Goal: Task Accomplishment & Management: Use online tool/utility

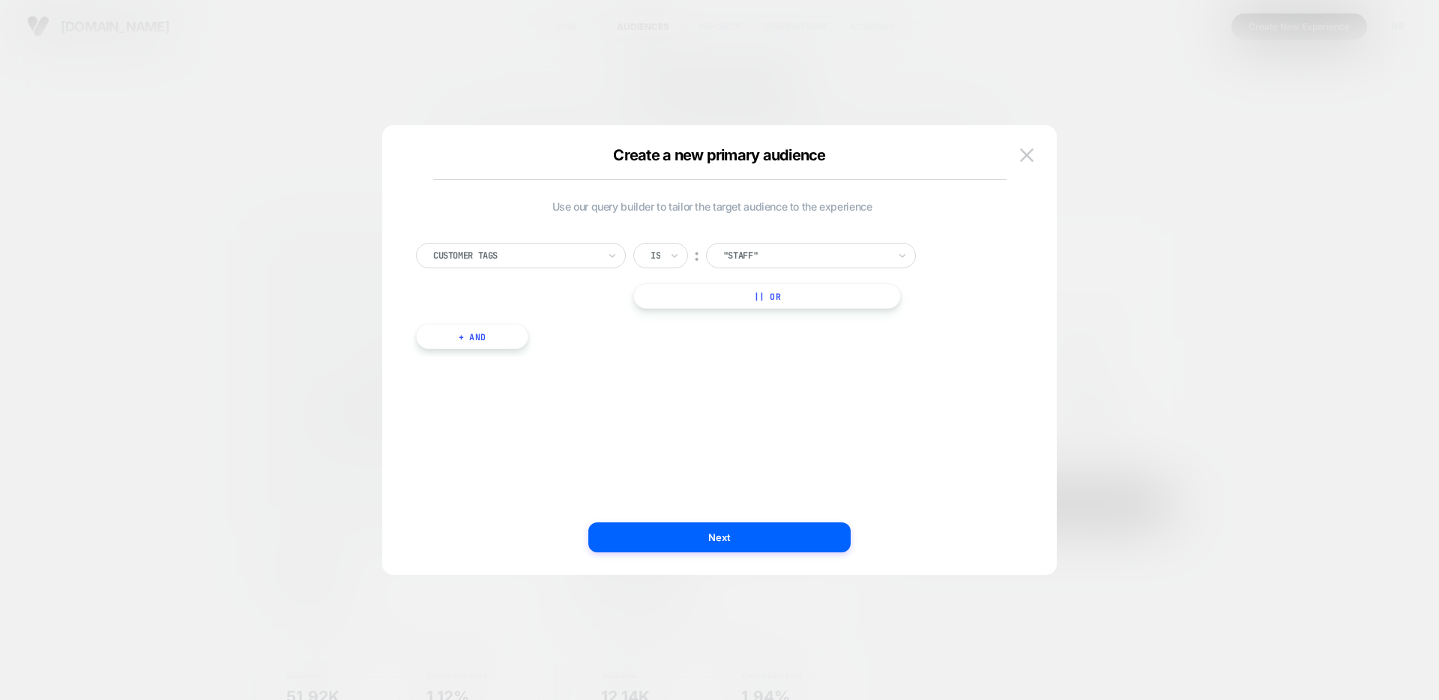
click at [1030, 153] on img at bounding box center [1026, 154] width 13 height 13
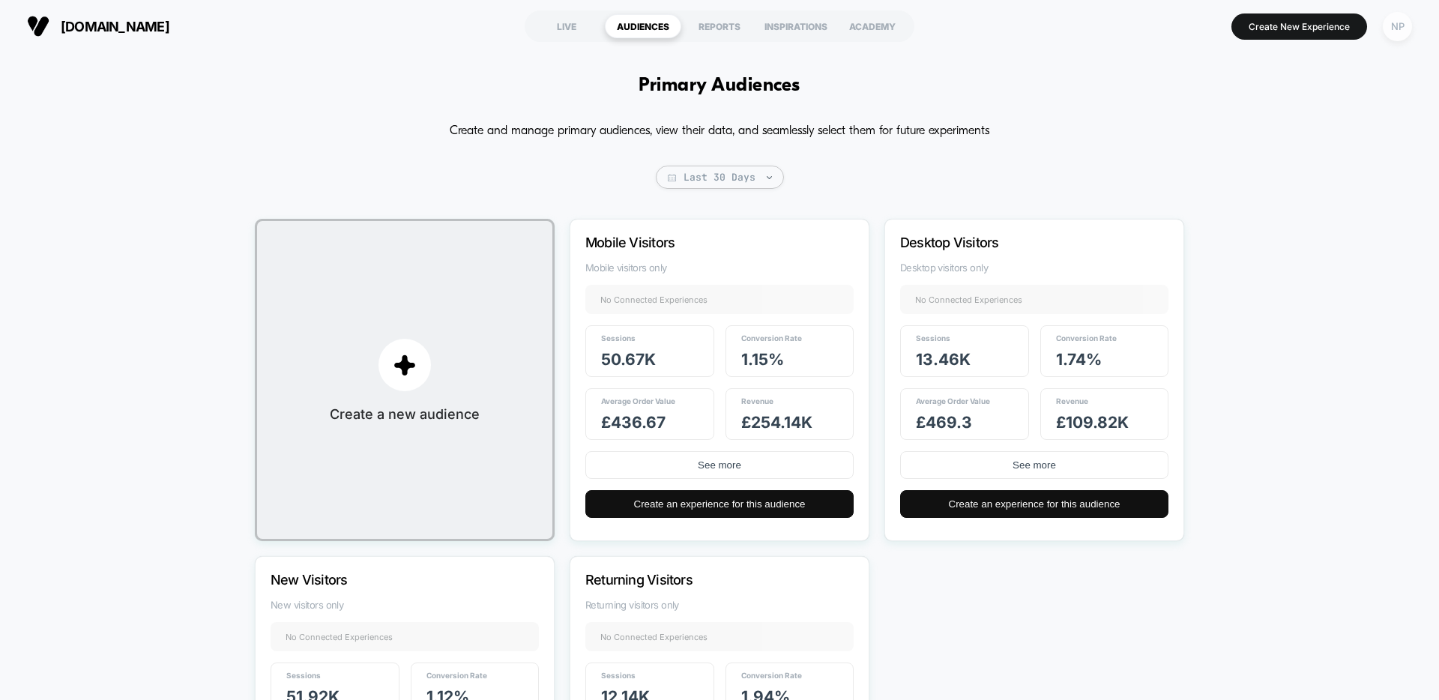
click at [1390, 25] on div "NP" at bounding box center [1396, 26] width 29 height 29
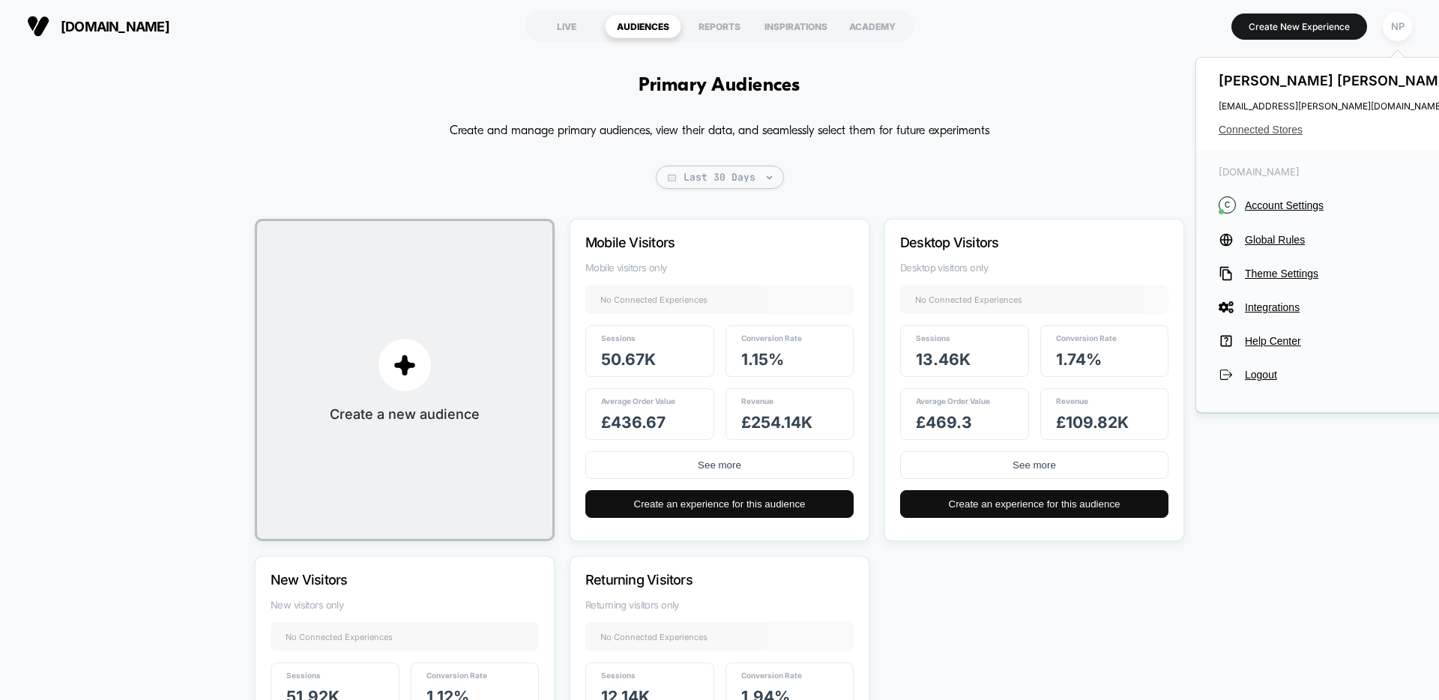
click at [1251, 131] on span "Connected Stores" at bounding box center [1336, 130] width 237 height 12
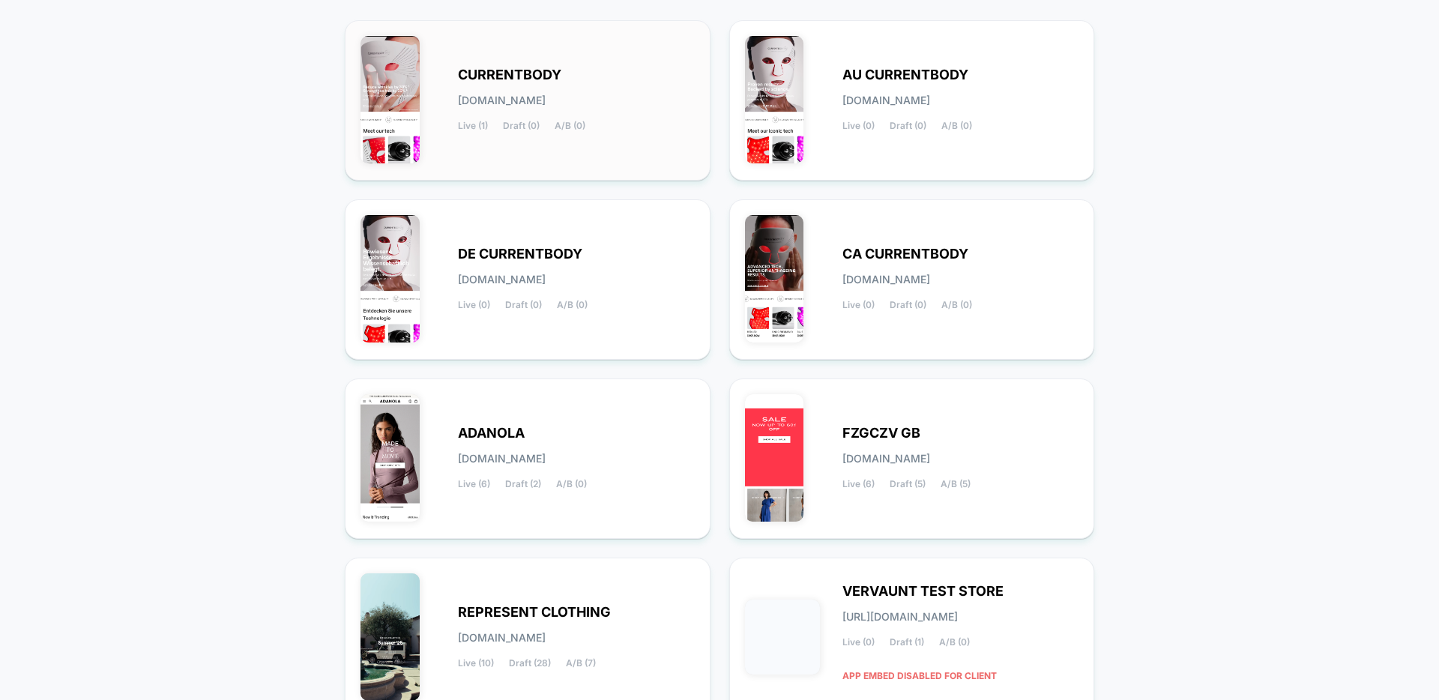
scroll to position [232, 0]
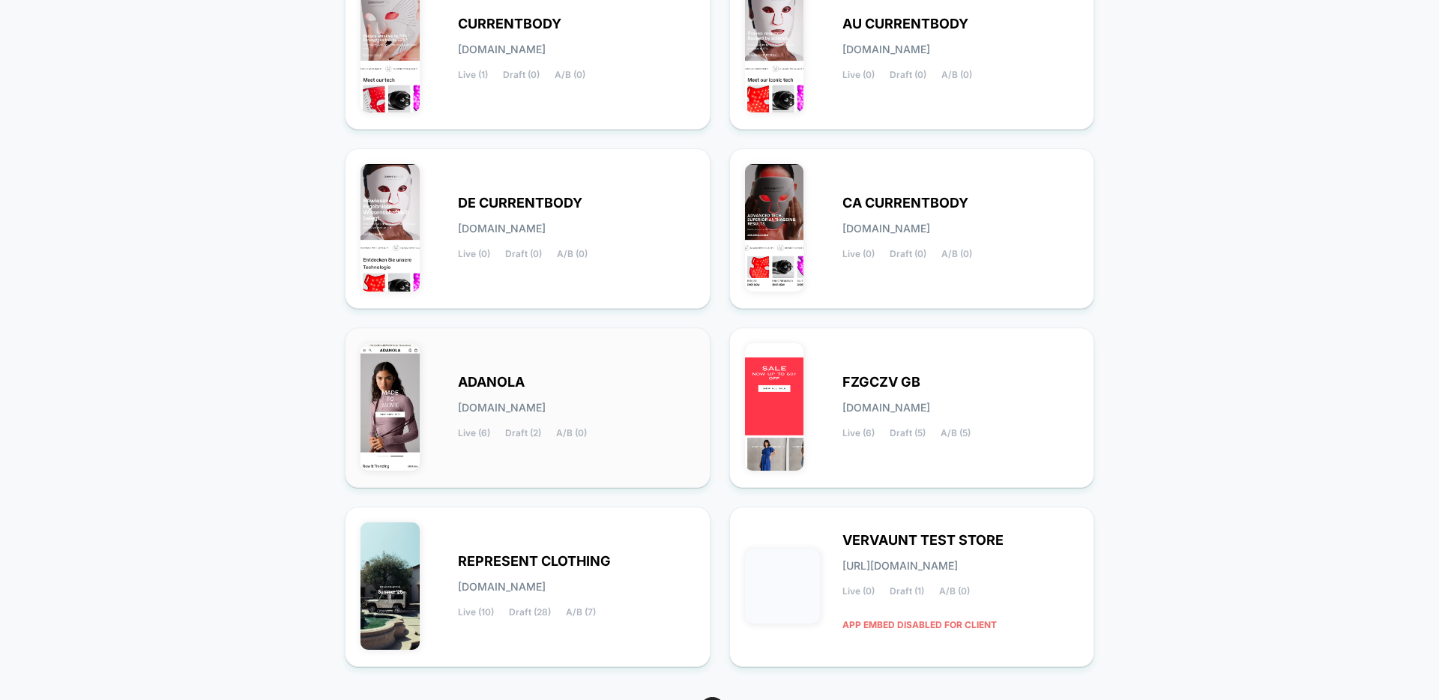
click at [599, 378] on div "[PERSON_NAME][DOMAIN_NAME] Live (6) Draft (2) A/B (0)" at bounding box center [576, 407] width 237 height 61
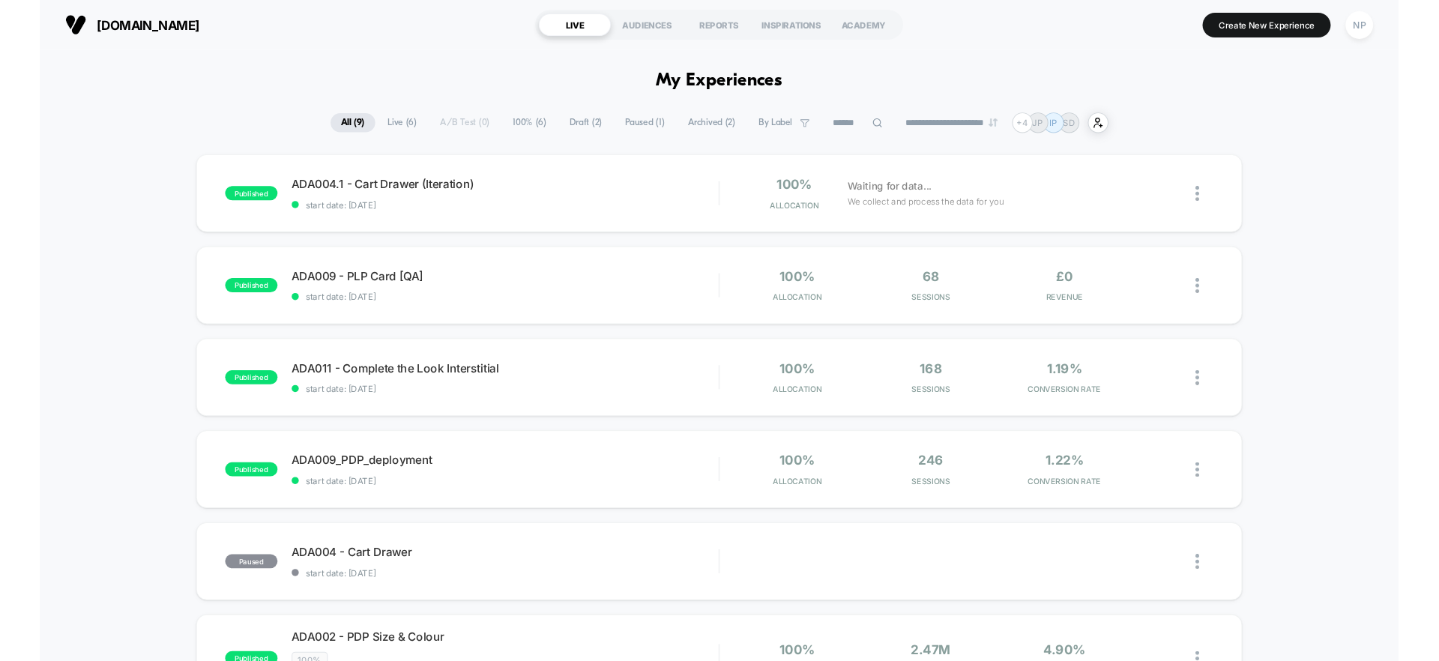
scroll to position [1, 0]
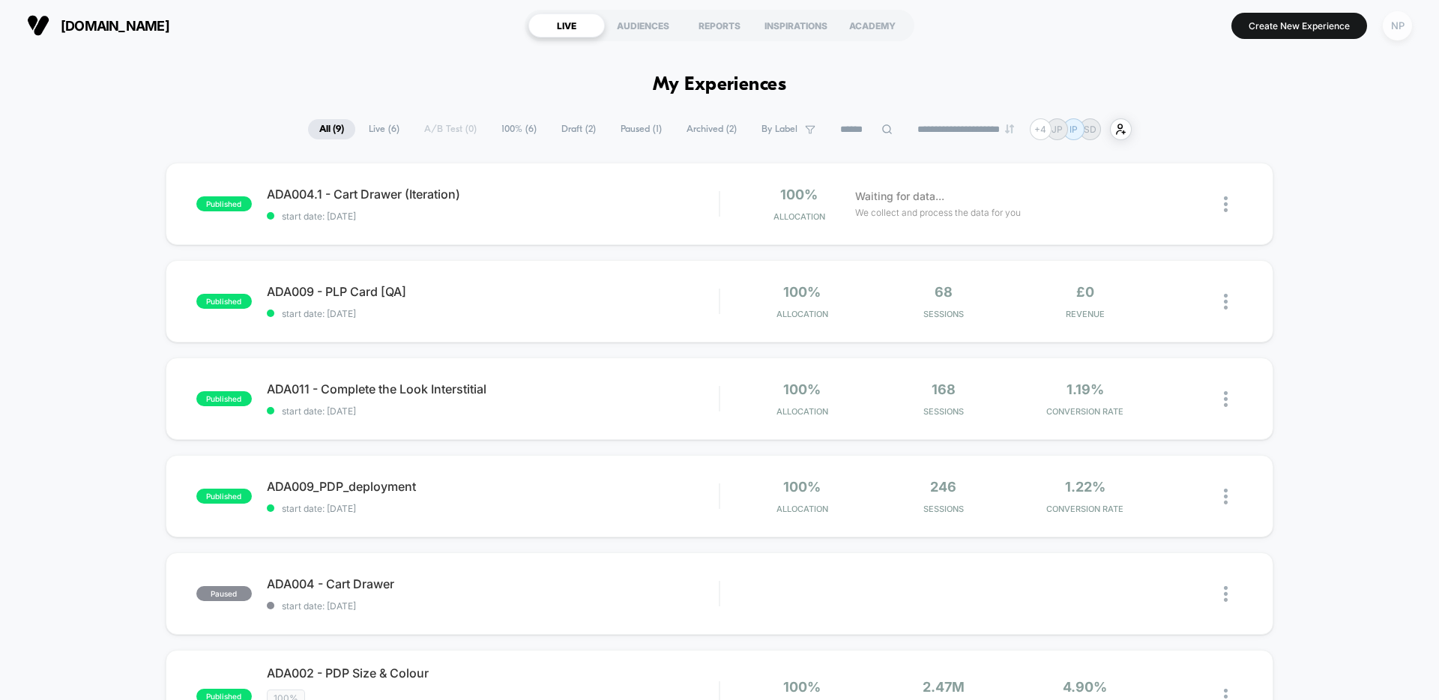
click at [1394, 31] on div "NP" at bounding box center [1396, 25] width 29 height 29
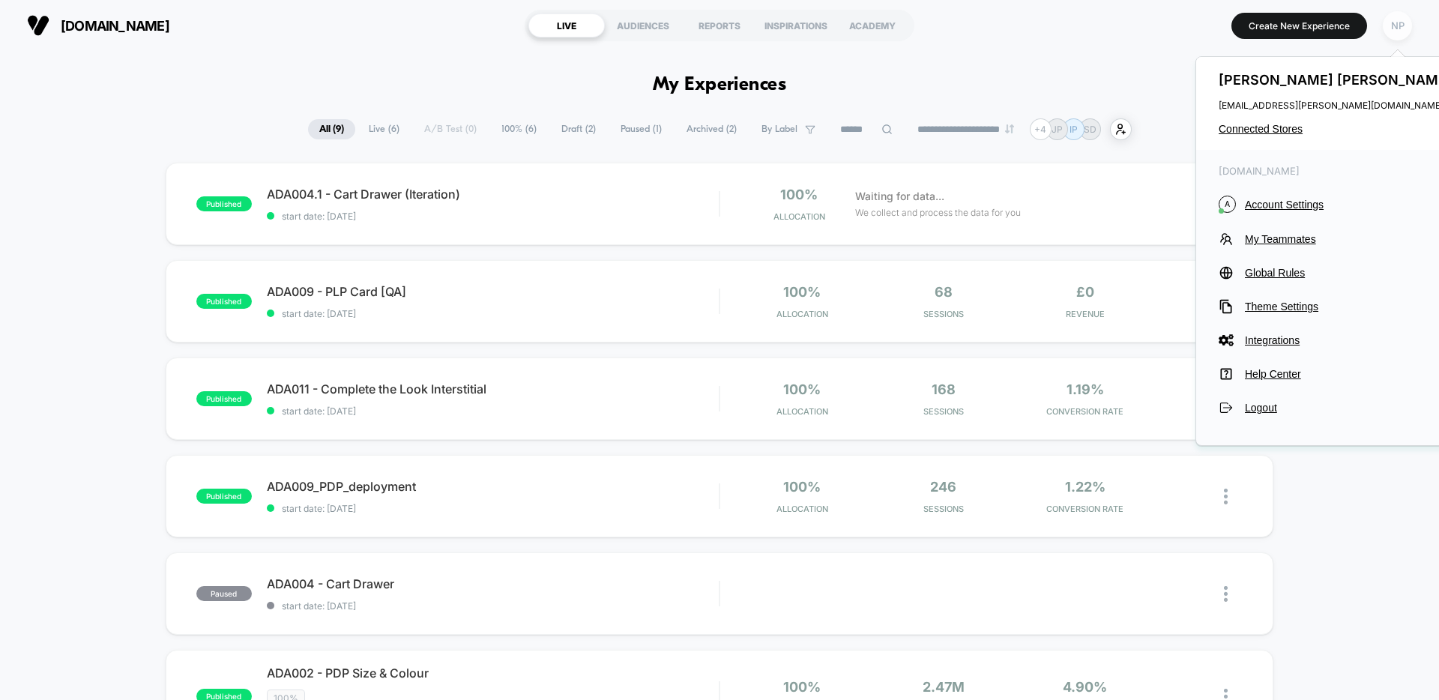
click at [1394, 31] on div "NP" at bounding box center [1396, 25] width 29 height 29
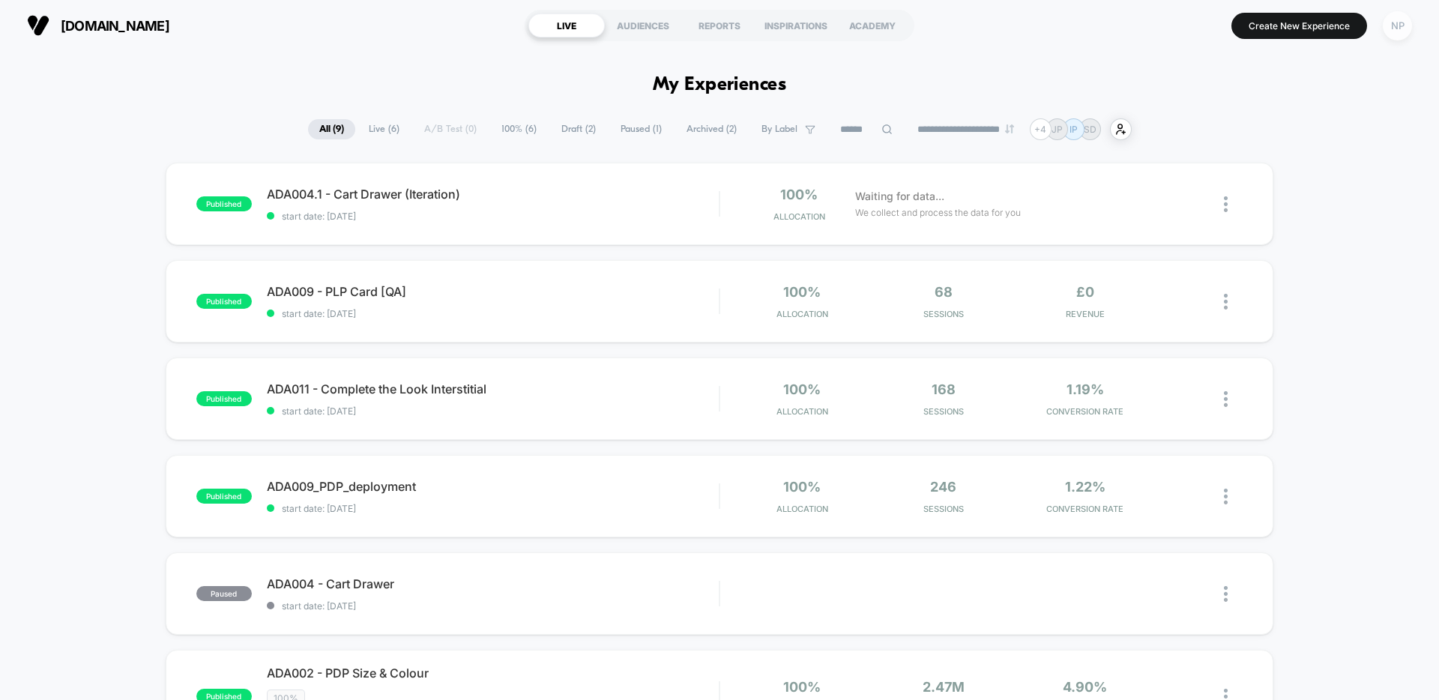
click at [1393, 19] on div "NP" at bounding box center [1396, 25] width 29 height 29
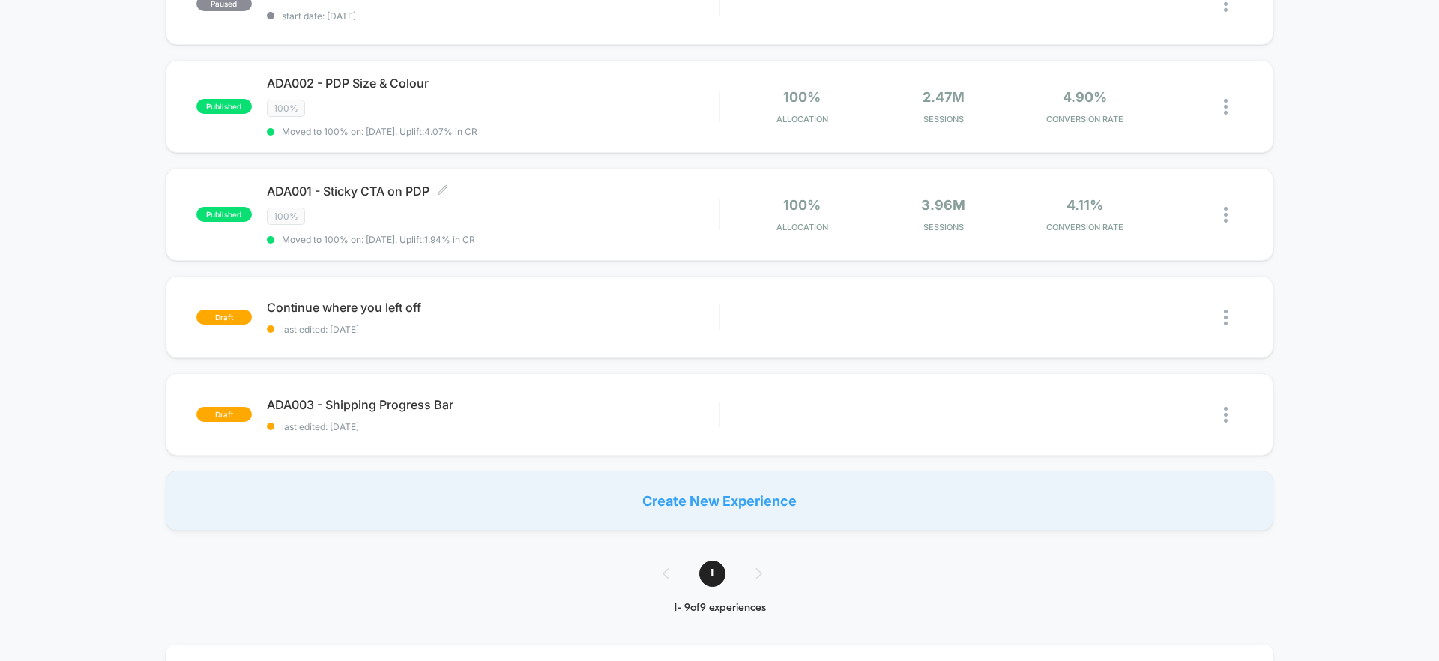
scroll to position [0, 0]
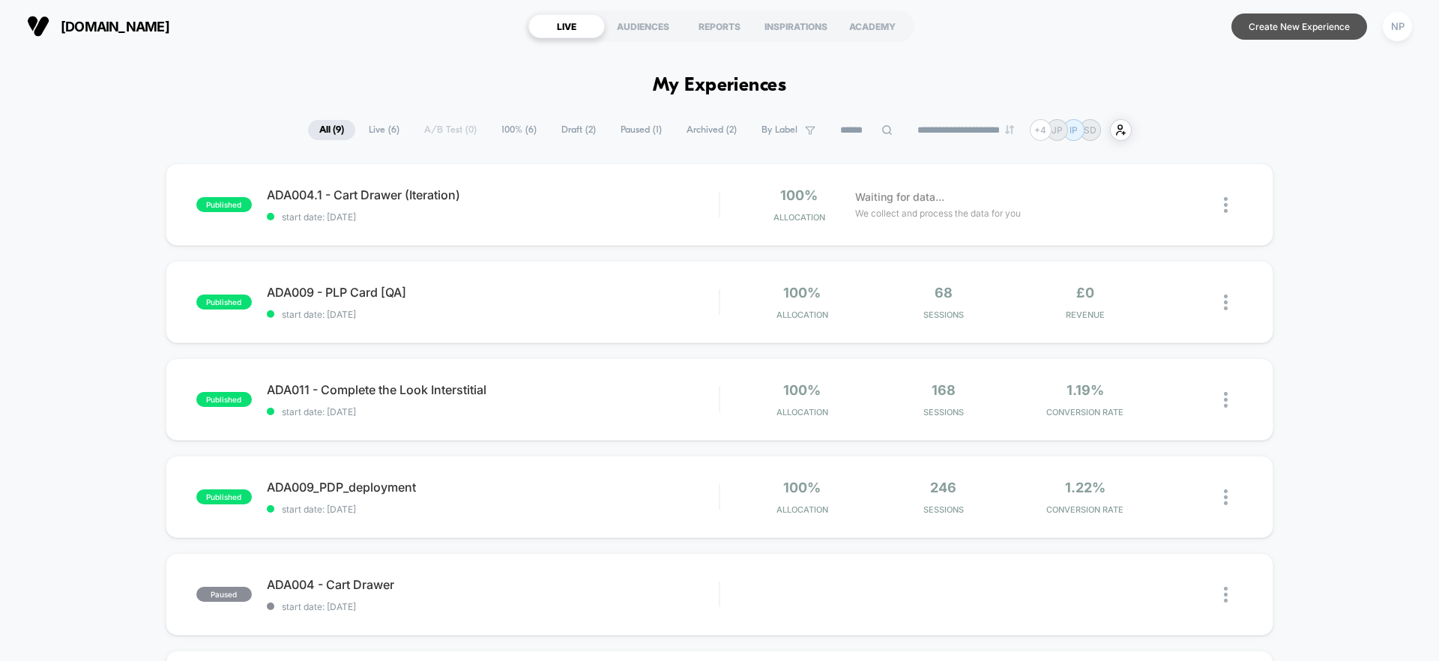
click at [1306, 26] on button "Create New Experience" at bounding box center [1299, 26] width 136 height 26
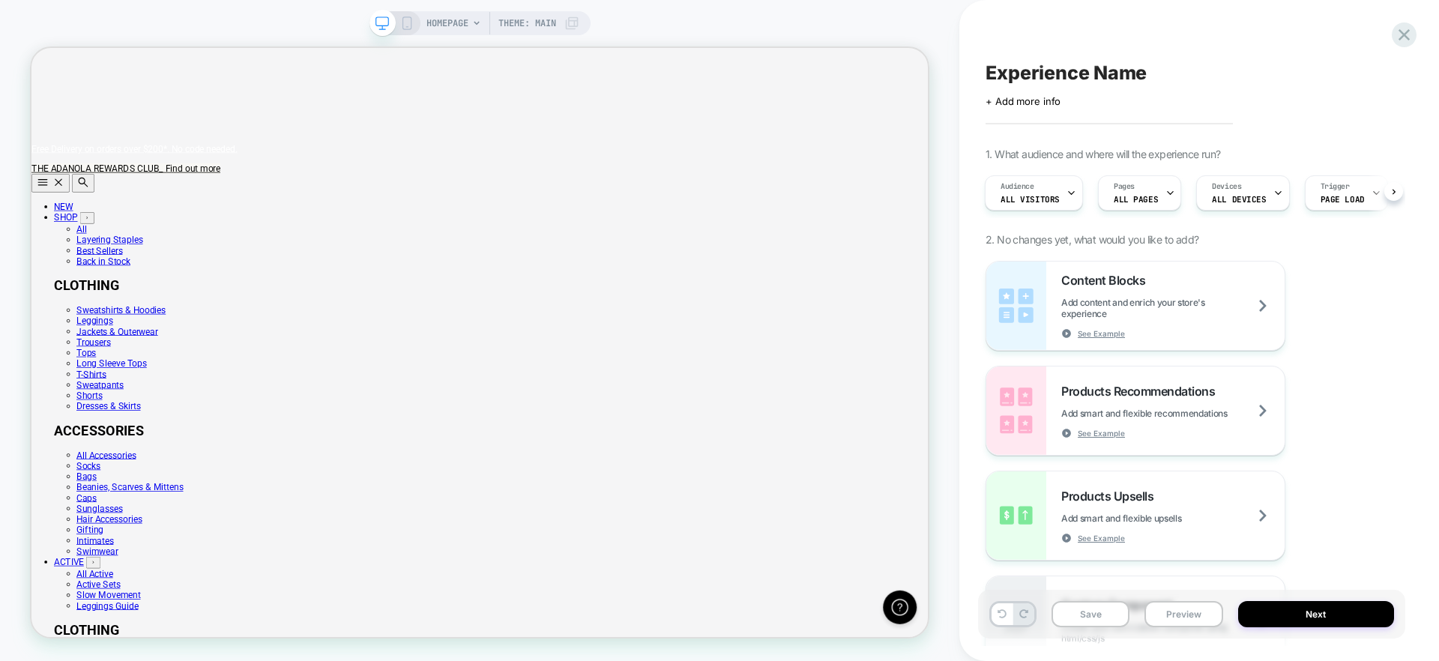
click at [454, 21] on span "HOMEPAGE" at bounding box center [447, 23] width 42 height 24
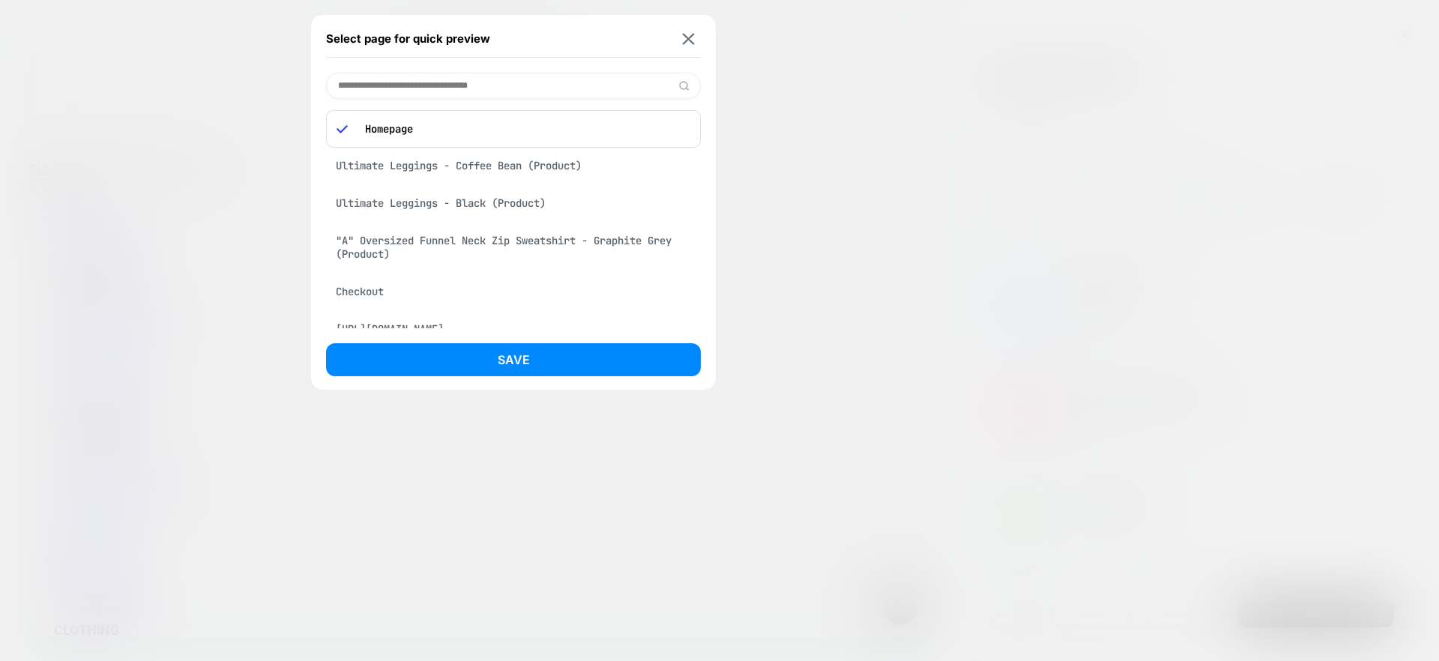
click at [422, 169] on div "Ultimate Leggings - Coffee Bean (Product)" at bounding box center [513, 165] width 375 height 28
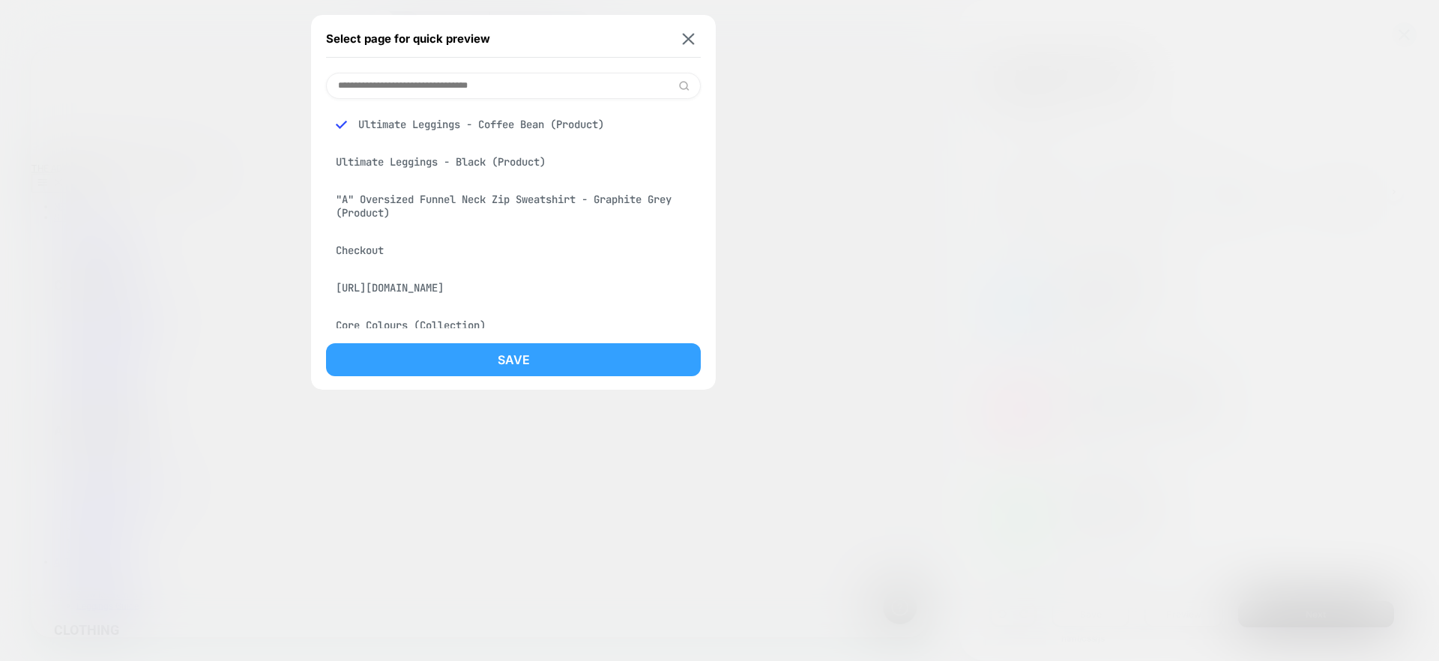
click at [485, 363] on button "Save" at bounding box center [513, 359] width 375 height 33
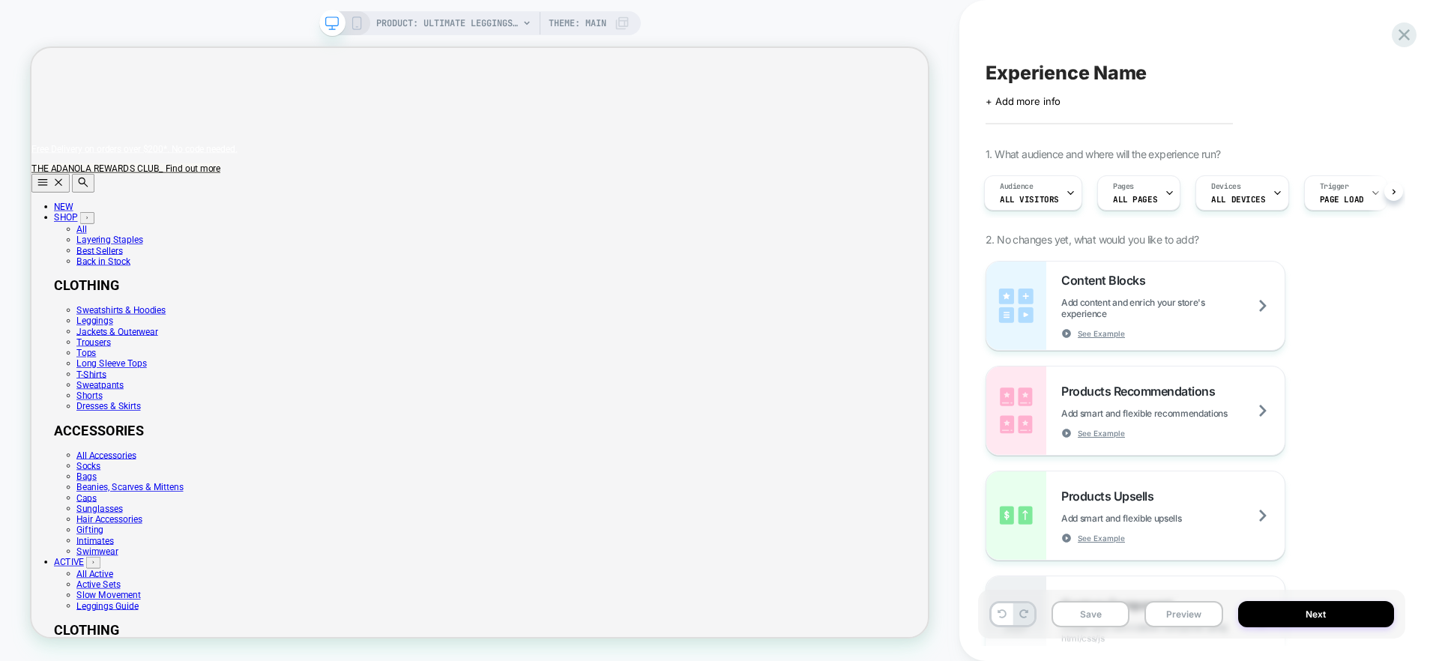
click at [359, 22] on rect at bounding box center [356, 23] width 8 height 12
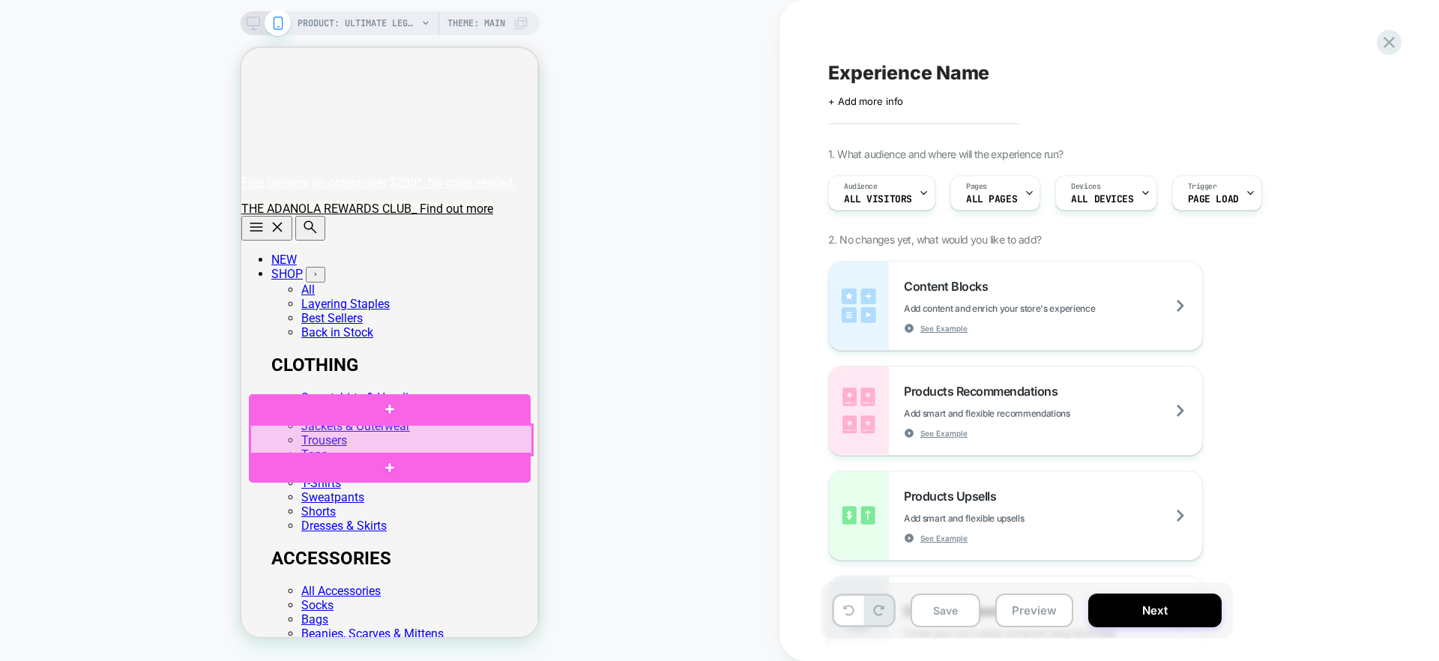
click at [413, 435] on div at bounding box center [391, 440] width 282 height 30
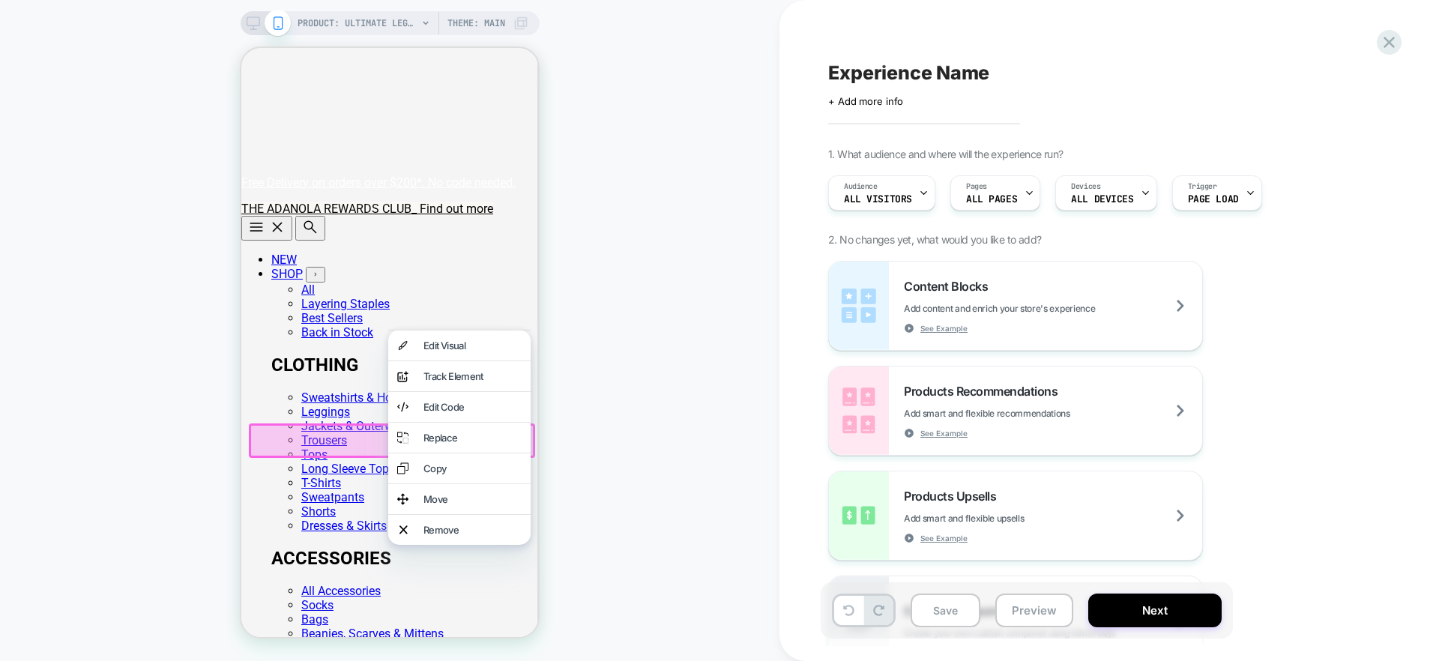
click at [578, 339] on div "PRODUCT: Ultimate Leggings - Coffee Bean PRODUCT: Ultimate Leggings - Coffee Be…" at bounding box center [389, 330] width 779 height 631
drag, startPoint x: 110, startPoint y: 232, endPoint x: 210, endPoint y: 227, distance: 99.8
click at [111, 232] on div "PRODUCT: Ultimate Leggings - Coffee Bean PRODUCT: Ultimate Leggings - Coffee Be…" at bounding box center [389, 330] width 779 height 631
click at [595, 420] on div "PRODUCT: Ultimate Leggings - Coffee Bean PRODUCT: Ultimate Leggings - Coffee Be…" at bounding box center [389, 330] width 779 height 631
click at [404, 331] on div "Edit Visual" at bounding box center [459, 345] width 142 height 30
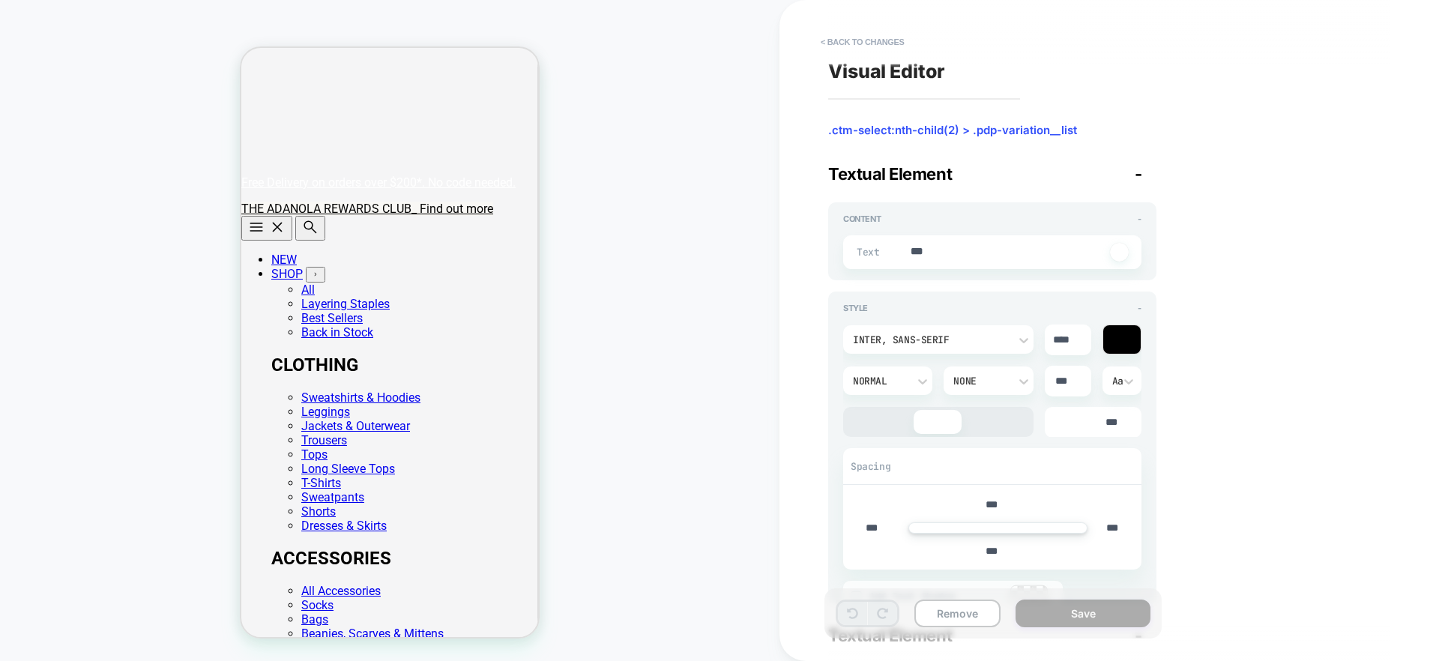
scroll to position [82, 0]
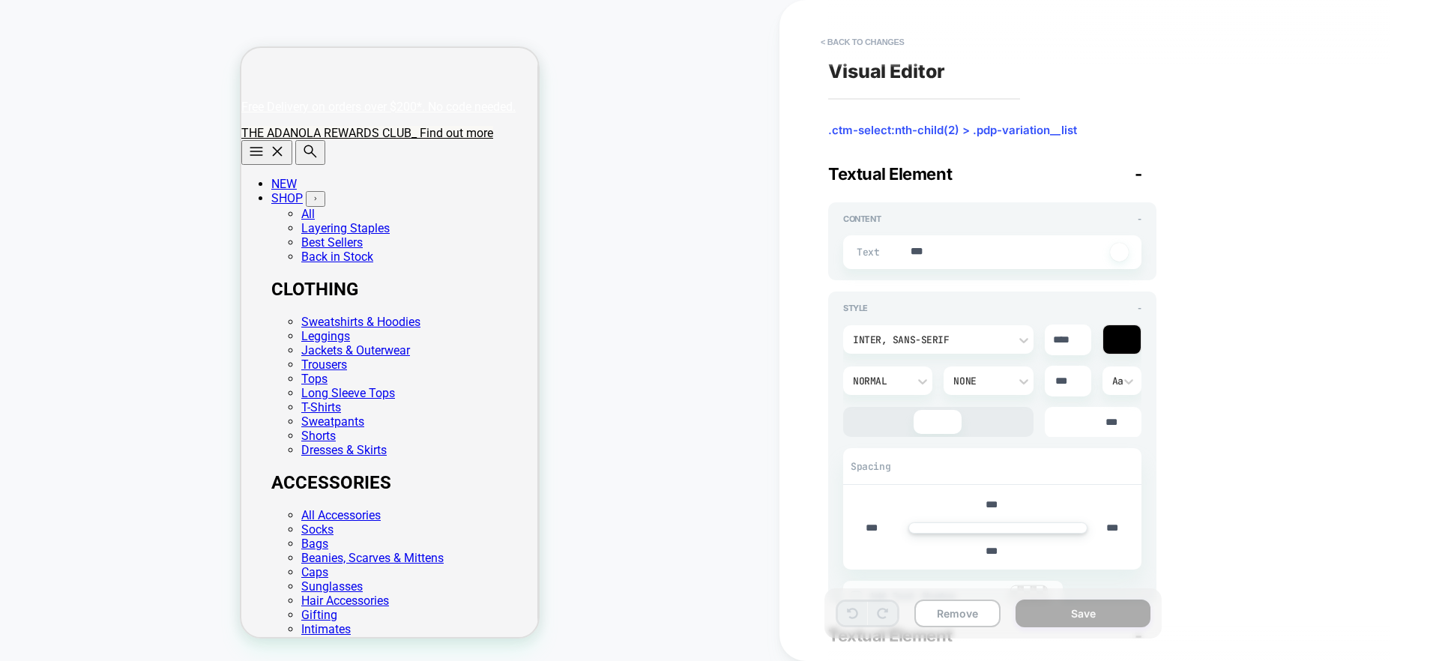
type textarea "*"
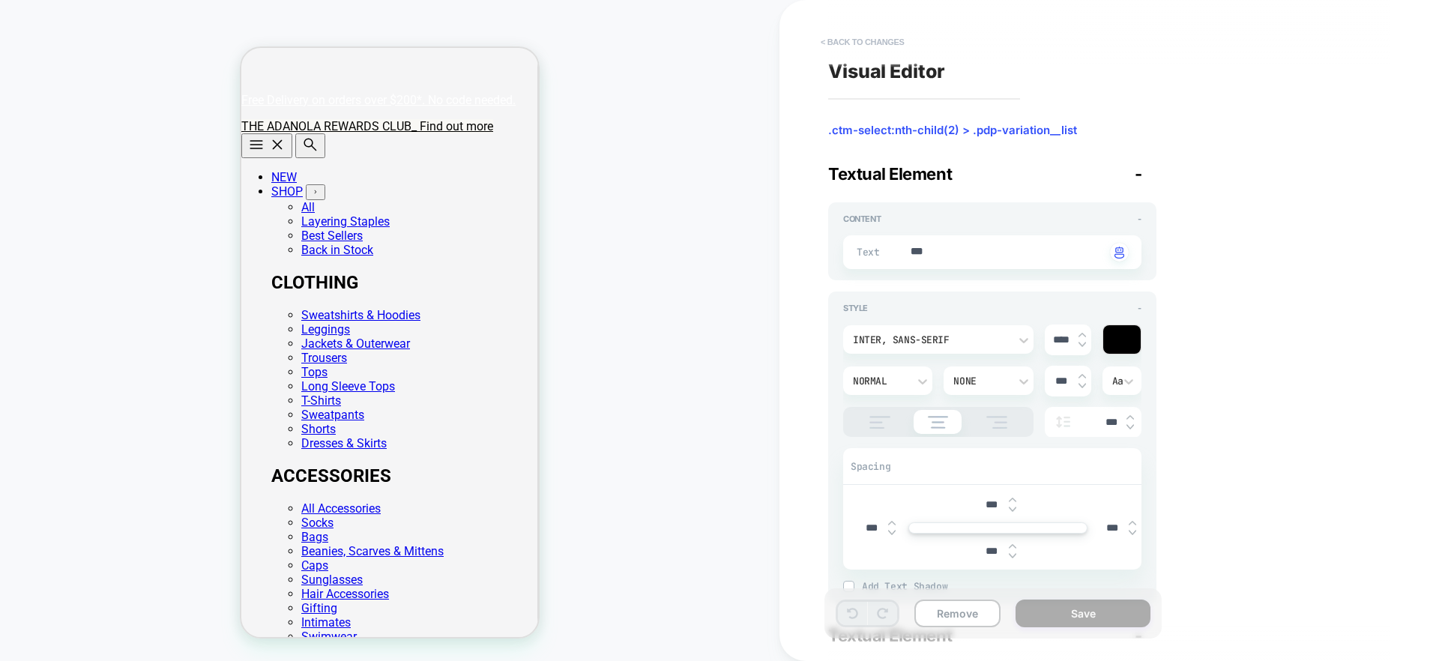
click at [877, 34] on button "< Back to changes" at bounding box center [862, 42] width 99 height 24
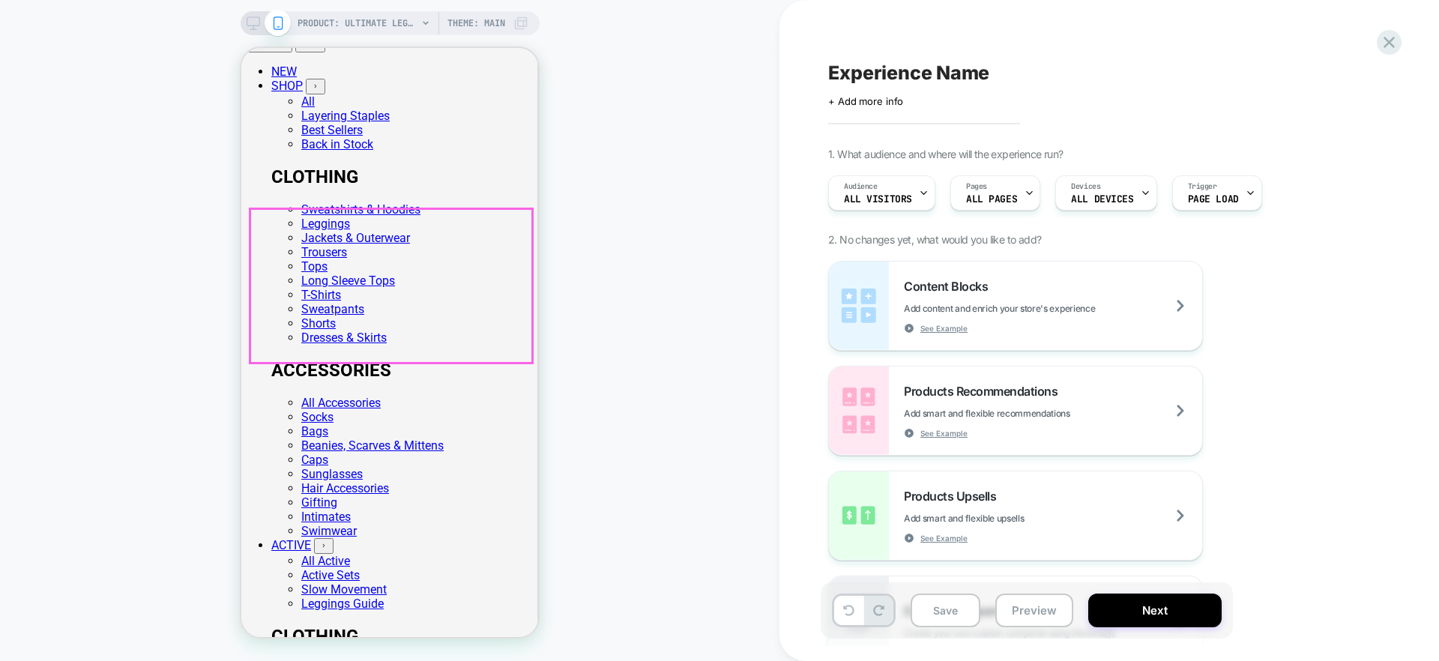
scroll to position [0, 0]
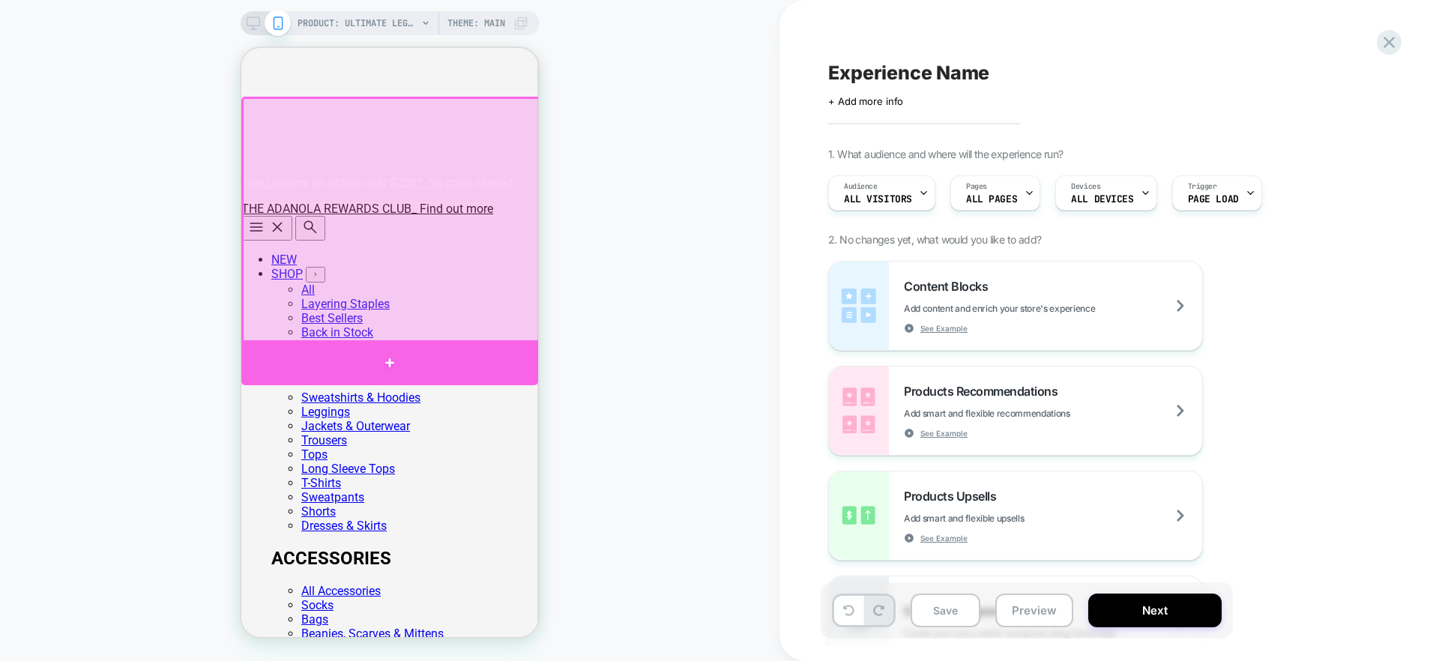
click at [405, 366] on div at bounding box center [389, 362] width 297 height 45
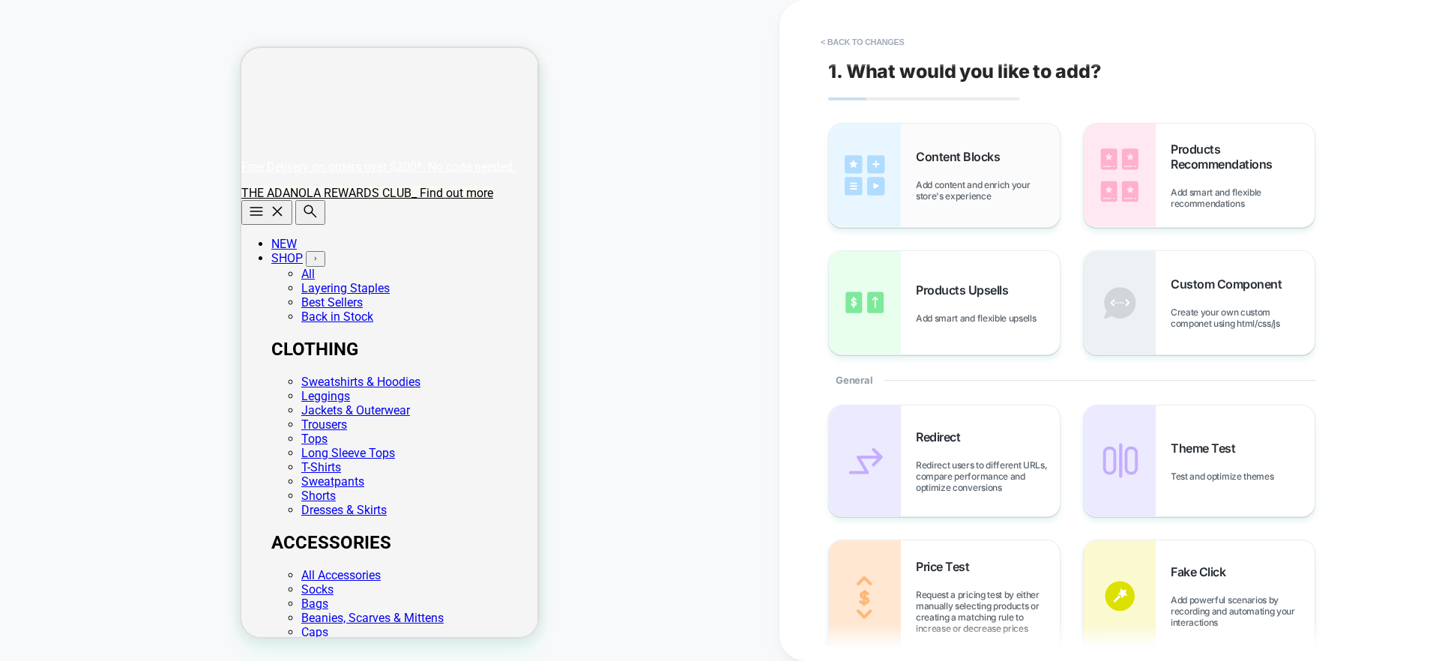
click at [907, 169] on div "Content Blocks Add content and enrich your store's experience" at bounding box center [944, 175] width 231 height 103
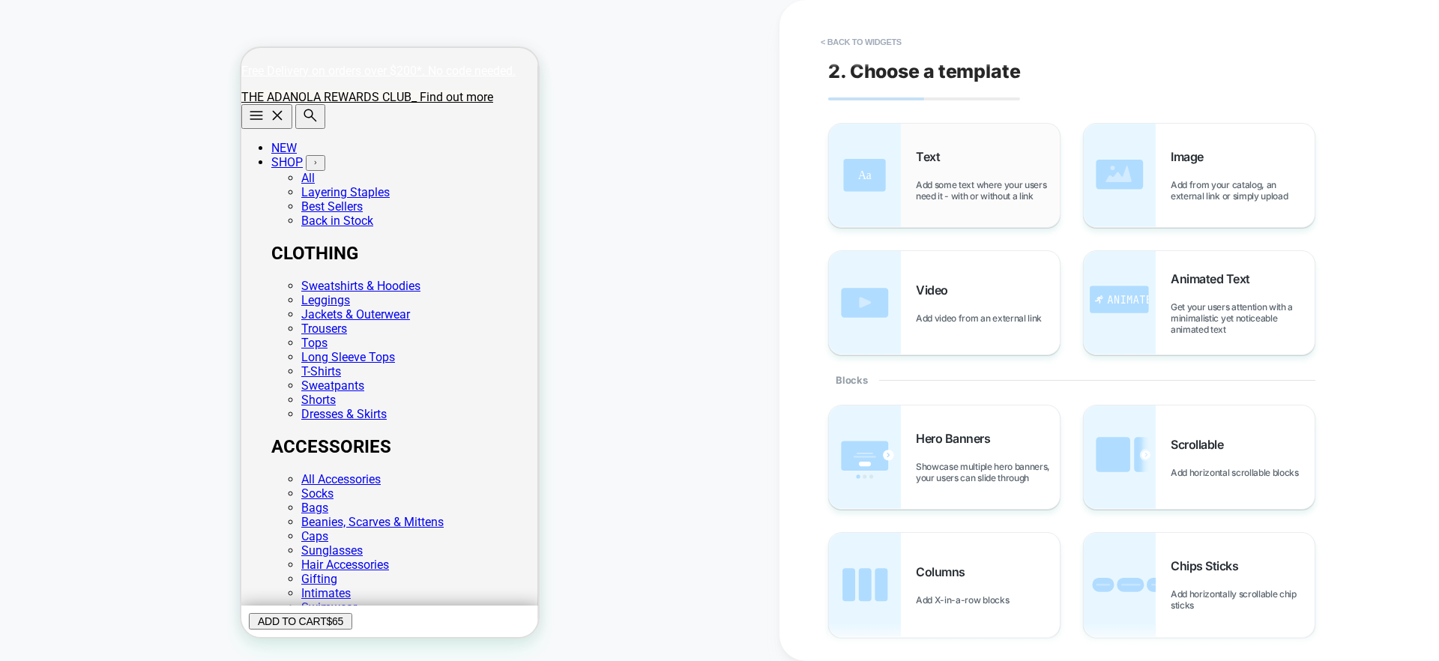
click at [971, 176] on div "Text Add some text where your users need it - with or without a link" at bounding box center [988, 175] width 144 height 52
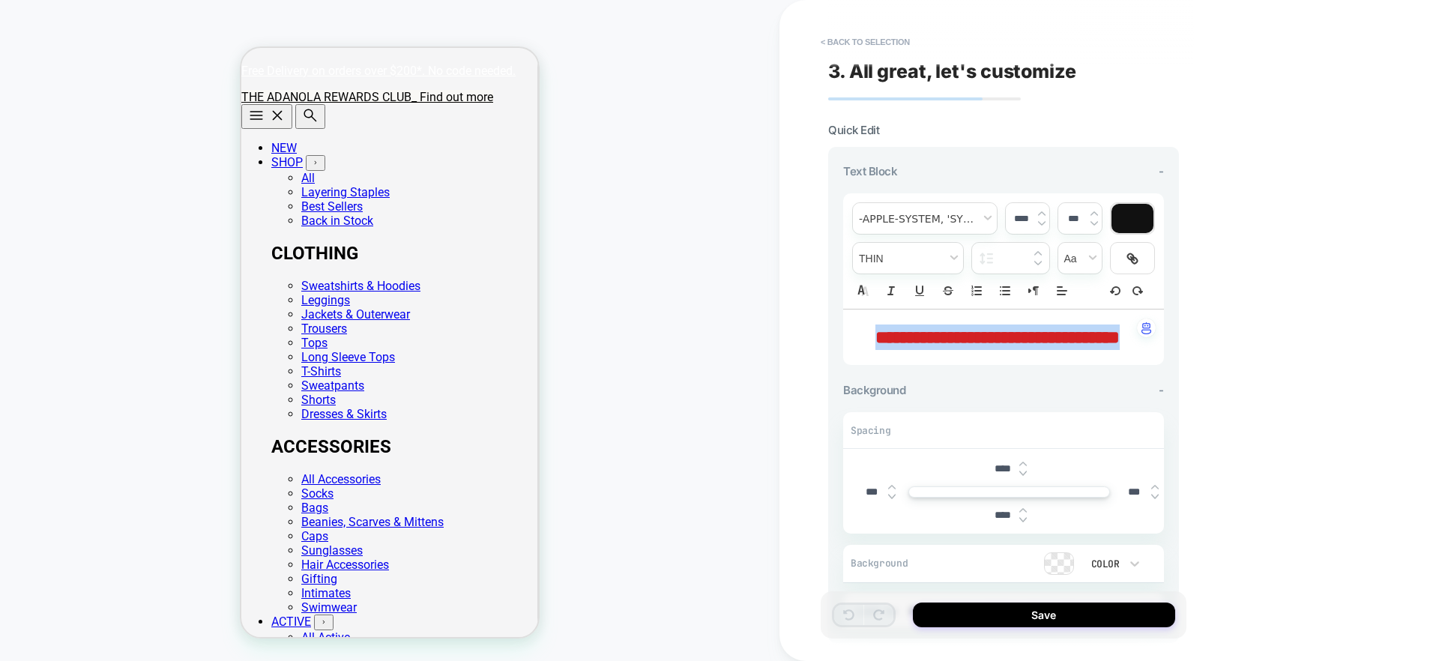
drag, startPoint x: 1046, startPoint y: 359, endPoint x: 853, endPoint y: 325, distance: 196.2
click at [853, 325] on div "**********" at bounding box center [1003, 336] width 321 height 55
click at [1066, 289] on icon "Align" at bounding box center [1061, 290] width 13 height 13
click at [1065, 309] on icon "Align" at bounding box center [1061, 310] width 12 height 12
click at [886, 324] on p "**********" at bounding box center [997, 336] width 279 height 25
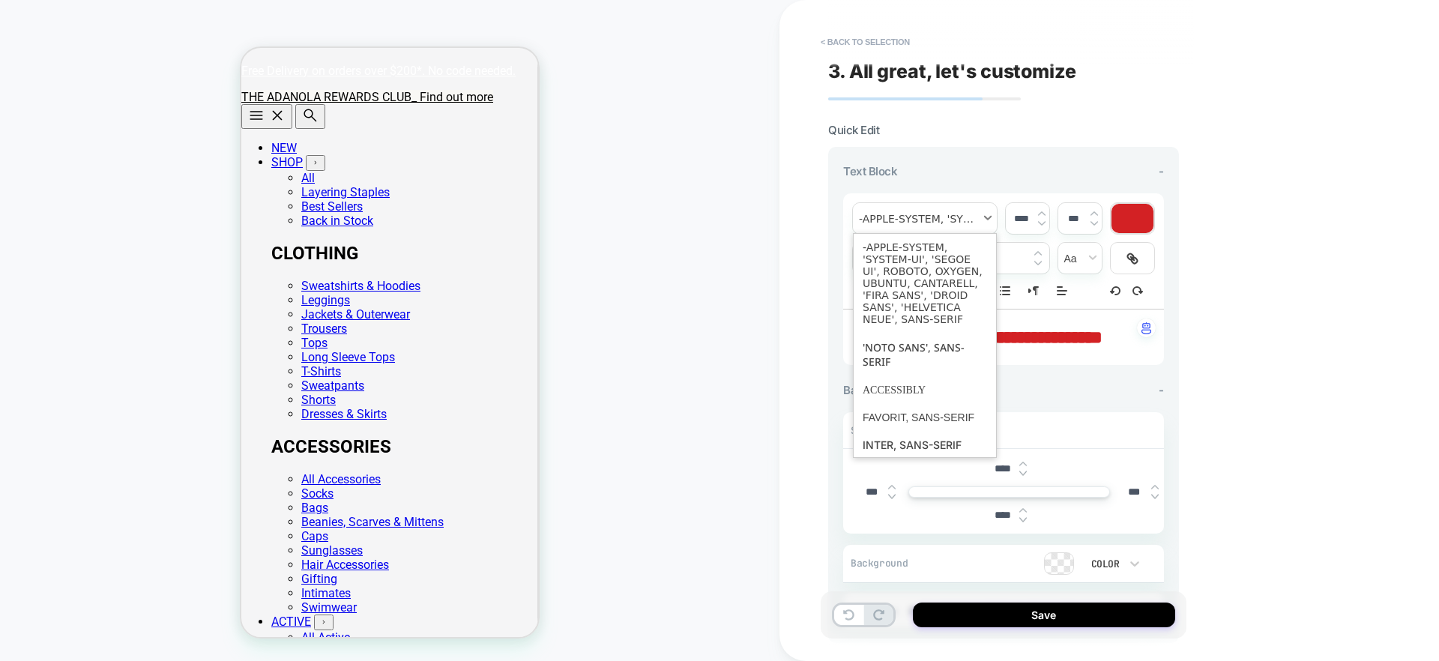
click at [952, 214] on span "font" at bounding box center [925, 218] width 144 height 31
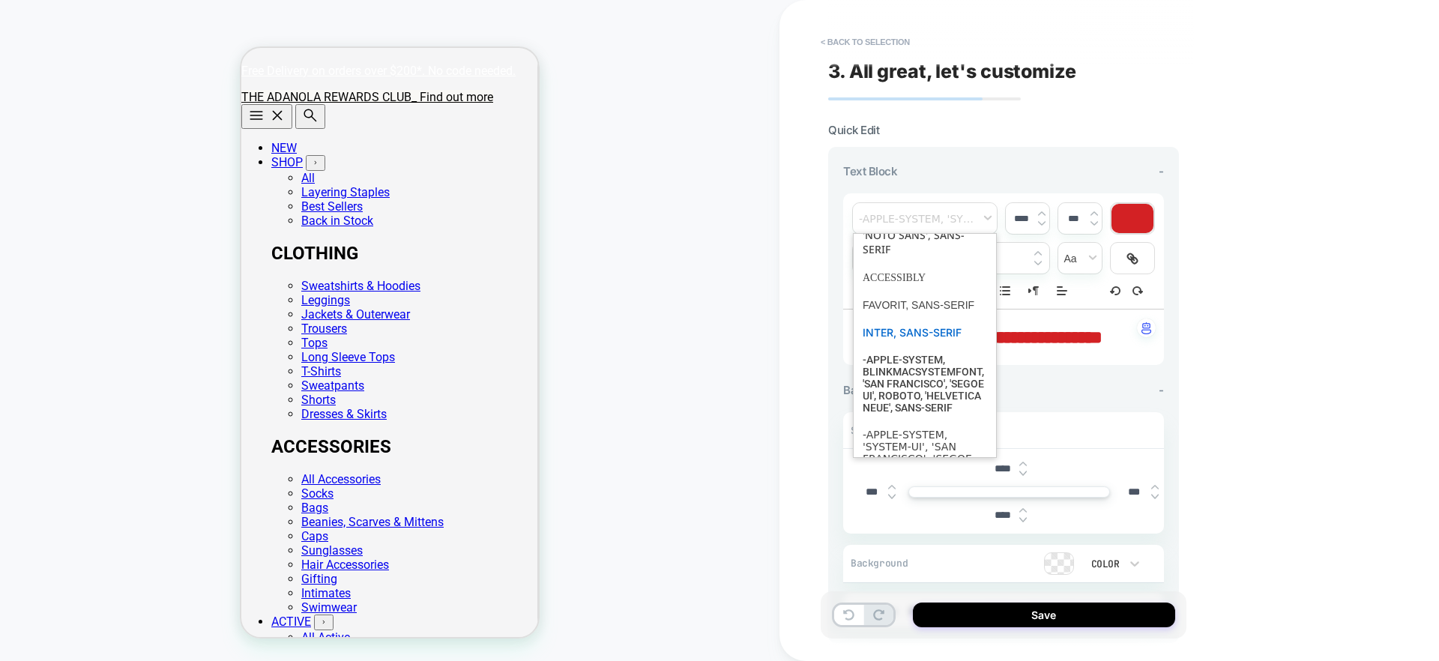
scroll to position [113, 0]
click at [898, 315] on span "font" at bounding box center [924, 304] width 124 height 27
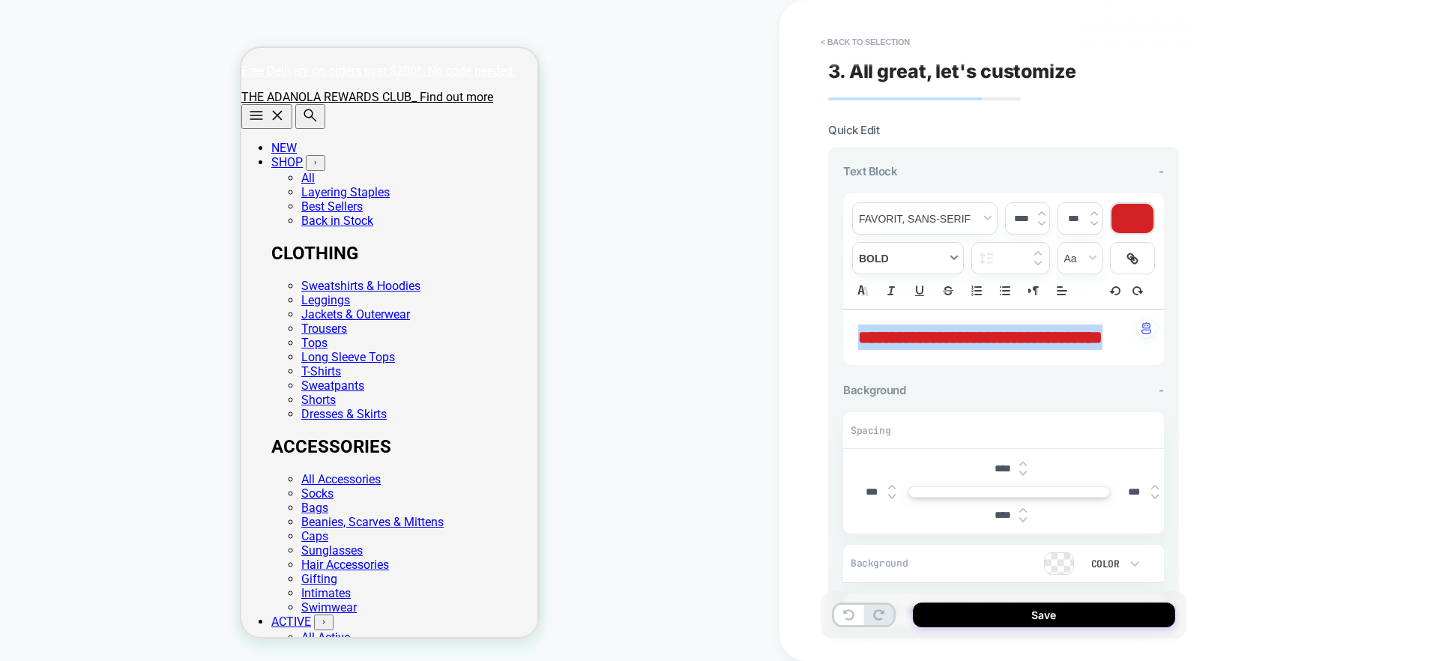
drag, startPoint x: 932, startPoint y: 360, endPoint x: 906, endPoint y: 244, distance: 119.8
click at [812, 324] on div "**********" at bounding box center [1108, 330] width 659 height 661
click at [916, 221] on span "font" at bounding box center [925, 218] width 144 height 31
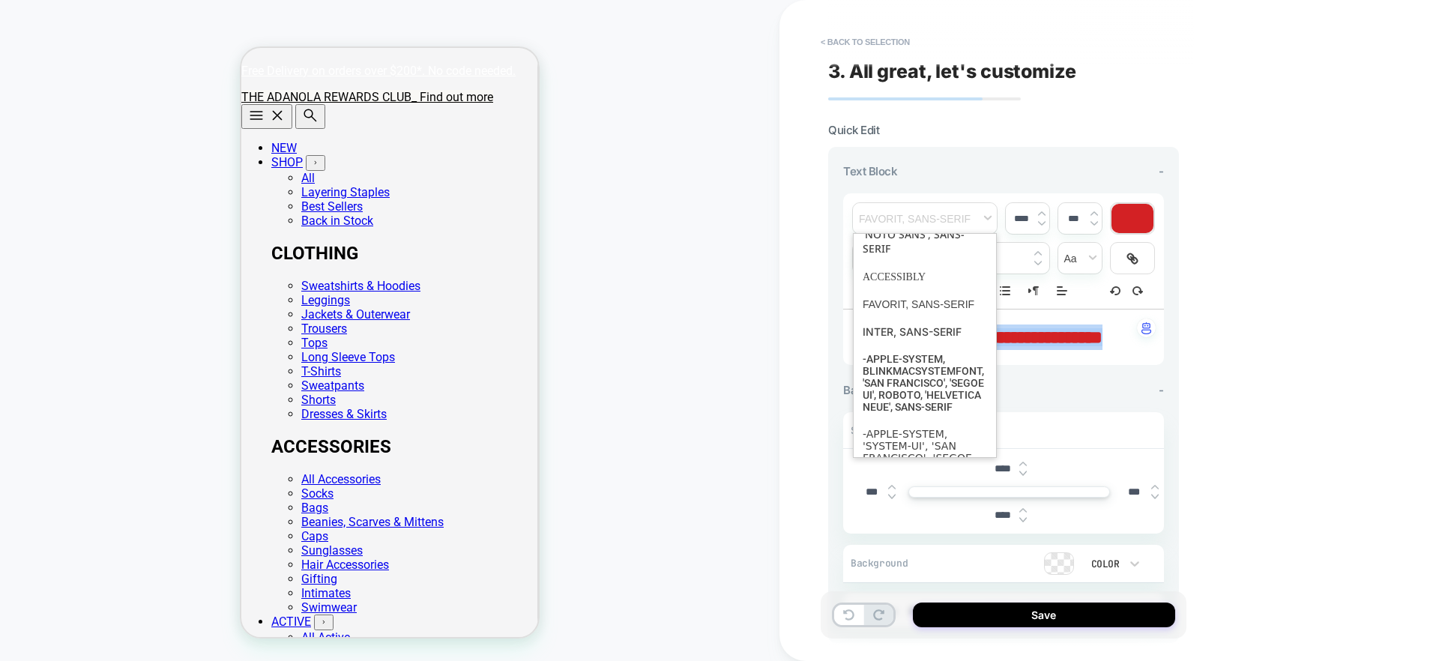
click at [910, 176] on div "Text Block -" at bounding box center [1003, 171] width 321 height 14
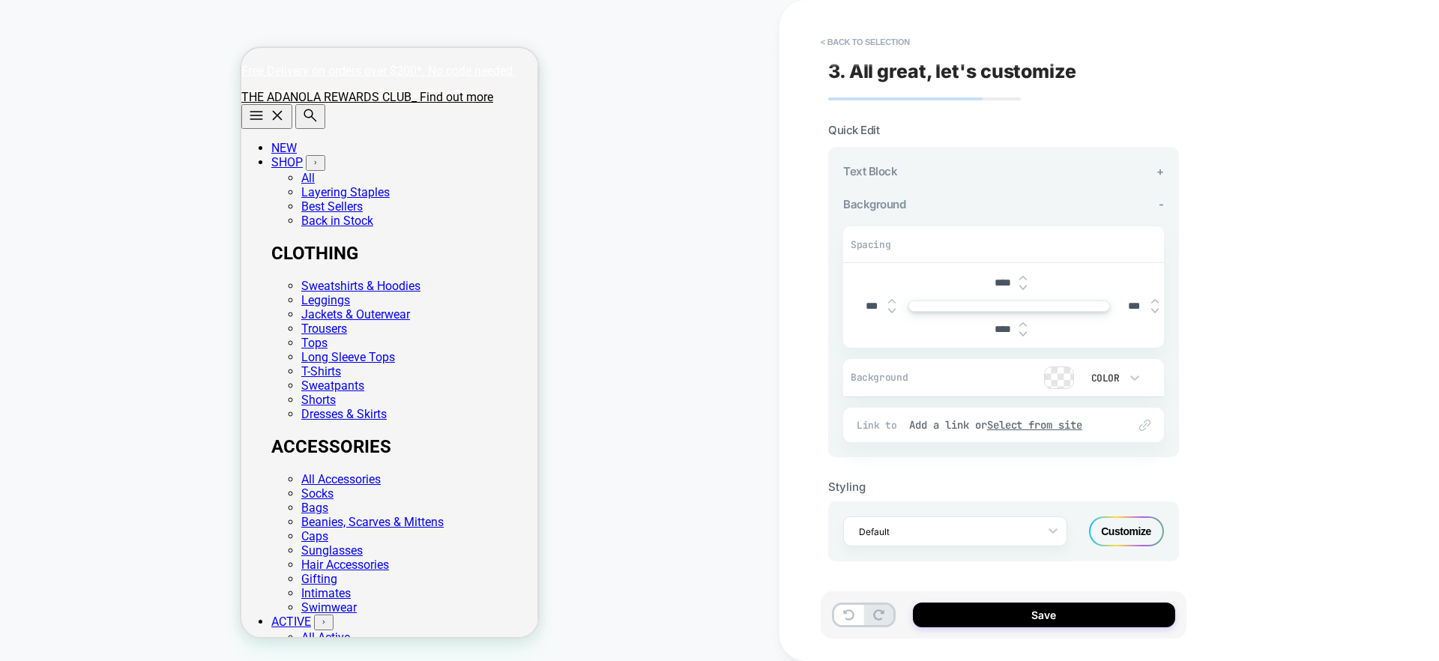
click at [916, 172] on div "Text Block +" at bounding box center [1003, 171] width 321 height 14
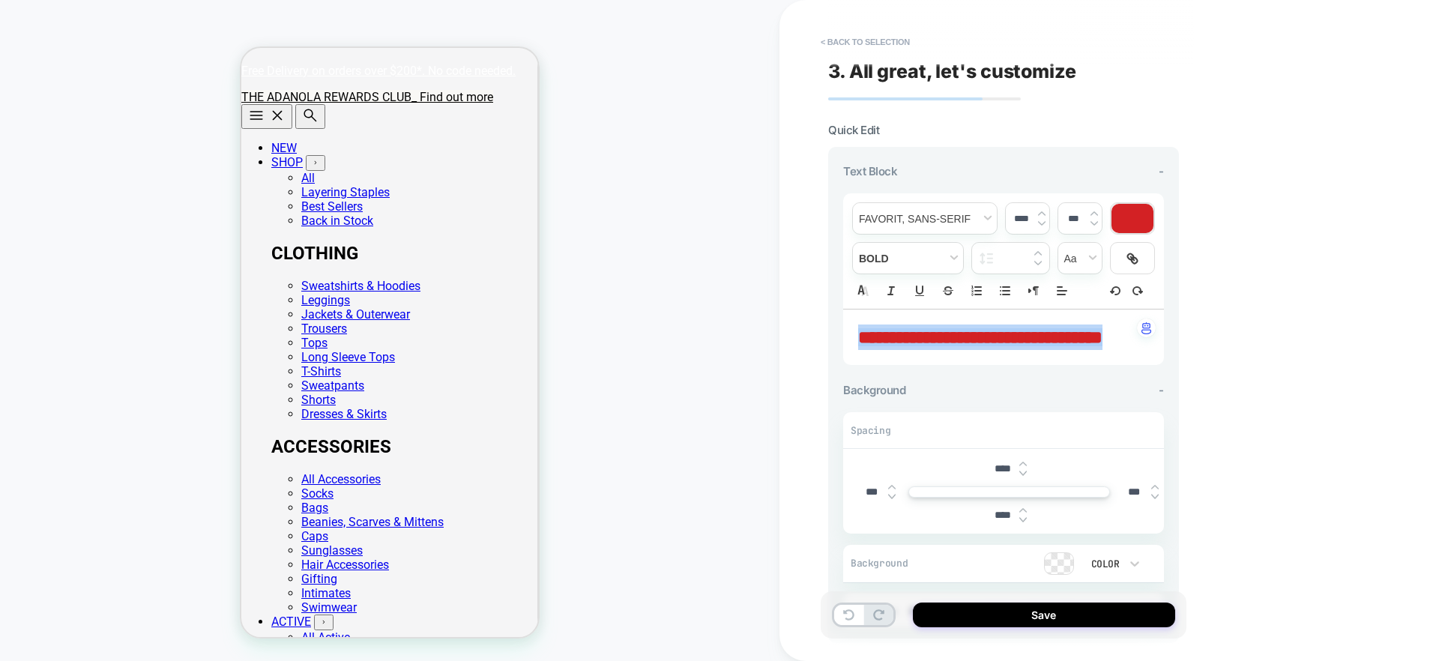
click at [1029, 210] on div "****" at bounding box center [1027, 218] width 43 height 31
click at [1038, 223] on img at bounding box center [1041, 223] width 7 height 6
drag, startPoint x: 1038, startPoint y: 223, endPoint x: 1087, endPoint y: 223, distance: 48.7
click at [1038, 223] on img at bounding box center [1041, 223] width 7 height 6
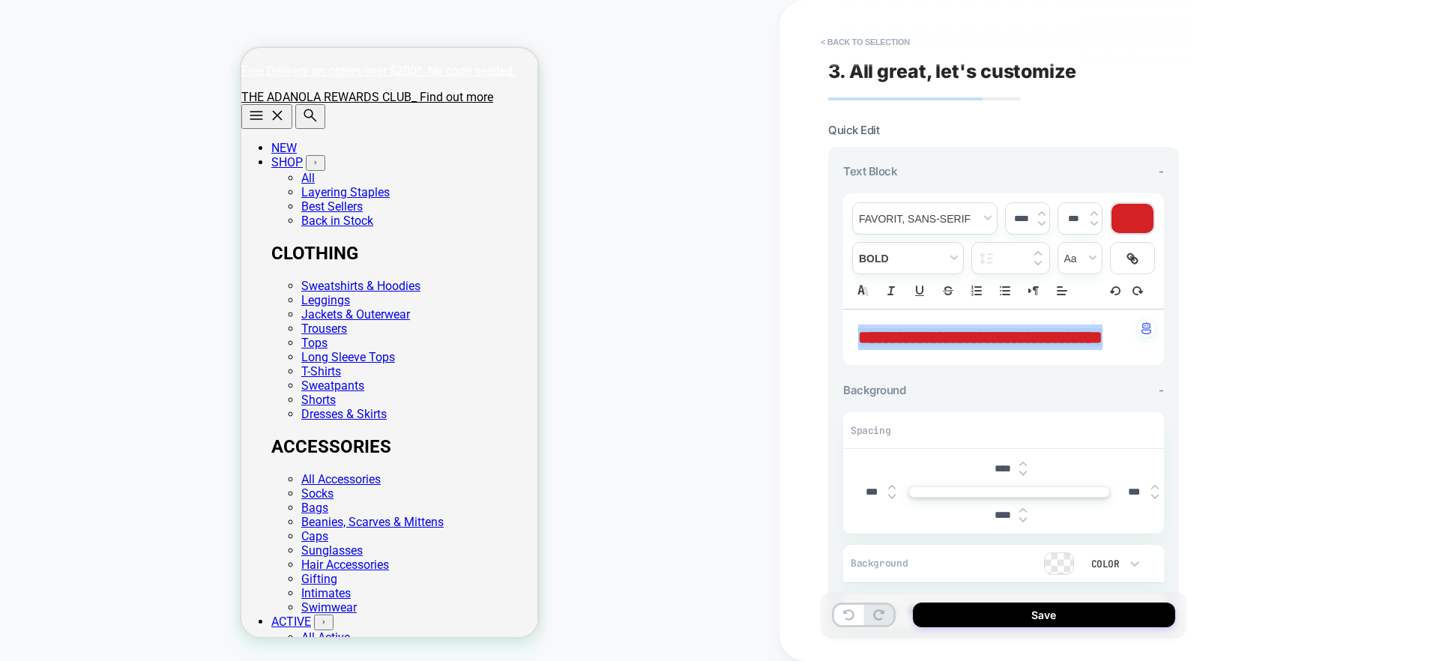
type input "****"
drag, startPoint x: 1134, startPoint y: 216, endPoint x: 1135, endPoint y: 225, distance: 9.0
click at [1134, 216] on div at bounding box center [1132, 218] width 42 height 29
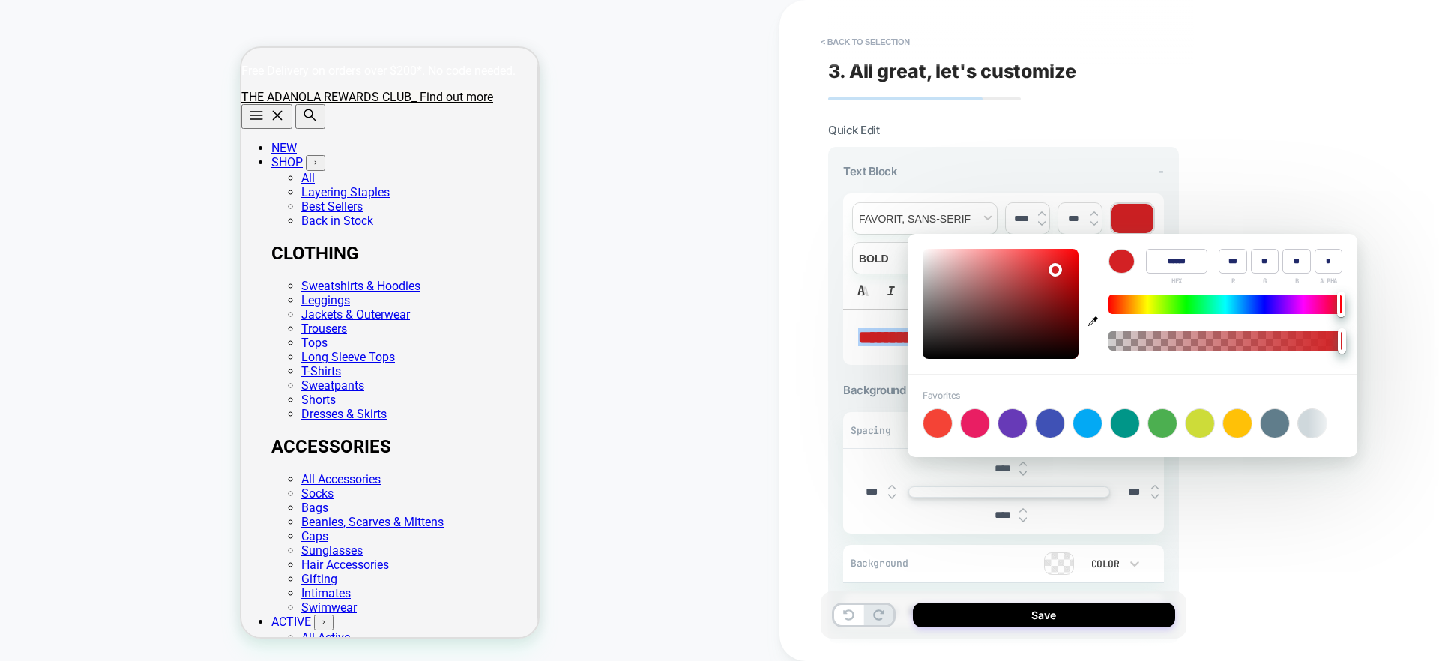
click at [1044, 427] on div at bounding box center [1049, 423] width 28 height 28
type input "******"
type input "**"
type input "***"
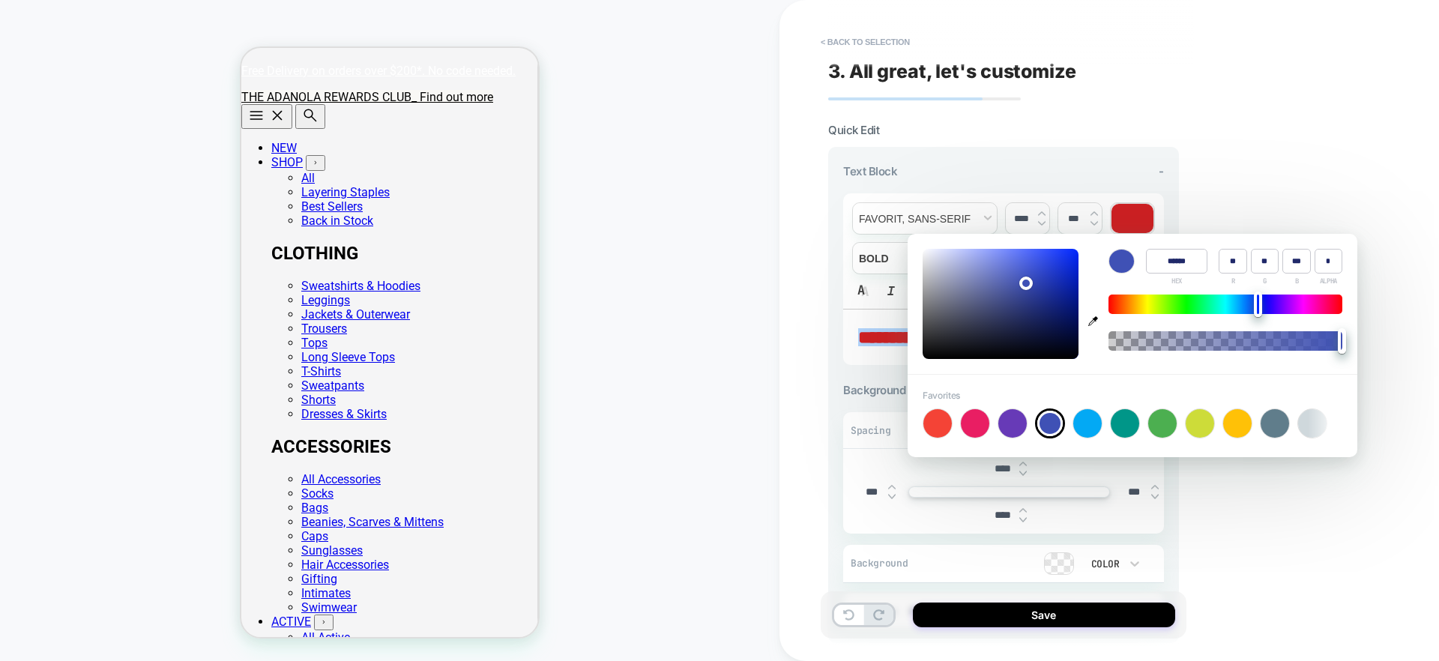
click at [1152, 435] on div at bounding box center [1162, 423] width 28 height 28
type input "****"
type input "******"
type input "**"
type input "***"
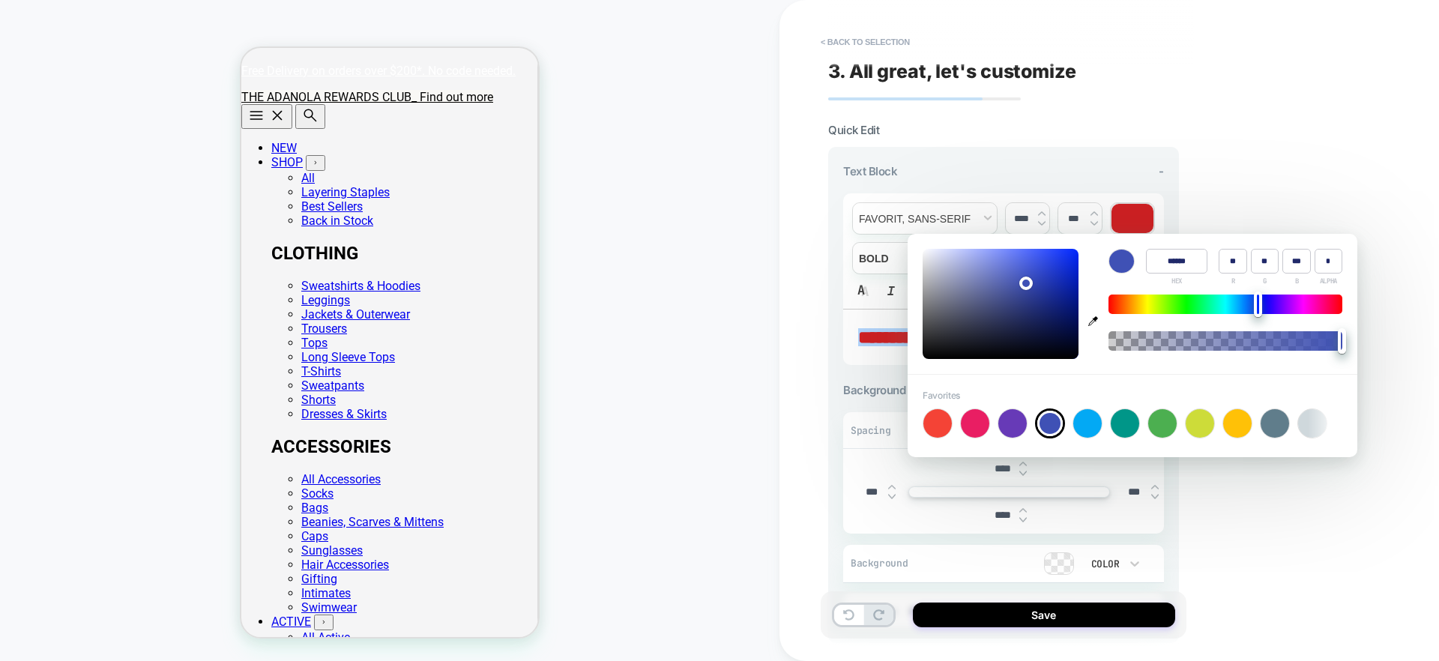
type input "**"
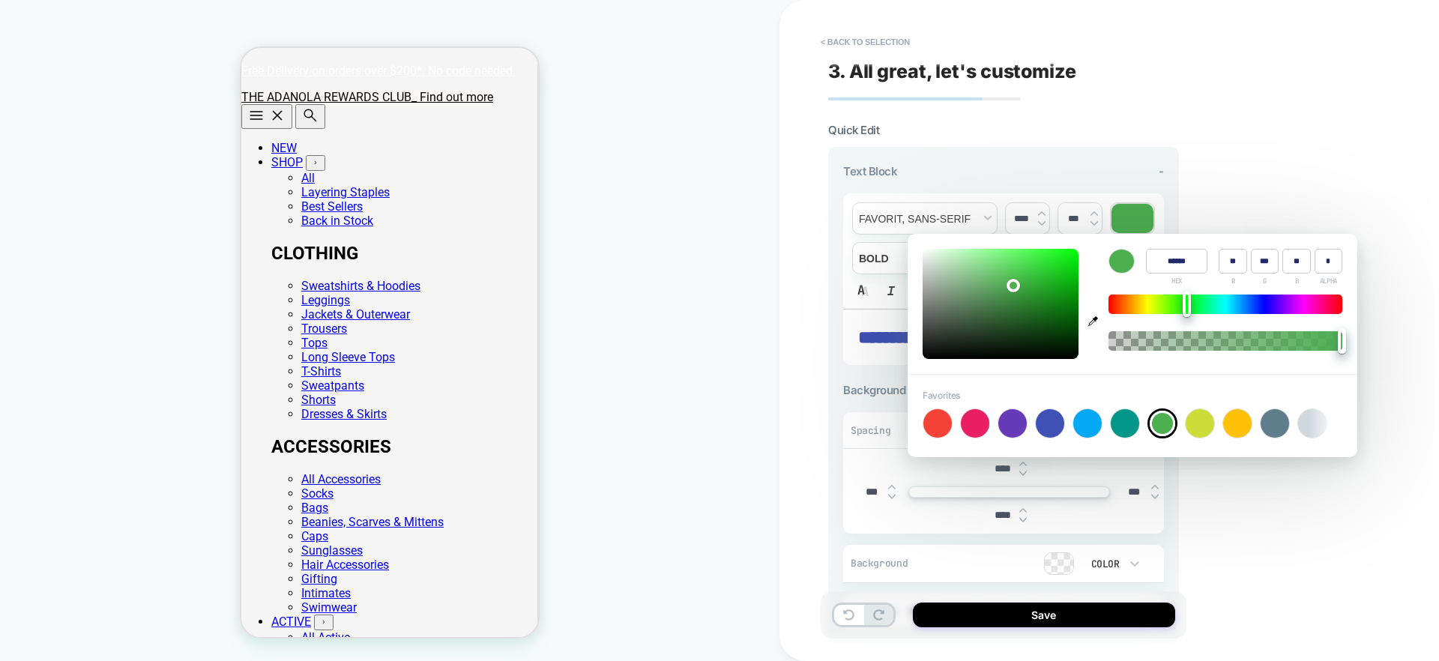
drag, startPoint x: 1192, startPoint y: 428, endPoint x: 1212, endPoint y: 404, distance: 30.9
click at [1197, 425] on div at bounding box center [1199, 423] width 28 height 28
type input "******"
type input "***"
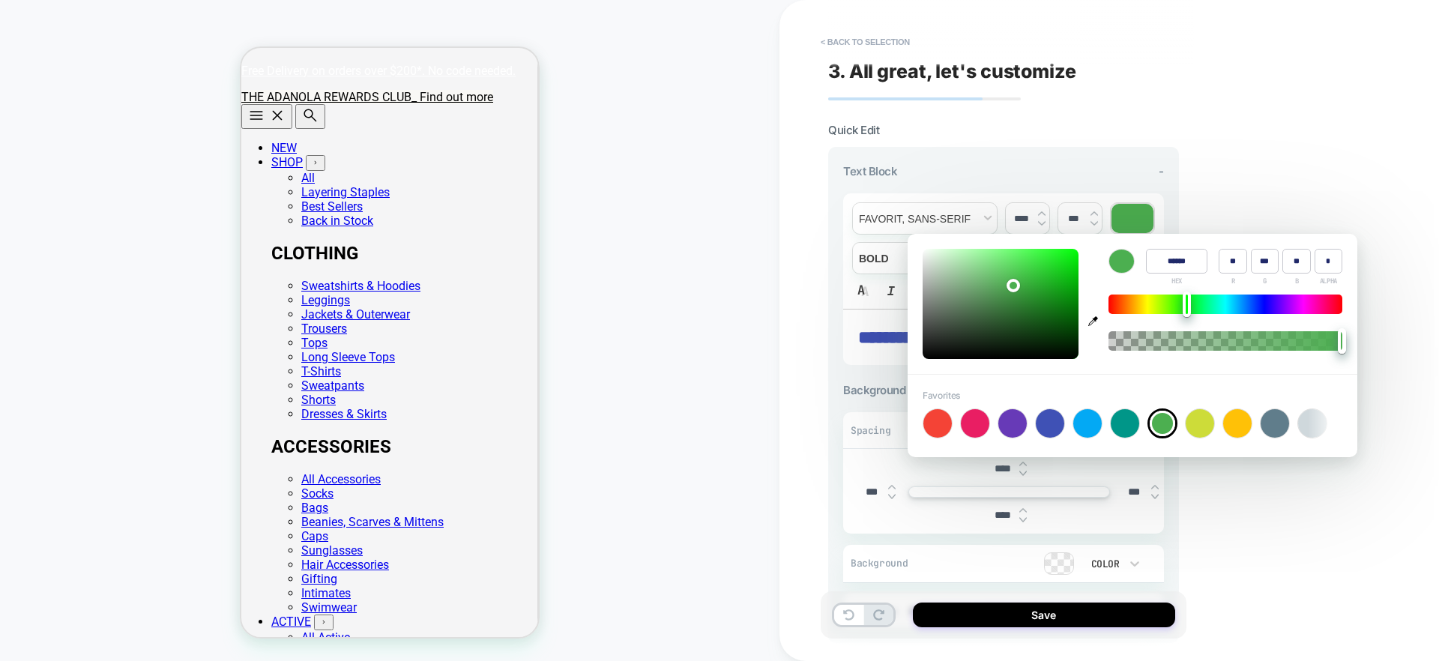
type input "**"
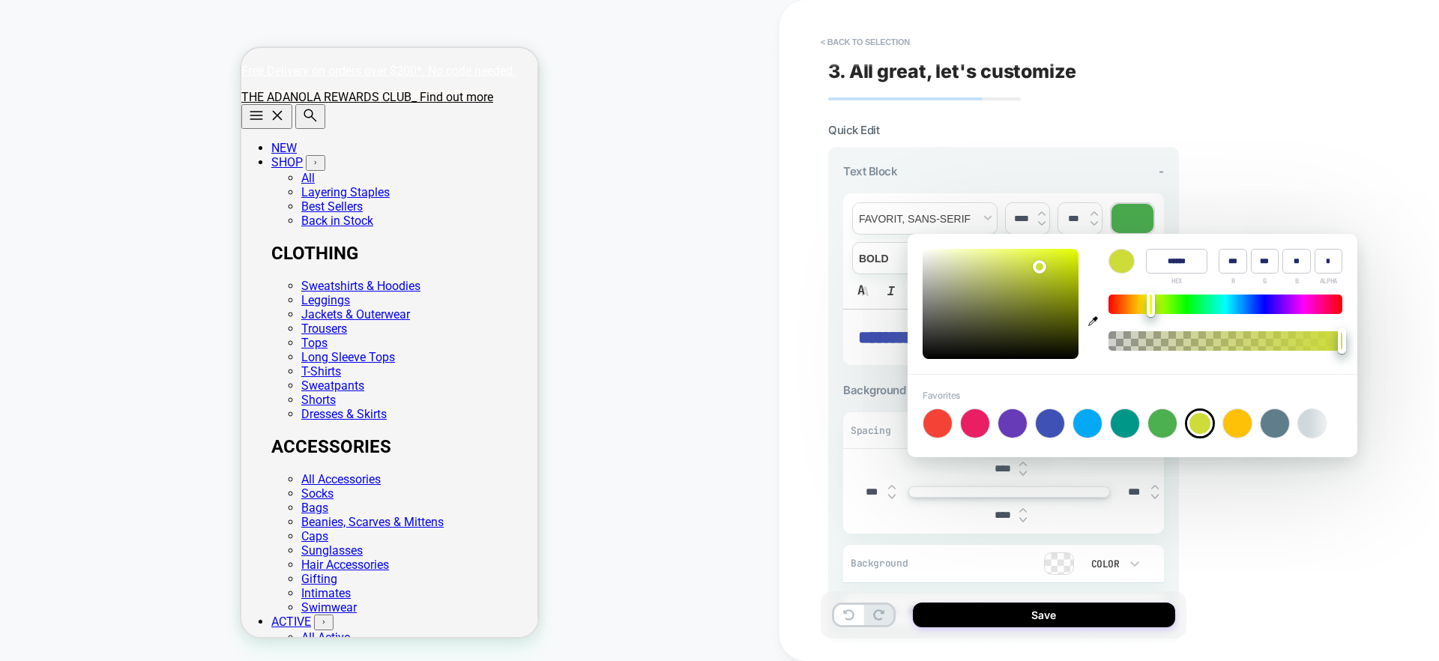
click at [1225, 151] on div "**********" at bounding box center [1108, 330] width 659 height 661
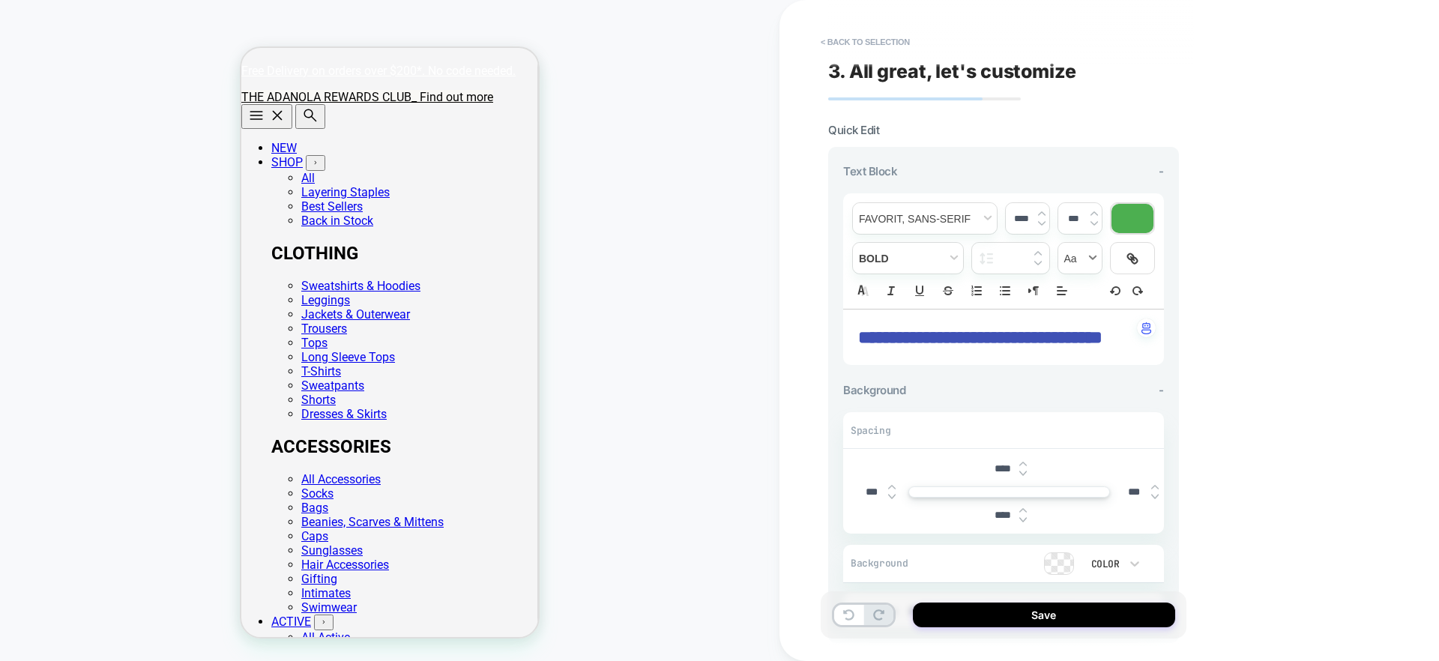
click at [1083, 261] on span "transform" at bounding box center [1079, 258] width 43 height 31
click at [1081, 258] on span "transform" at bounding box center [1079, 258] width 43 height 31
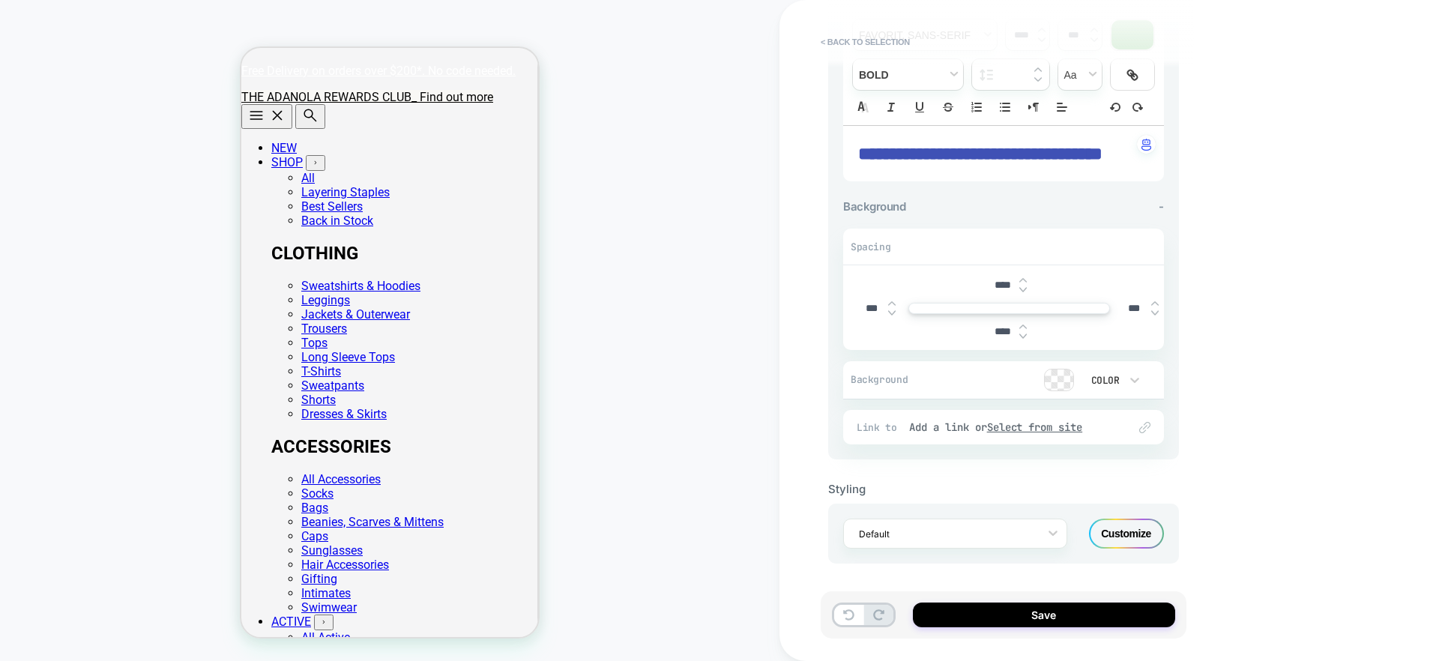
scroll to position [209, 0]
click at [1020, 279] on img at bounding box center [1022, 280] width 7 height 6
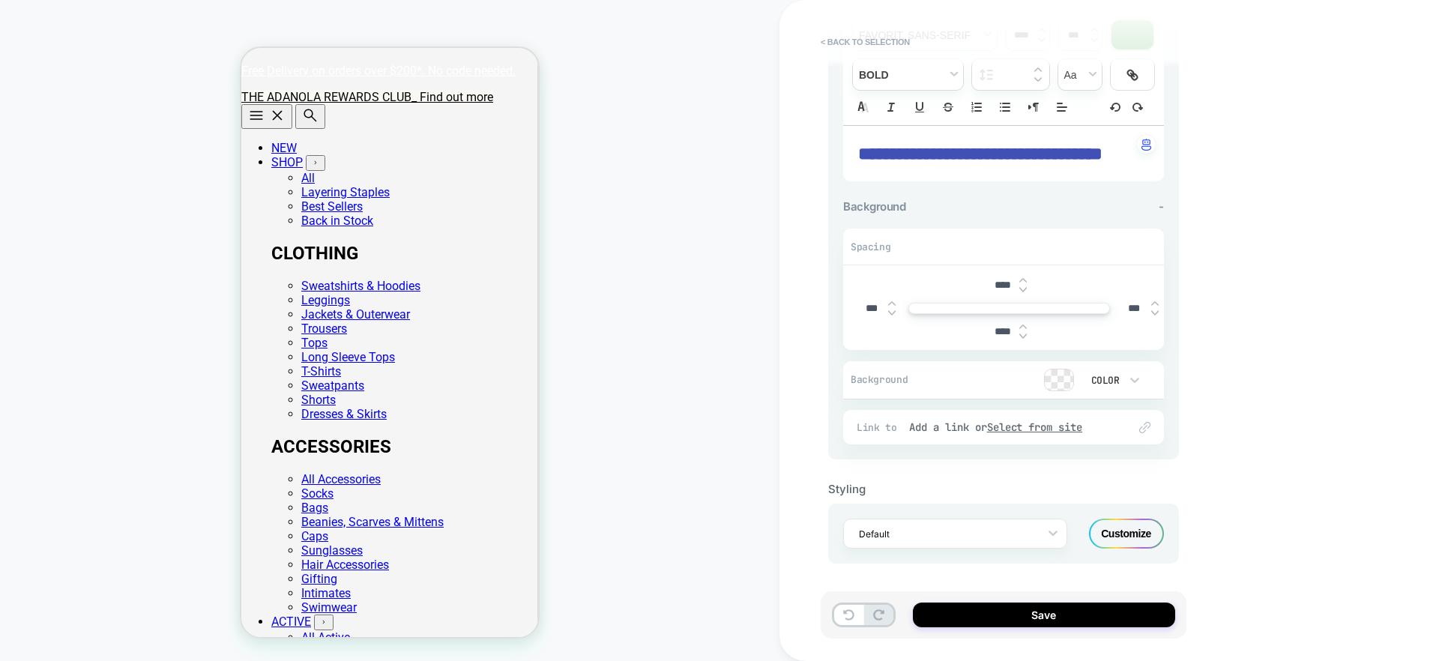
click at [1020, 279] on img at bounding box center [1022, 280] width 7 height 6
type input "****"
click at [892, 302] on img at bounding box center [891, 303] width 7 height 6
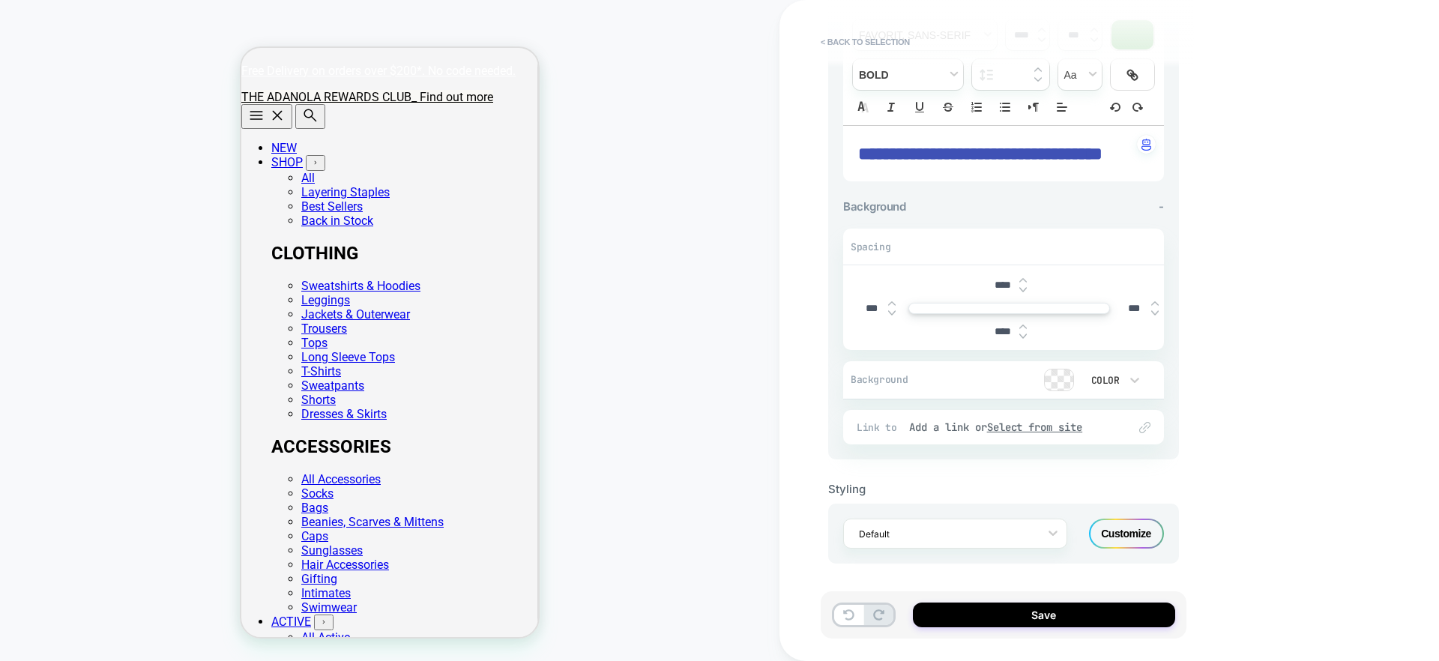
click at [892, 302] on img at bounding box center [891, 303] width 7 height 6
type input "***"
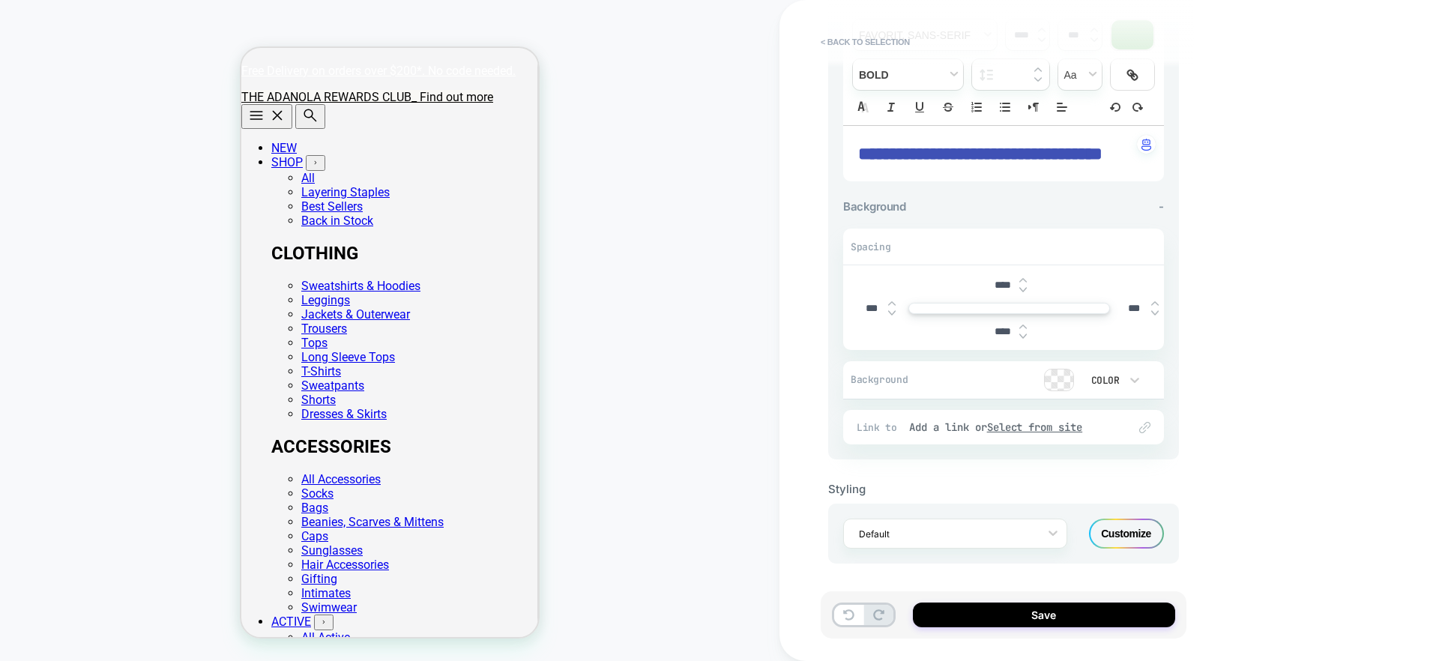
click at [1058, 379] on div at bounding box center [1058, 379] width 28 height 21
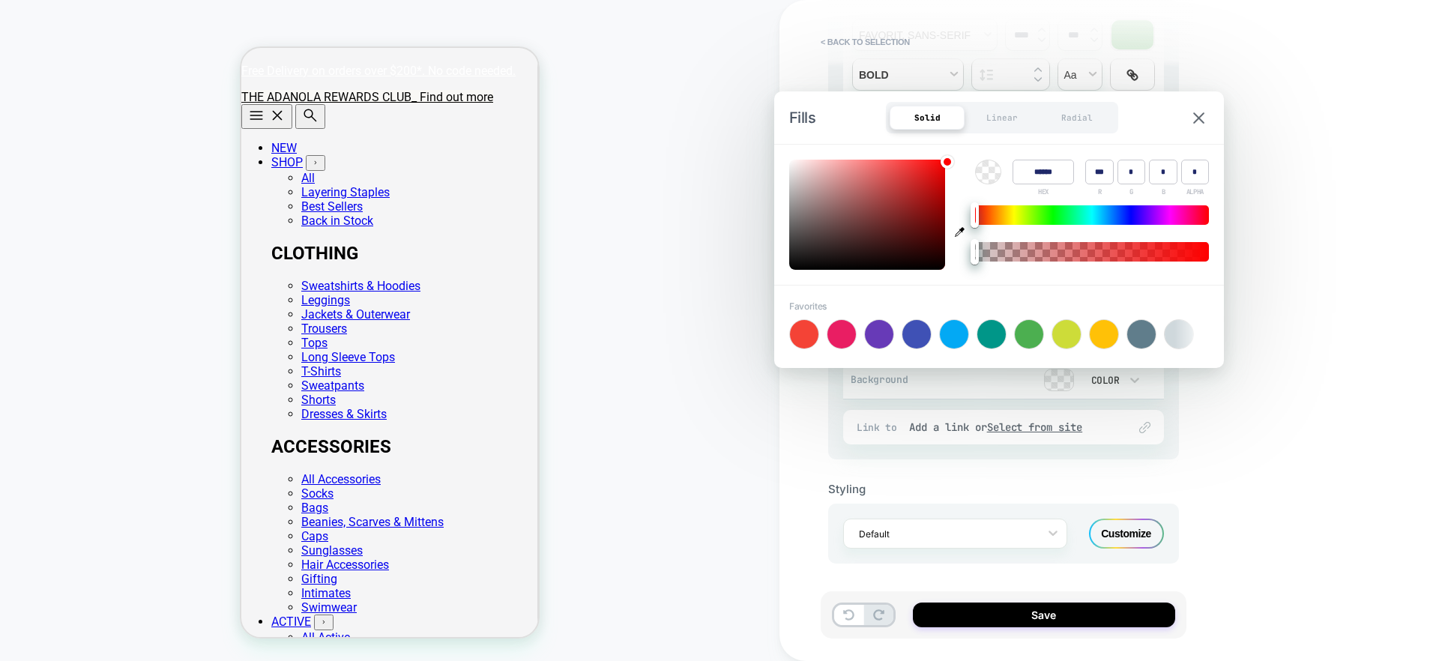
scroll to position [208, 0]
click at [919, 345] on div at bounding box center [916, 334] width 28 height 28
type input "******"
type input "**"
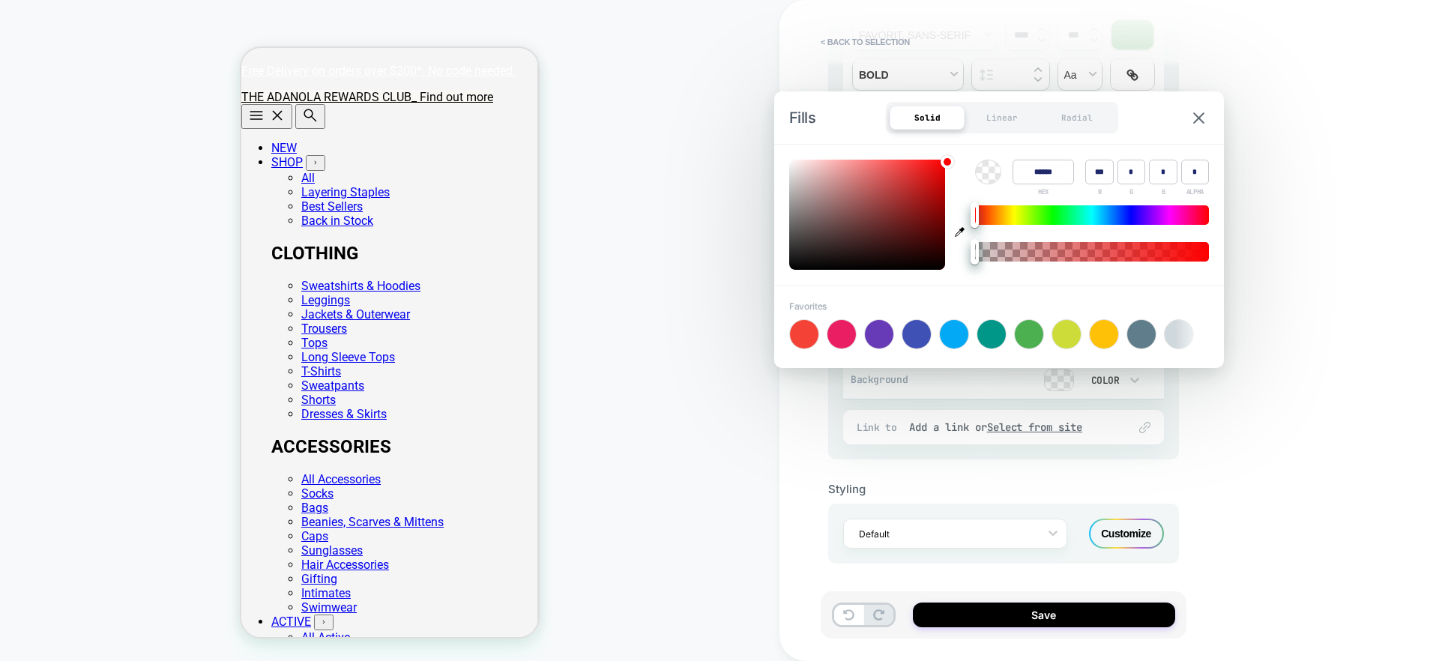
type input "***"
type input "*"
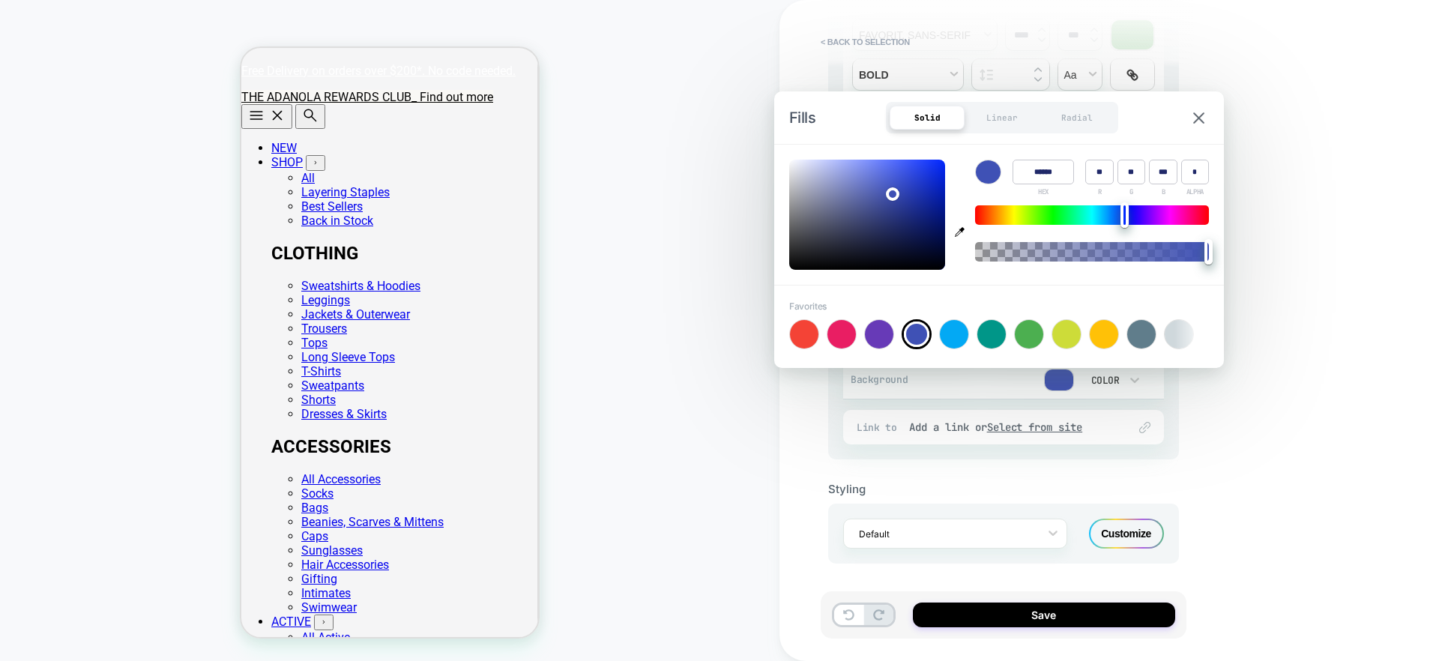
click at [1104, 339] on div at bounding box center [1103, 334] width 28 height 28
type input "******"
type input "***"
type input "*"
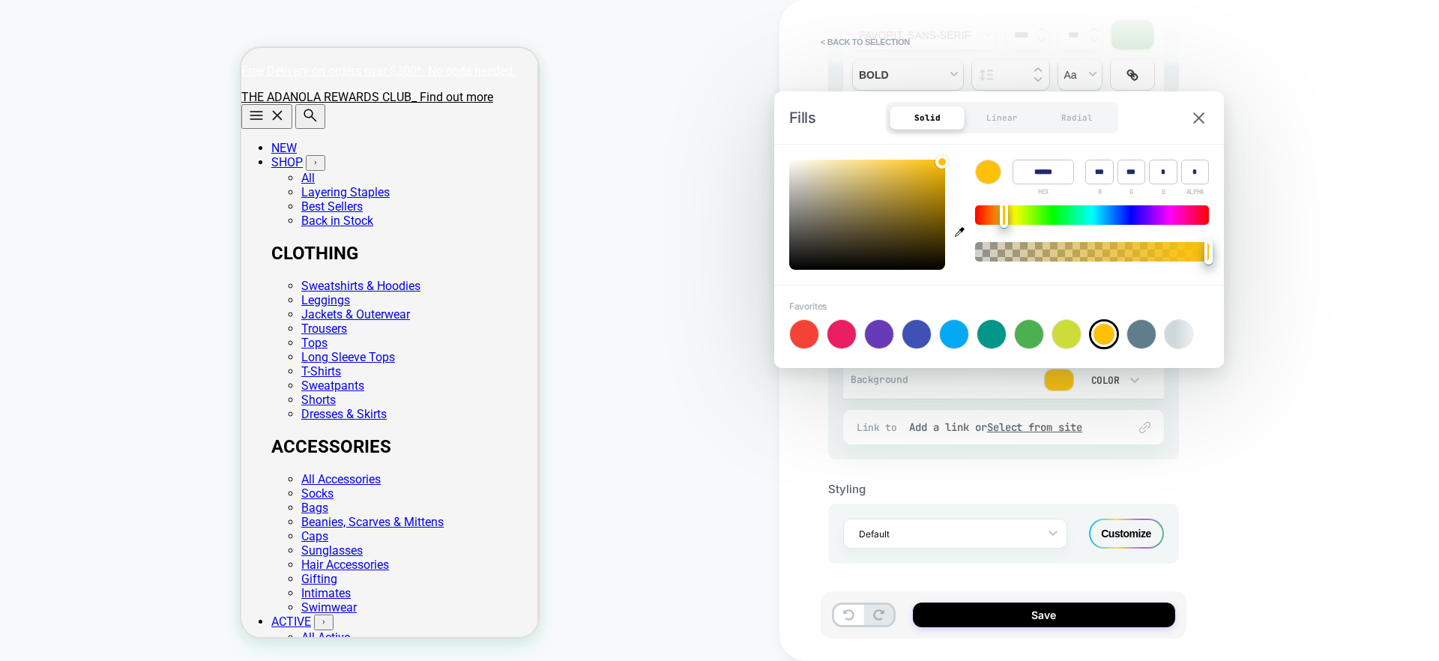
click at [1280, 190] on div "**********" at bounding box center [1108, 330] width 659 height 661
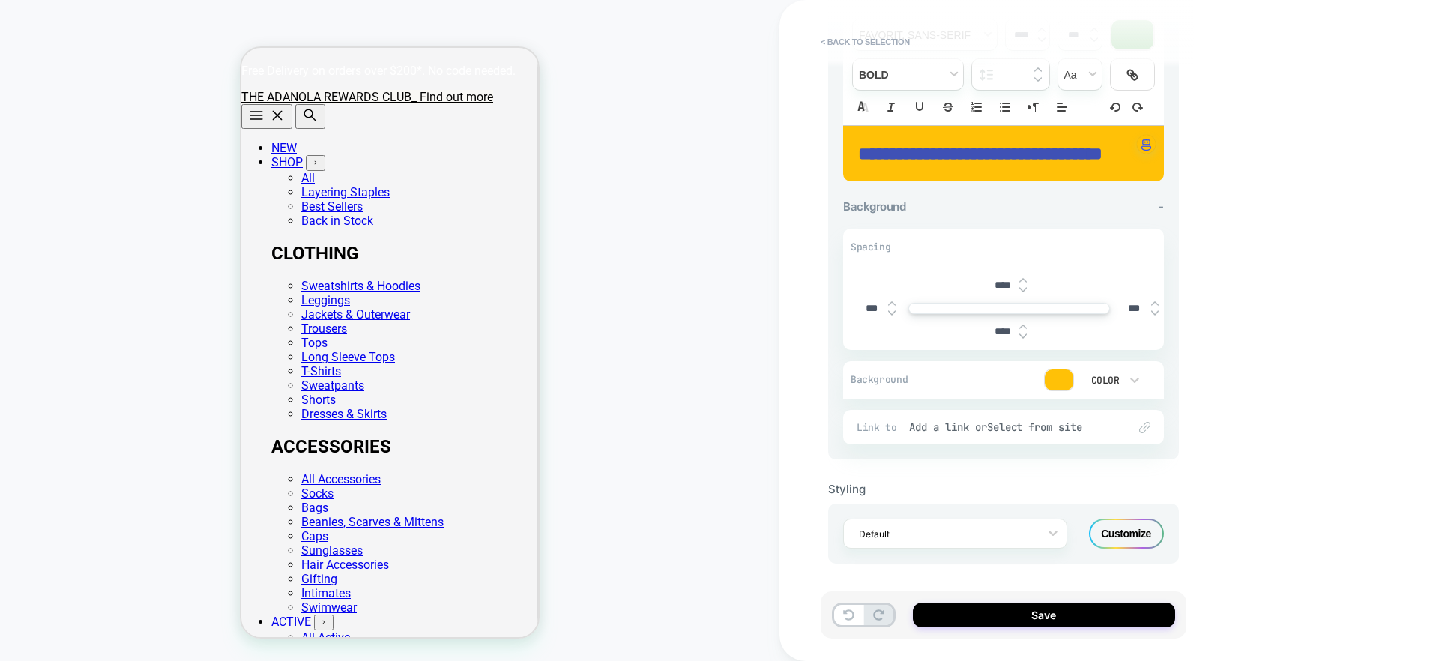
scroll to position [209, 0]
click at [1028, 428] on u "Select from site" at bounding box center [1035, 426] width 96 height 13
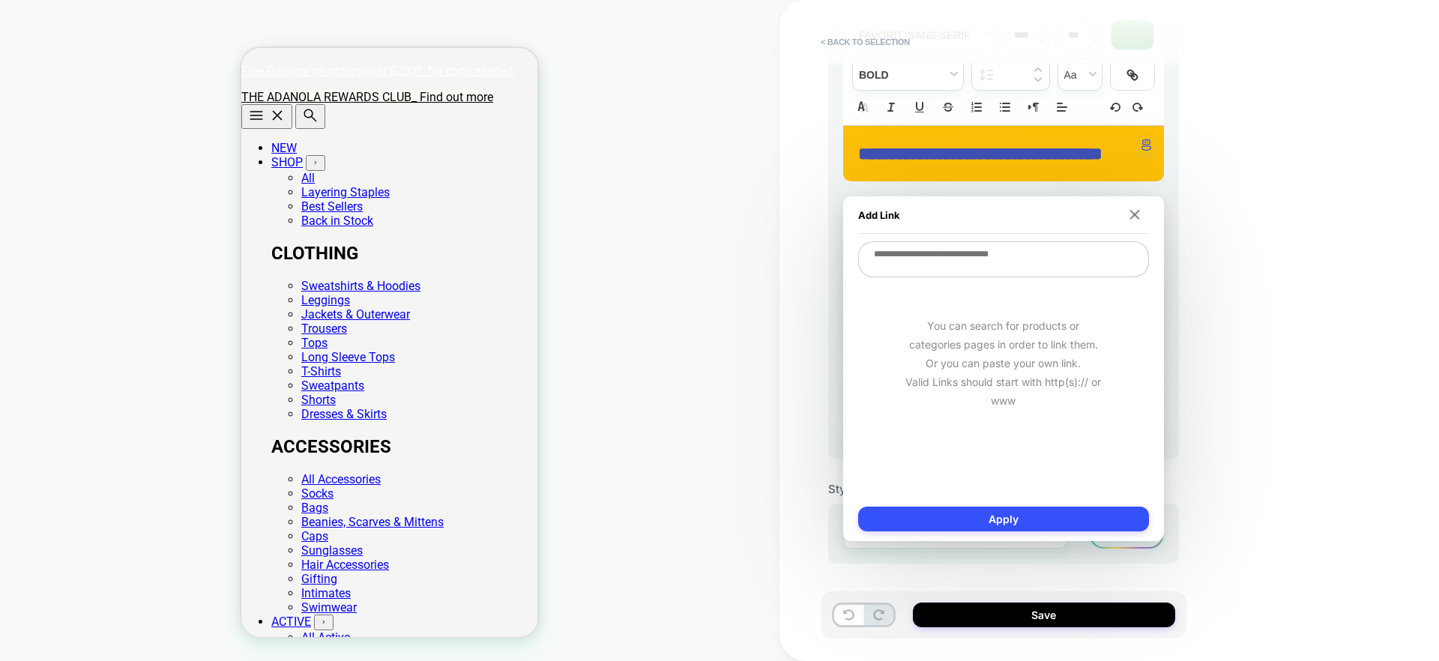
click at [953, 271] on textarea at bounding box center [1003, 259] width 291 height 36
click at [1138, 217] on img at bounding box center [1134, 215] width 10 height 10
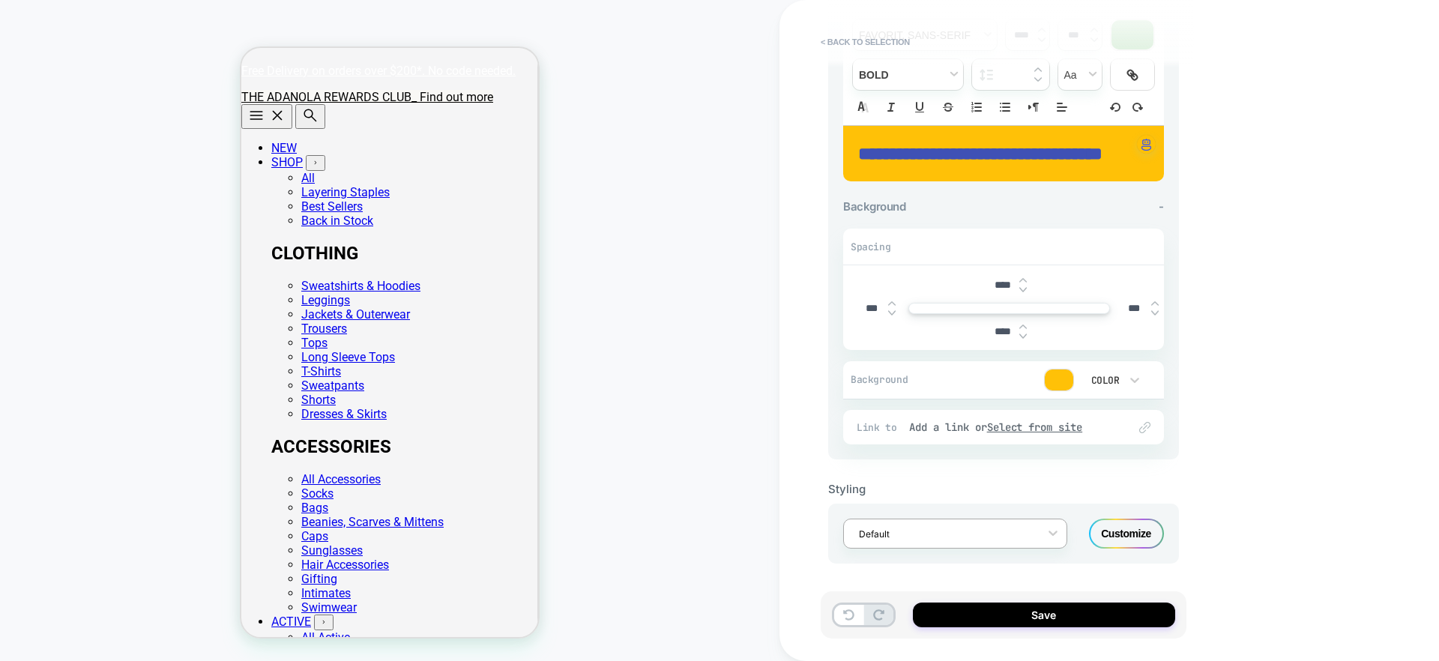
click at [1022, 534] on div at bounding box center [945, 534] width 173 height 14
click at [939, 471] on div "Button" at bounding box center [955, 469] width 224 height 27
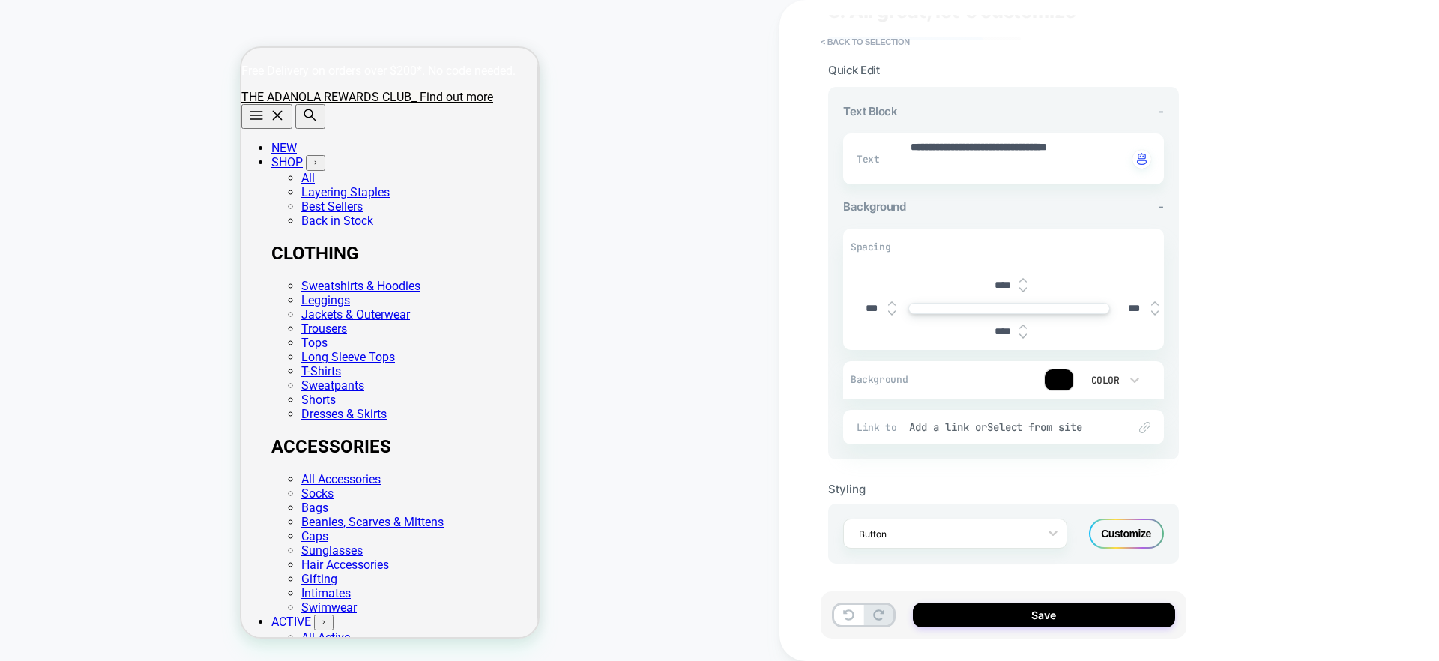
scroll to position [0, 0]
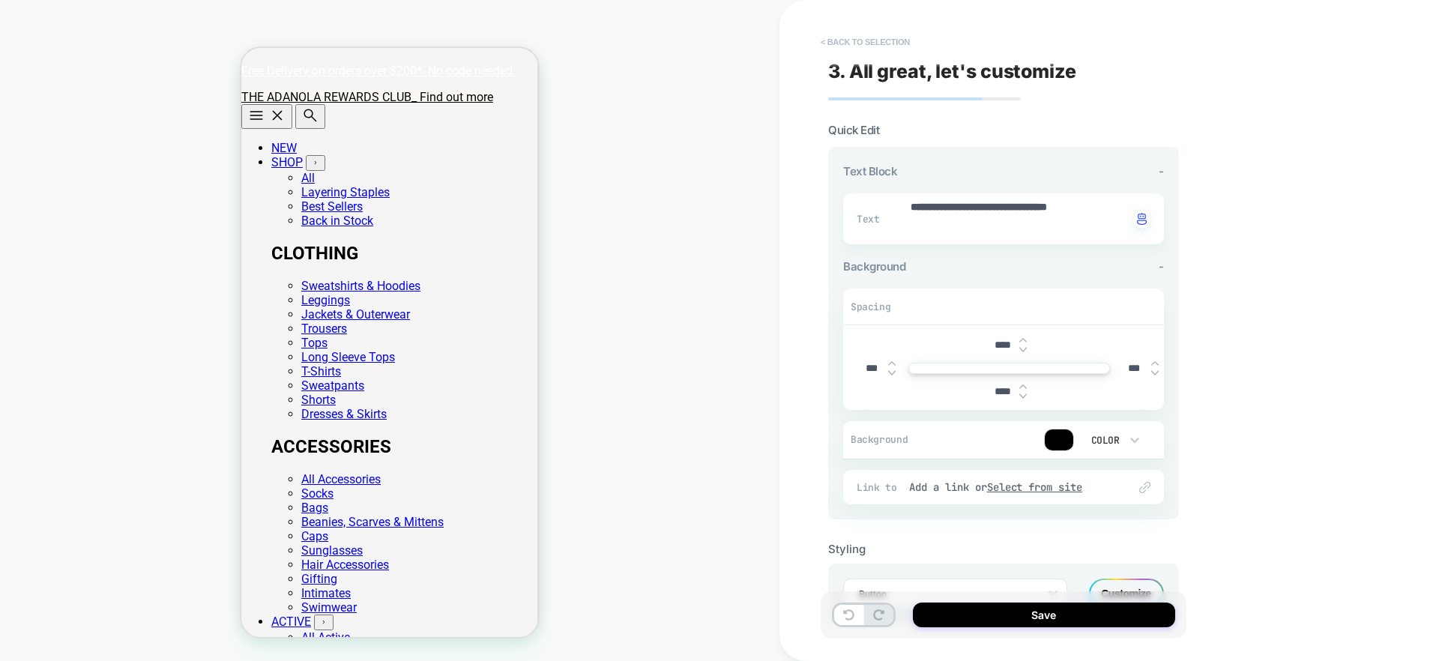
click at [850, 39] on button "< Back to selection" at bounding box center [865, 42] width 104 height 24
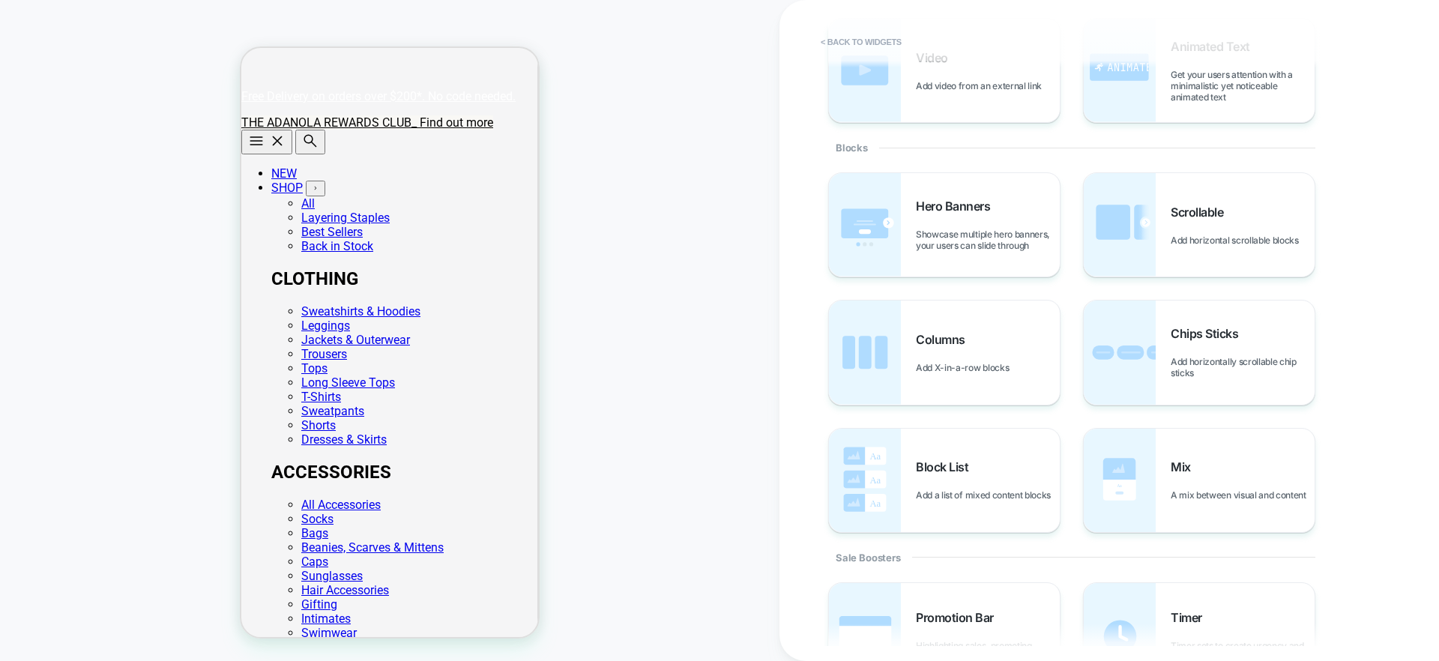
scroll to position [214, 0]
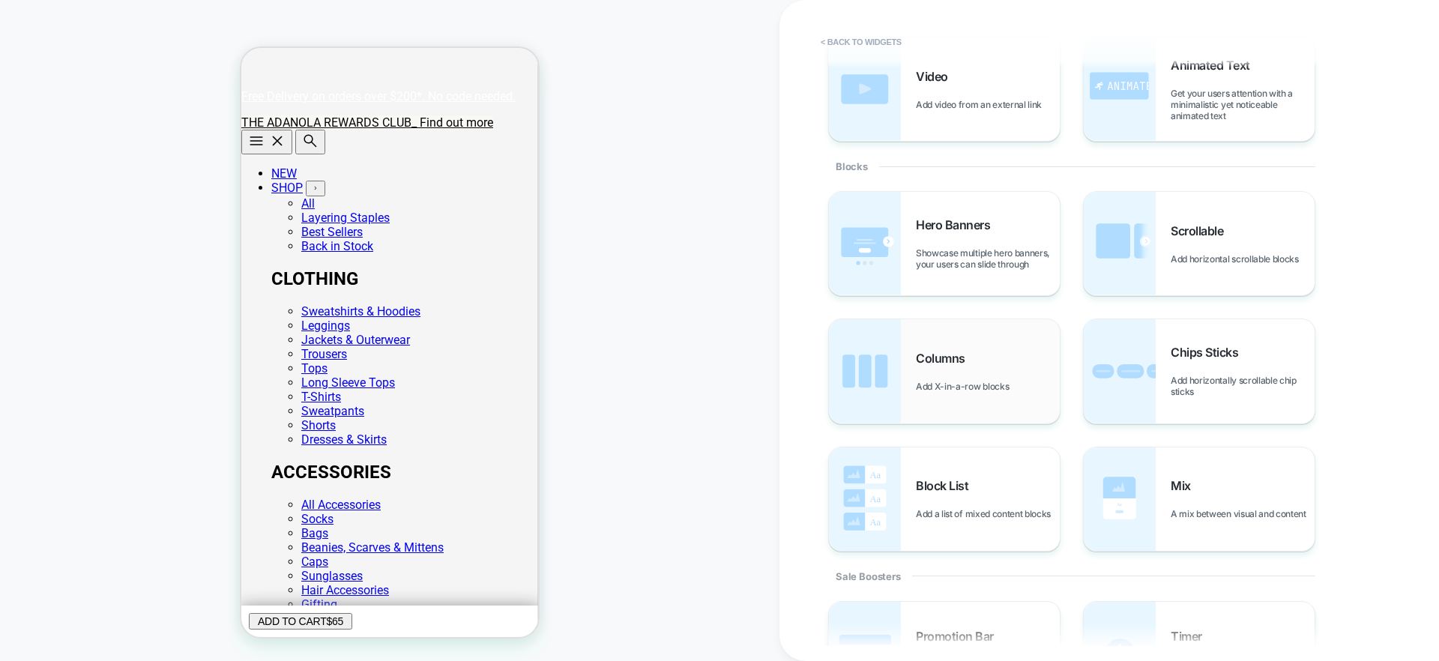
click at [934, 381] on span "Add X-in-a-row blocks" at bounding box center [966, 386] width 100 height 11
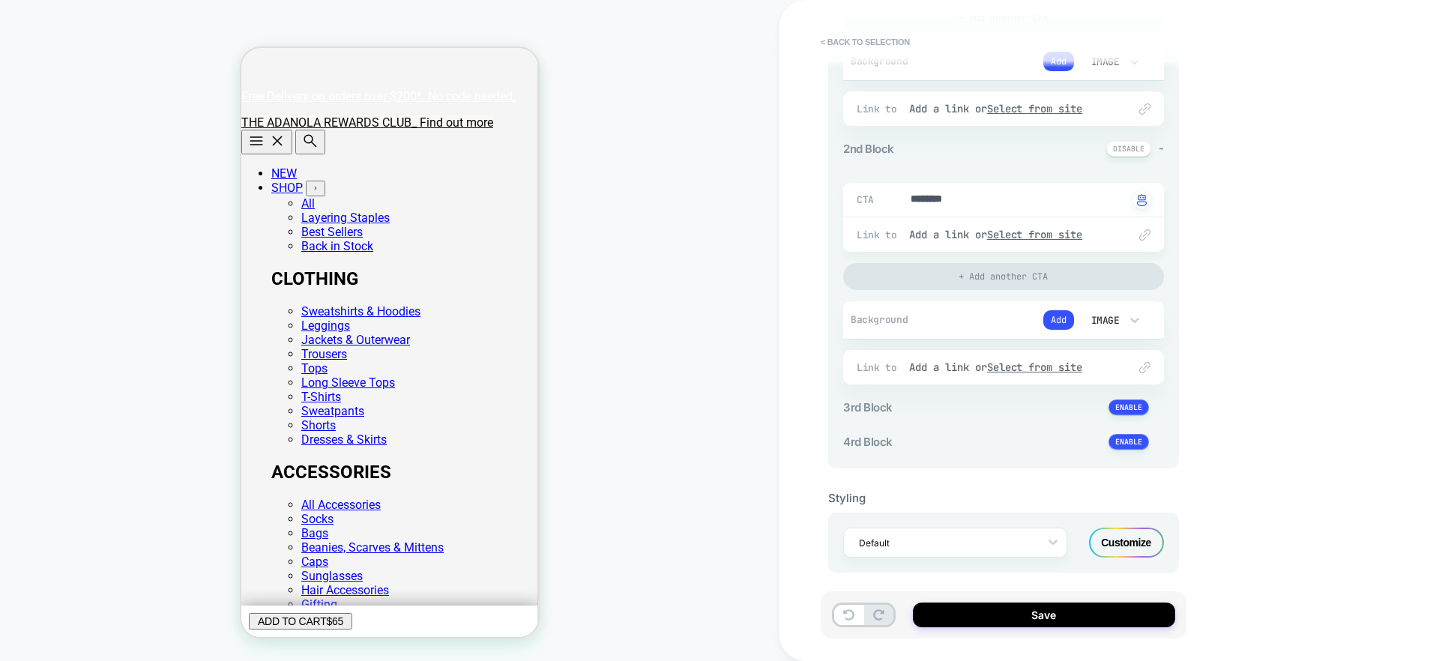
scroll to position [366, 0]
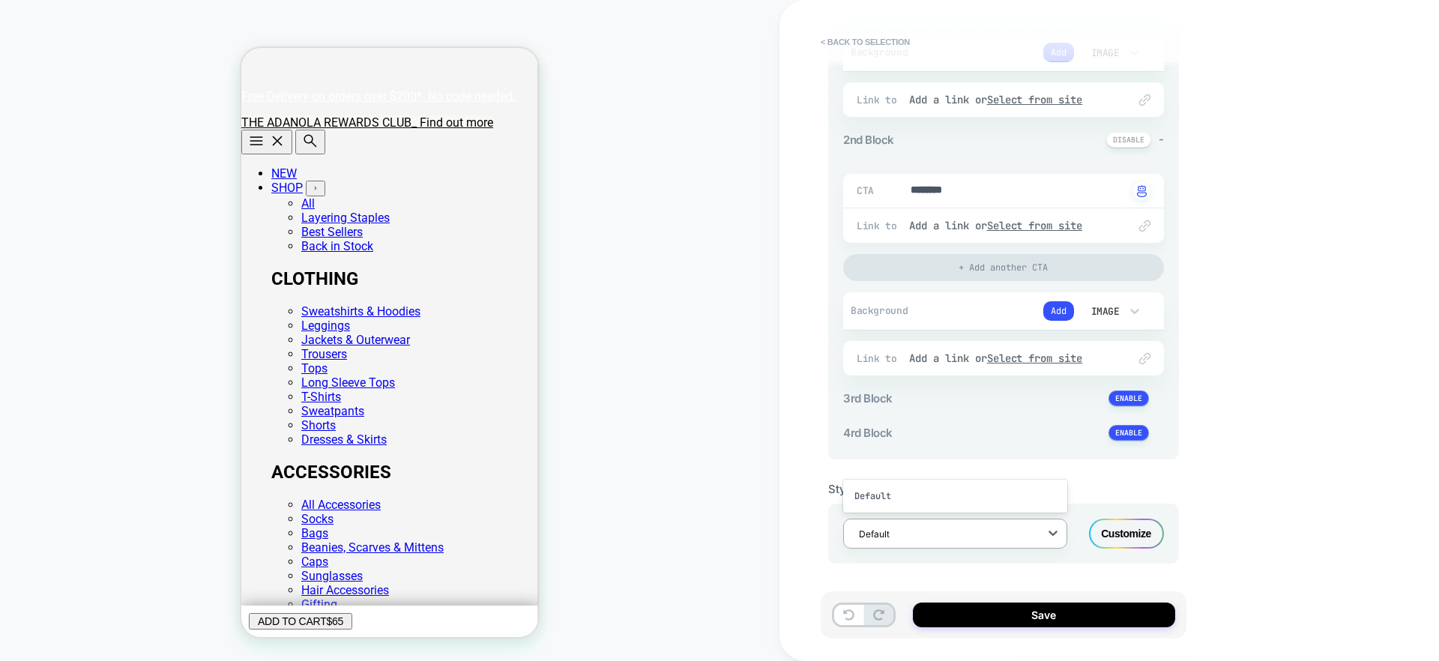
drag, startPoint x: 1006, startPoint y: 519, endPoint x: 1009, endPoint y: 543, distance: 24.3
click at [1006, 520] on div "Default" at bounding box center [955, 533] width 224 height 30
click at [1009, 539] on div at bounding box center [945, 534] width 173 height 14
click at [918, 461] on div "Styling option Default focused, 1 of 1. 1 result available. Use Up and Down to …" at bounding box center [1003, 511] width 351 height 104
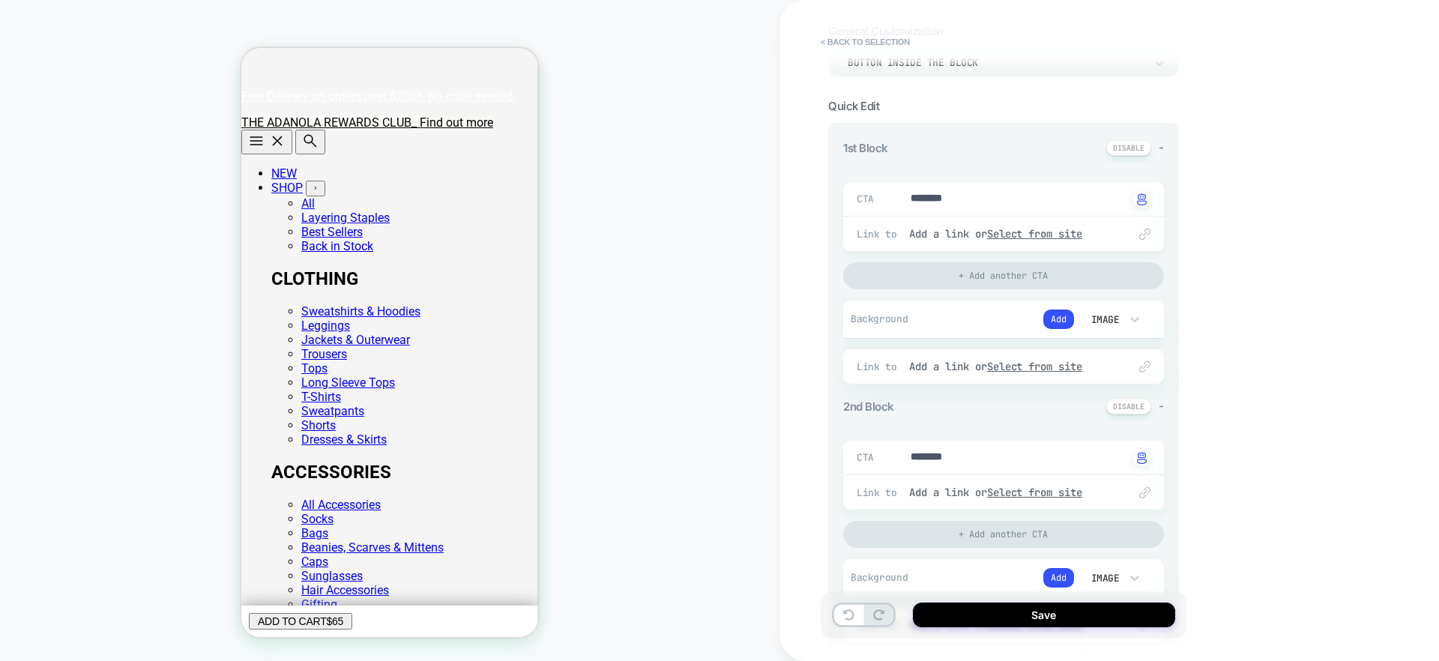
scroll to position [0, 0]
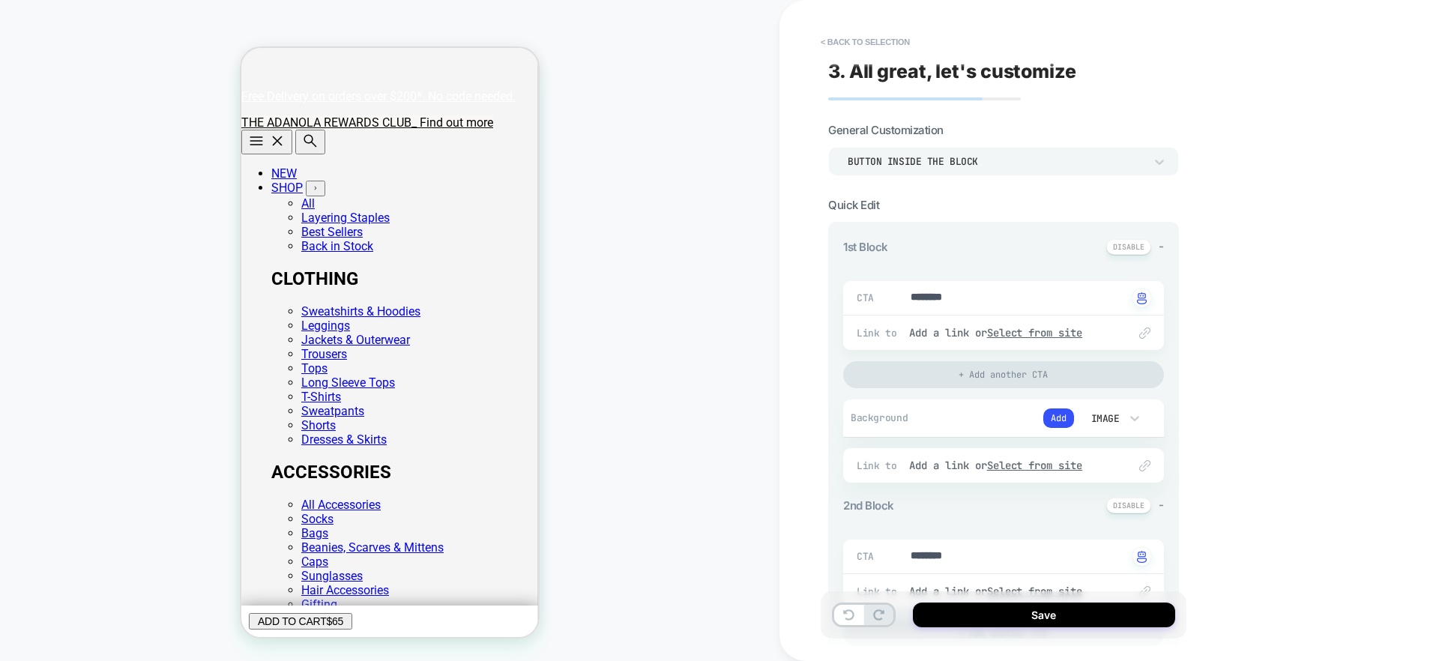
click at [960, 158] on div "Button inside the block" at bounding box center [995, 161] width 297 height 13
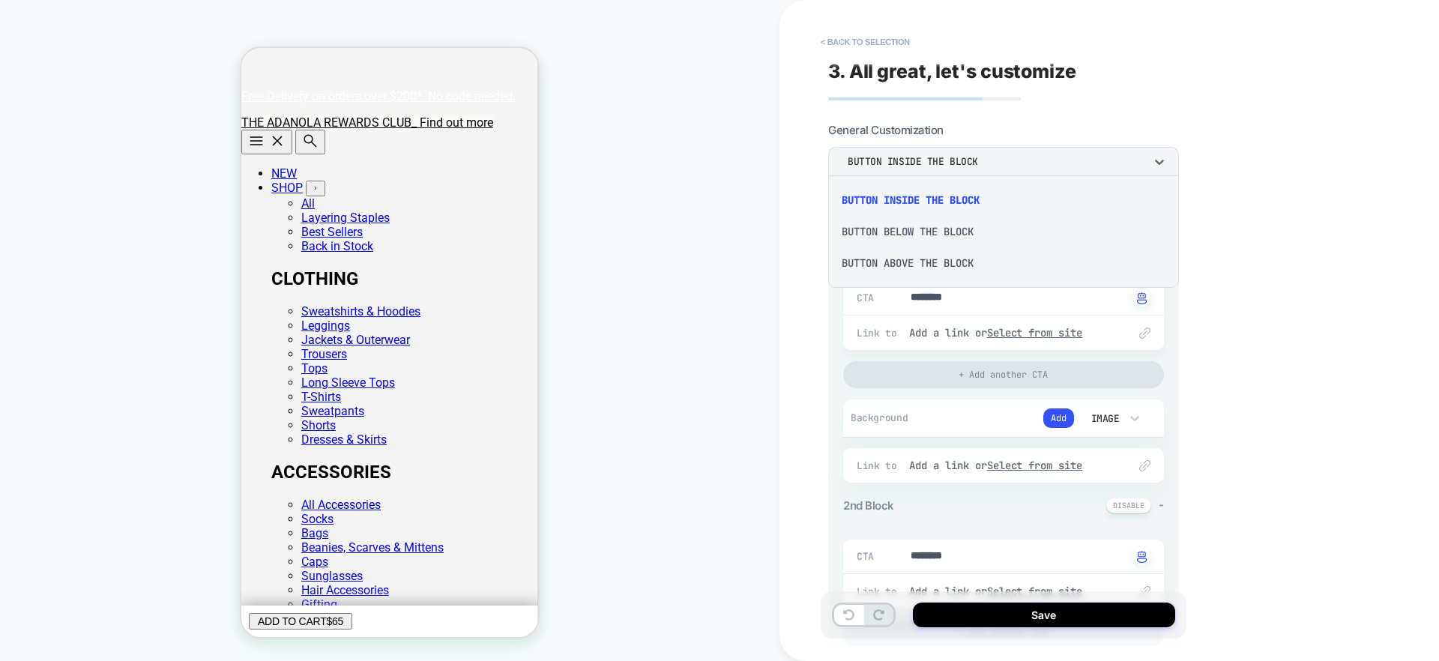
click at [970, 158] on div at bounding box center [719, 330] width 1439 height 661
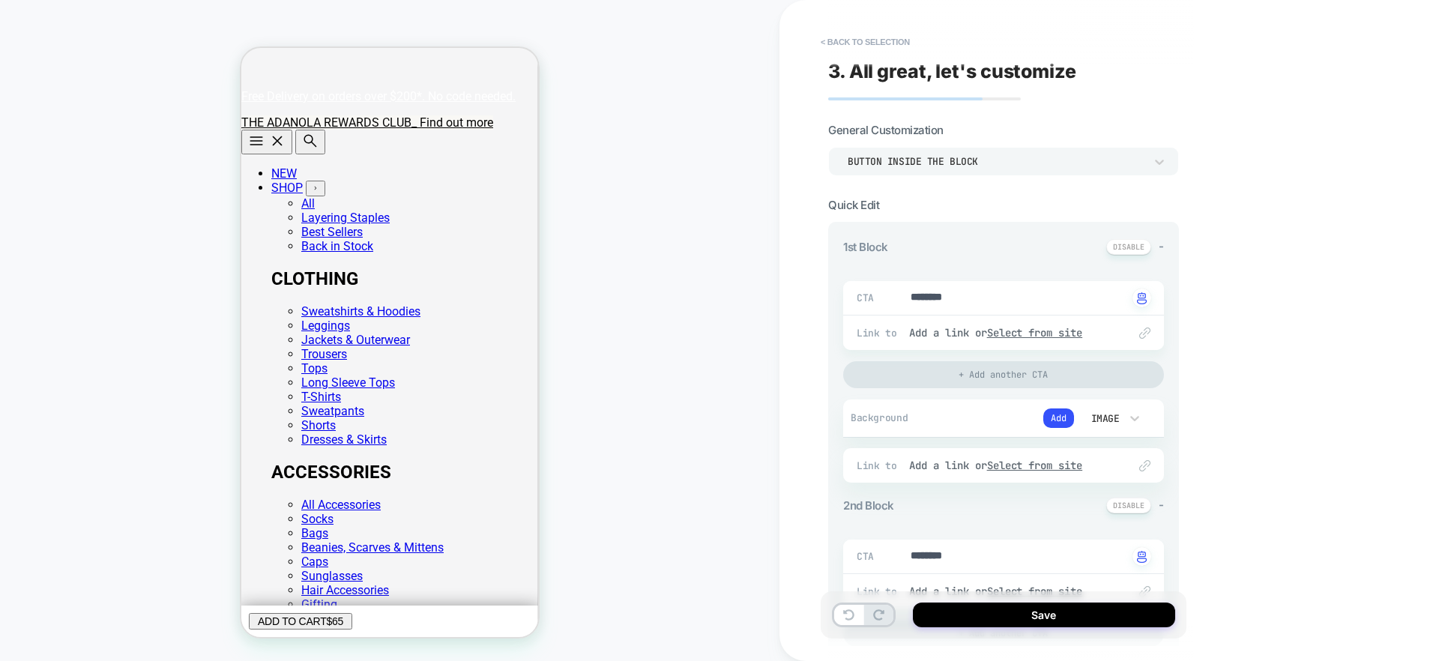
click at [942, 163] on div "Button inside the block" at bounding box center [995, 161] width 297 height 13
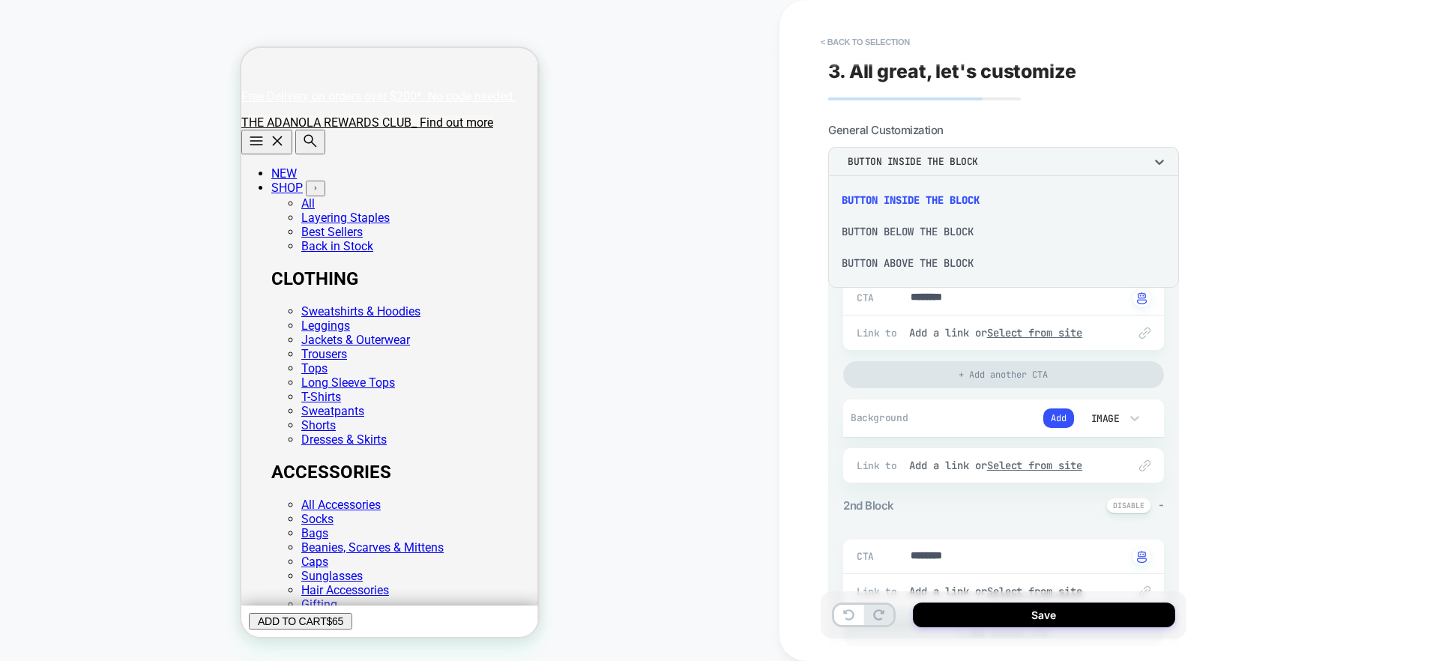
click at [938, 235] on div "Button below the block" at bounding box center [1003, 231] width 339 height 31
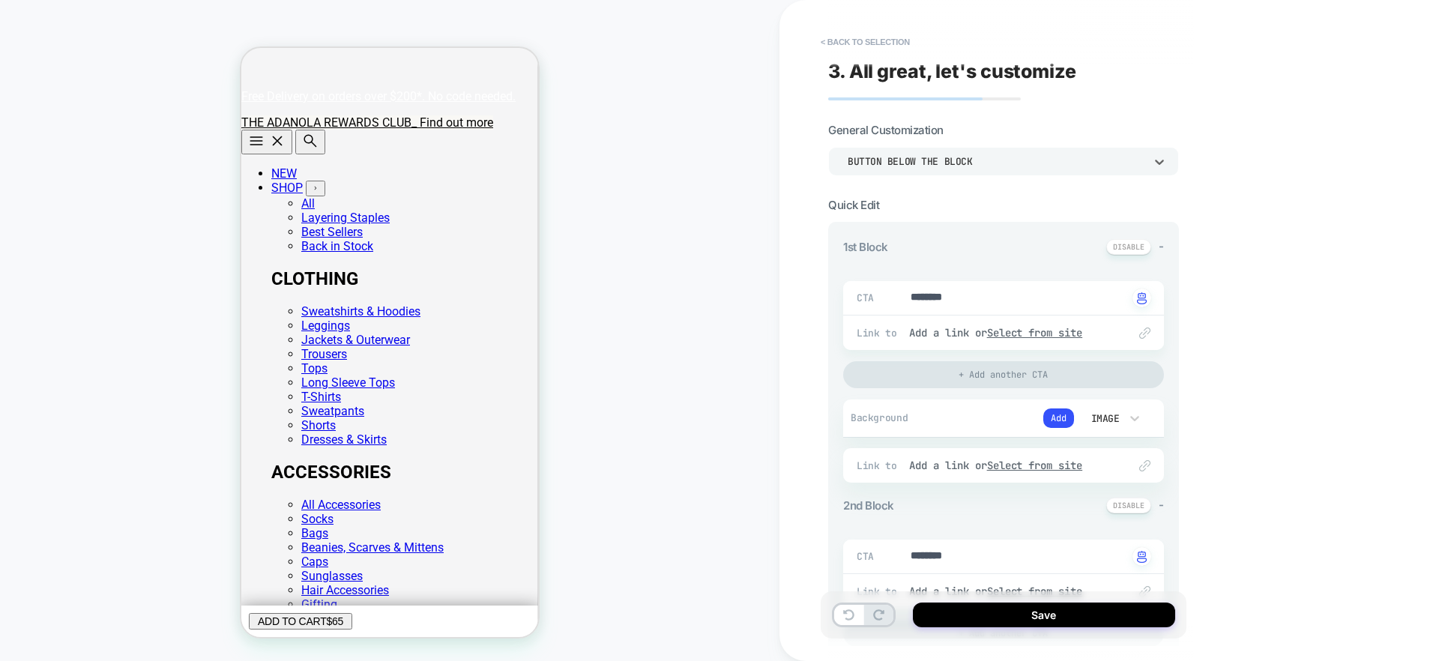
type textarea "*"
click at [860, 45] on button "< Back to selection" at bounding box center [865, 42] width 104 height 24
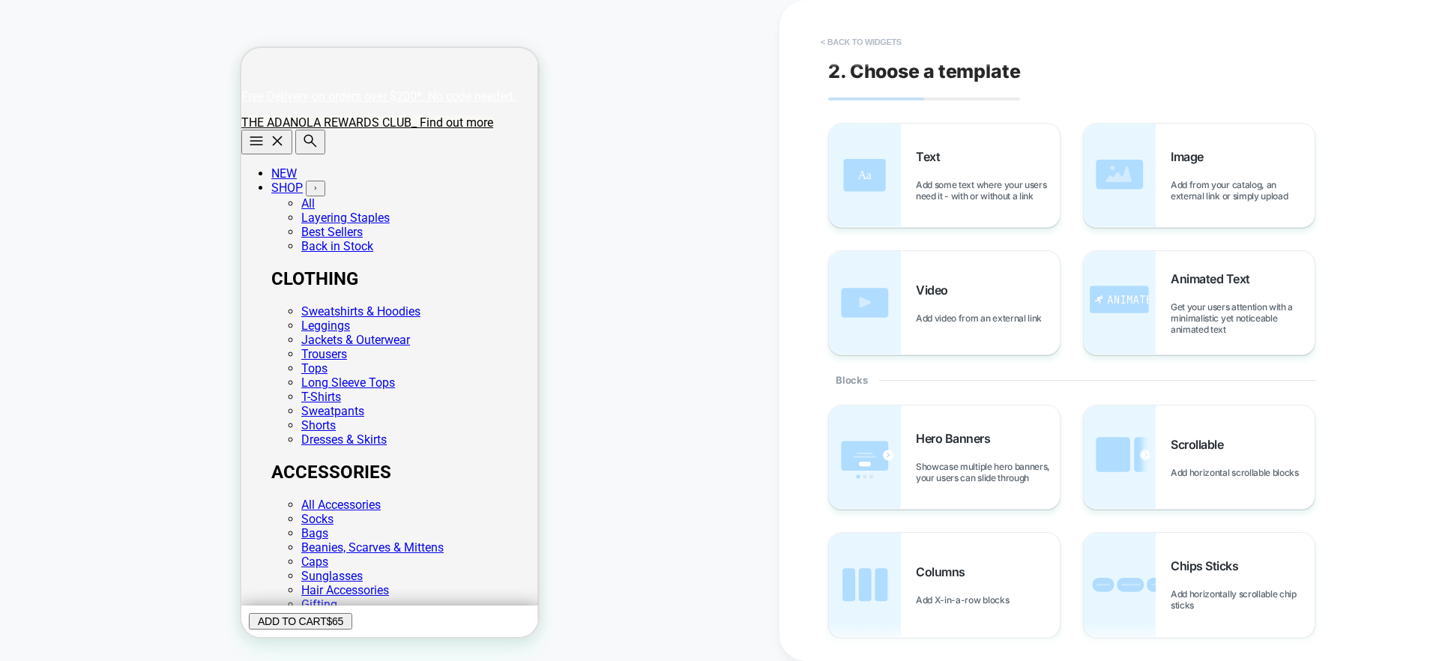
click at [853, 43] on button "< Back to widgets" at bounding box center [861, 42] width 96 height 24
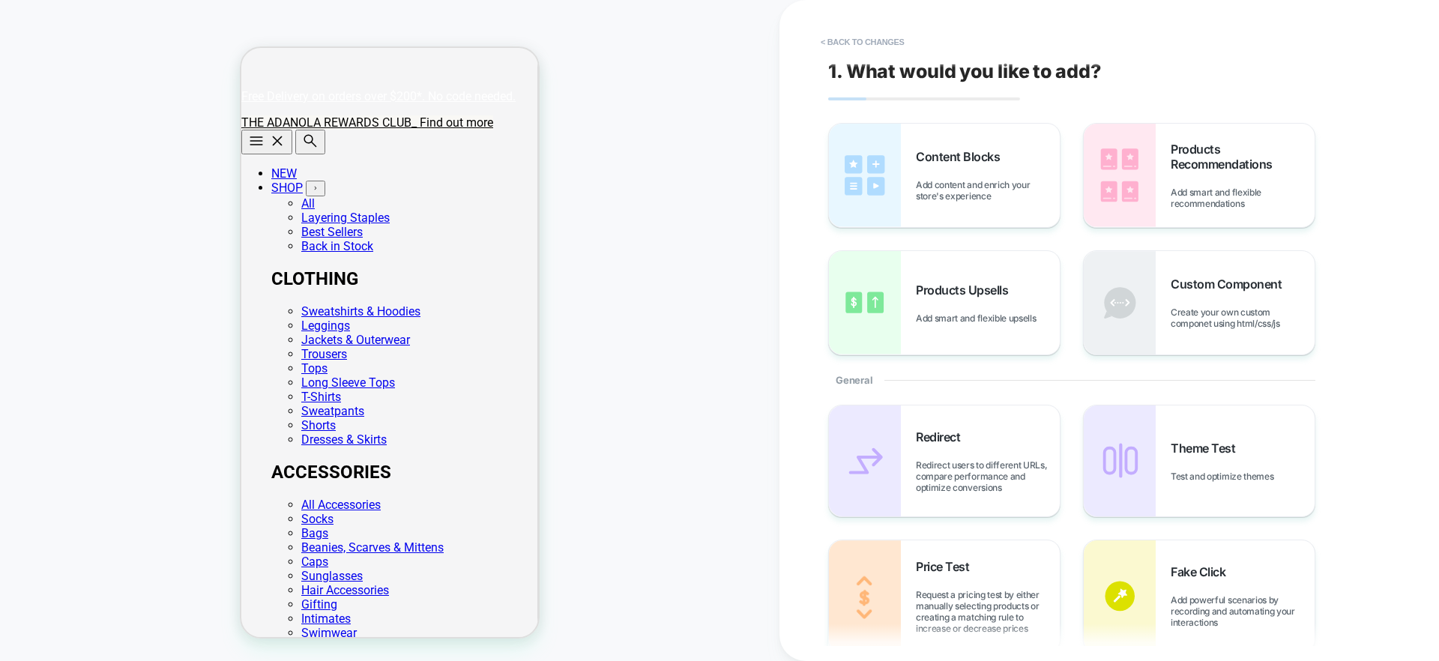
scroll to position [17, 0]
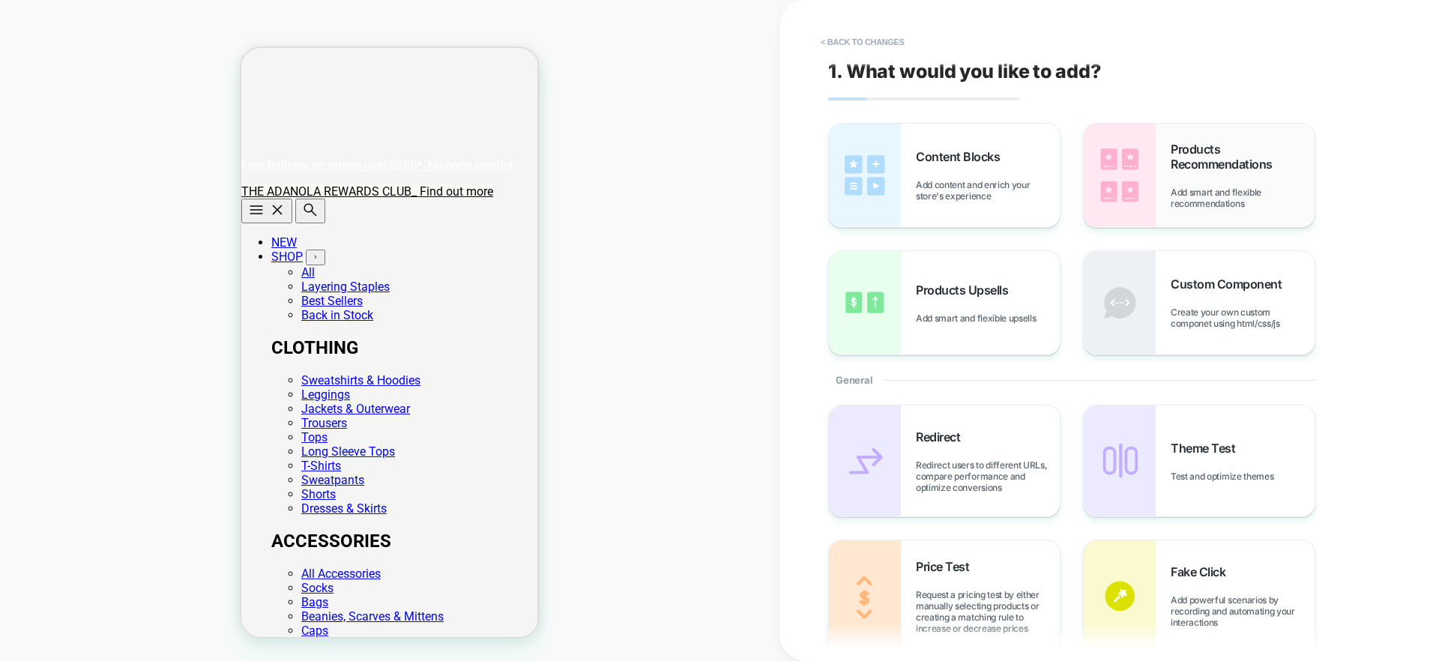
click at [1197, 146] on span "Products Recommendations" at bounding box center [1242, 157] width 144 height 30
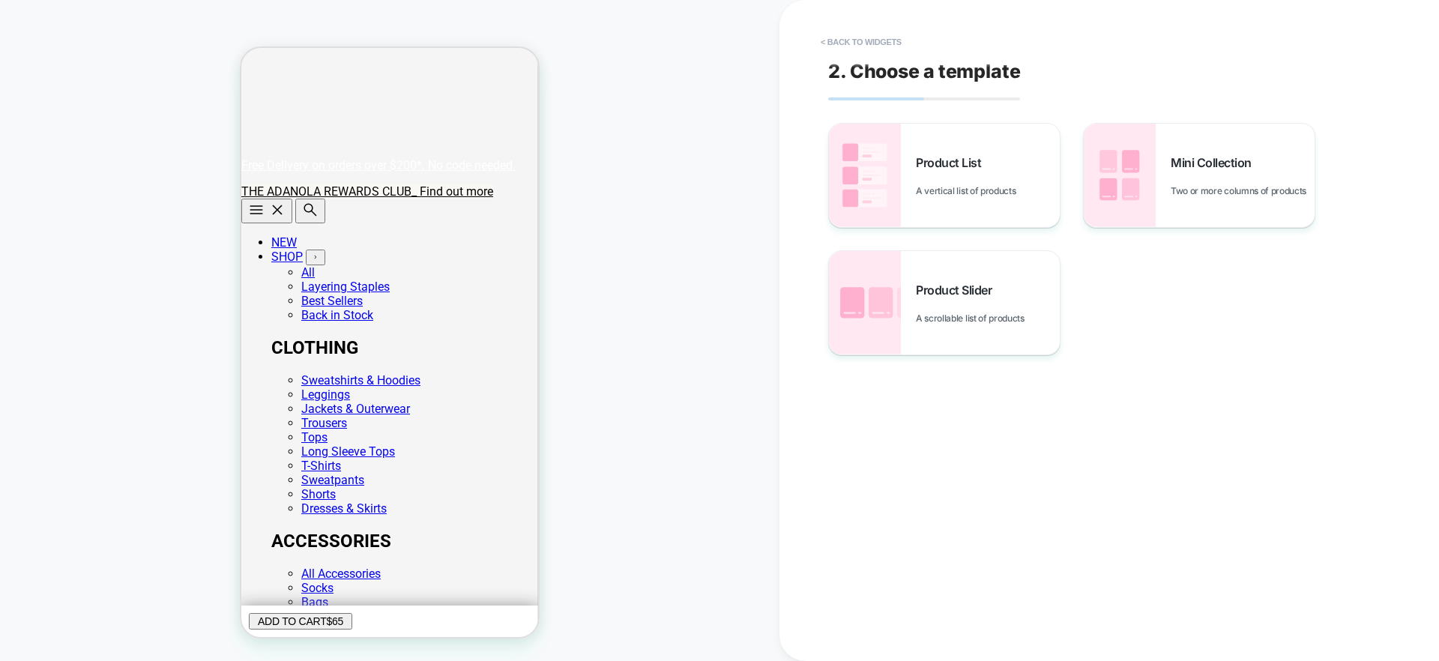
scroll to position [86, 0]
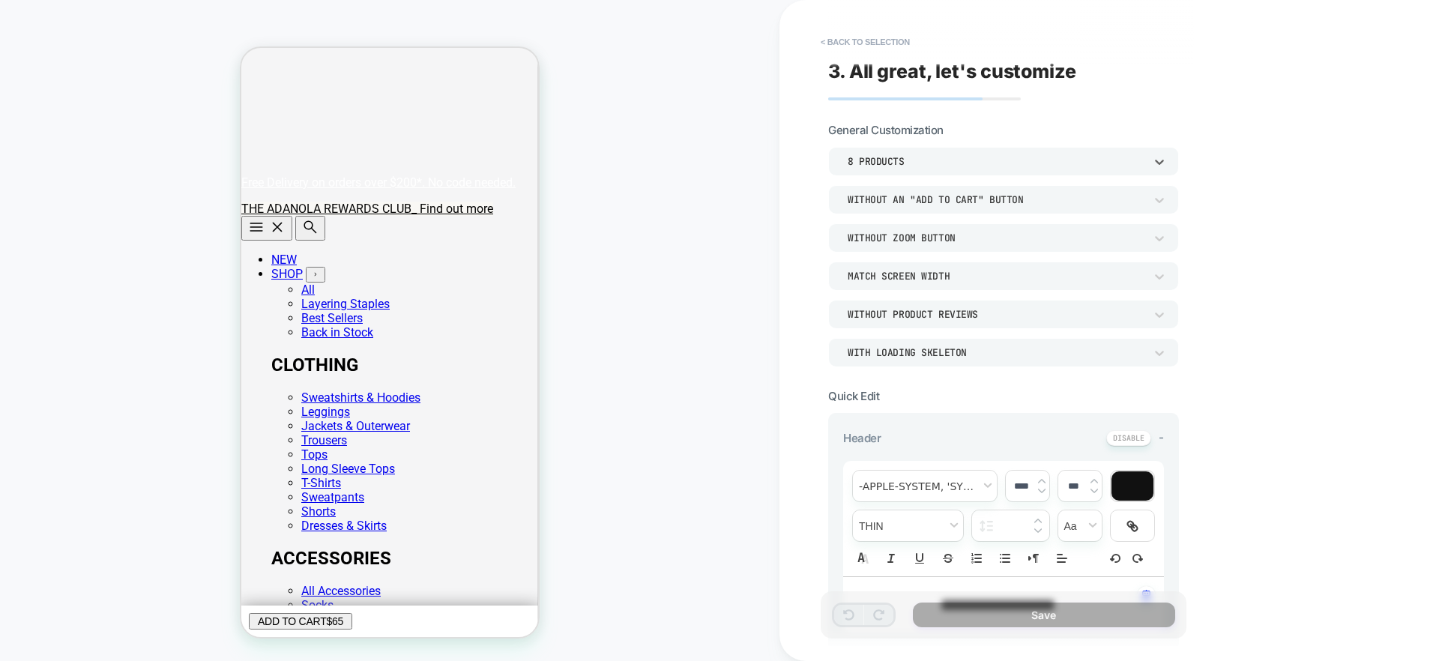
click at [943, 161] on div "8 Products" at bounding box center [995, 161] width 297 height 13
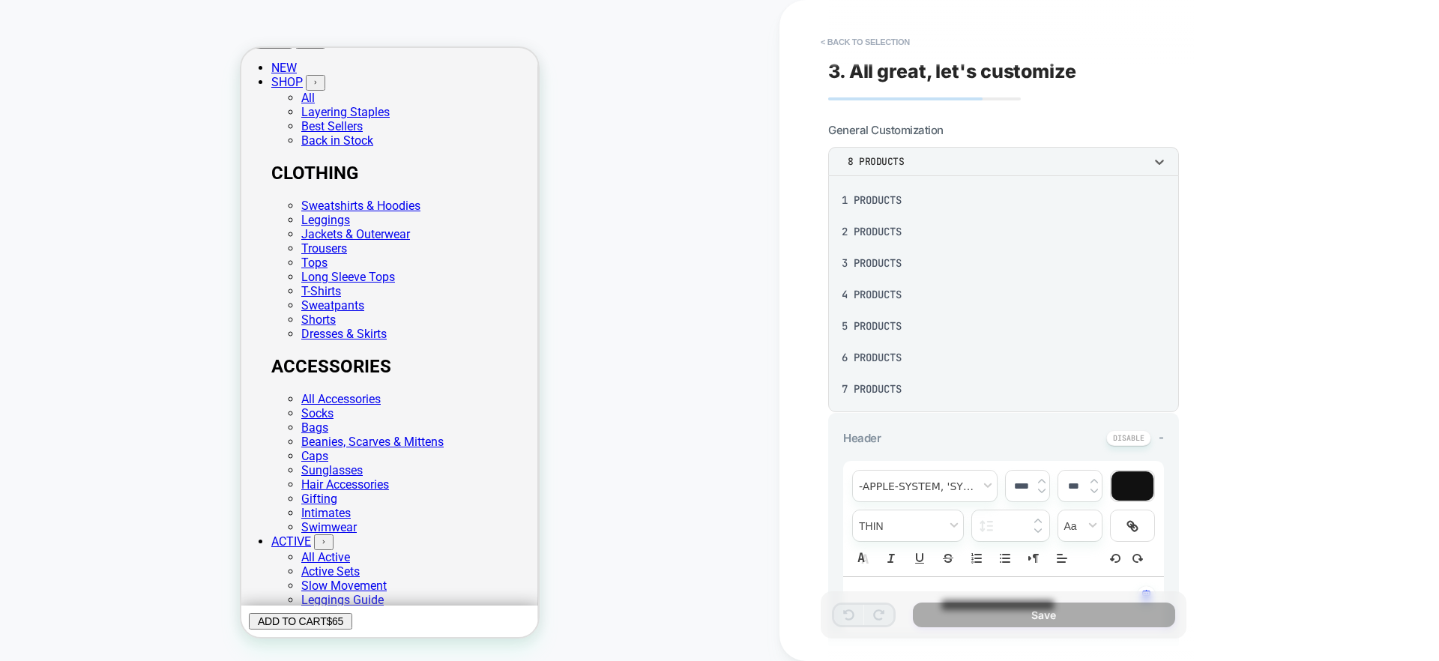
click at [1026, 117] on div at bounding box center [719, 330] width 1439 height 661
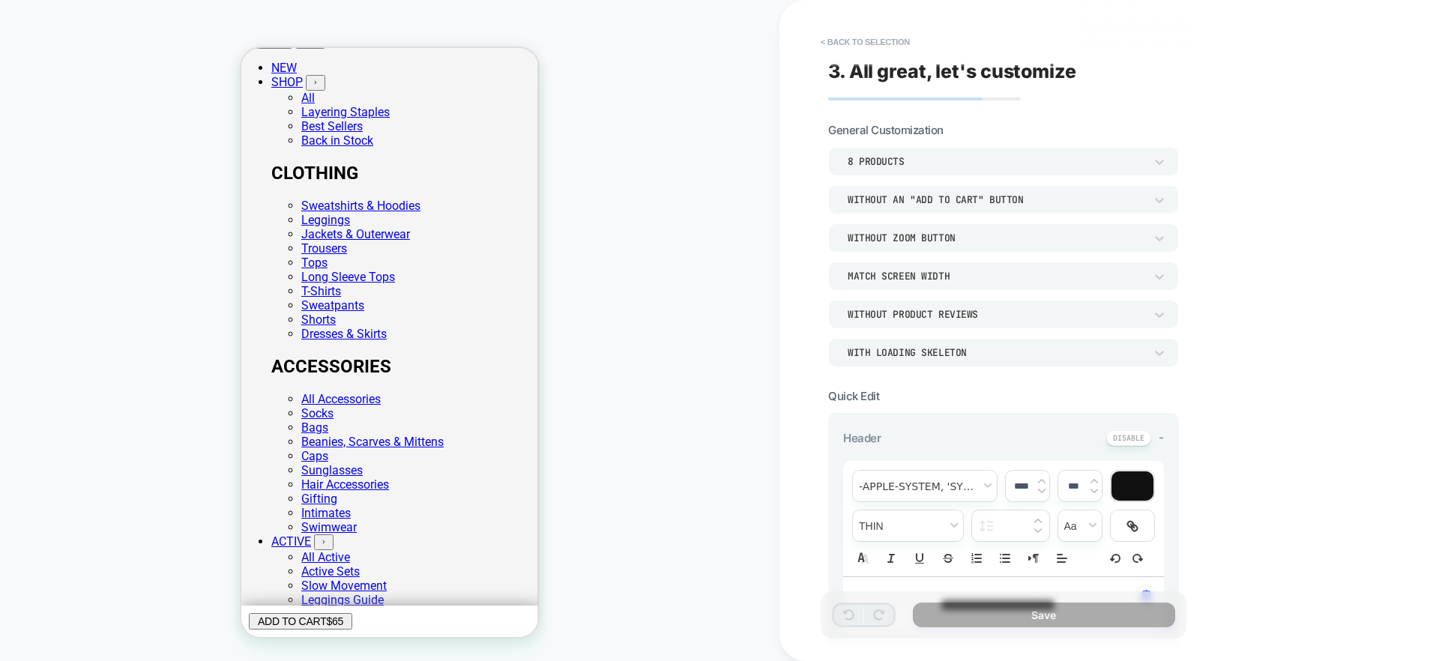
click at [898, 159] on div "8 Products" at bounding box center [995, 161] width 297 height 13
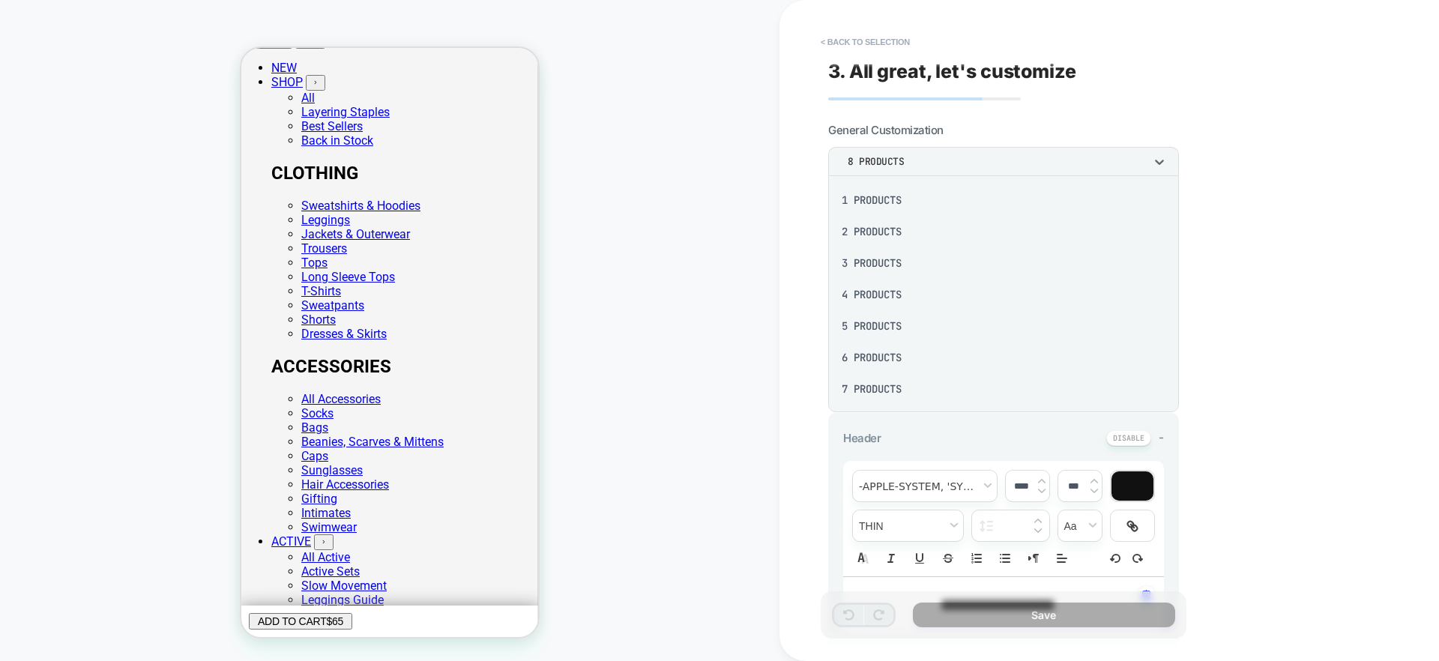
click at [1089, 127] on div at bounding box center [719, 330] width 1439 height 661
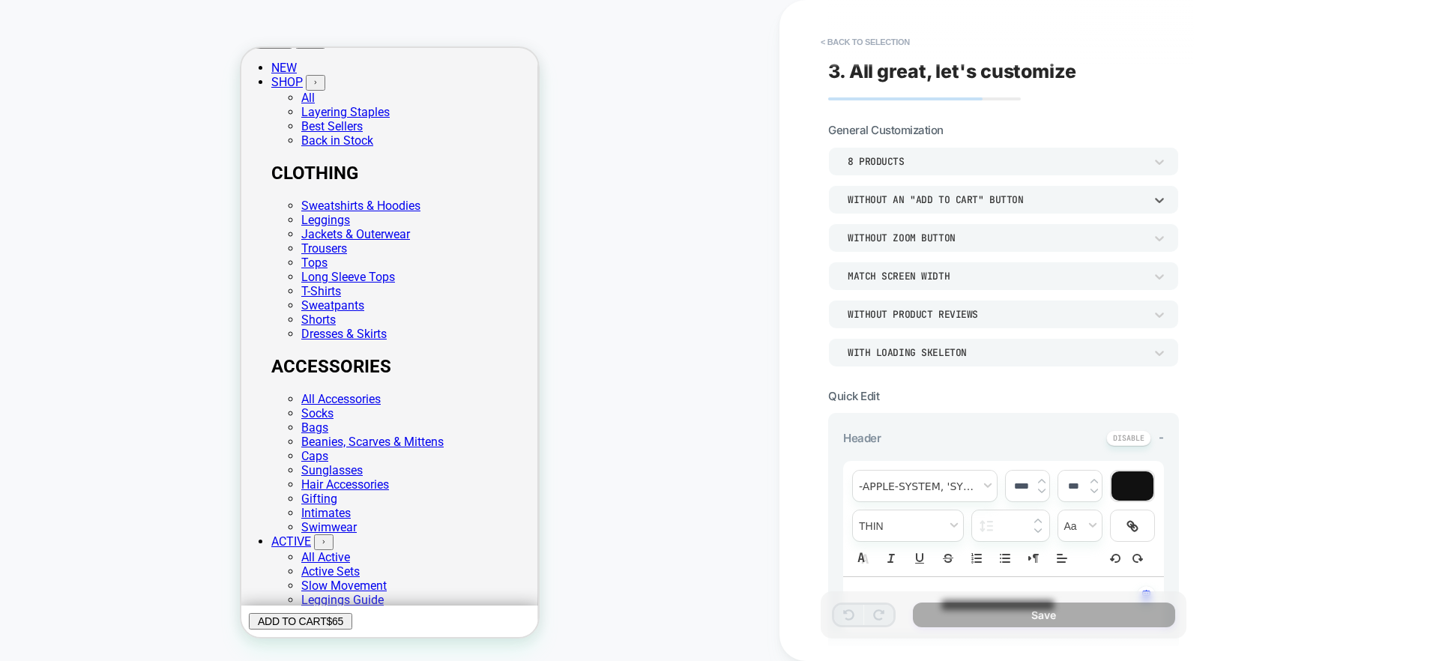
click at [1020, 196] on div "Without an "add to cart" button" at bounding box center [995, 199] width 297 height 13
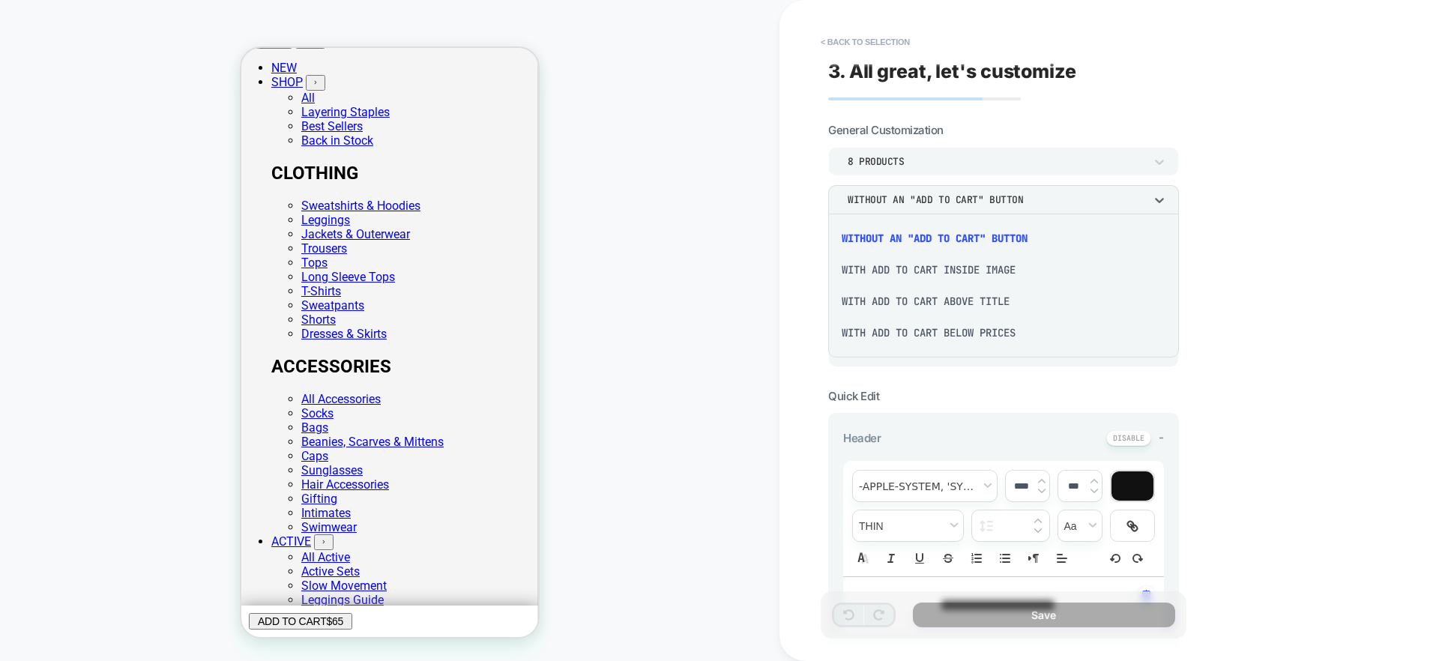
click at [886, 273] on div "With add to cart inside image" at bounding box center [1003, 269] width 339 height 31
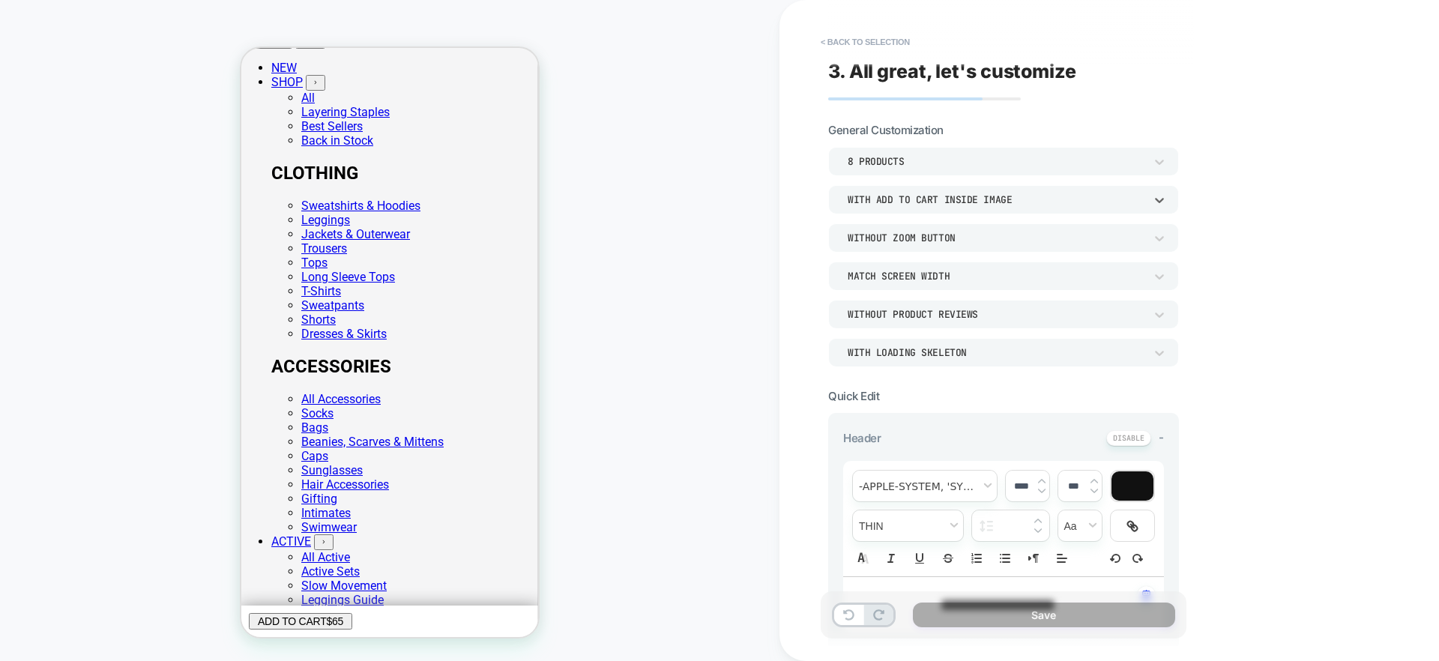
click at [918, 241] on div "Without Zoom Button" at bounding box center [995, 238] width 297 height 13
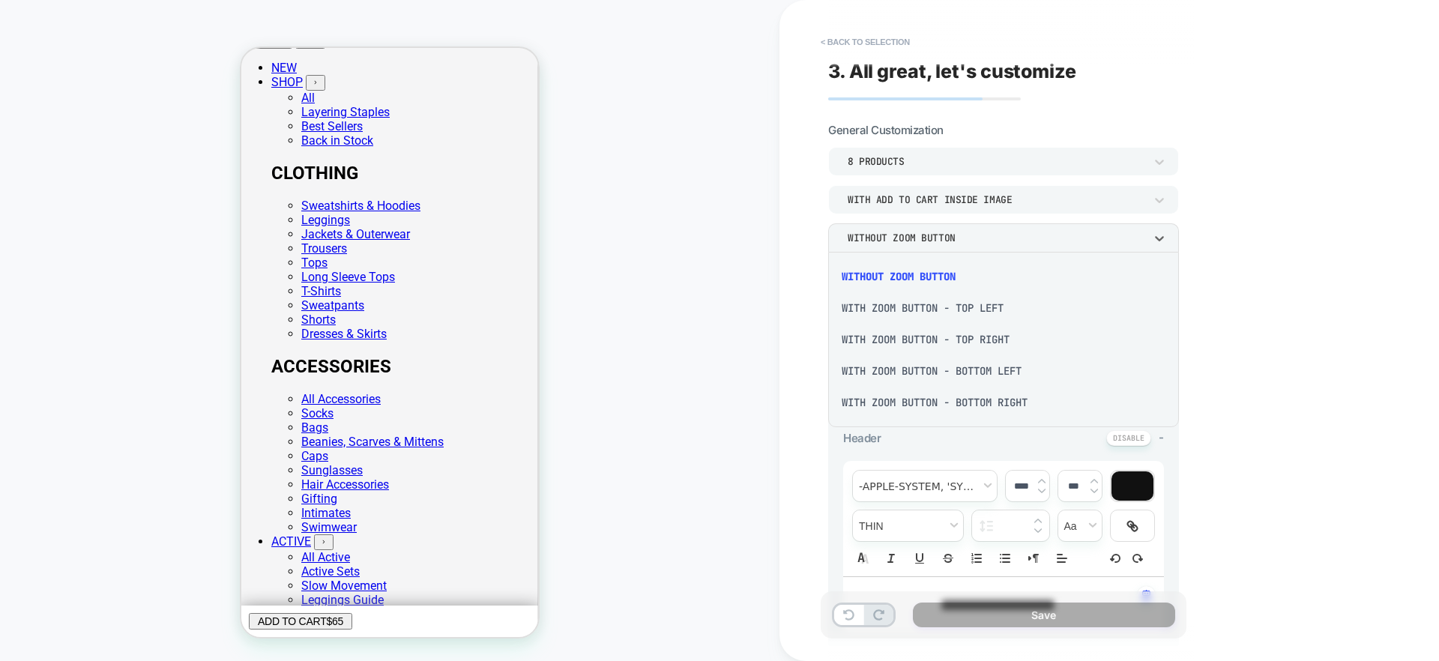
click at [917, 238] on div at bounding box center [719, 330] width 1439 height 661
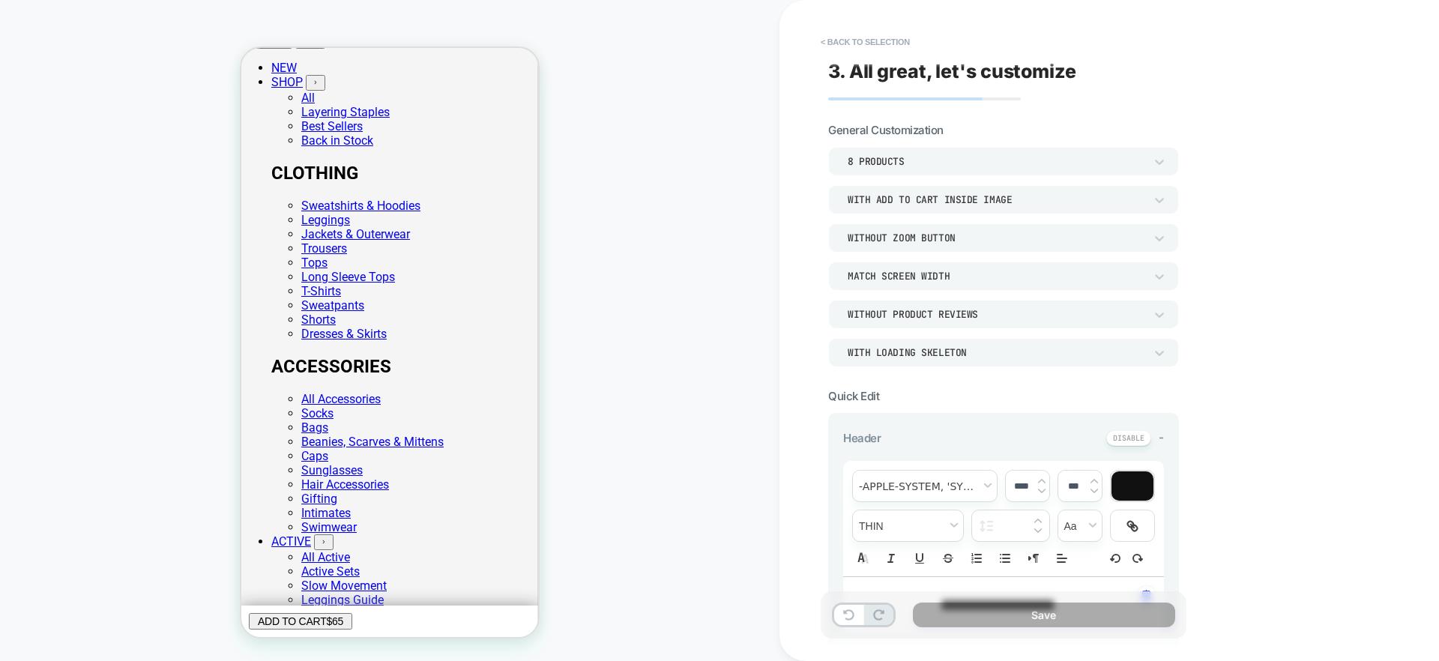
click at [921, 202] on div "With add to cart inside image" at bounding box center [995, 199] width 297 height 13
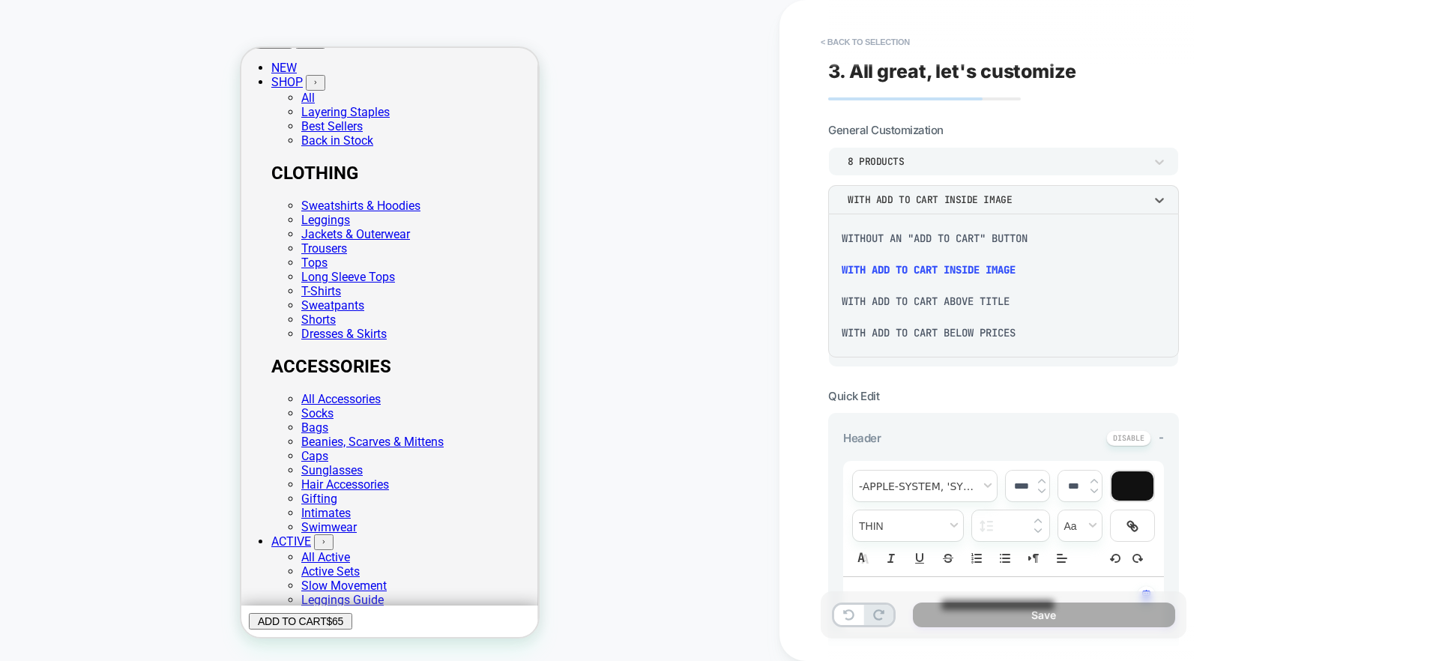
click at [910, 232] on div "Without an "add to cart" button" at bounding box center [1003, 238] width 339 height 31
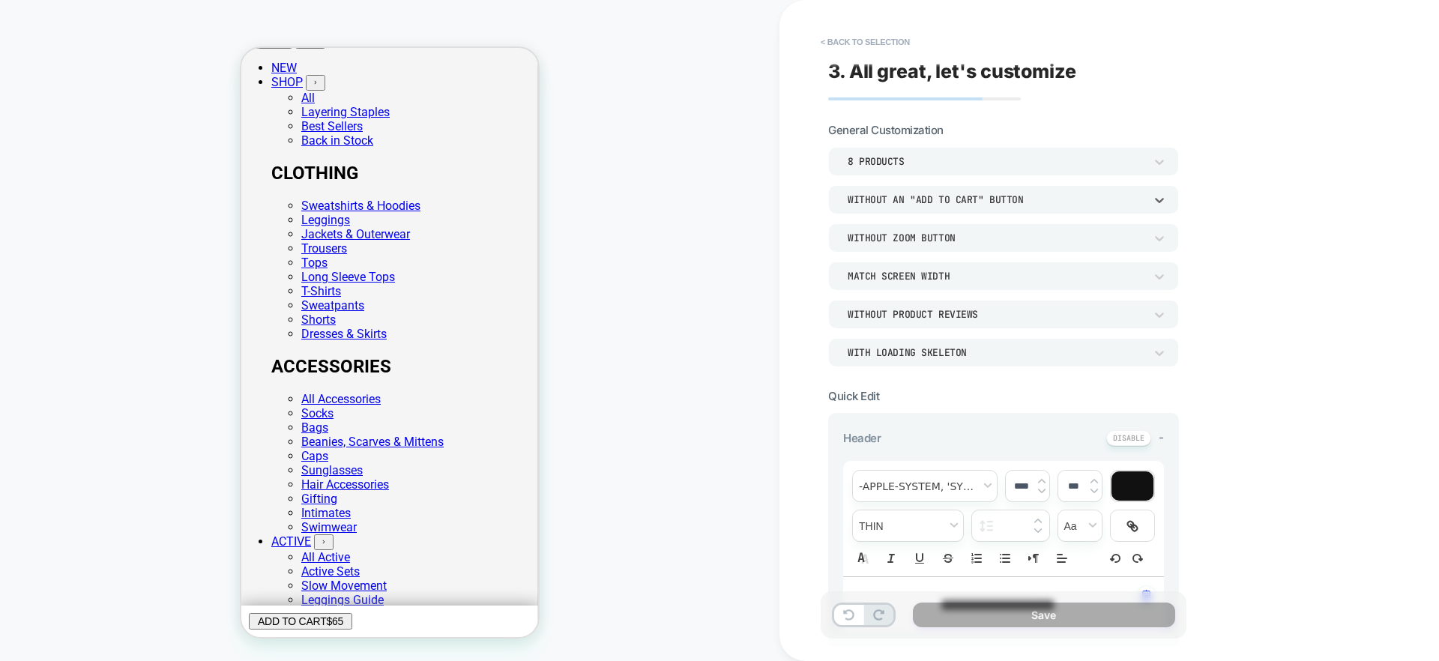
scroll to position [61, 0]
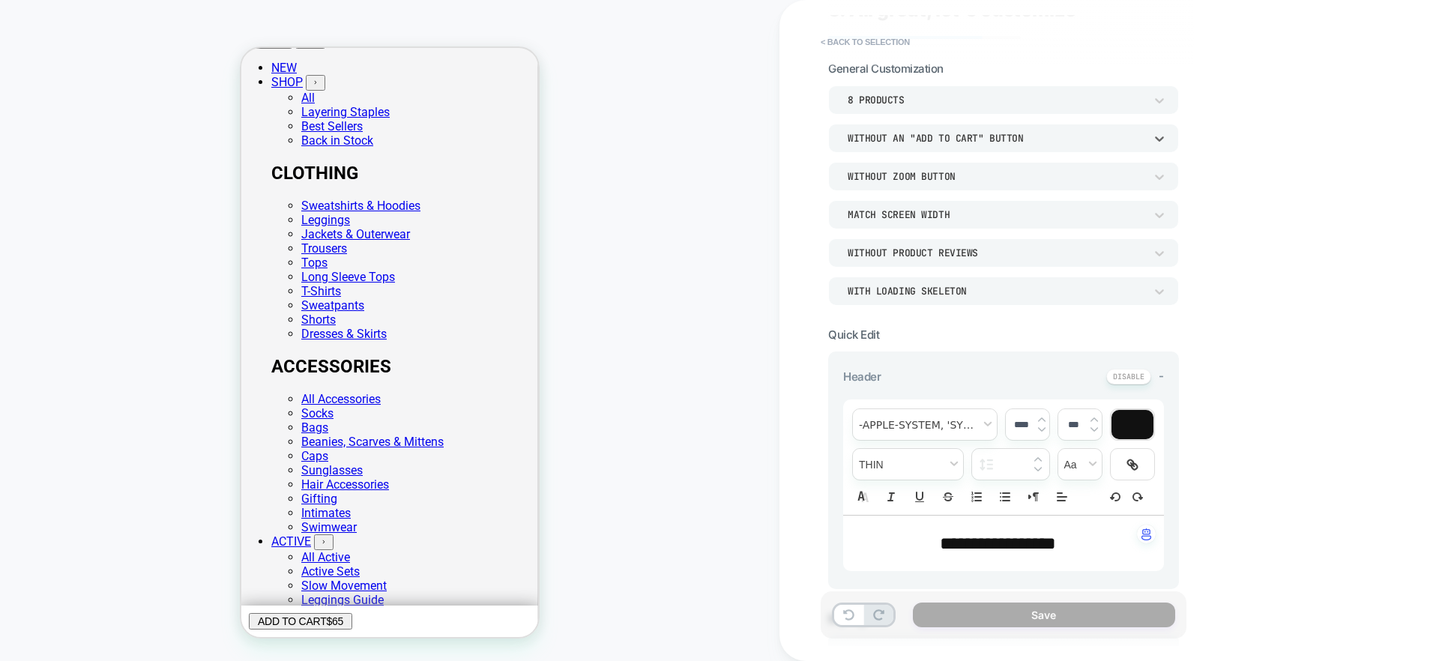
click at [969, 217] on div "Match Screen Width" at bounding box center [995, 214] width 297 height 13
click at [811, 175] on div at bounding box center [719, 330] width 1439 height 661
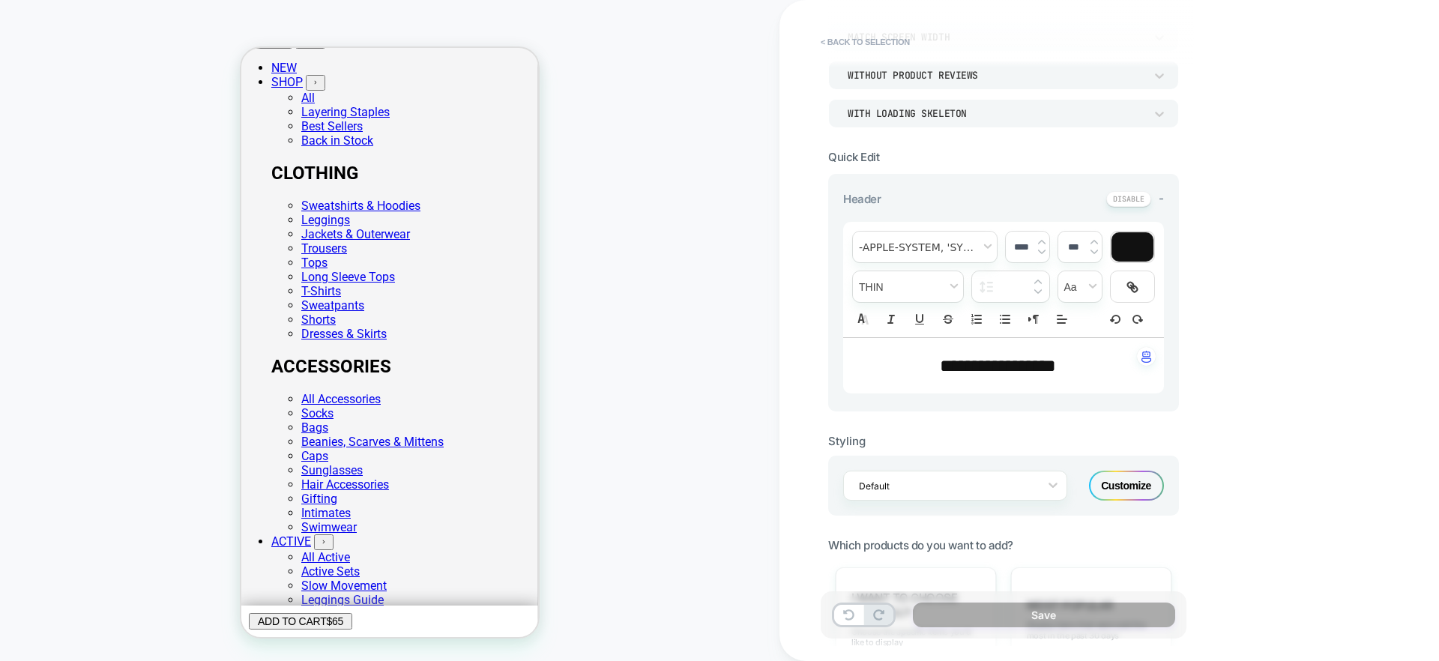
scroll to position [241, 0]
click at [913, 245] on span "font" at bounding box center [925, 244] width 144 height 31
drag, startPoint x: 953, startPoint y: 236, endPoint x: 1015, endPoint y: 235, distance: 61.5
click at [955, 235] on span "font" at bounding box center [925, 244] width 144 height 31
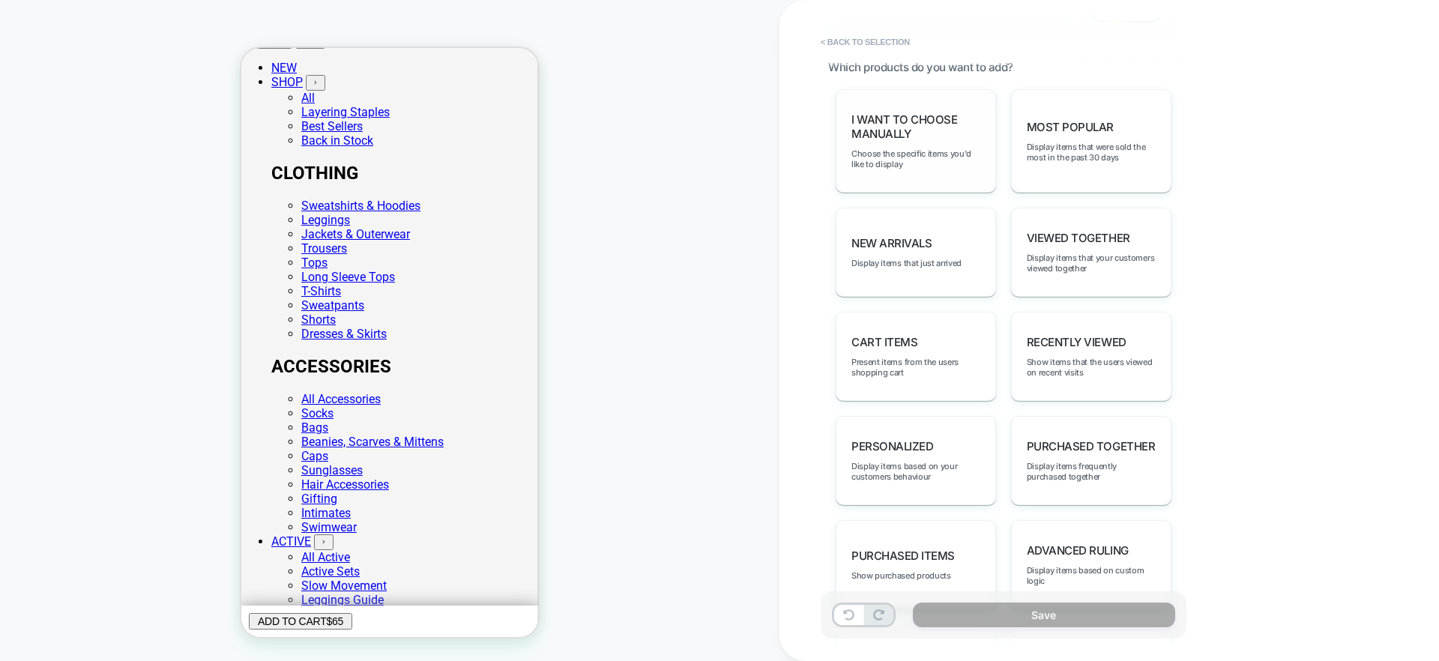
scroll to position [712, 0]
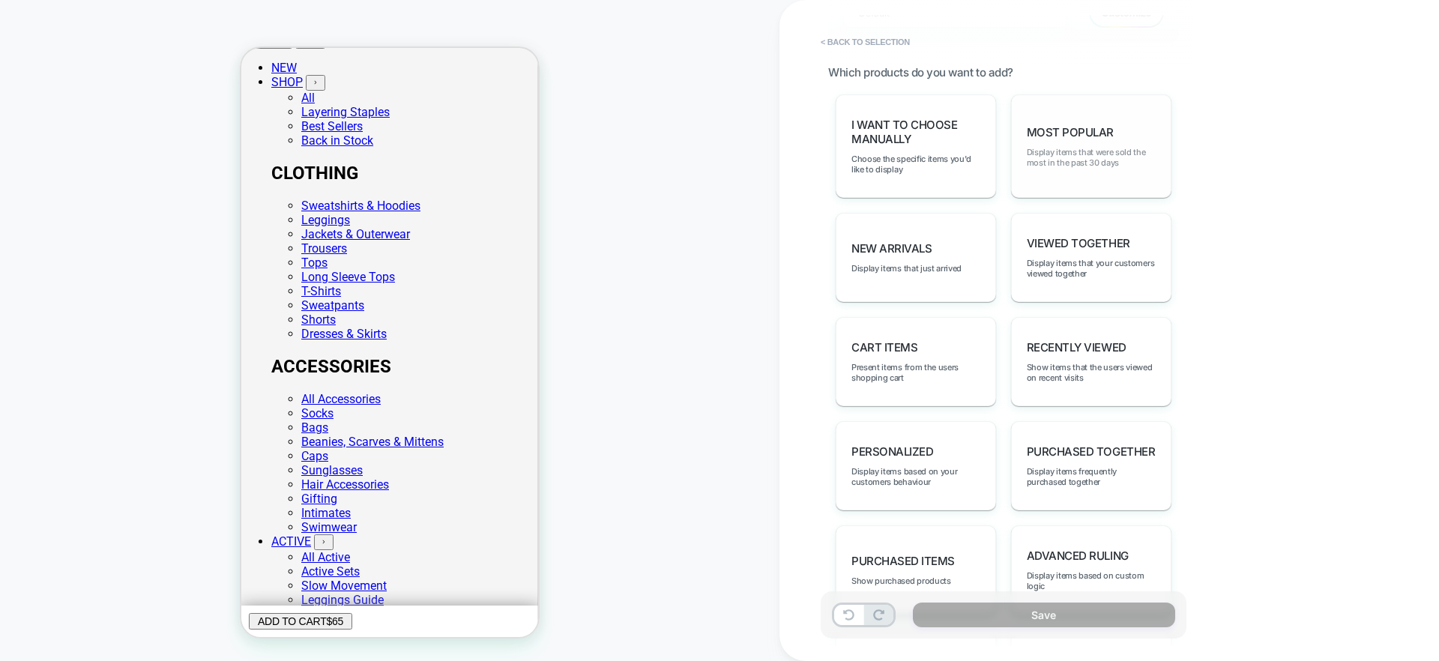
click at [1059, 151] on span "Display items that were sold the most in the past 30 days" at bounding box center [1090, 157] width 129 height 21
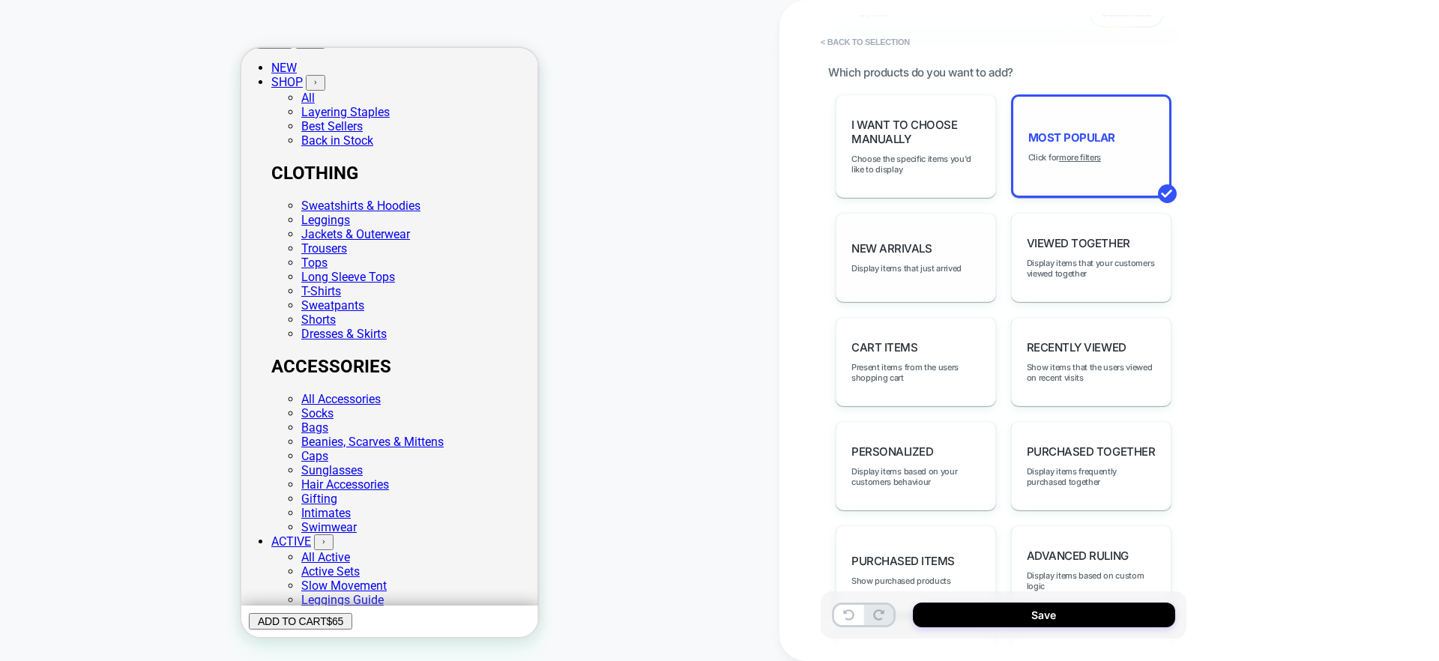
click at [913, 262] on div "New Arrivals Display items that just arrived" at bounding box center [915, 257] width 160 height 89
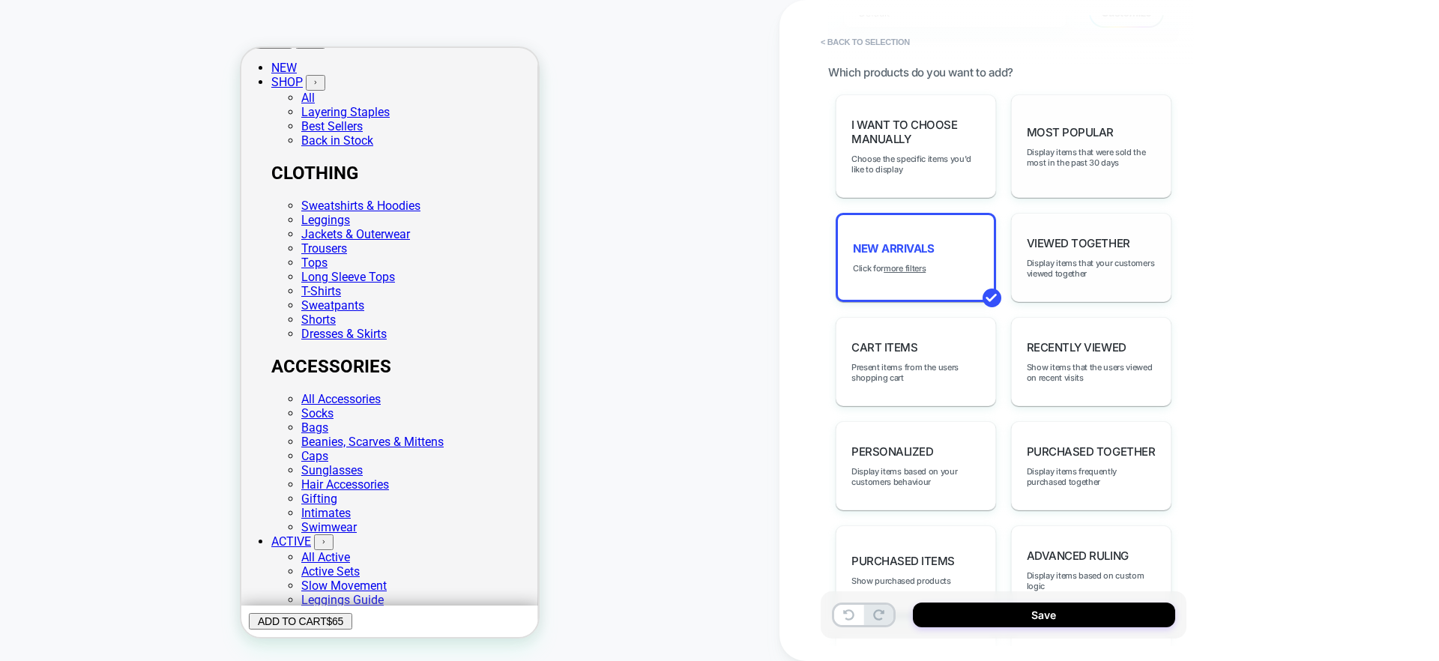
click at [1050, 255] on div "Viewed Together Display items that your customers viewed together" at bounding box center [1091, 257] width 160 height 89
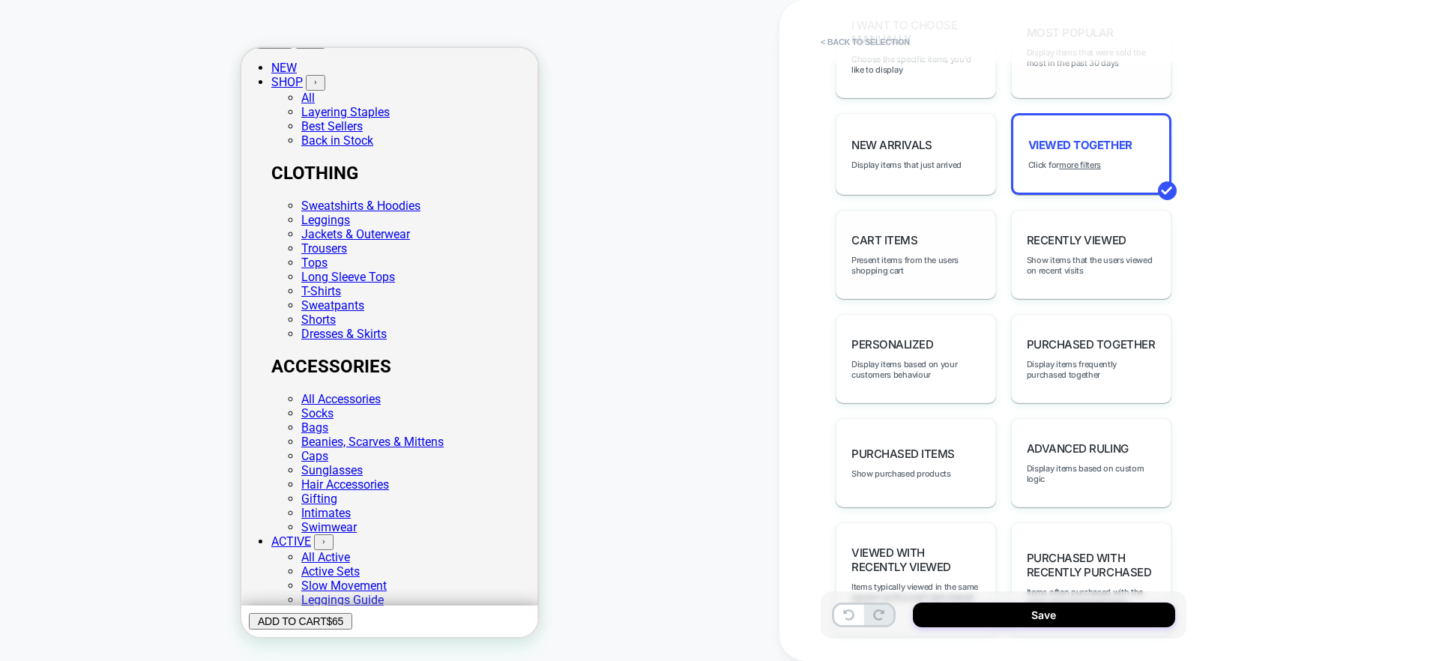
click at [913, 245] on span "Cart Items" at bounding box center [884, 240] width 66 height 14
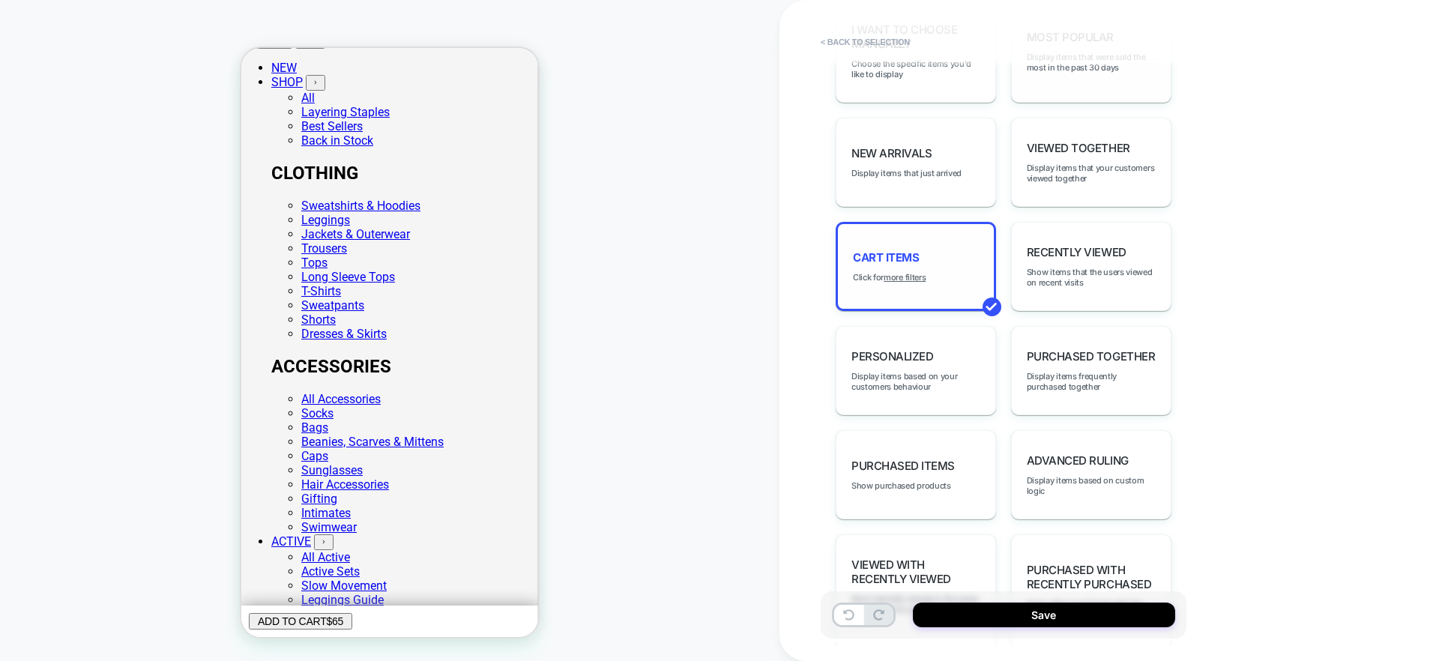
scroll to position [805, 0]
click at [1111, 252] on span "Recently Viewed" at bounding box center [1076, 254] width 100 height 14
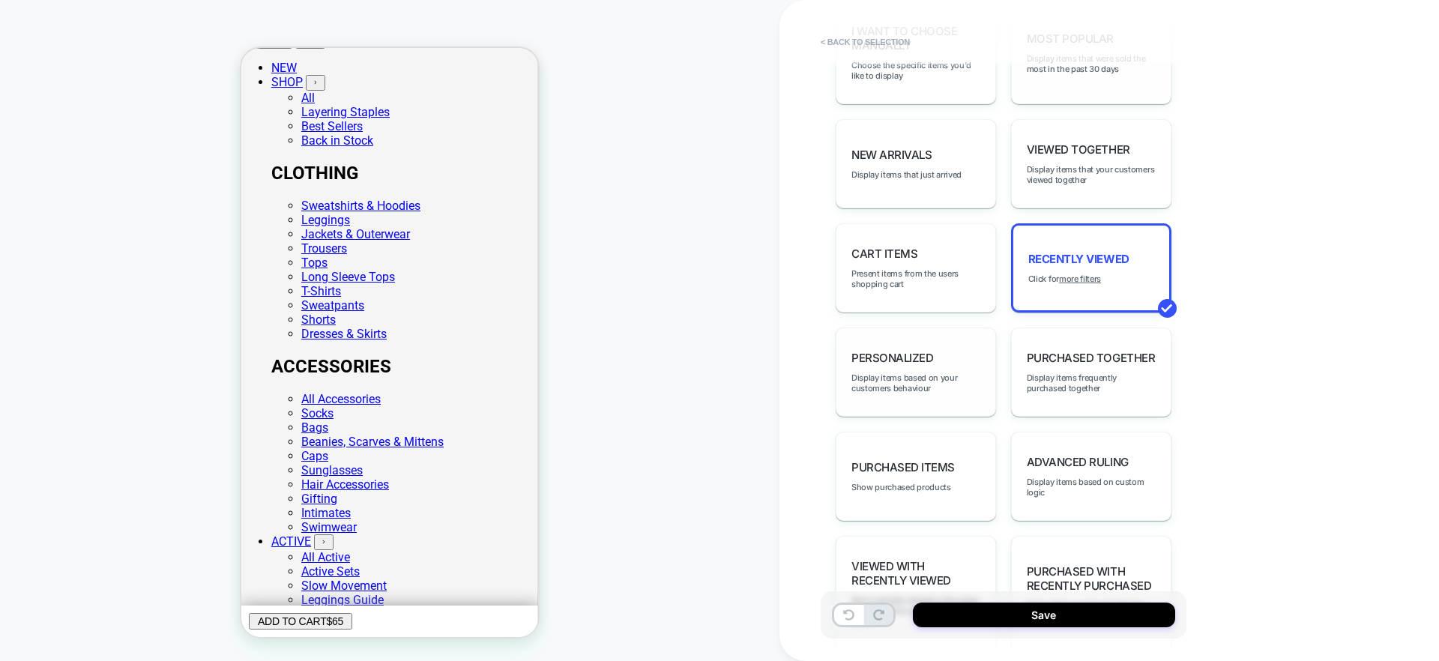
scroll to position [878, 0]
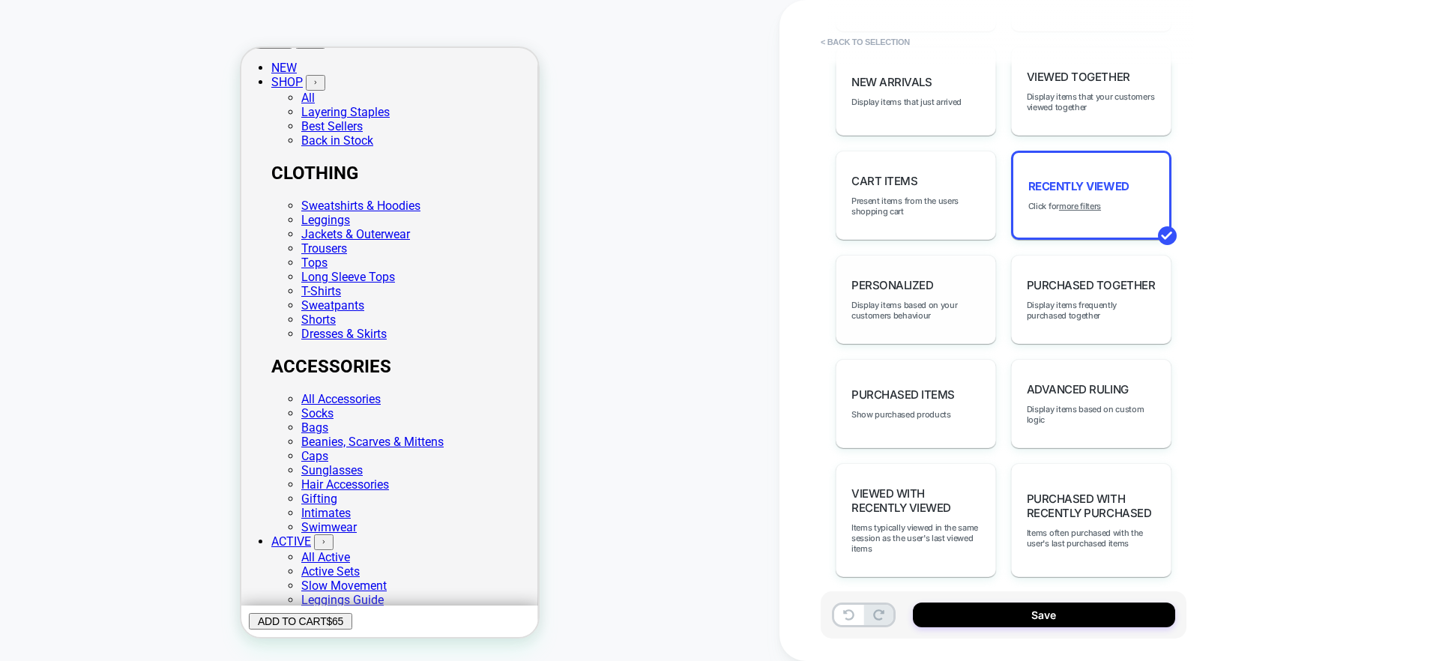
click at [921, 321] on div "personalized Display items based on your customers behaviour" at bounding box center [915, 299] width 160 height 89
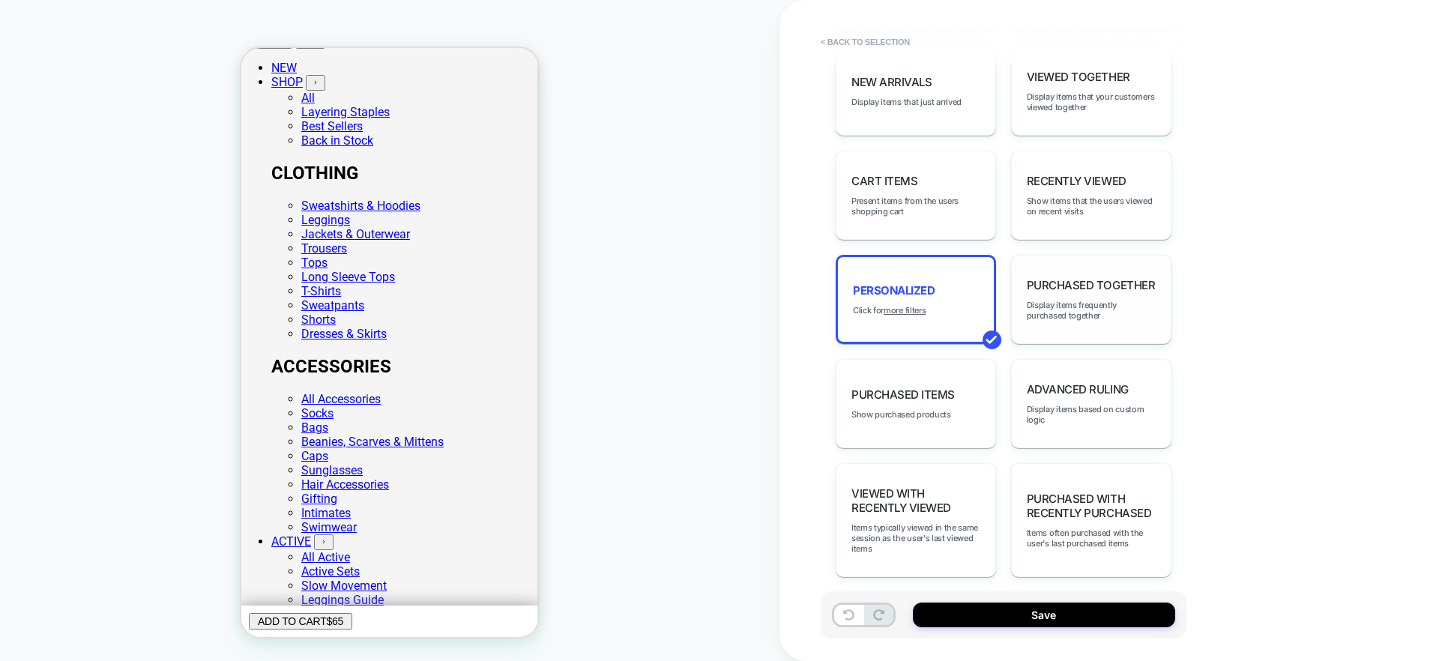
click at [1060, 285] on span "Purchased Together" at bounding box center [1090, 285] width 128 height 14
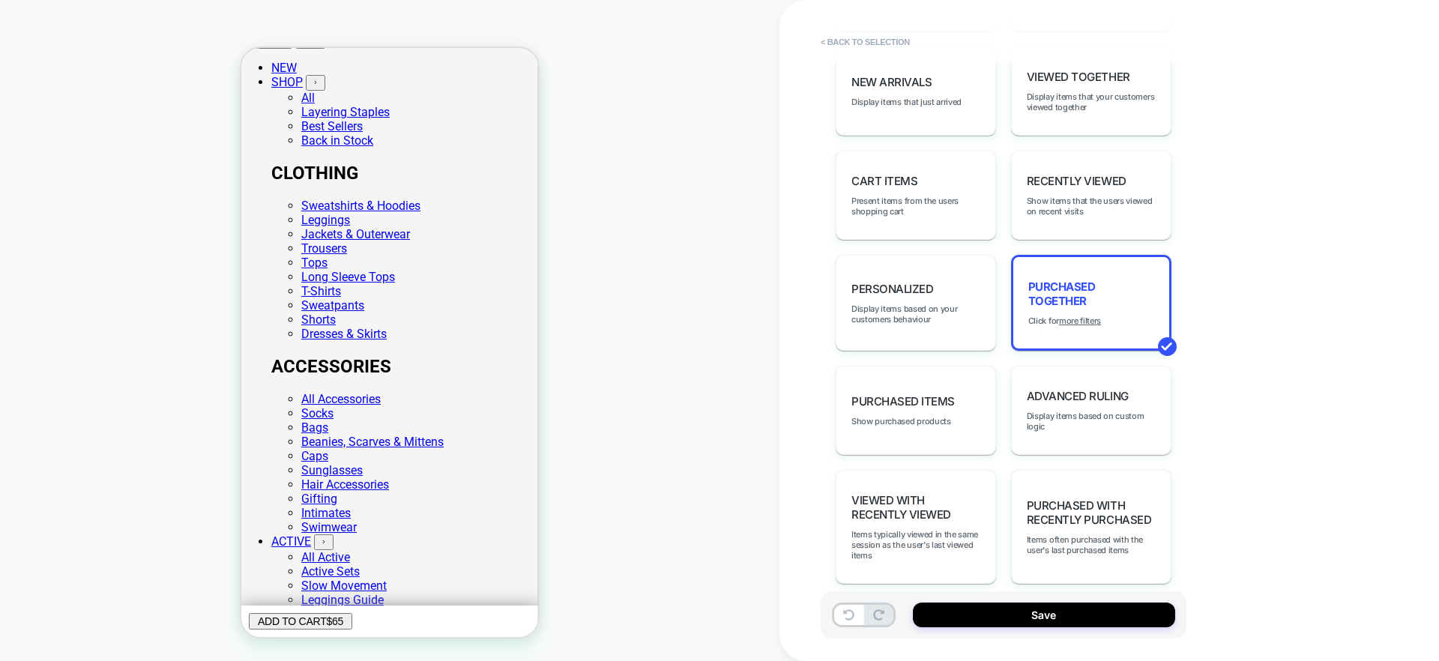
scroll to position [898, 0]
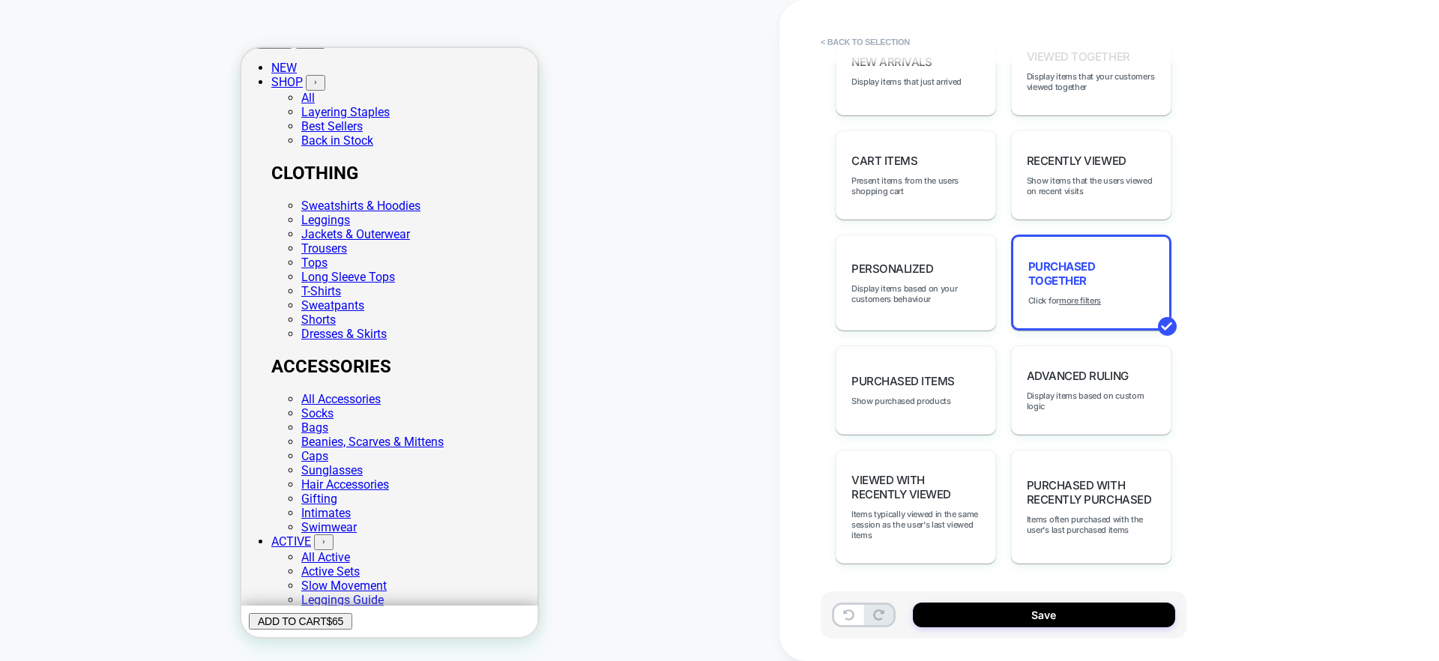
click at [910, 378] on span "Purchased Items" at bounding box center [902, 381] width 103 height 14
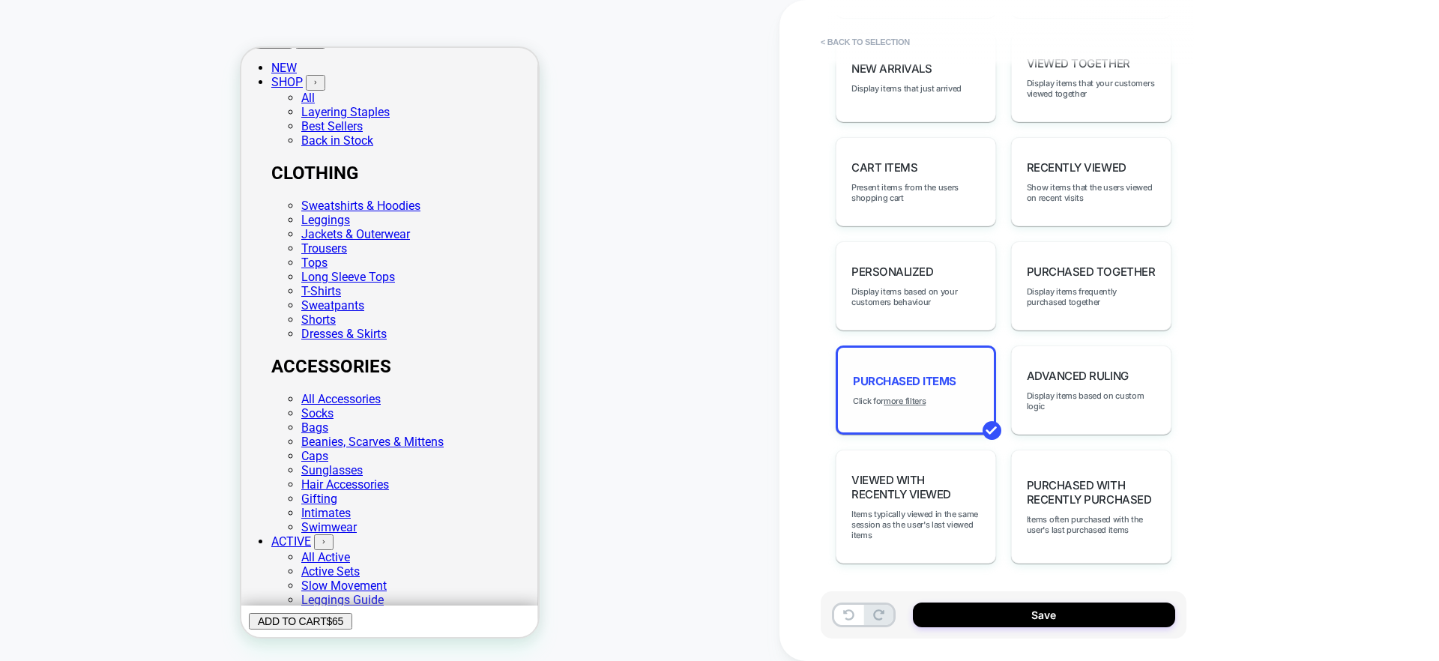
scroll to position [892, 0]
click at [898, 510] on span "Items typically viewed in the same session as the user's last viewed items" at bounding box center [915, 524] width 129 height 31
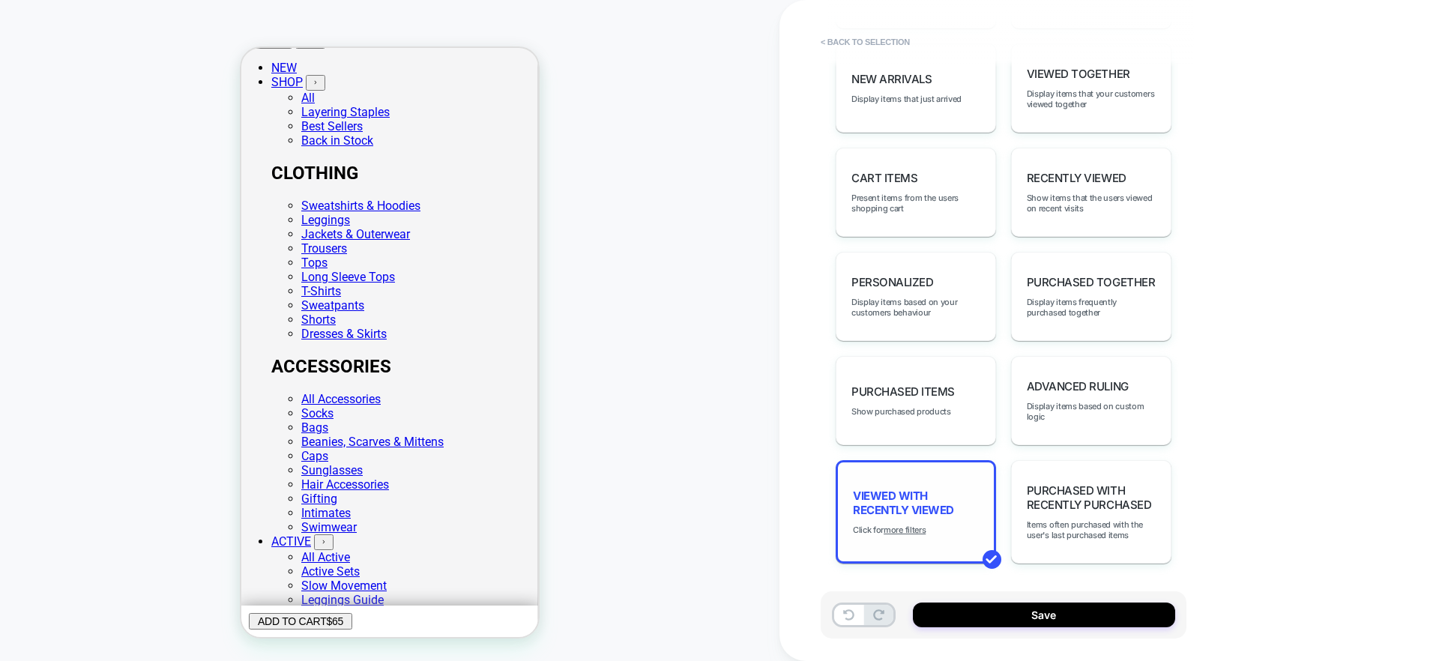
scroll to position [881, 0]
click at [1058, 497] on span "Purchased with Recently Purchased" at bounding box center [1090, 497] width 129 height 28
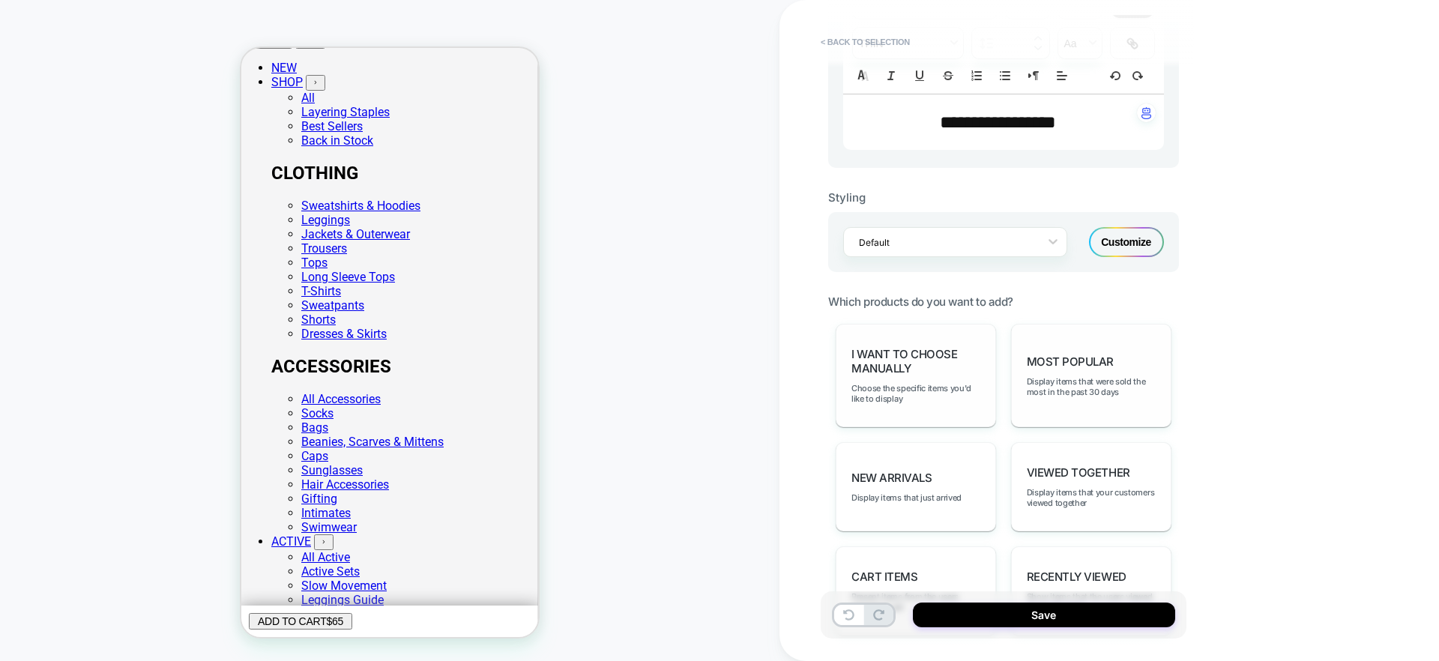
scroll to position [507, 0]
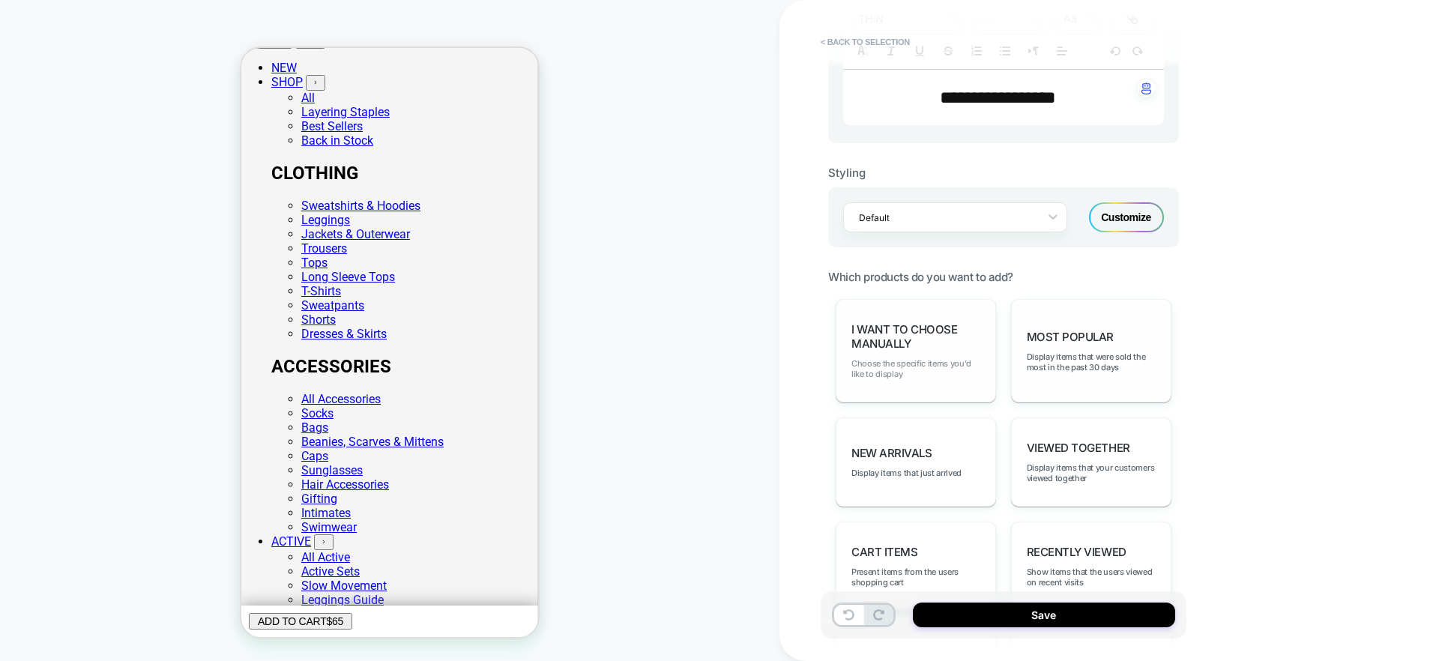
click at [877, 378] on span "Choose the specific items you'd like to display" at bounding box center [915, 368] width 129 height 21
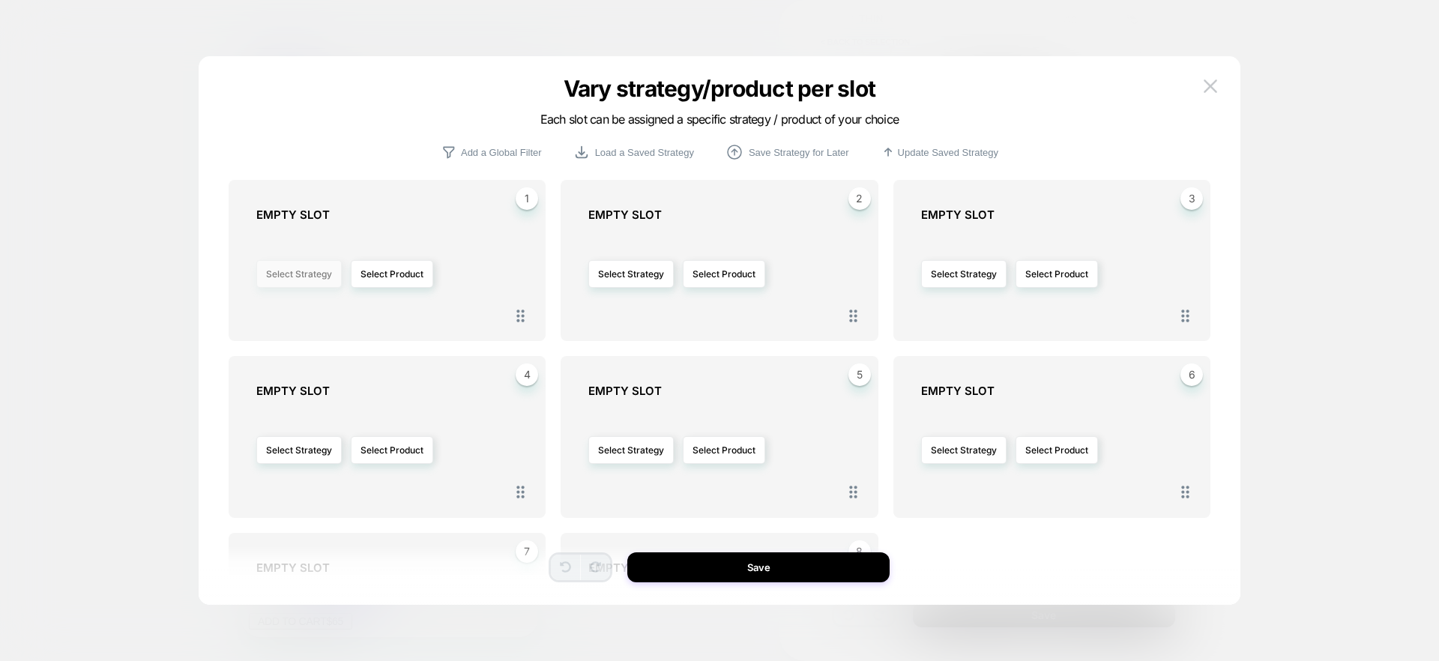
click at [317, 277] on button "Select Strategy" at bounding box center [298, 274] width 85 height 28
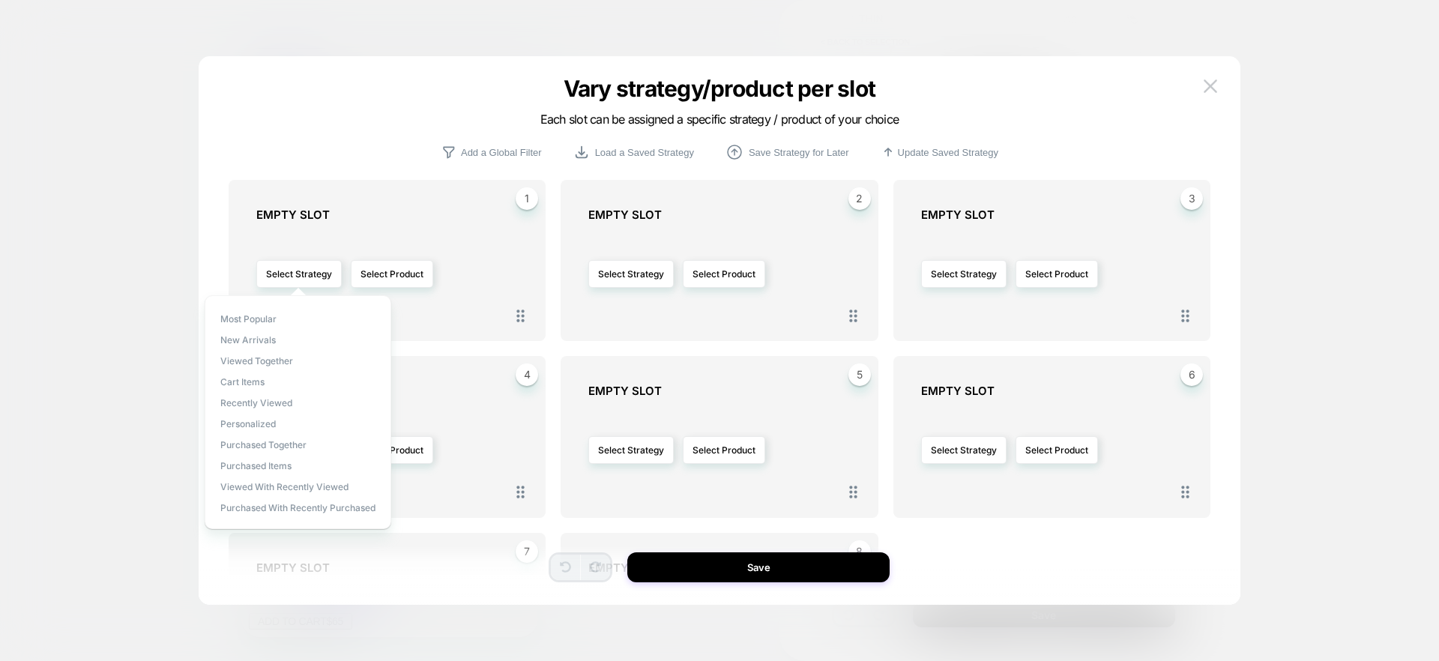
click at [427, 226] on div "EMPTY SLOT Select Strategy Select Product" at bounding box center [394, 263] width 277 height 111
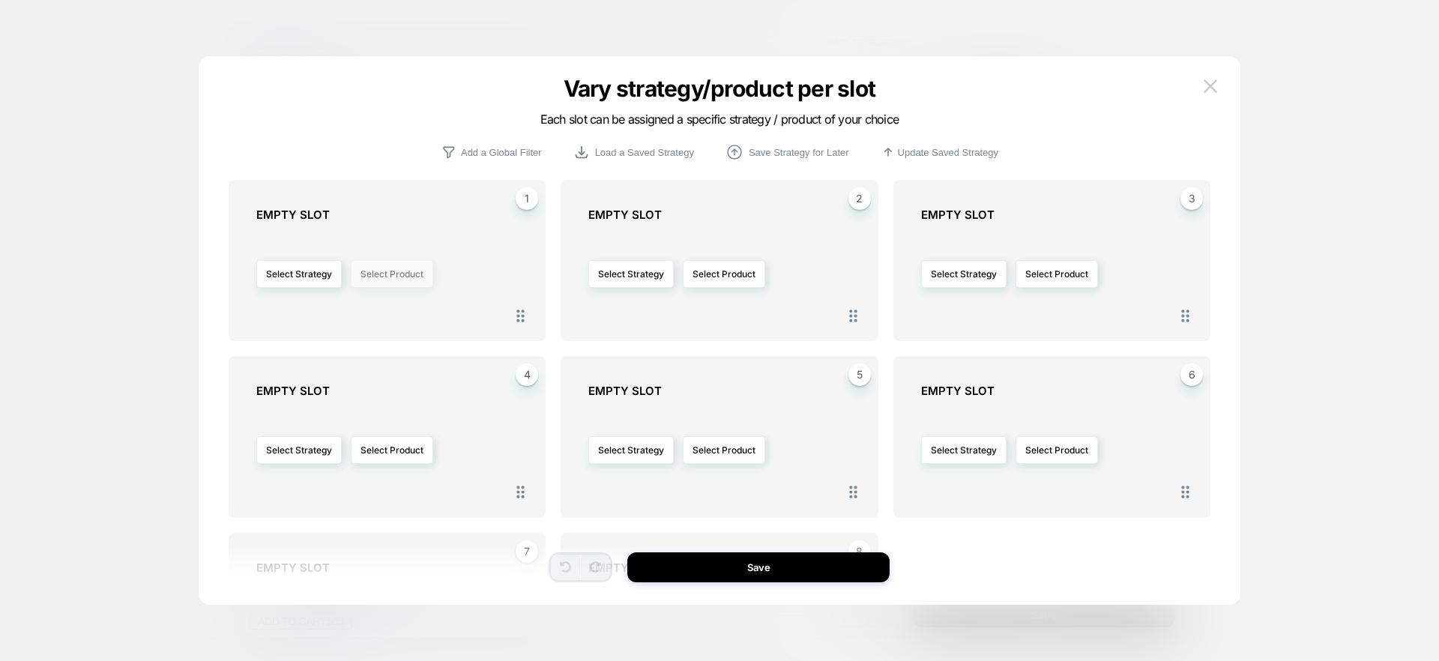
click at [390, 276] on button "Select Product" at bounding box center [392, 274] width 82 height 28
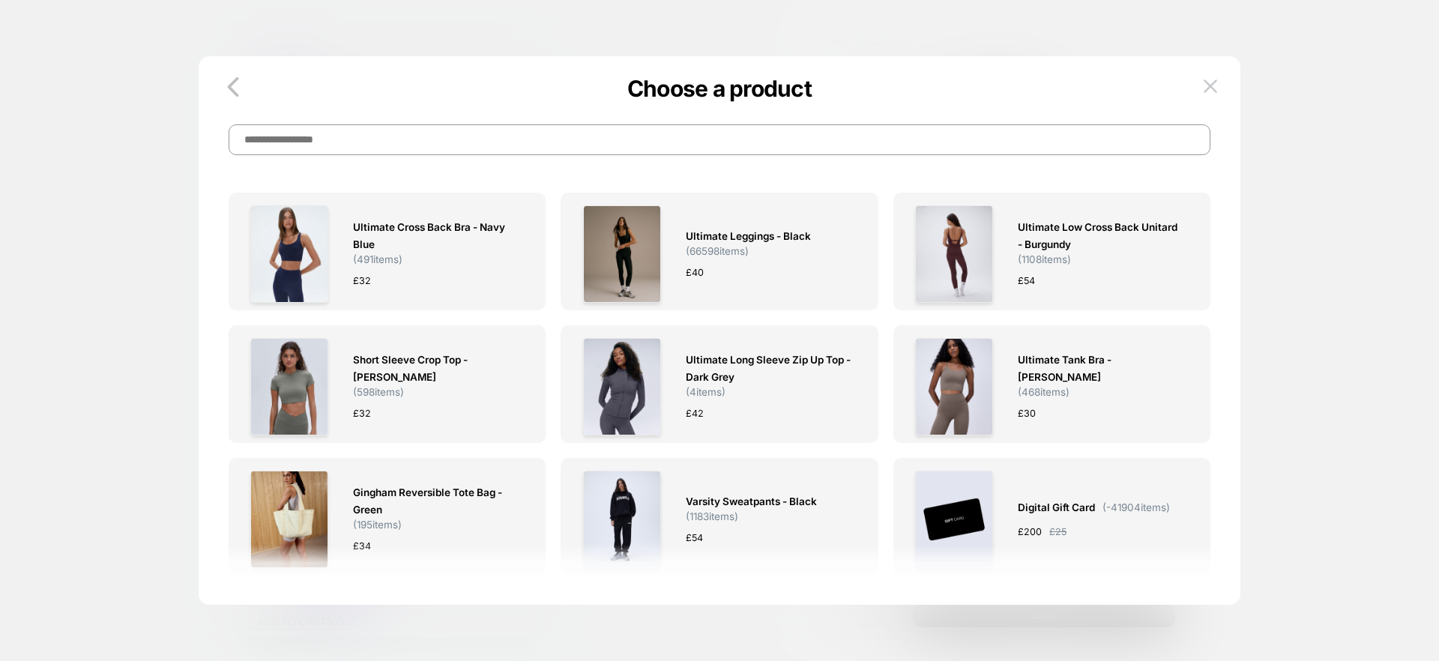
drag, startPoint x: 236, startPoint y: 91, endPoint x: 247, endPoint y: 92, distance: 10.6
click at [236, 91] on icon "button" at bounding box center [233, 87] width 30 height 30
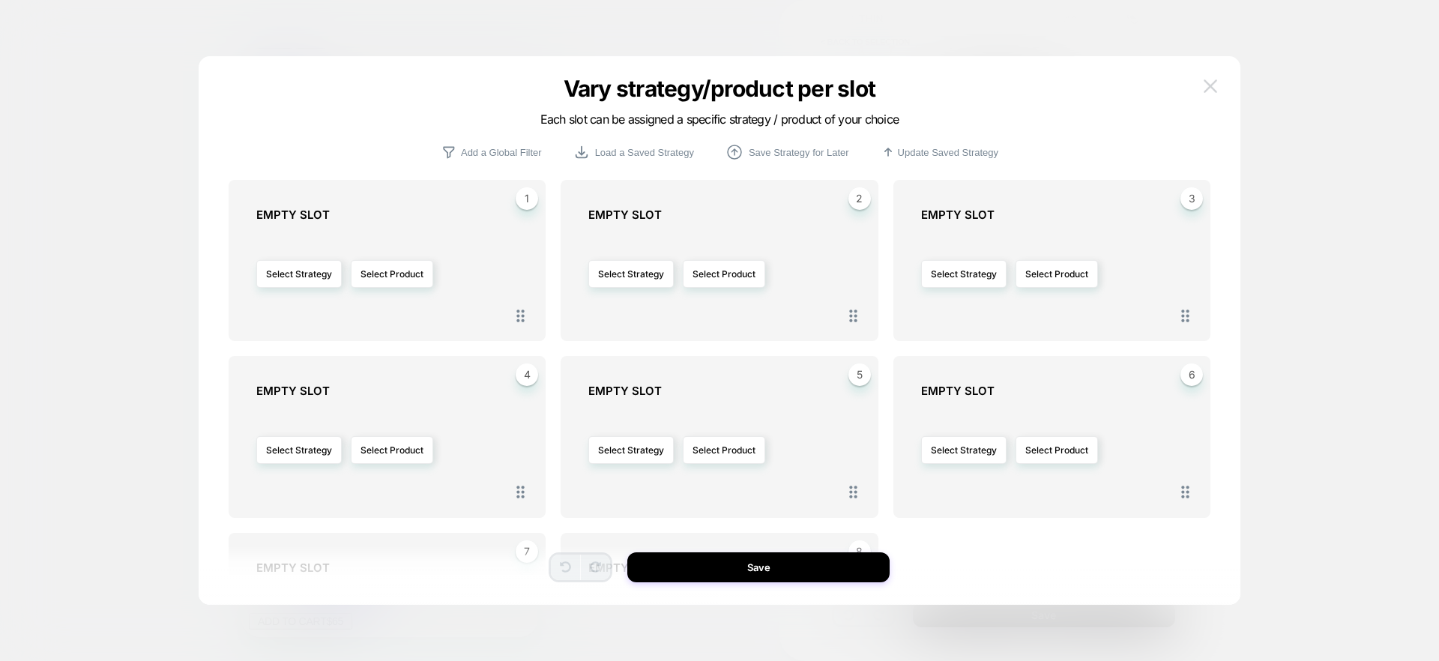
click at [1214, 88] on img at bounding box center [1209, 85] width 13 height 13
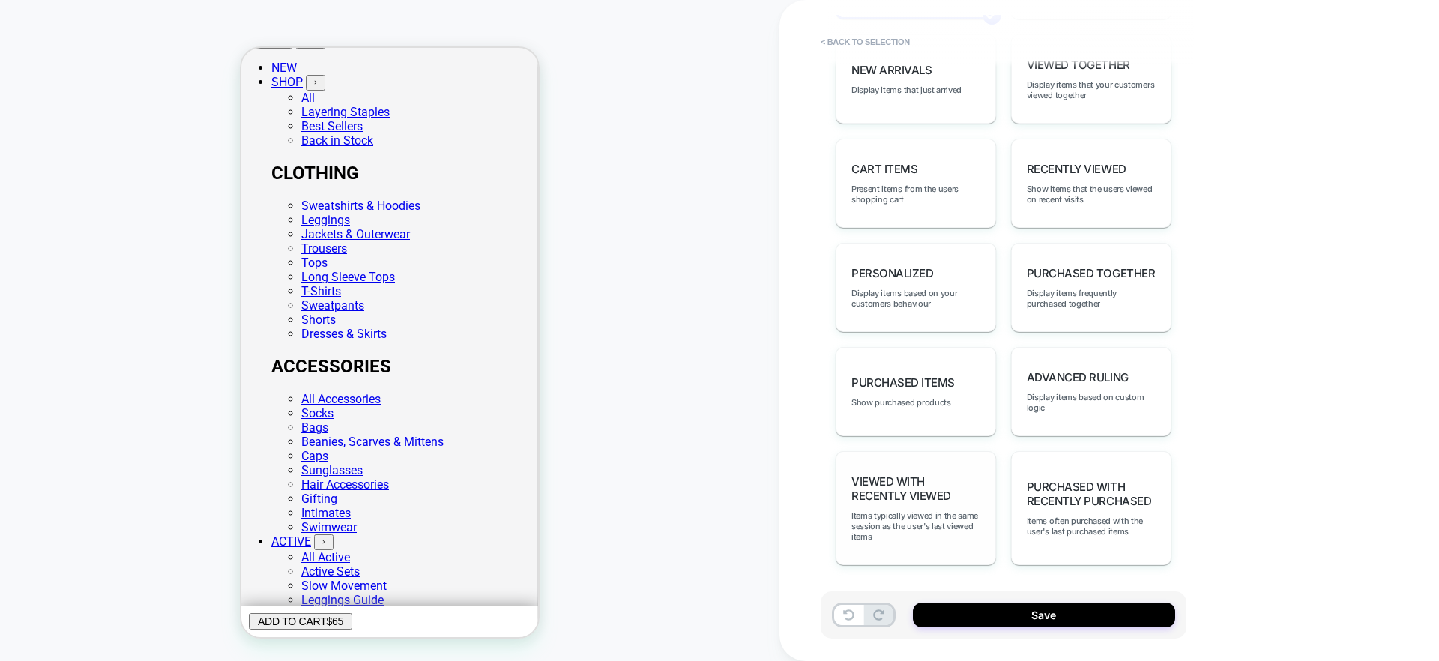
scroll to position [895, 0]
click at [1077, 390] on span "Display items based on custom logic" at bounding box center [1090, 400] width 129 height 21
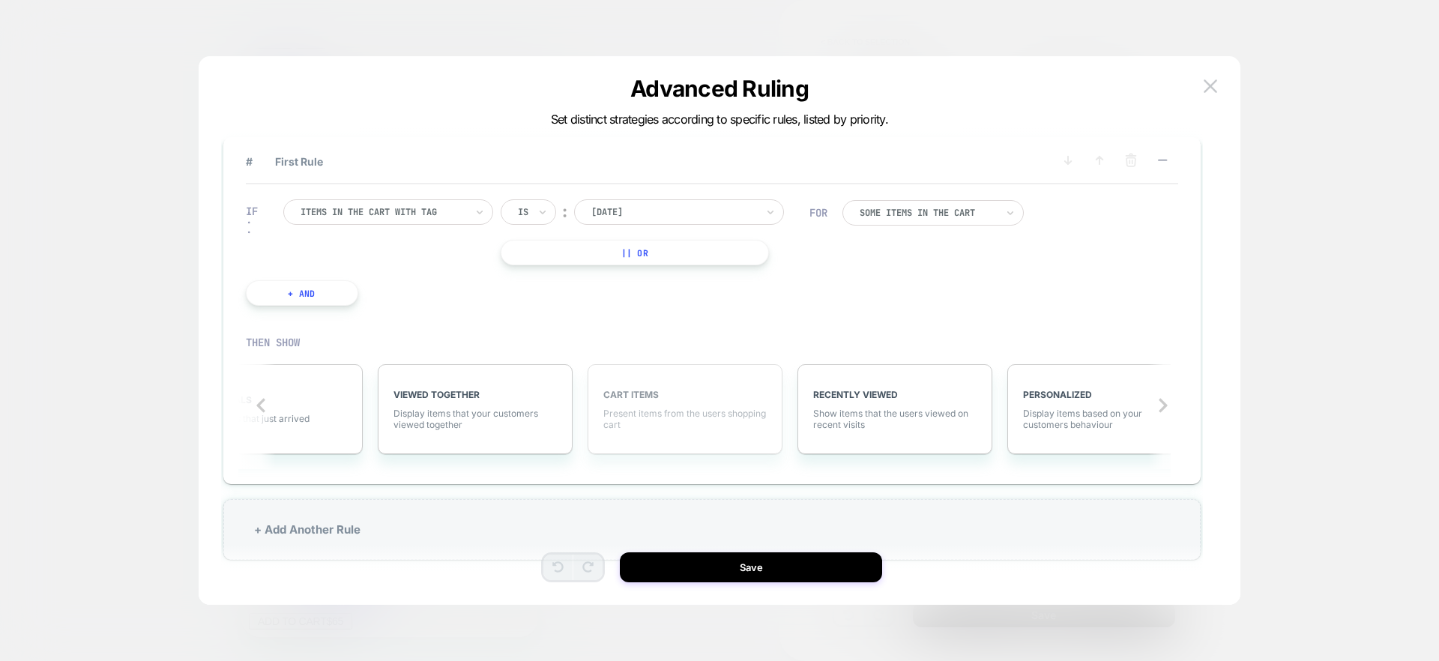
scroll to position [0, 0]
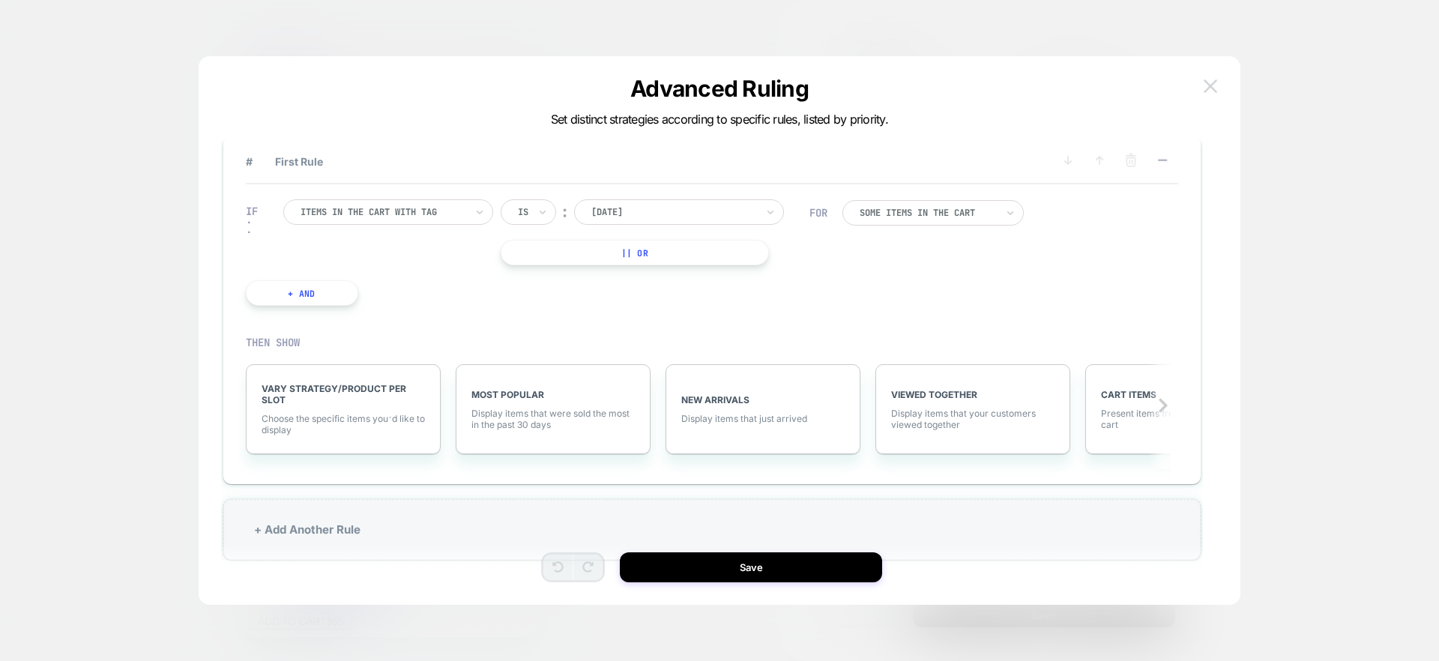
click at [1202, 88] on button at bounding box center [1210, 86] width 22 height 22
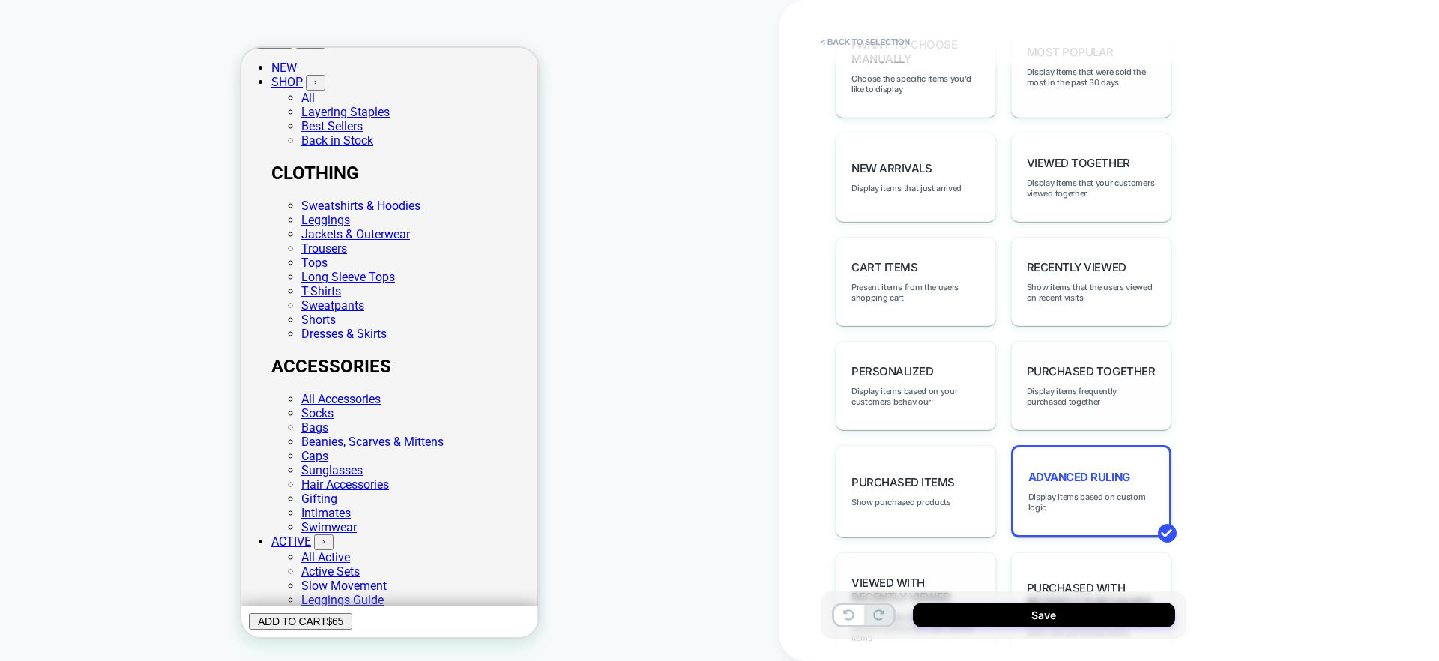
scroll to position [790, 0]
click at [1077, 393] on span "Display items frequently purchased together" at bounding box center [1090, 398] width 129 height 21
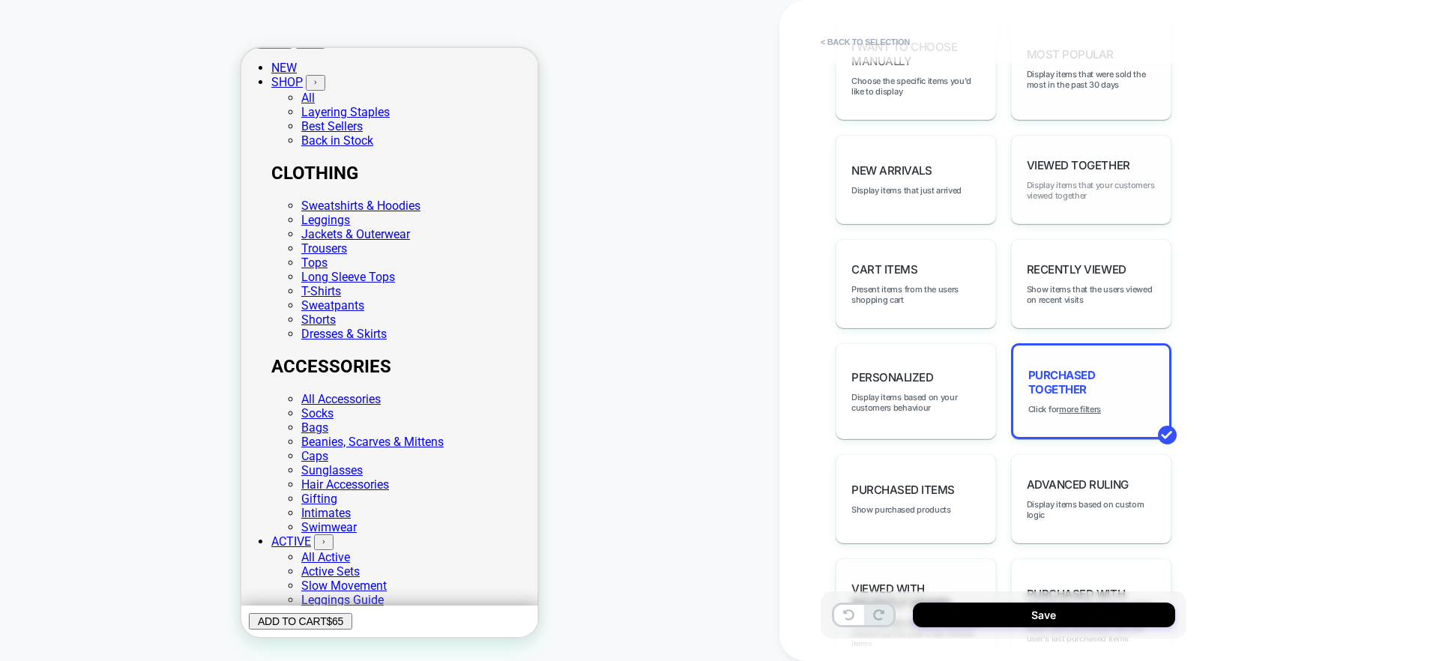
click at [1074, 181] on span "Display items that your customers viewed together" at bounding box center [1090, 190] width 129 height 21
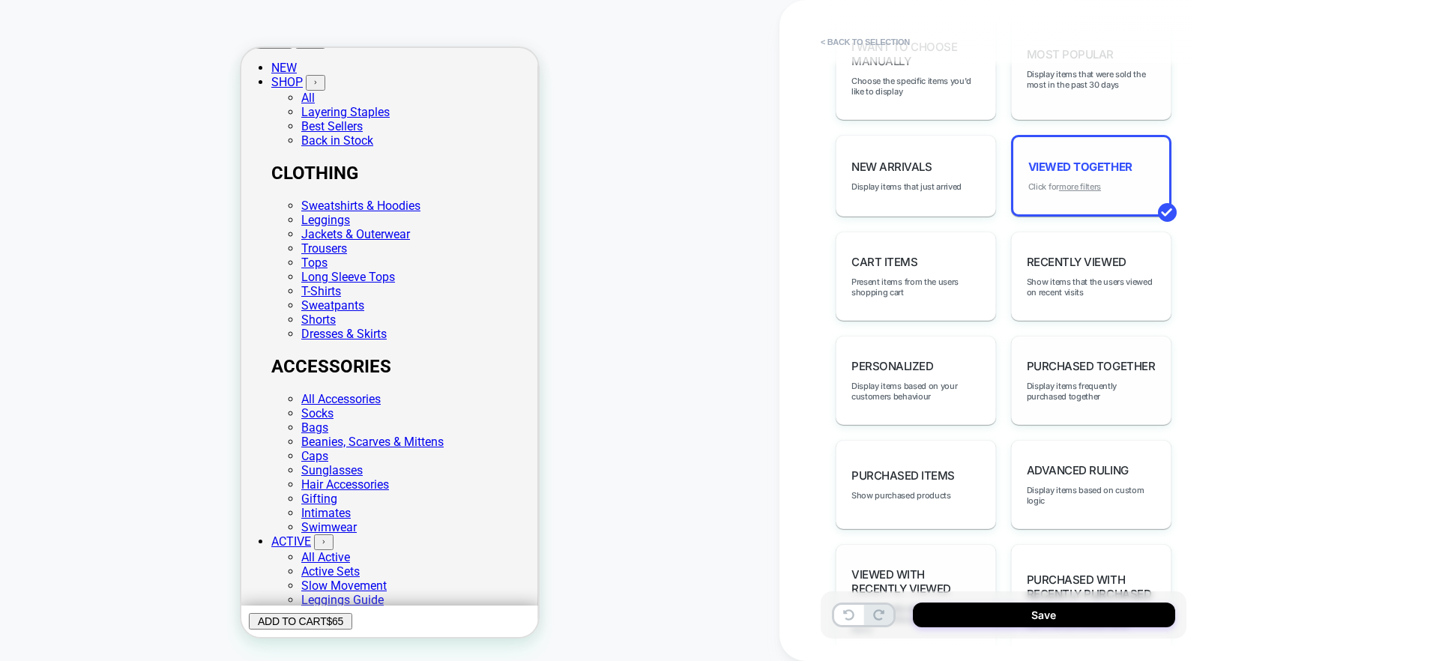
click at [1071, 183] on u "more filters" at bounding box center [1080, 186] width 42 height 10
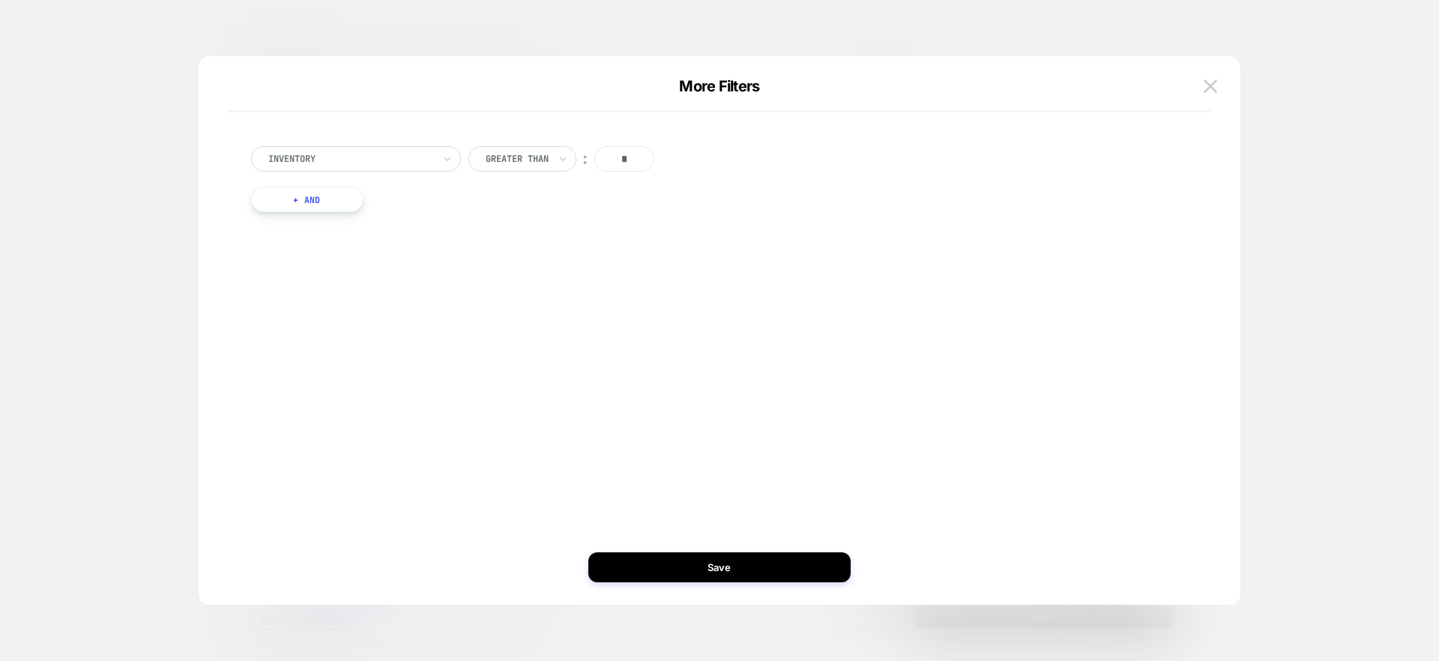
click at [463, 160] on div "Inventory Greater Than ︰ *" at bounding box center [712, 158] width 922 height 25
click at [440, 158] on div "Inventory" at bounding box center [356, 158] width 210 height 25
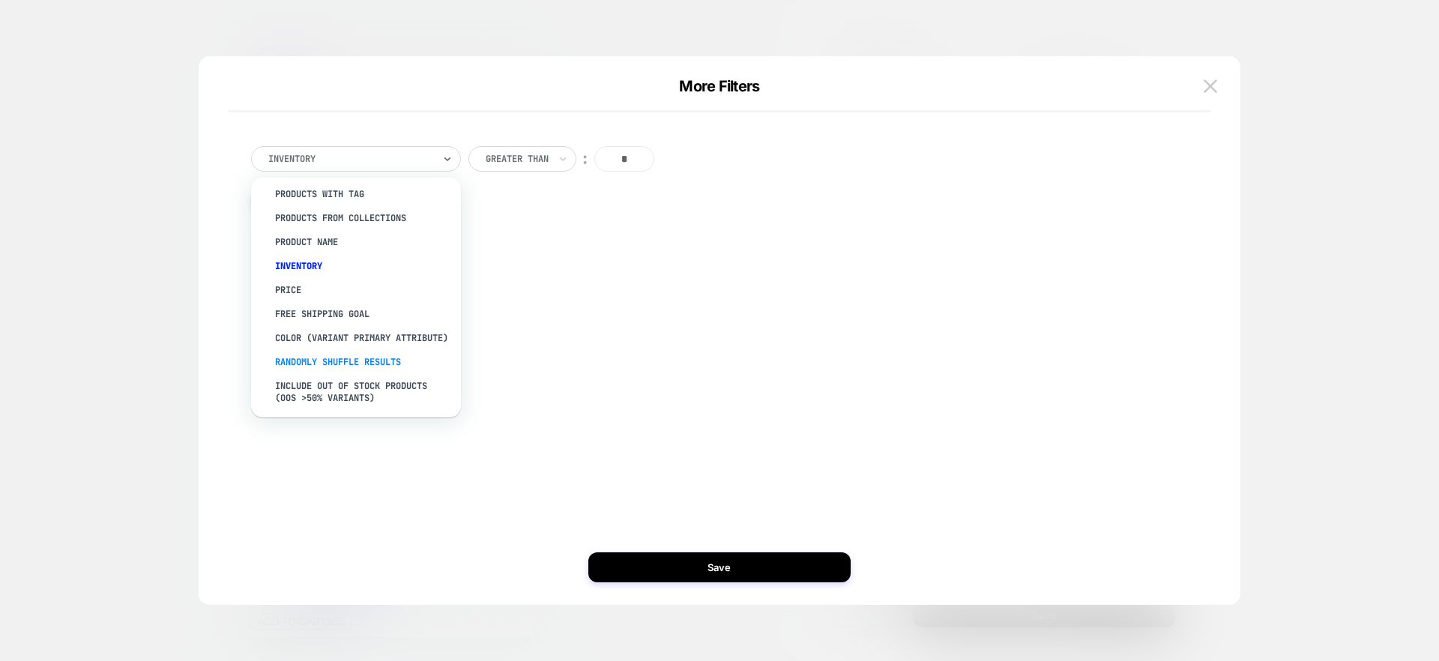
scroll to position [0, 0]
click at [549, 255] on div "option Product Name focused, 3 of 13. 13 results available. Use Up and Down to …" at bounding box center [712, 186] width 982 height 141
click at [351, 155] on div at bounding box center [350, 158] width 165 height 13
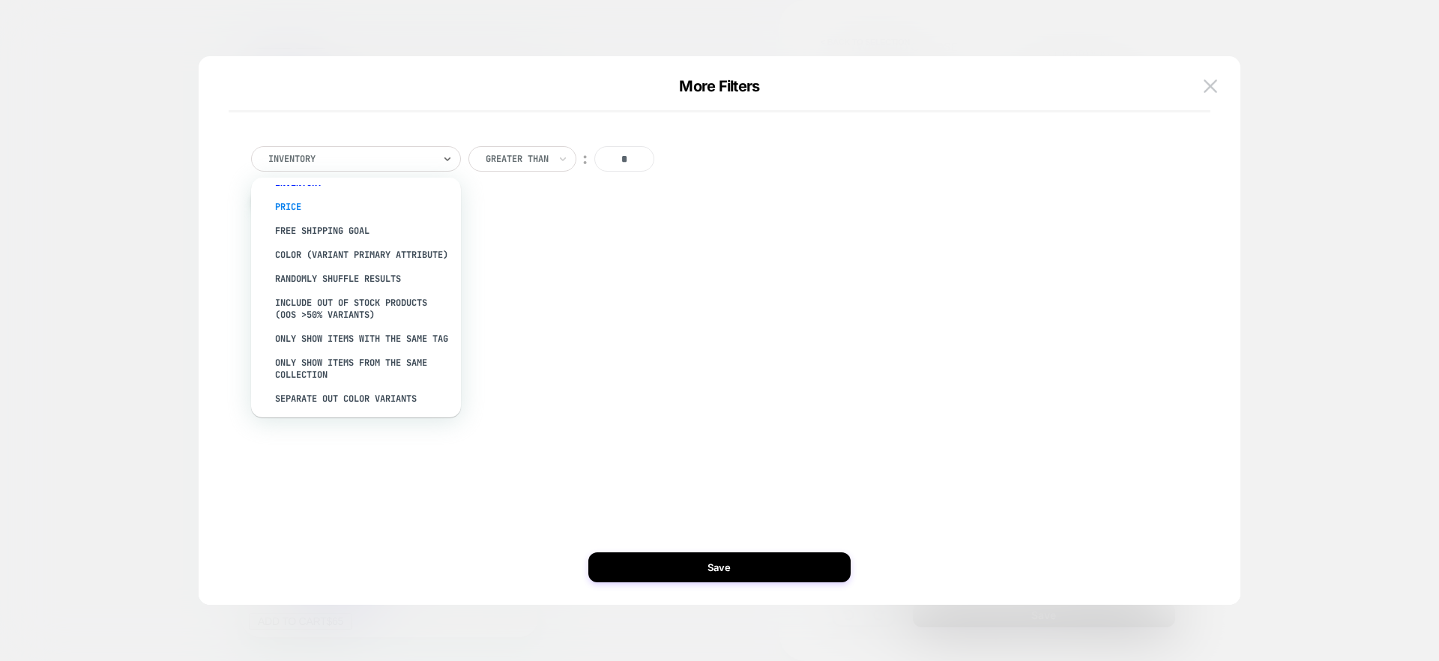
scroll to position [92, 0]
click at [292, 257] on div "color (Variant primary attribute)" at bounding box center [363, 252] width 195 height 24
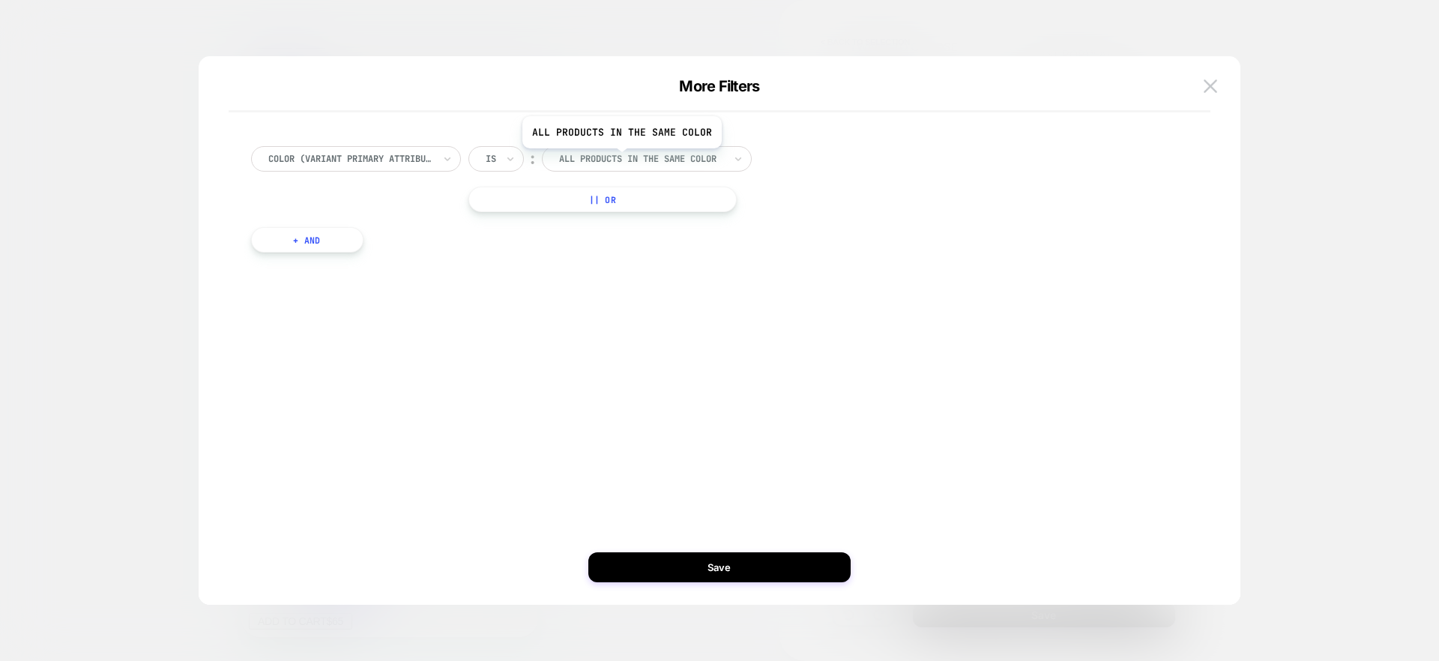
click at [620, 160] on div at bounding box center [641, 158] width 165 height 13
click at [915, 207] on div "color (Variant primary attribute) Is ︰ option All products in the same color fo…" at bounding box center [712, 179] width 922 height 66
click at [309, 243] on button "+ And" at bounding box center [307, 239] width 112 height 25
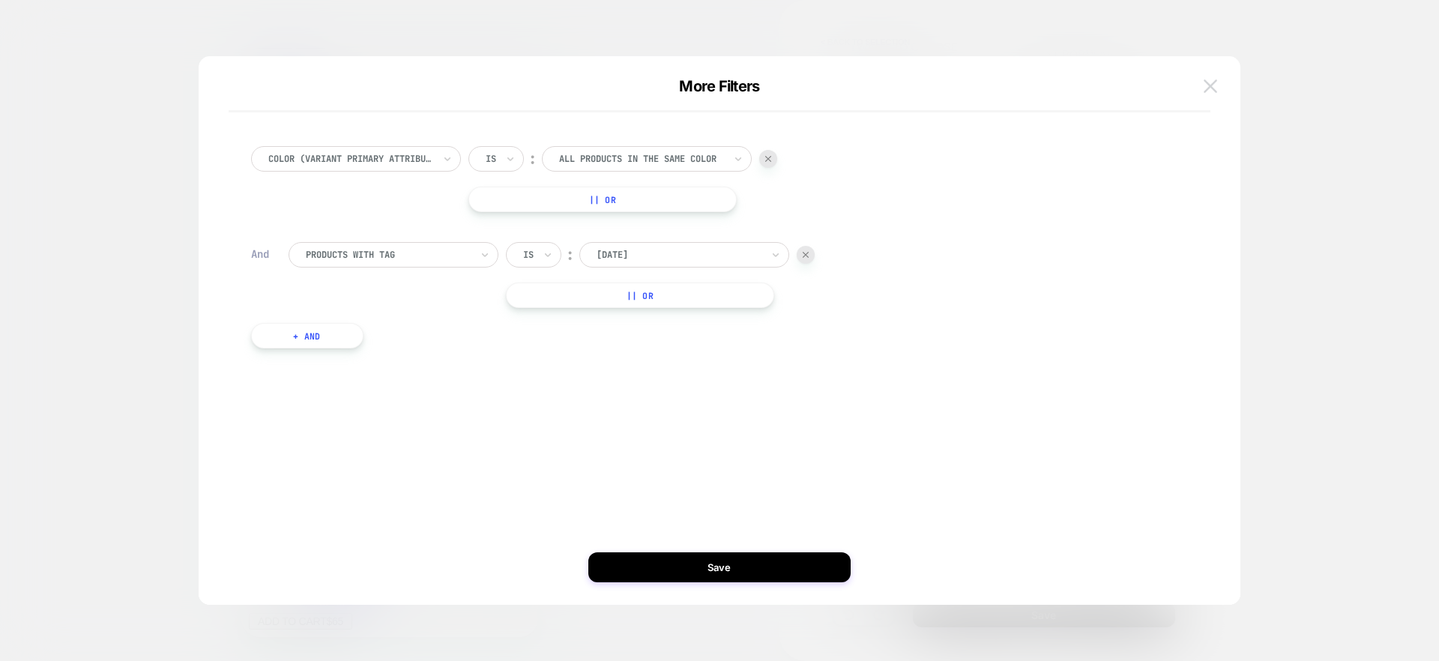
click at [1204, 86] on img at bounding box center [1209, 85] width 13 height 13
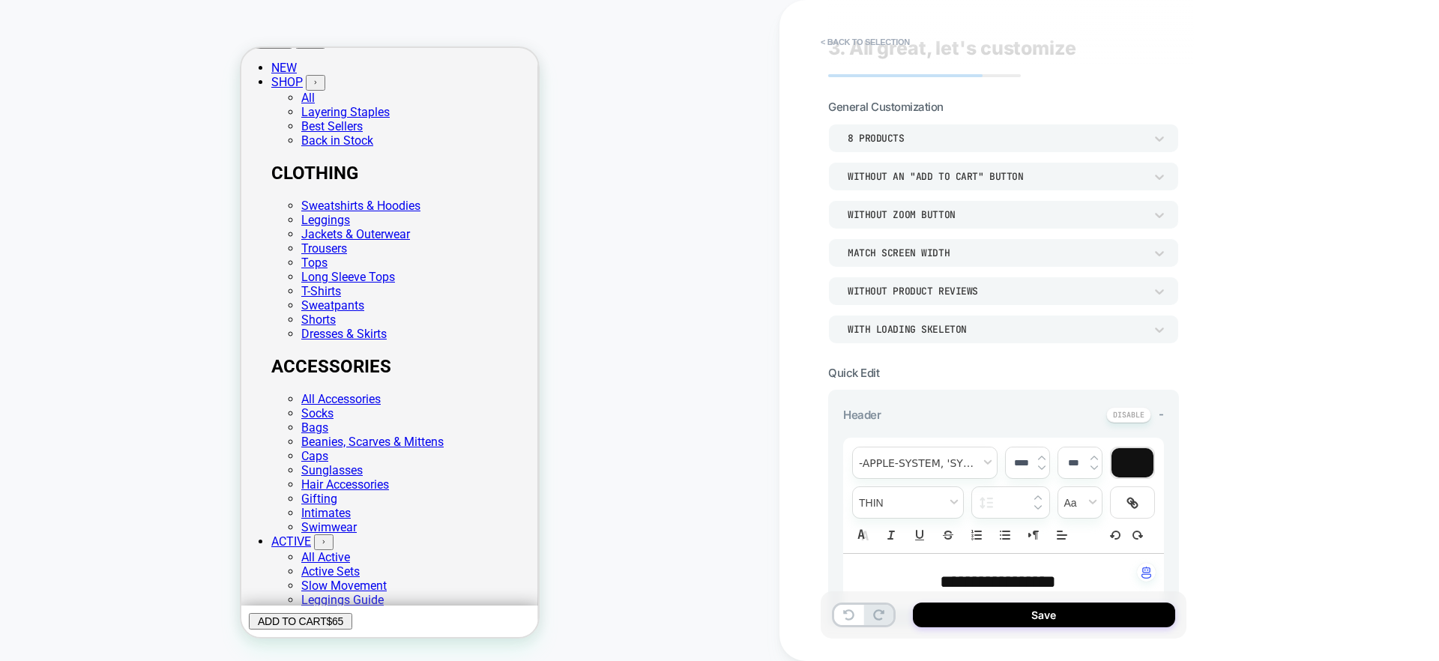
scroll to position [0, 0]
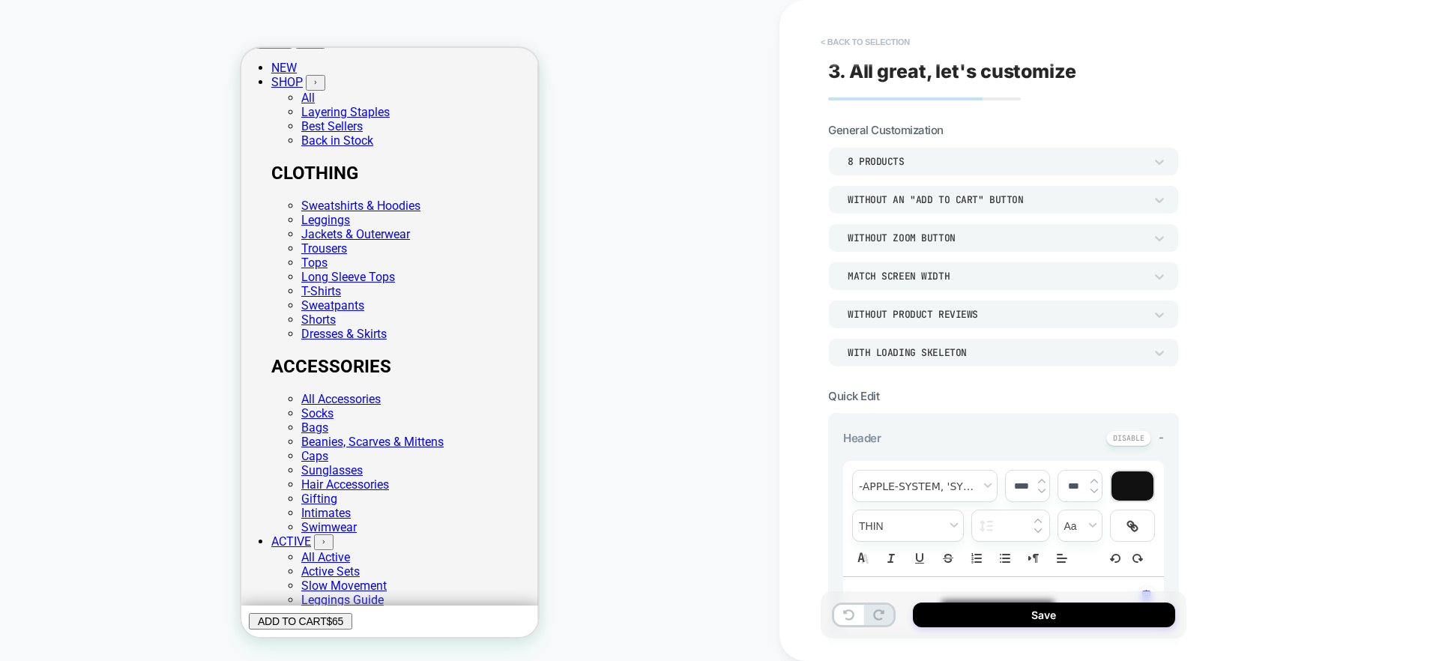
click at [876, 36] on button "< Back to selection" at bounding box center [865, 42] width 104 height 24
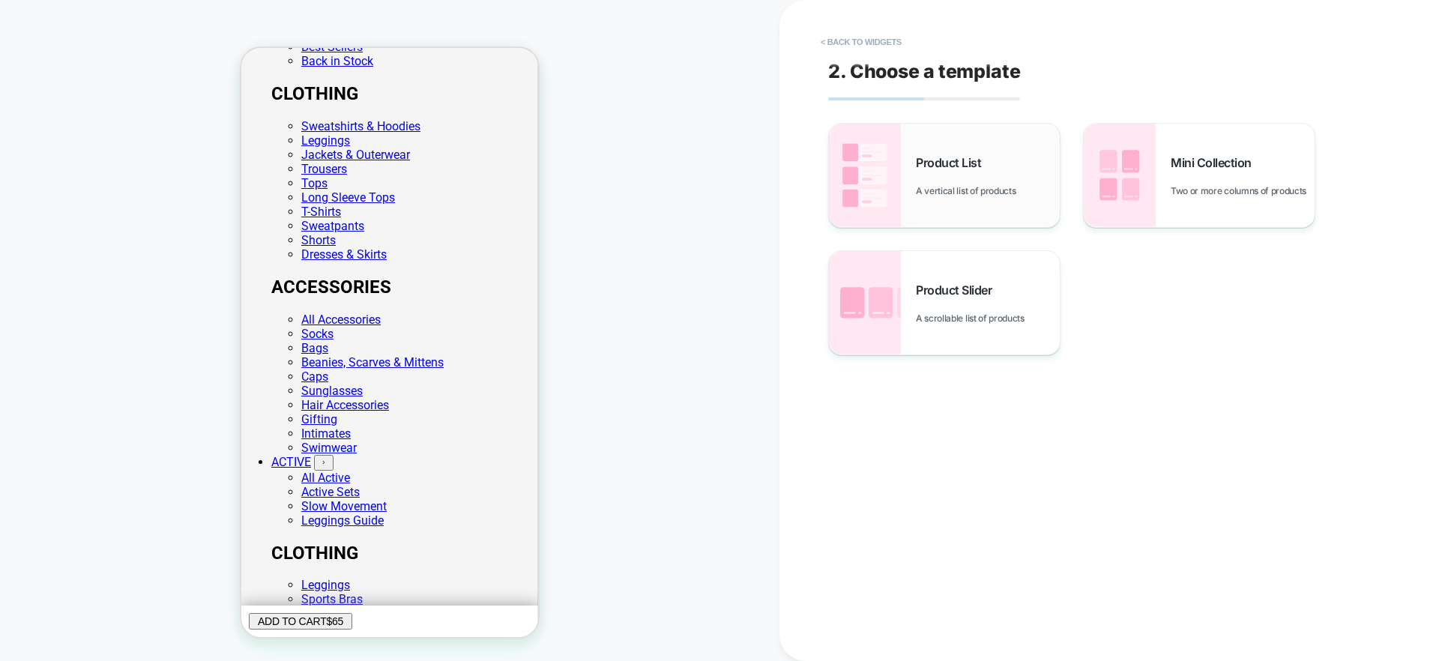
scroll to position [274, 0]
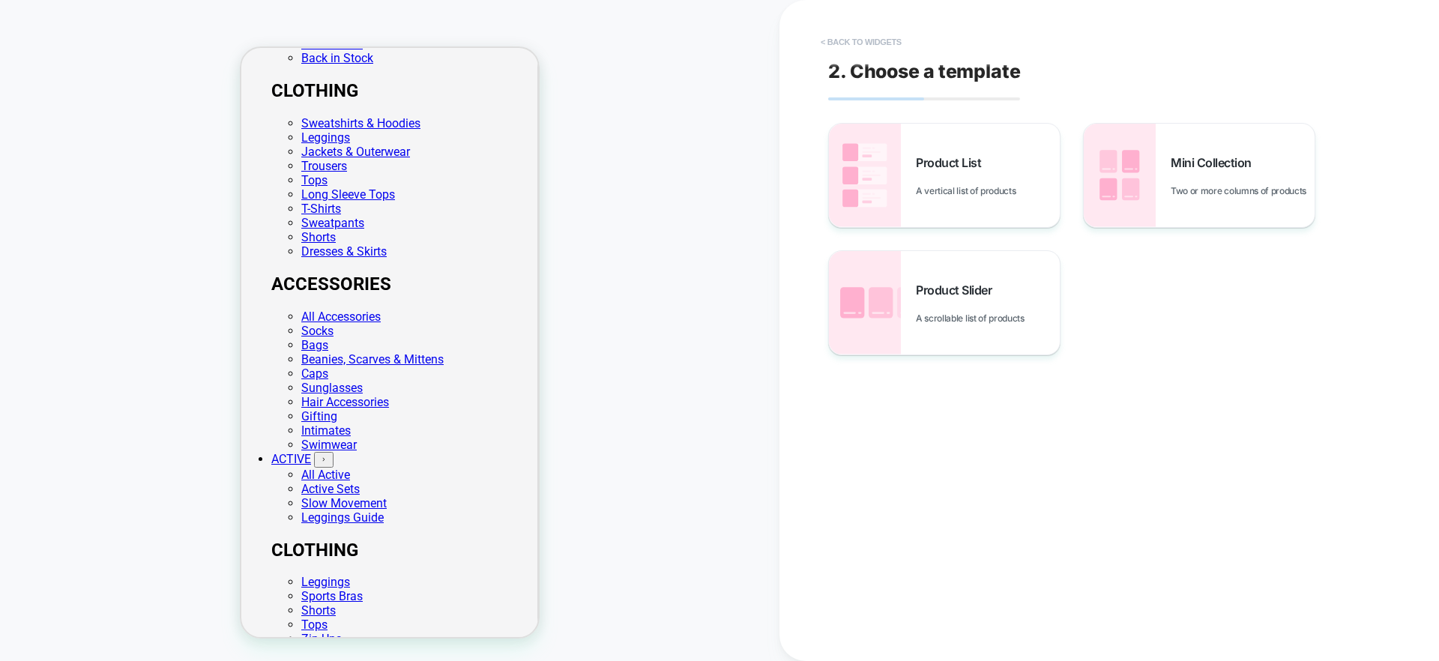
click at [847, 38] on button "< Back to widgets" at bounding box center [861, 42] width 96 height 24
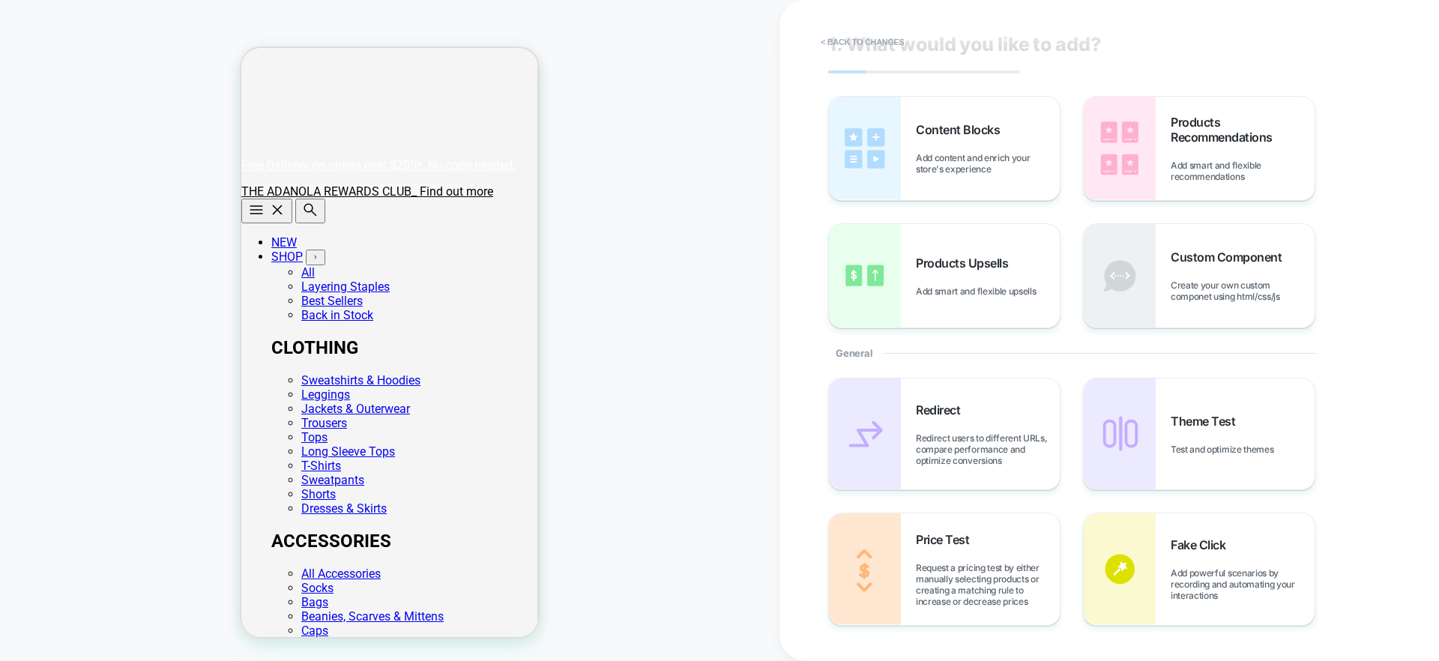
scroll to position [0, 0]
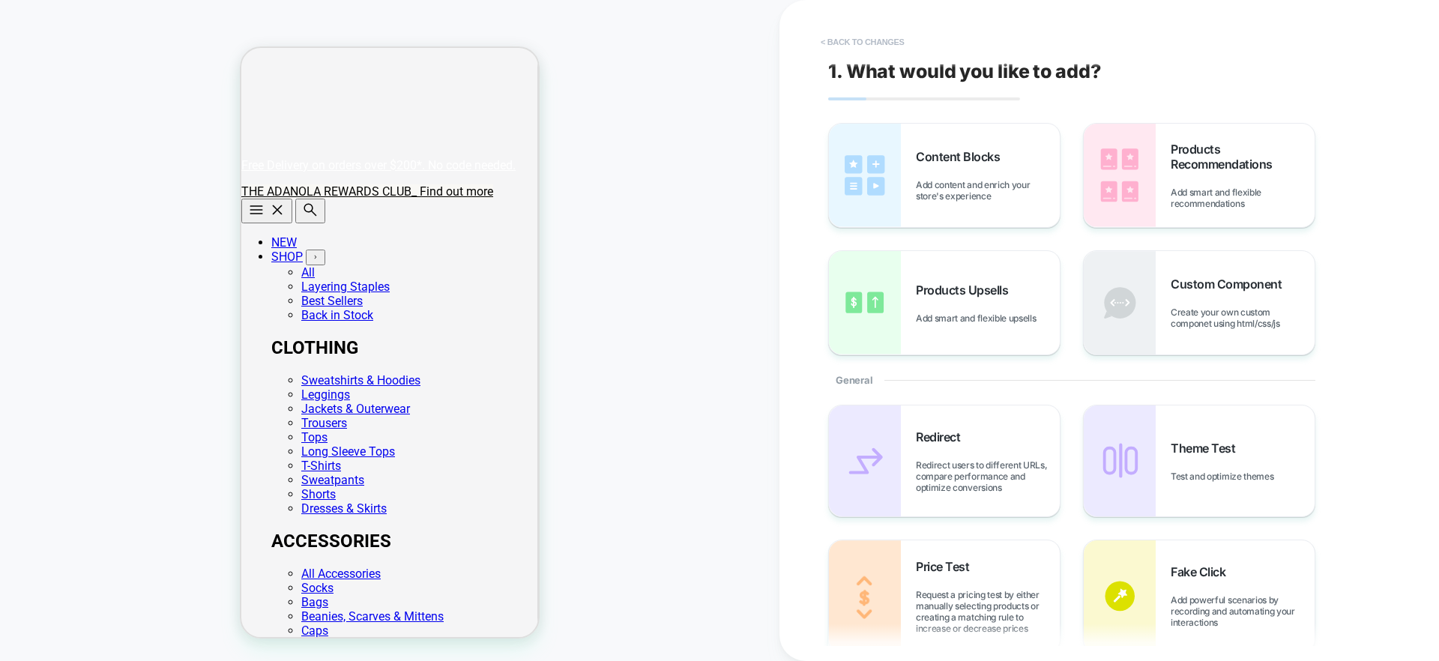
click at [883, 46] on button "< Back to changes" at bounding box center [862, 42] width 99 height 24
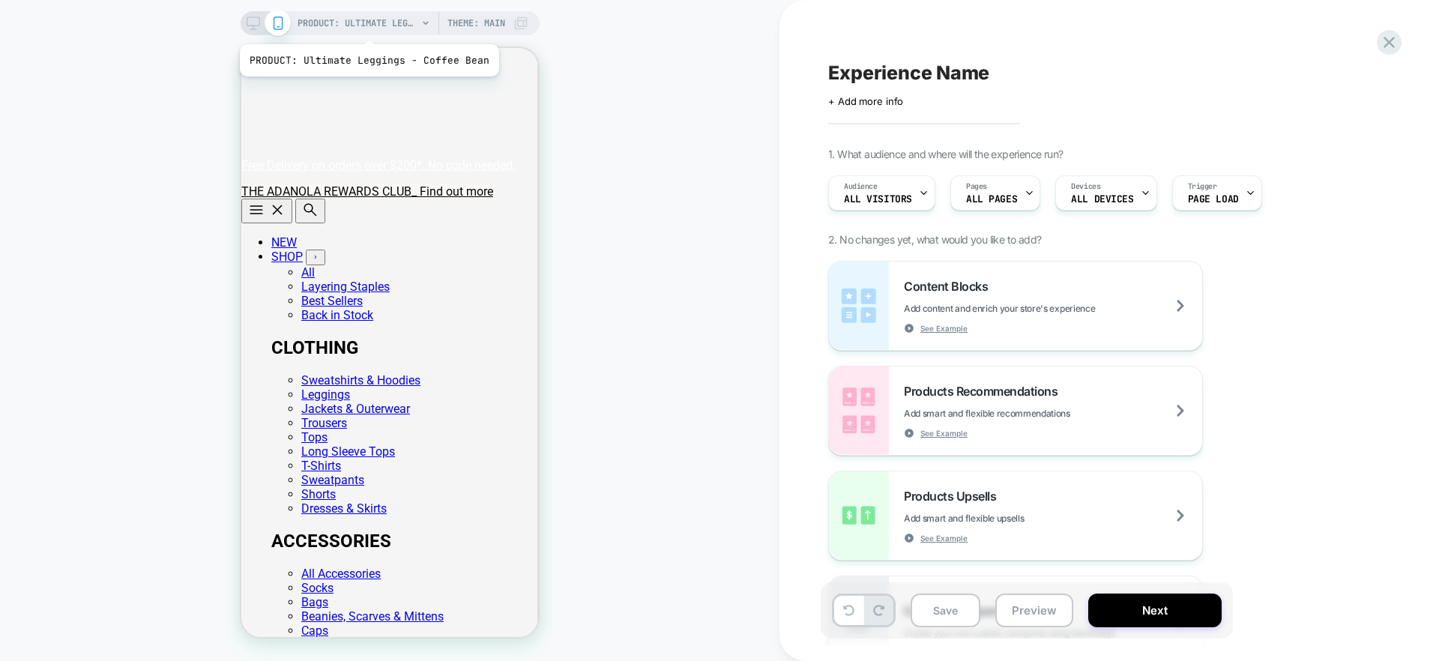
click at [366, 25] on span "PRODUCT: Ultimate Leggings - Coffee Bean" at bounding box center [357, 23] width 120 height 24
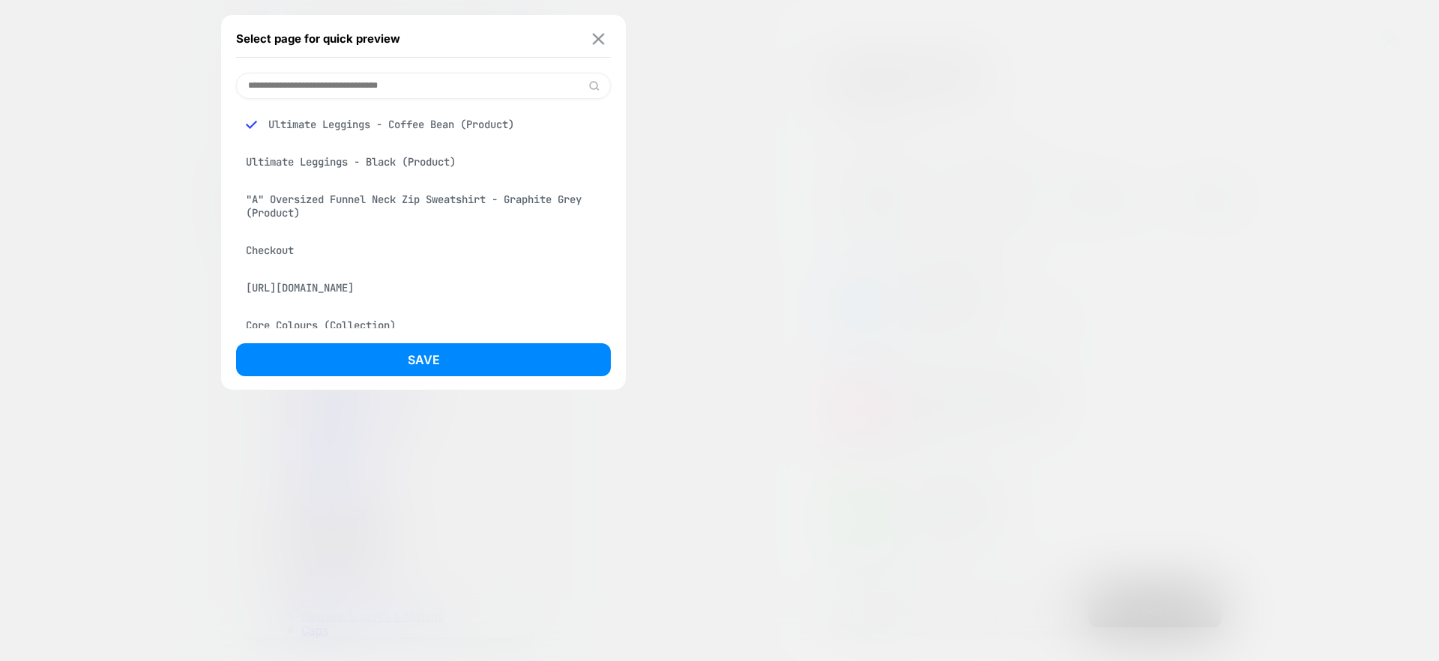
click at [590, 43] on button at bounding box center [598, 38] width 19 height 13
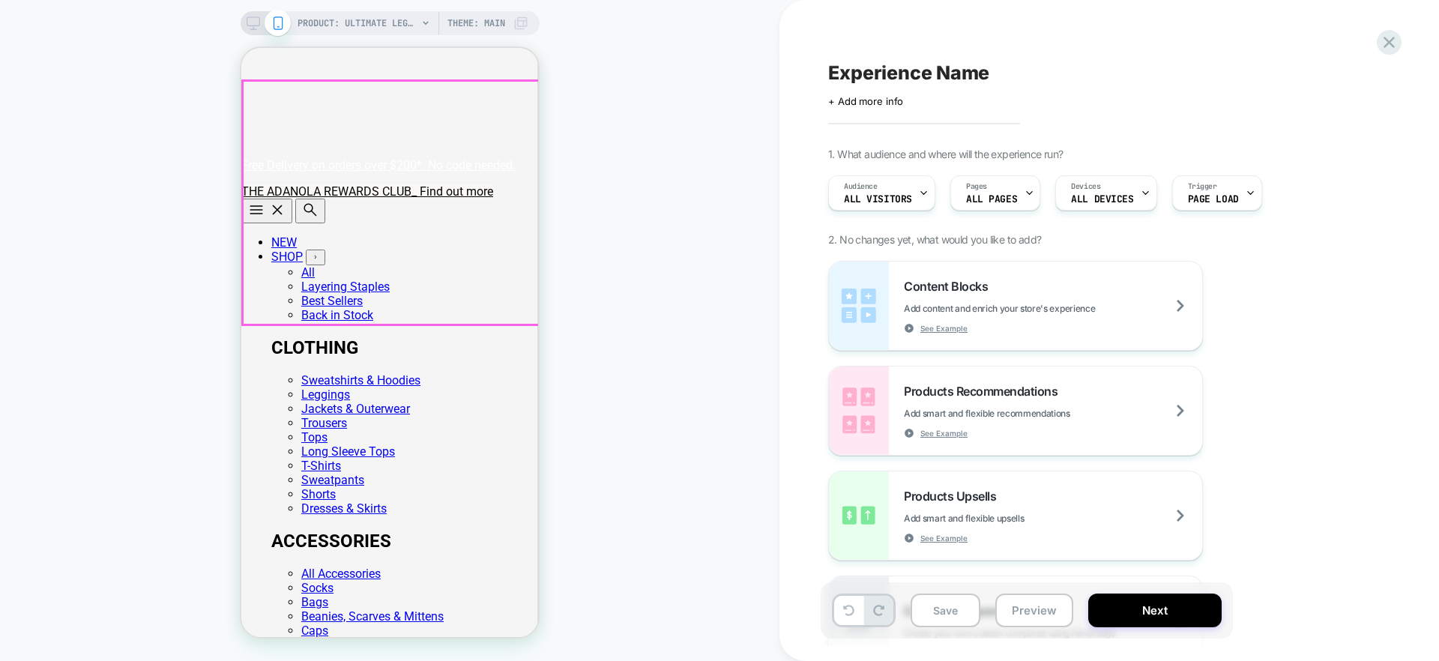
scroll to position [0, 199]
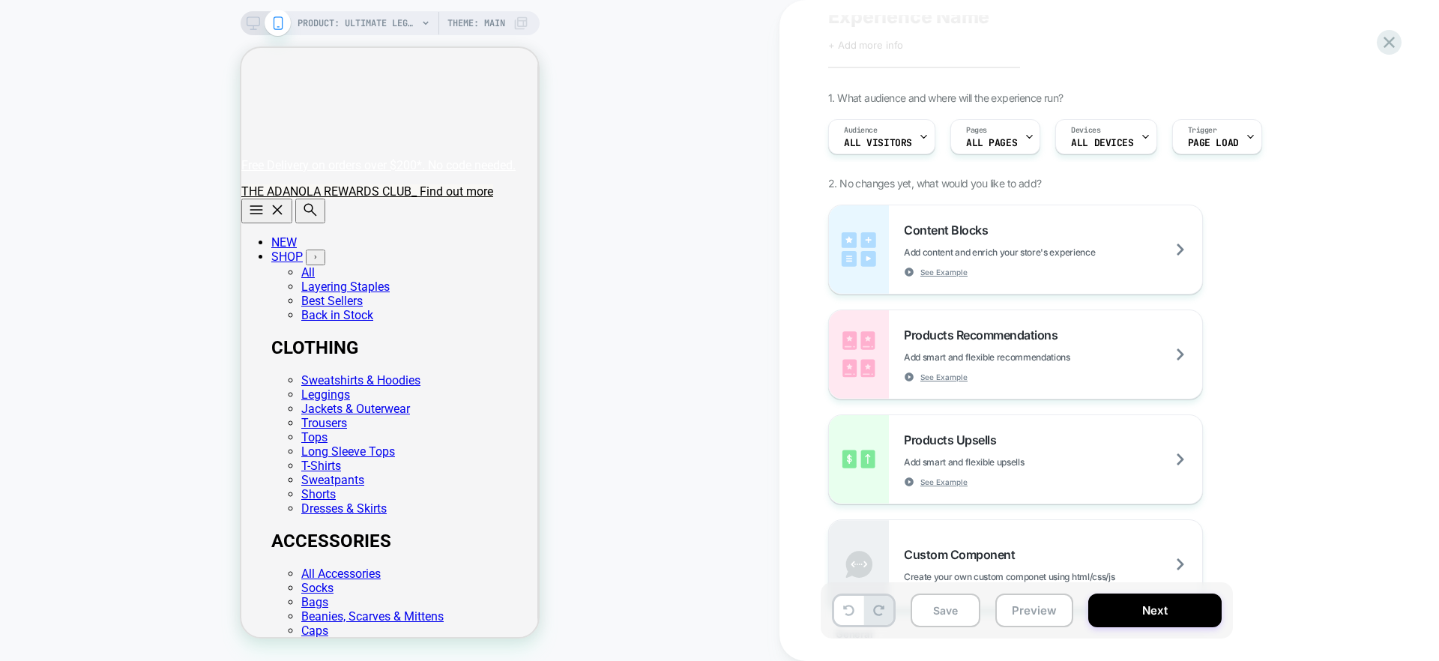
scroll to position [0, 0]
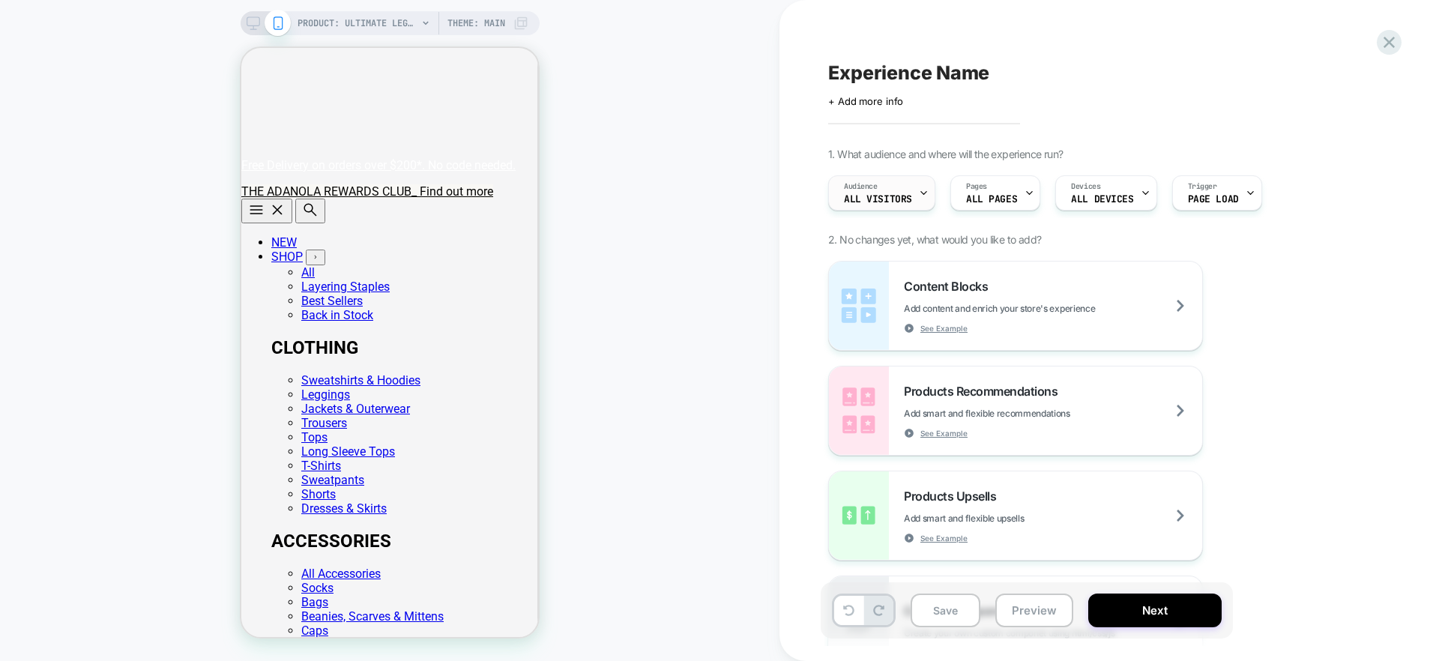
click at [862, 191] on span "Audience" at bounding box center [861, 186] width 34 height 10
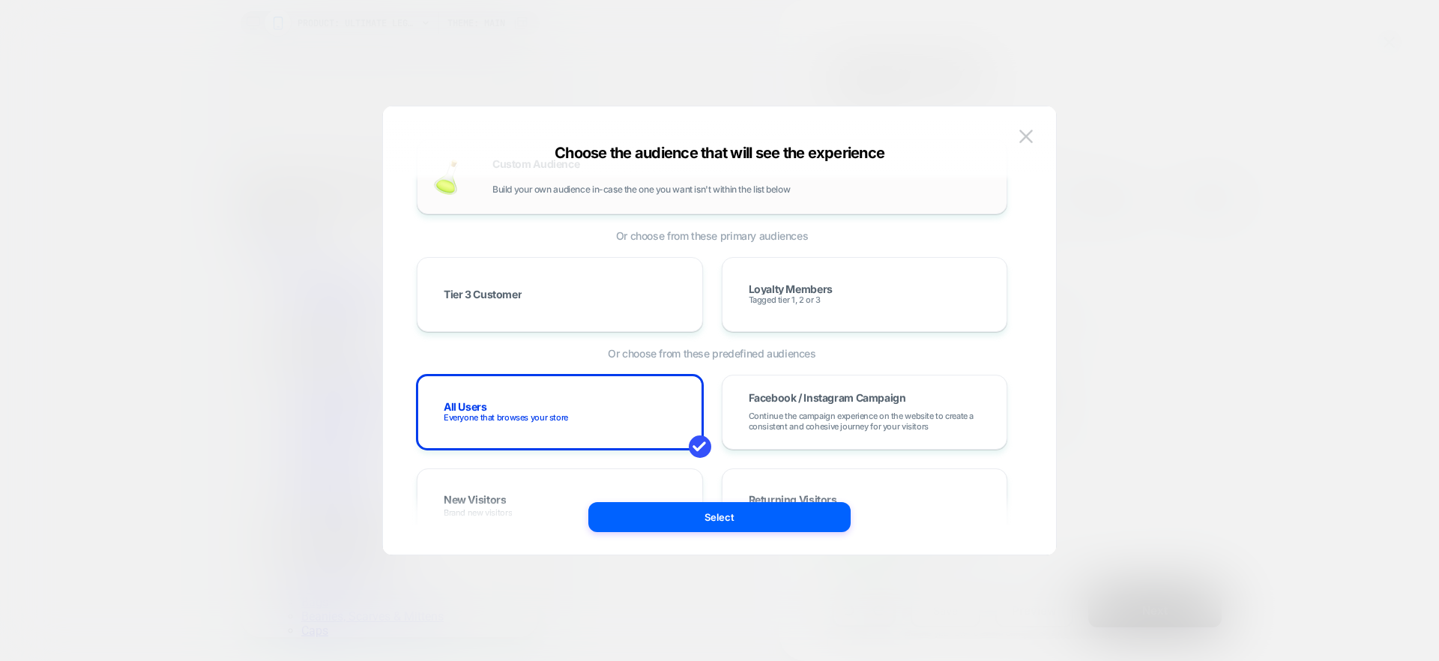
scroll to position [28, 0]
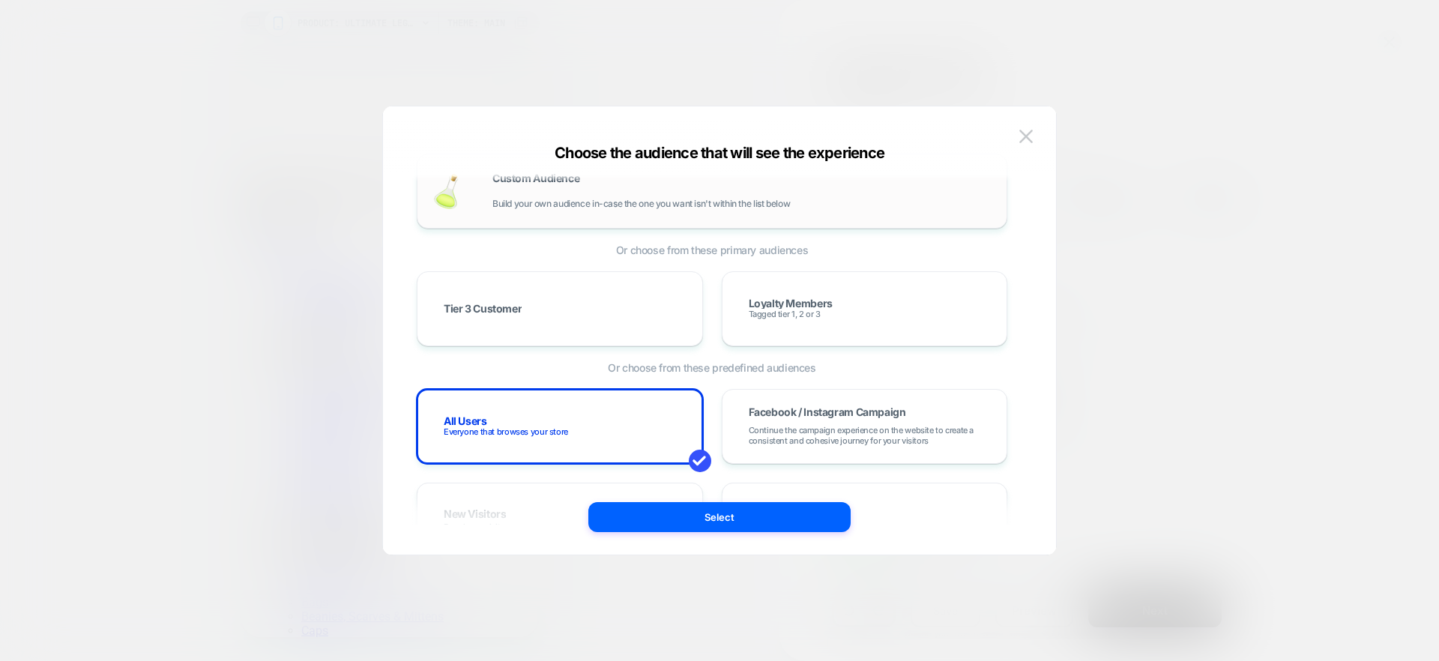
click at [584, 195] on div "Custom Audience Build your own audience in-case the one you want isn't within t…" at bounding box center [741, 191] width 499 height 36
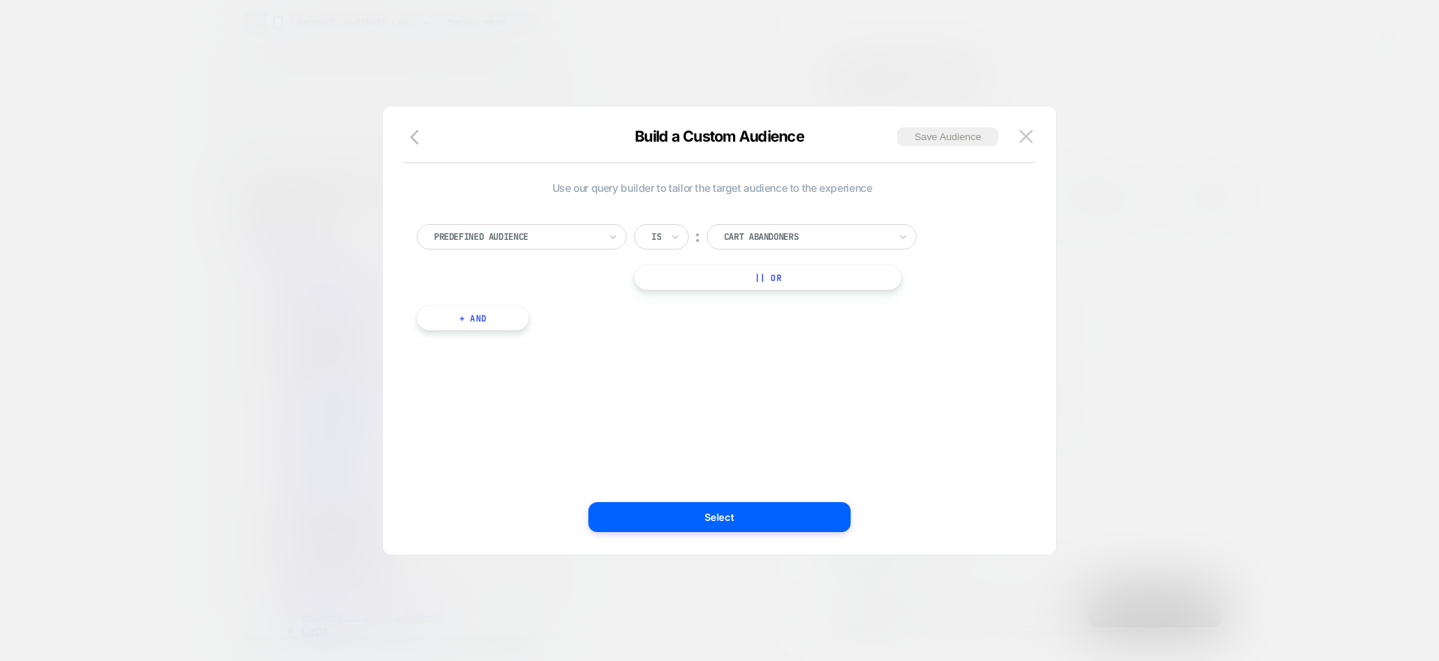
scroll to position [0, 0]
click at [596, 240] on div at bounding box center [516, 236] width 165 height 13
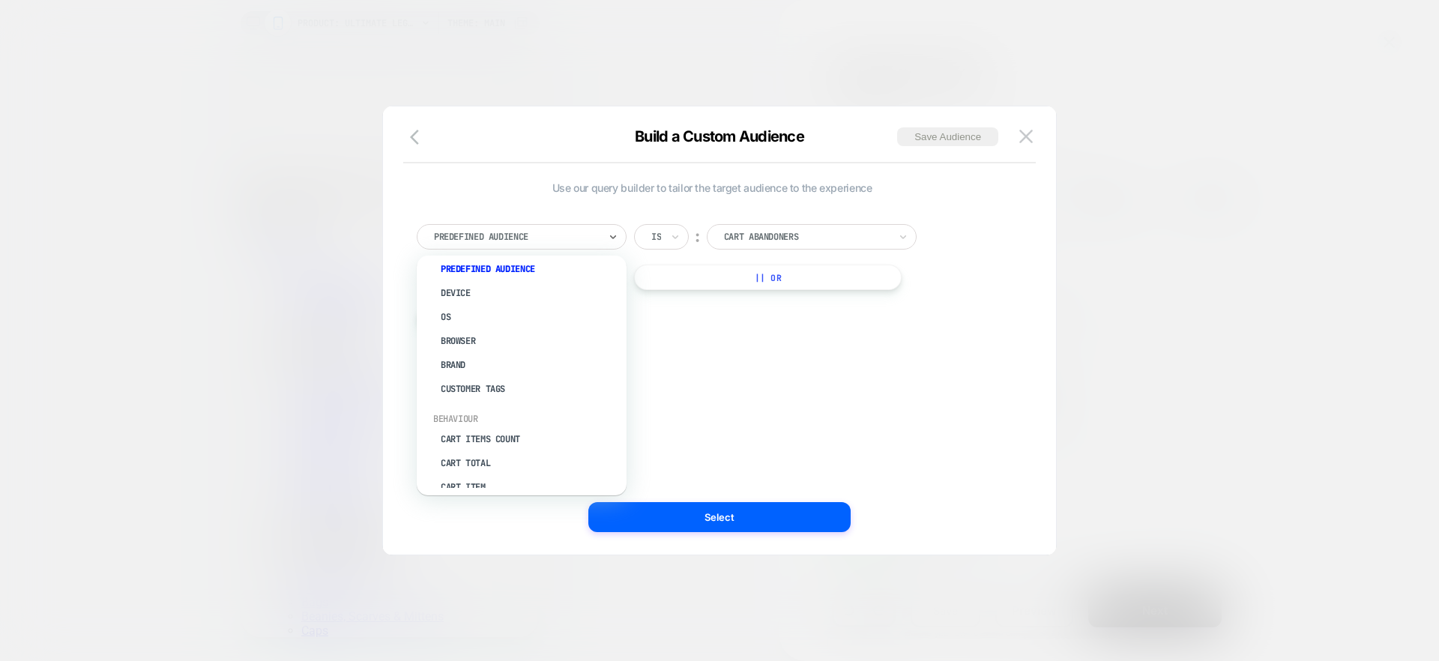
drag, startPoint x: 855, startPoint y: 385, endPoint x: 719, endPoint y: 227, distance: 208.8
click at [856, 384] on div "Use our query builder to tailor the target audience to the experience option Cu…" at bounding box center [712, 330] width 628 height 388
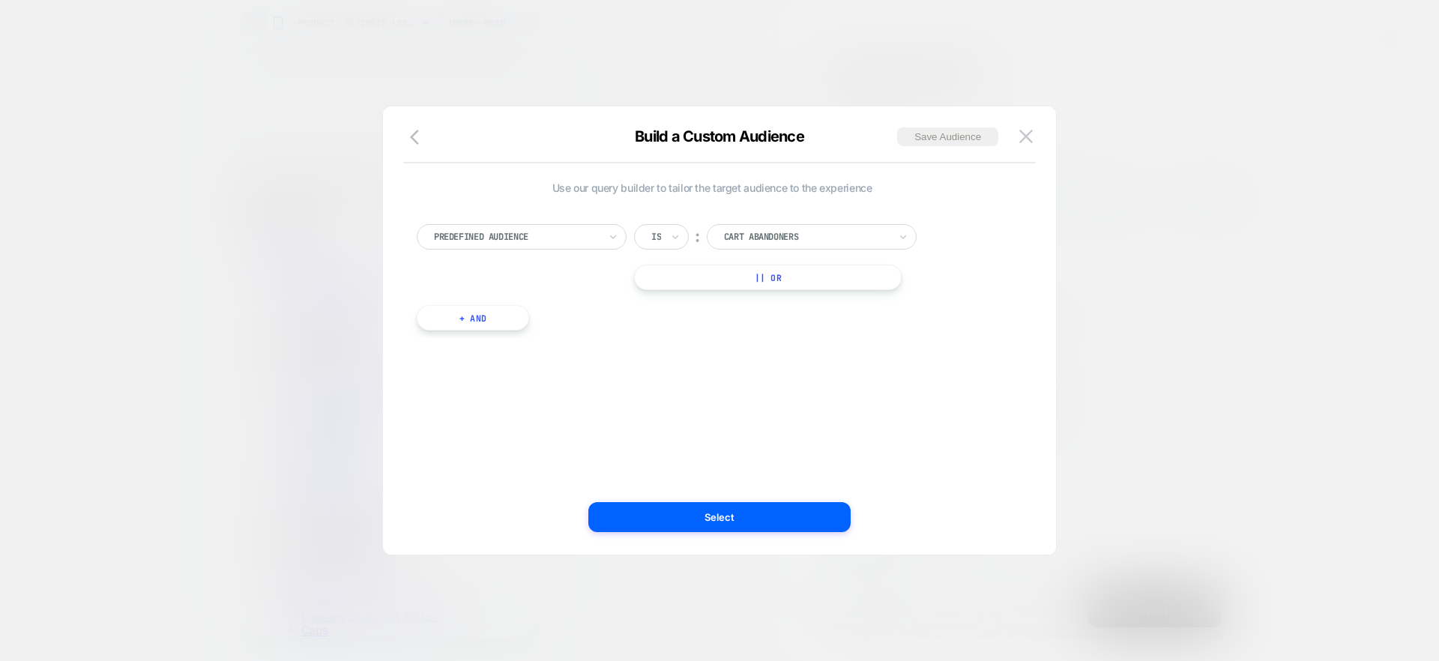
drag, startPoint x: 408, startPoint y: 139, endPoint x: 798, endPoint y: 115, distance: 391.1
click at [408, 139] on button "button" at bounding box center [418, 138] width 27 height 22
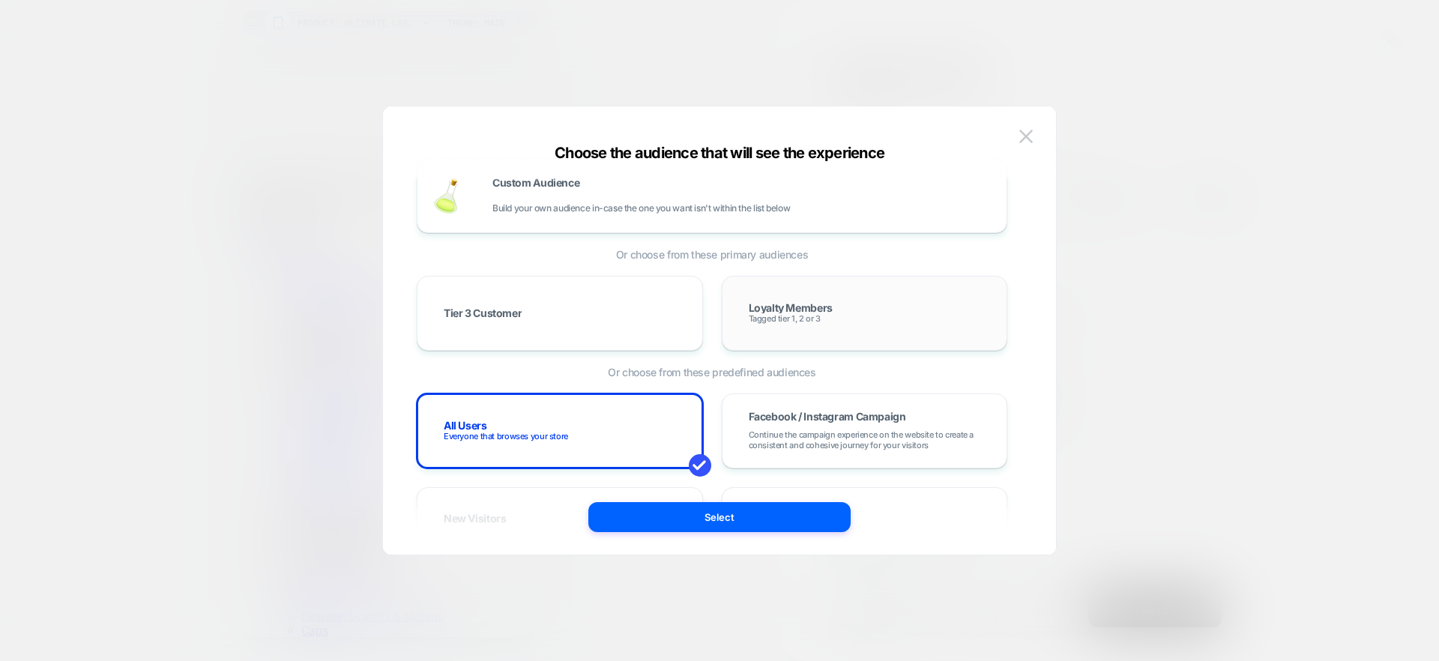
scroll to position [32, 0]
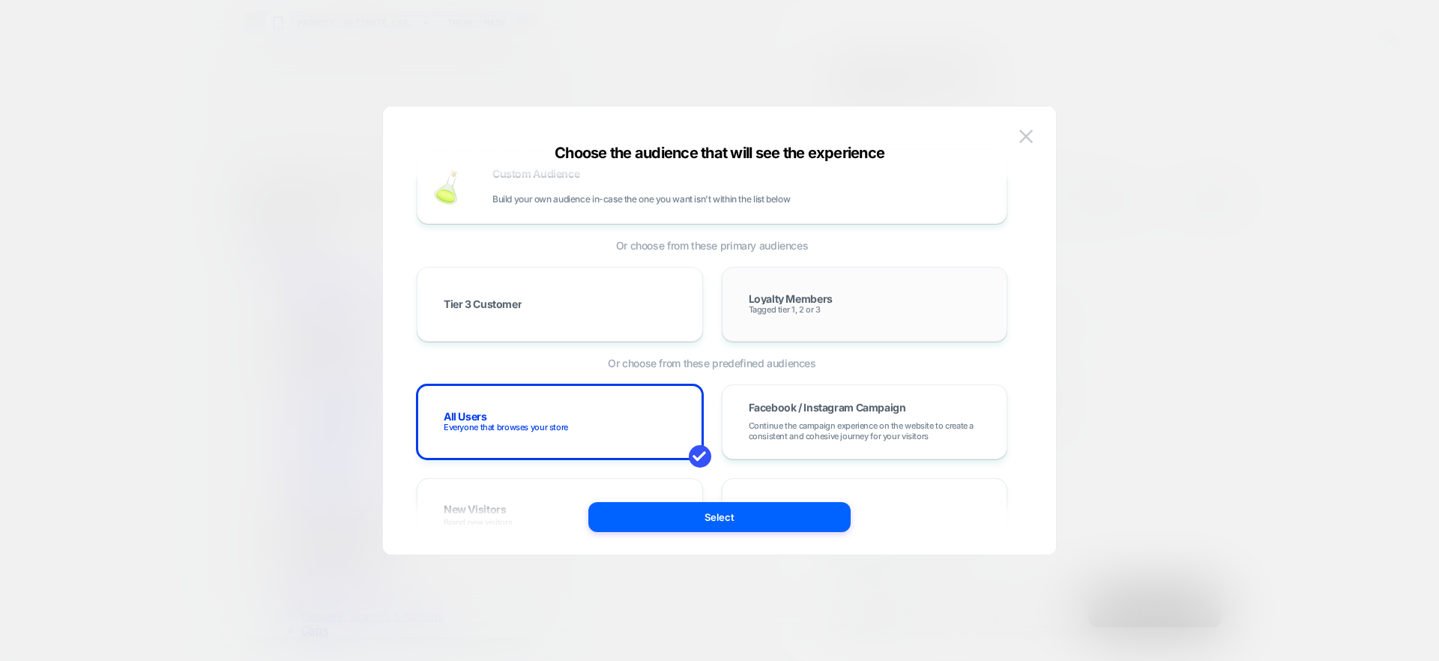
click at [836, 293] on div "Loyalty Members Tagged tier 1, 2 or 3" at bounding box center [864, 303] width 255 height 43
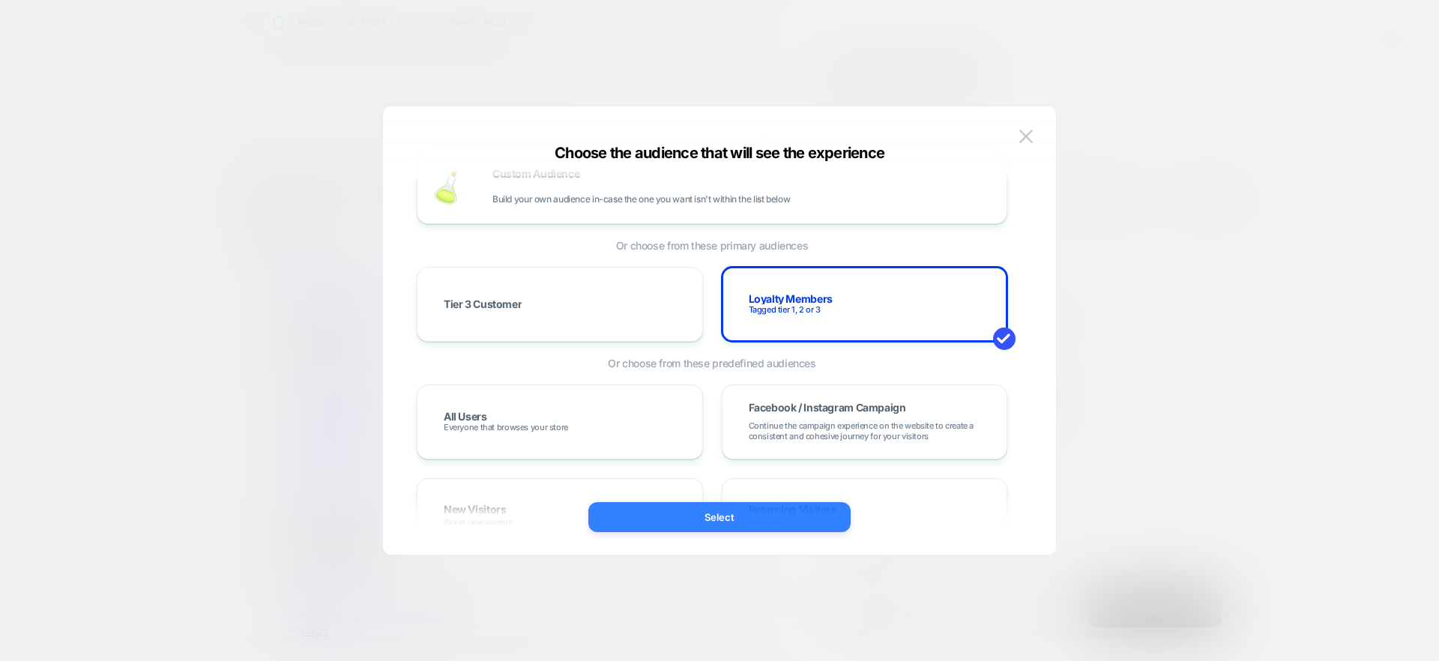
click at [739, 503] on button "Select" at bounding box center [719, 517] width 262 height 30
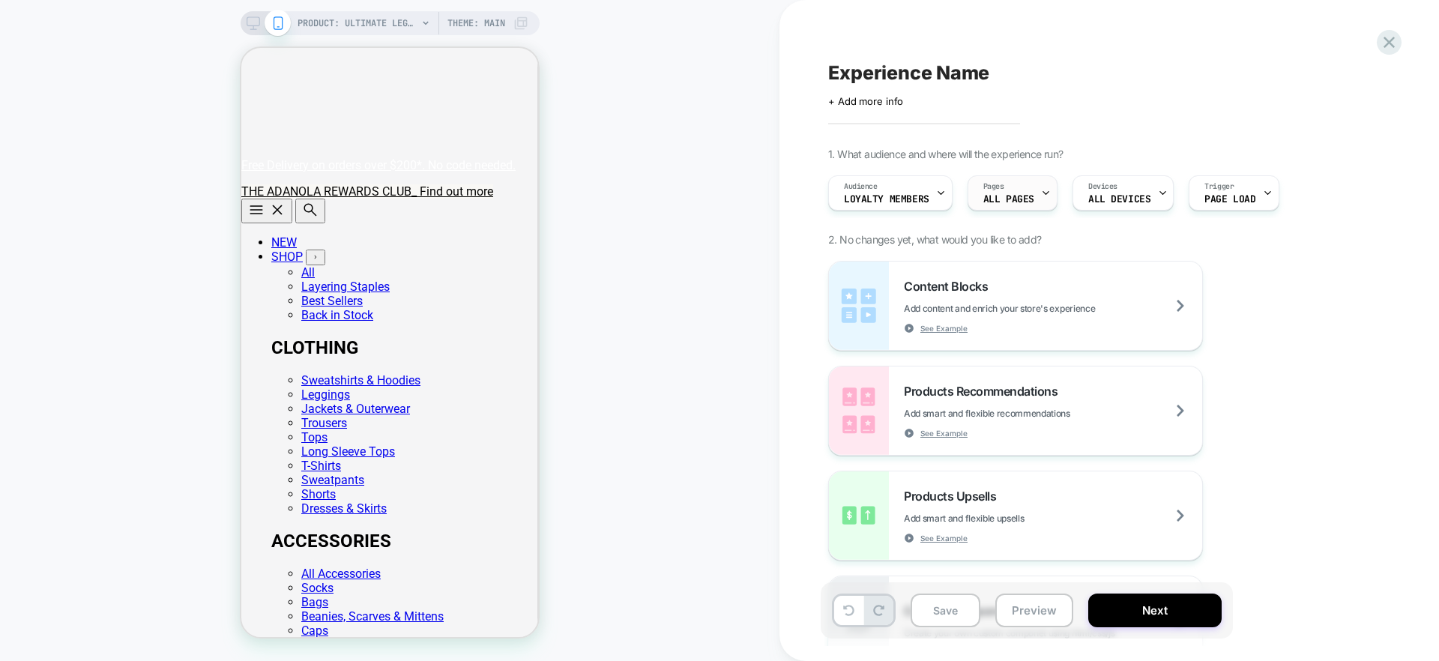
scroll to position [1, 0]
click at [1032, 200] on div "Pages ALL PAGES" at bounding box center [1008, 192] width 81 height 34
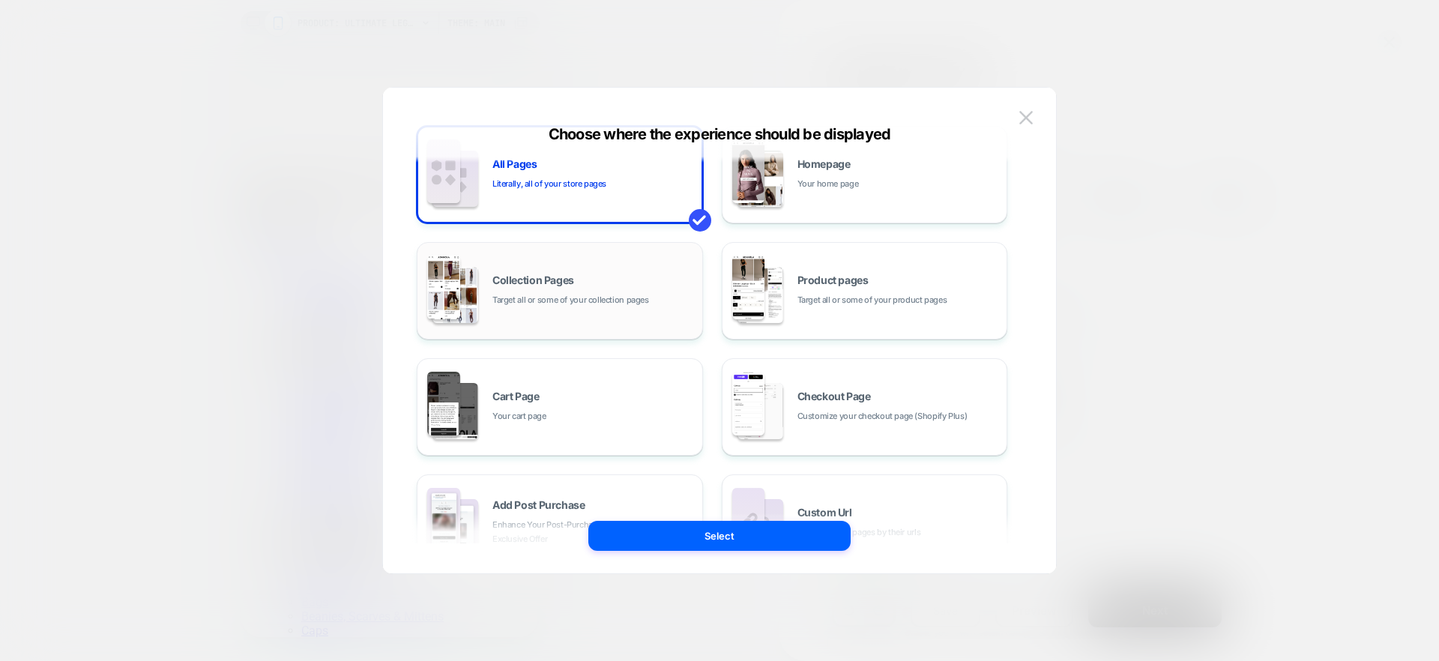
scroll to position [0, 0]
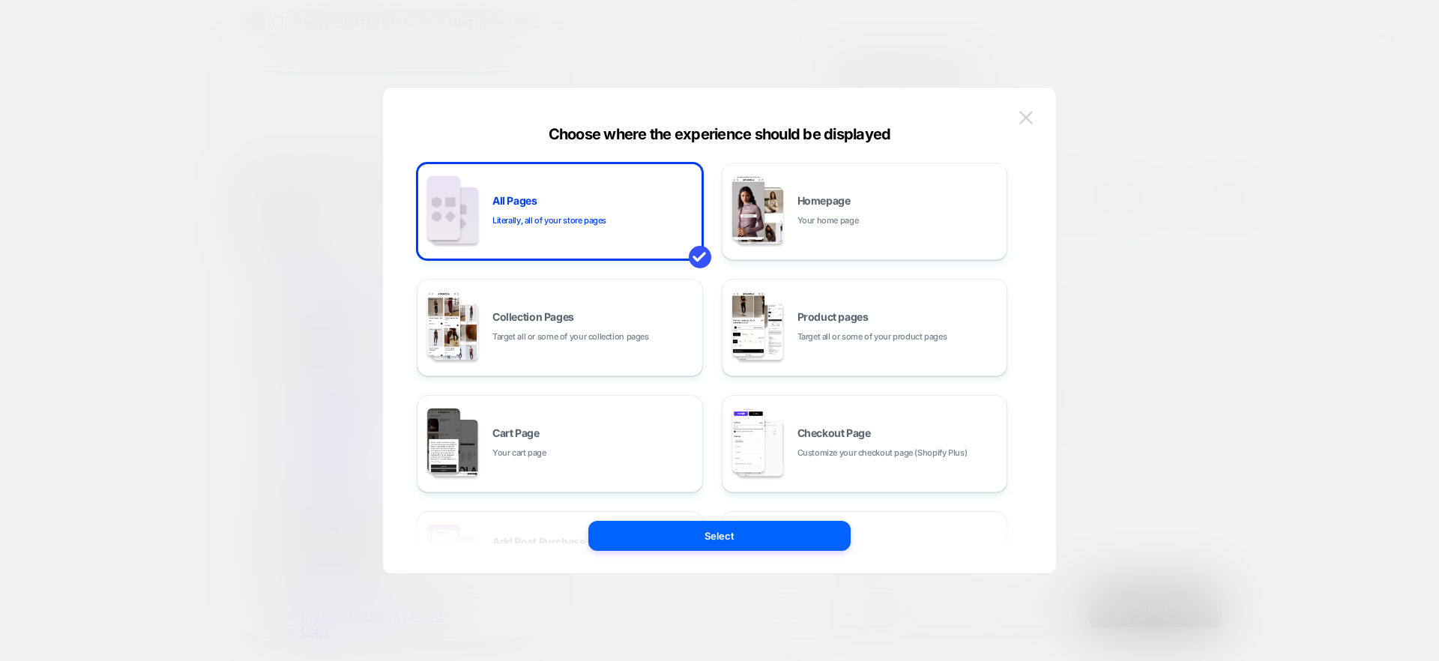
click at [1017, 119] on button at bounding box center [1026, 117] width 22 height 22
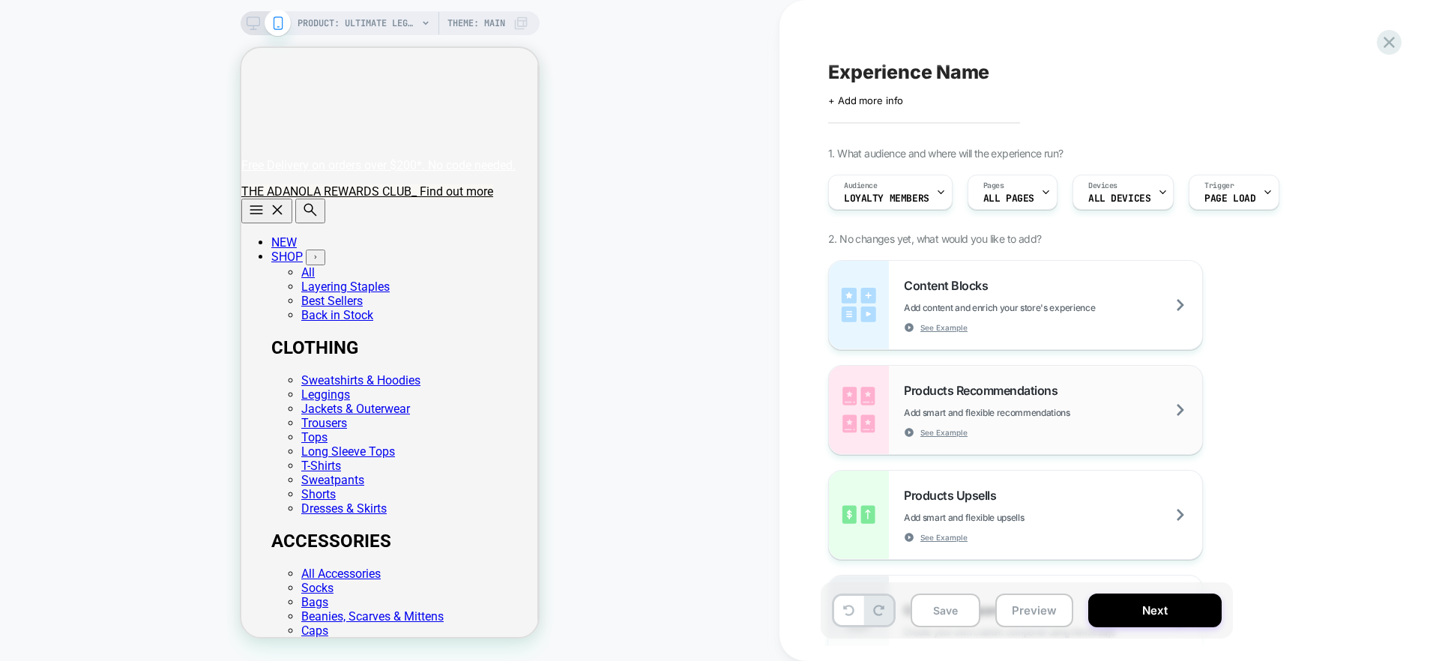
click at [970, 390] on span "Products Recommendations" at bounding box center [984, 390] width 161 height 15
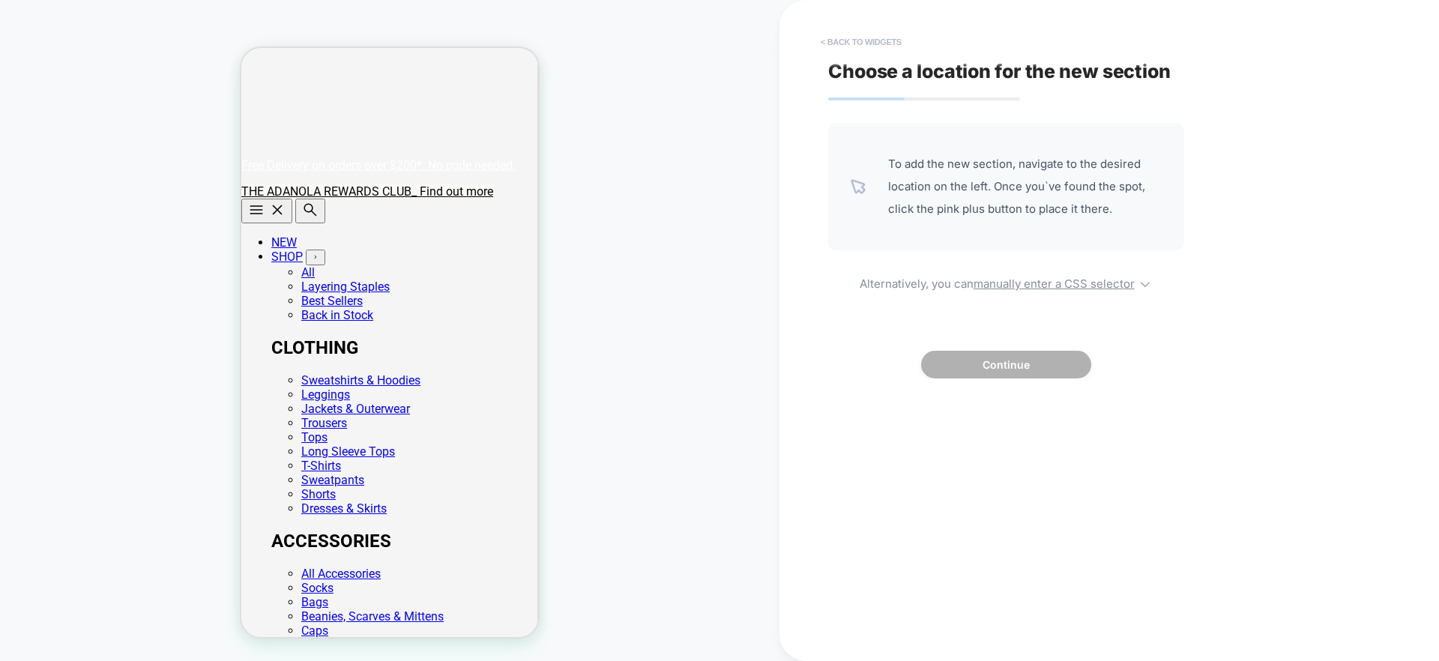
click at [877, 43] on button "< Back to widgets" at bounding box center [861, 42] width 96 height 24
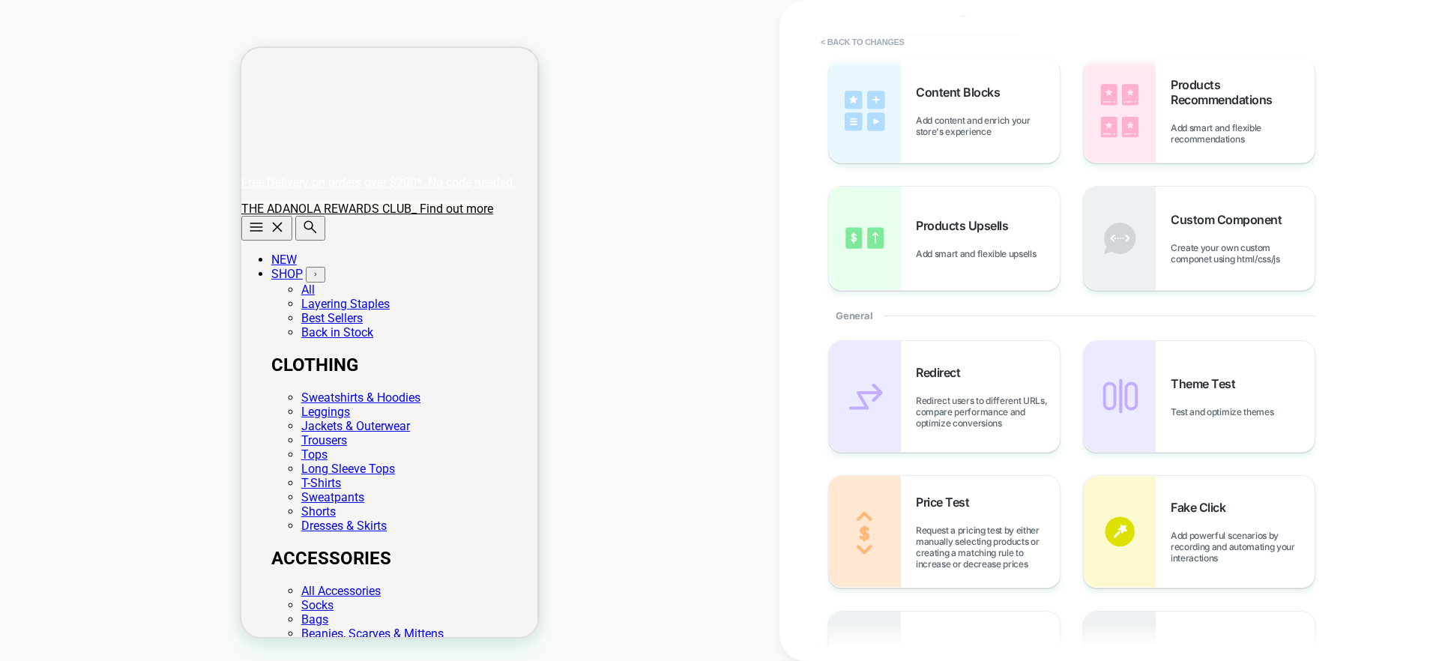
click at [602, 74] on div "PRODUCT: Ultimate Leggings - Coffee Bean PRODUCT: Ultimate Leggings - Coffee Be…" at bounding box center [389, 330] width 779 height 631
click at [880, 34] on button "< Back to changes" at bounding box center [862, 42] width 99 height 24
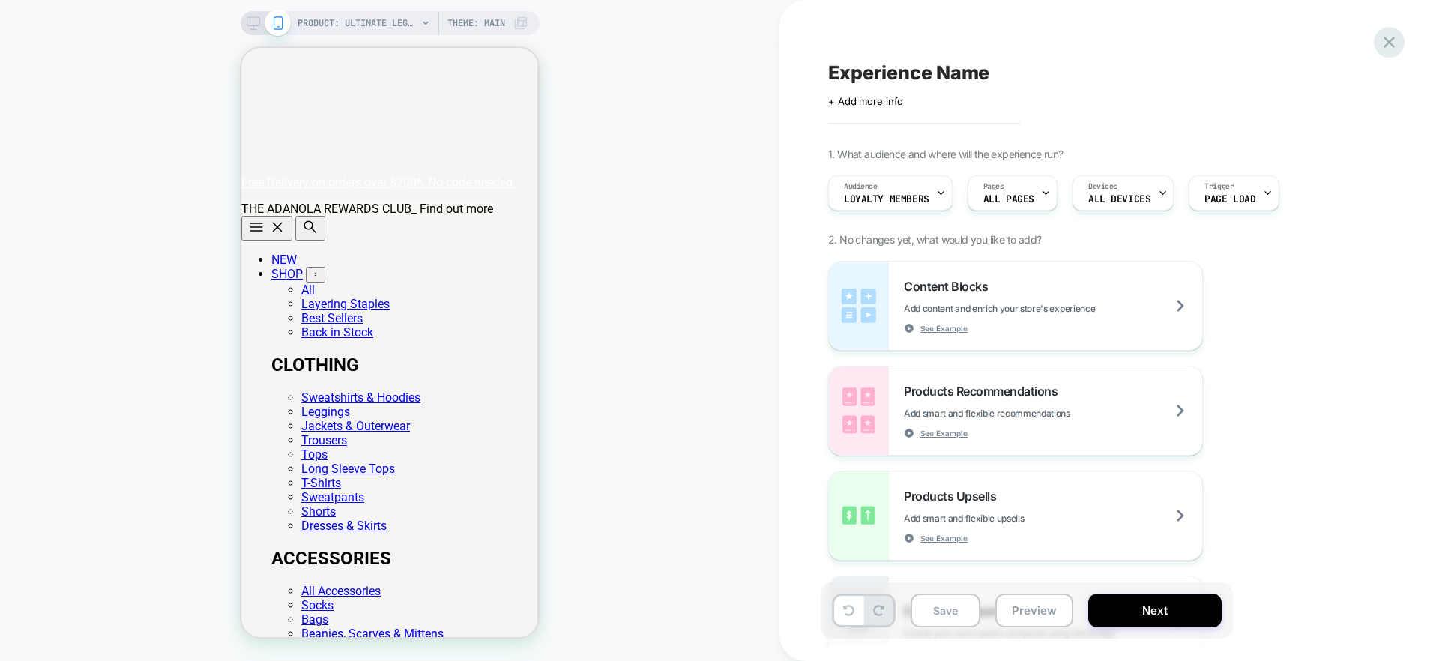
click at [1376, 40] on div at bounding box center [1388, 42] width 31 height 31
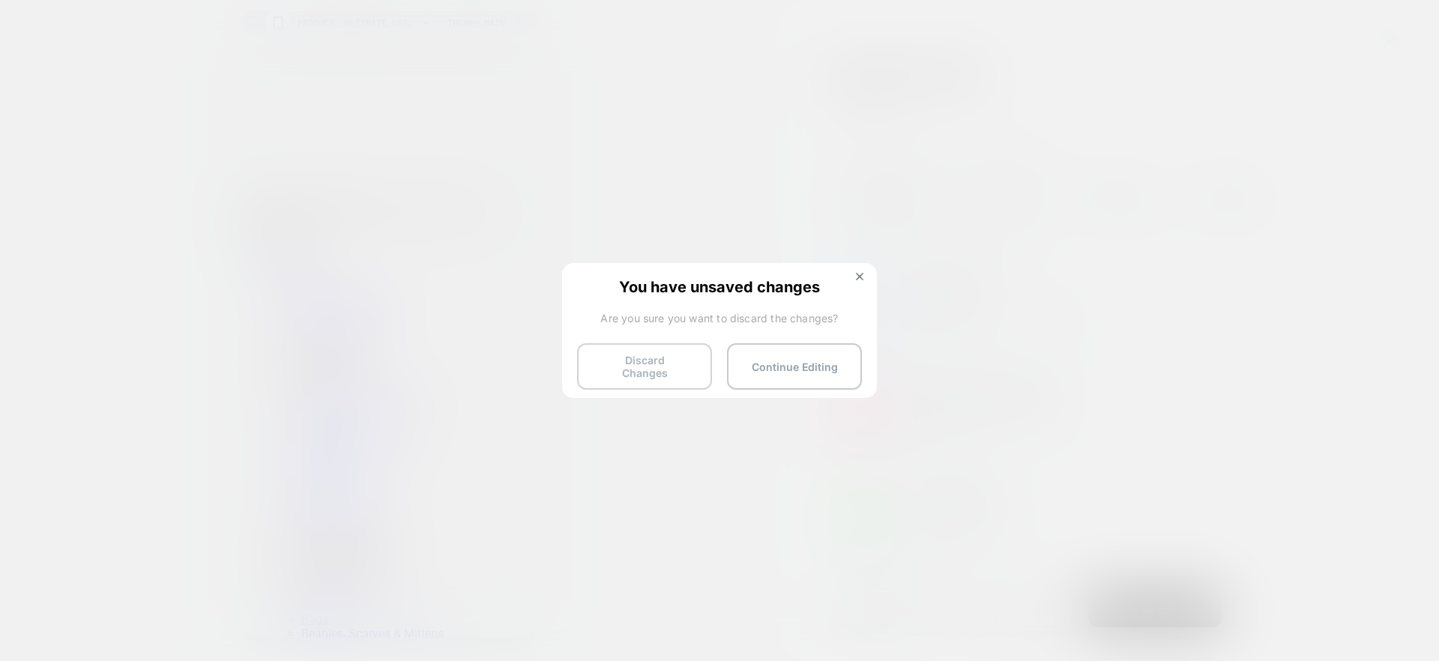
click at [683, 356] on button "Discard Changes" at bounding box center [644, 366] width 135 height 46
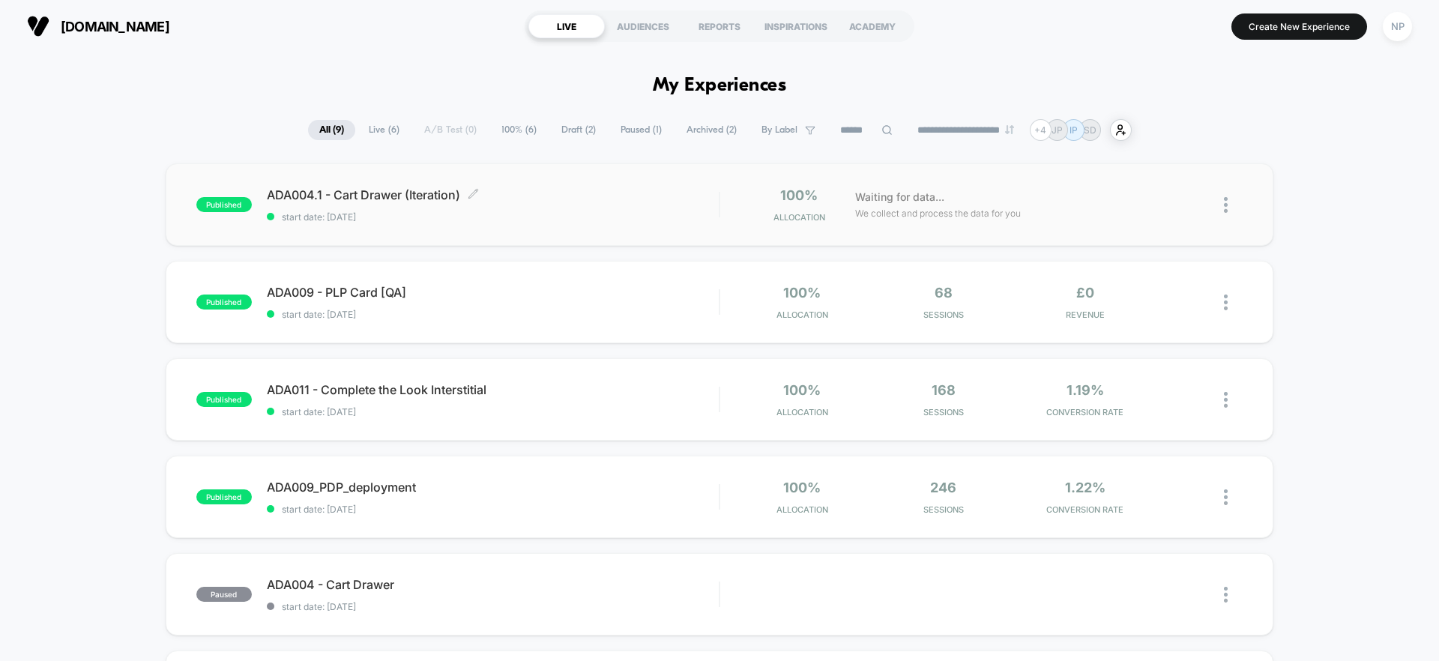
click at [587, 211] on div "ADA004.1 - Cart Drawer (Iteration) Click to edit experience details Click to ed…" at bounding box center [493, 204] width 452 height 35
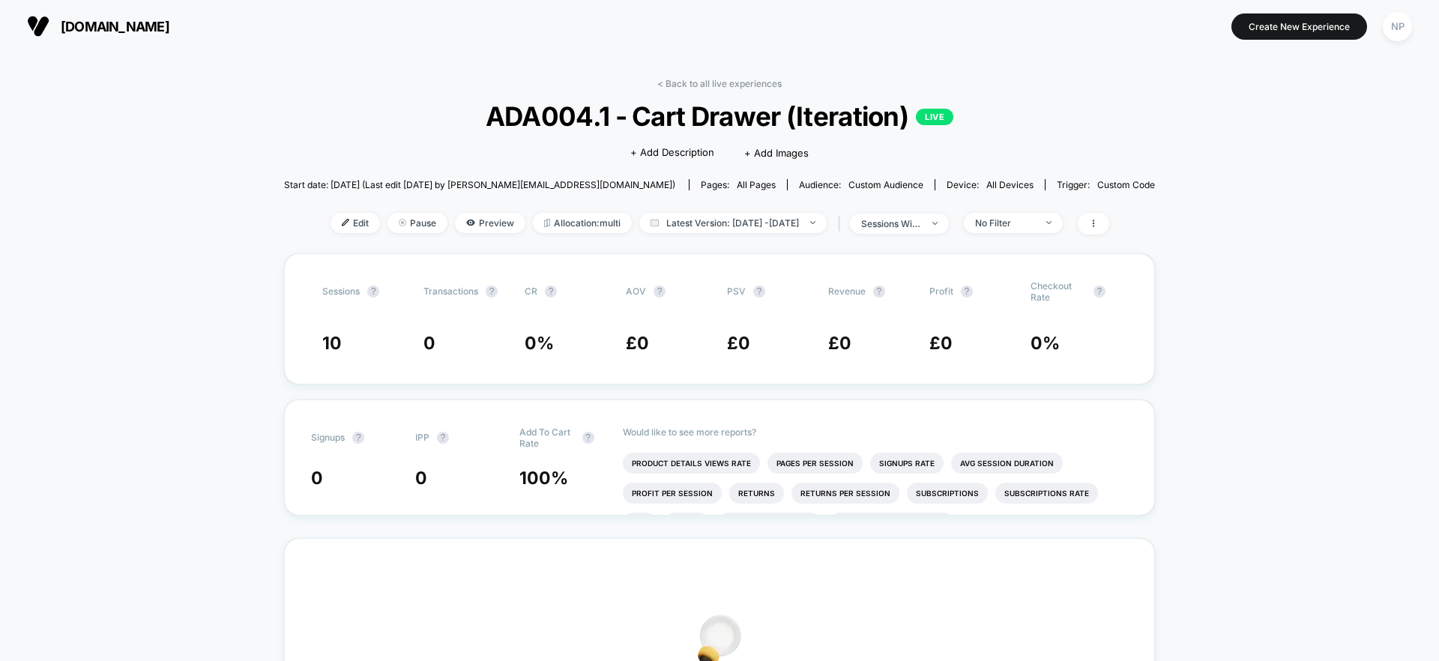
click at [686, 93] on div "< Back to all live experiences ADA004.1 - Cart Drawer (Iteration) LIVE Click to…" at bounding box center [719, 165] width 871 height 175
click at [689, 85] on link "< Back to all live experiences" at bounding box center [719, 83] width 124 height 11
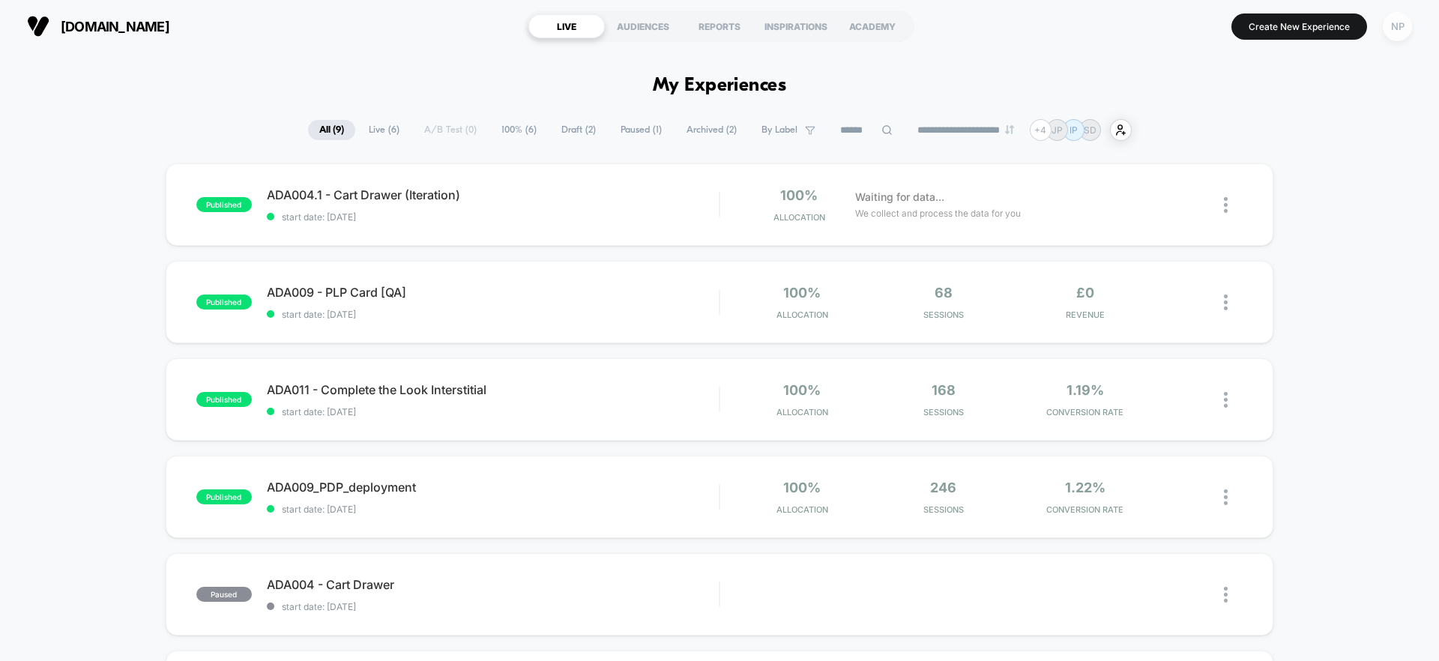
click at [1395, 32] on div "NP" at bounding box center [1396, 26] width 29 height 29
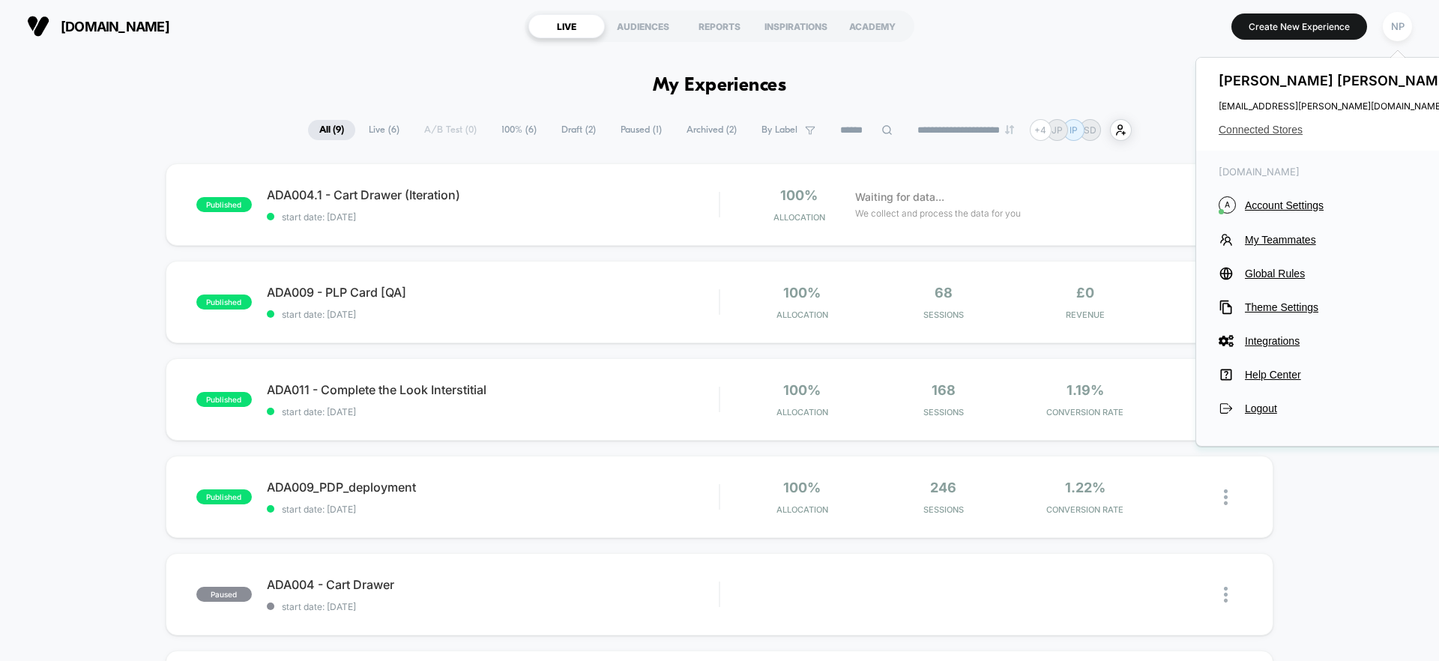
click at [1284, 128] on span "Connected Stores" at bounding box center [1336, 130] width 237 height 12
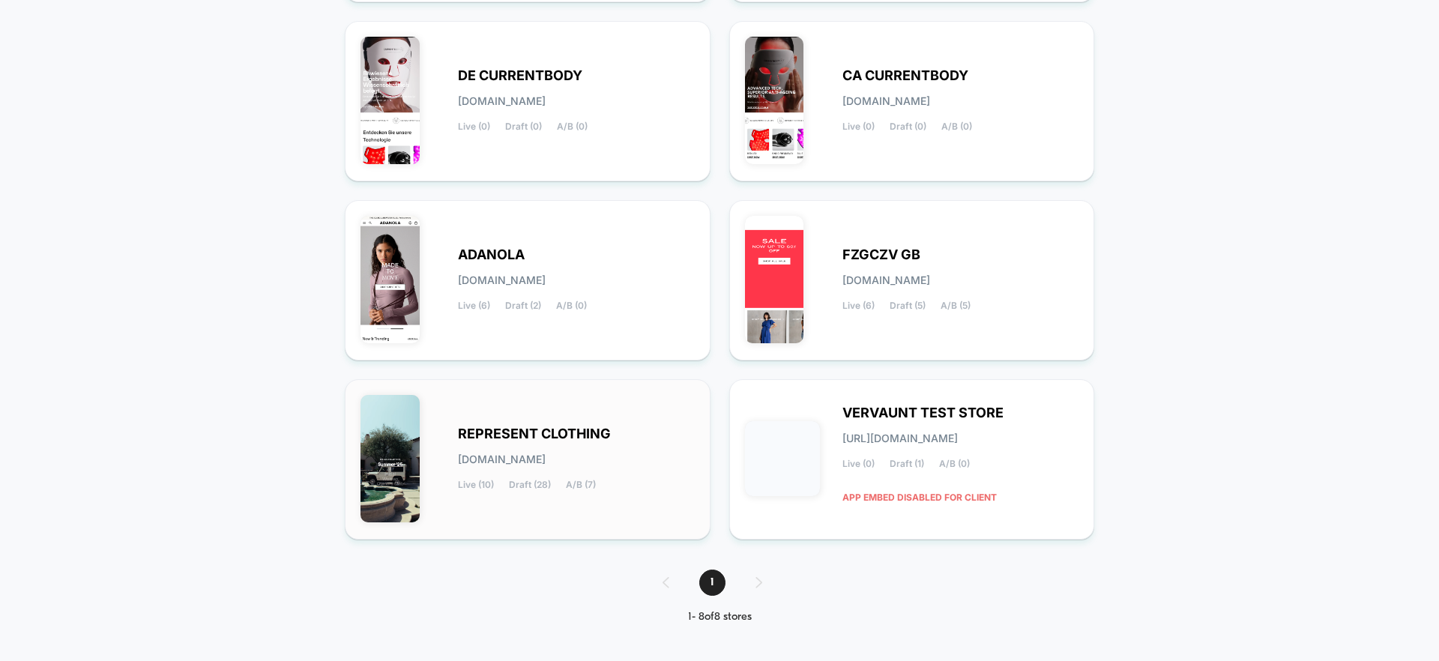
click at [619, 408] on div "REPRESENT CLOTHING represent-clothing.myshopify.com Live (10) Draft (28) A/B (7)" at bounding box center [527, 459] width 334 height 129
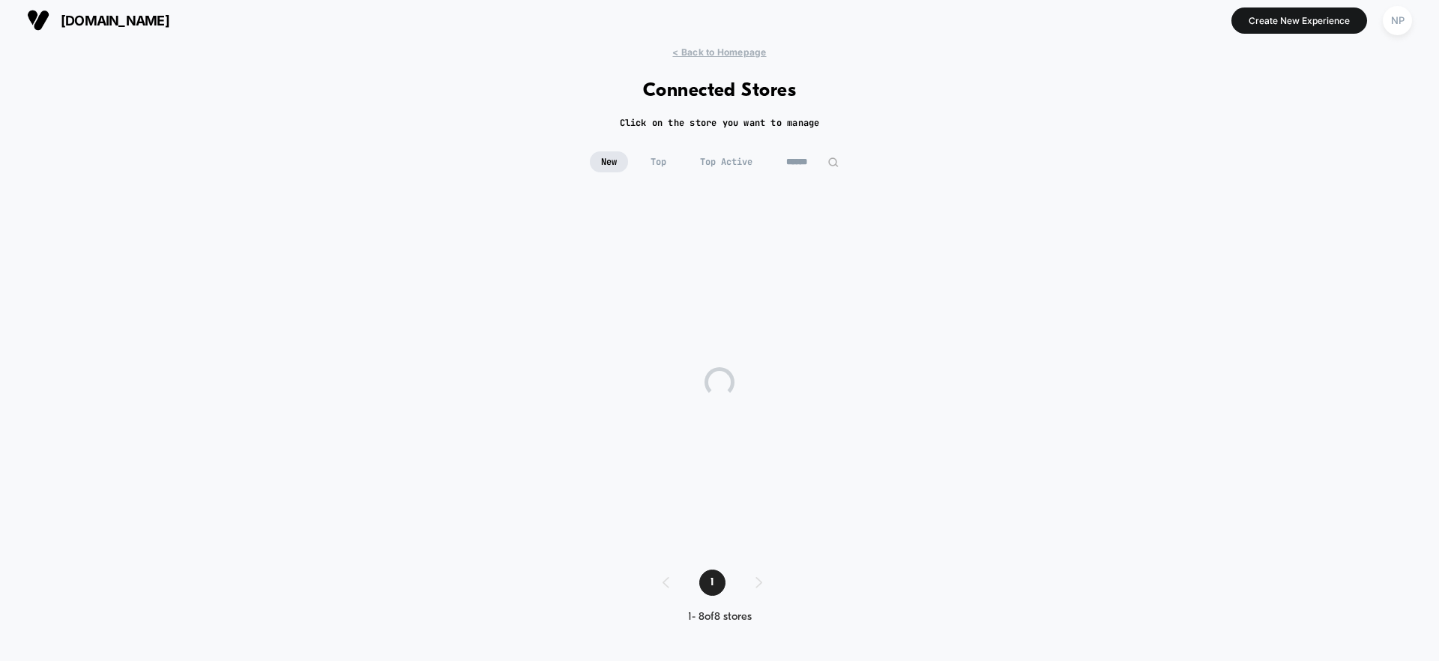
scroll to position [7, 0]
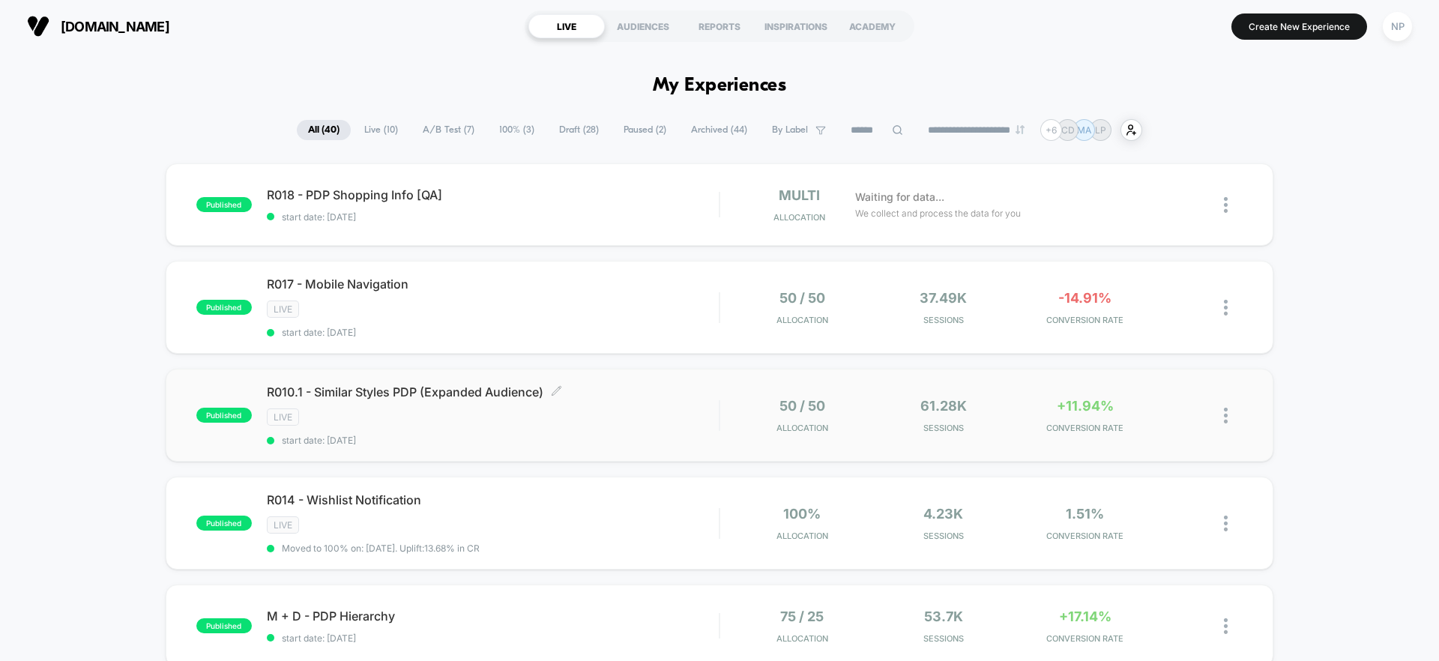
click at [630, 402] on div "R010.1 - Similar Styles PDP (Expanded Audience) Click to edit experience detail…" at bounding box center [493, 414] width 452 height 61
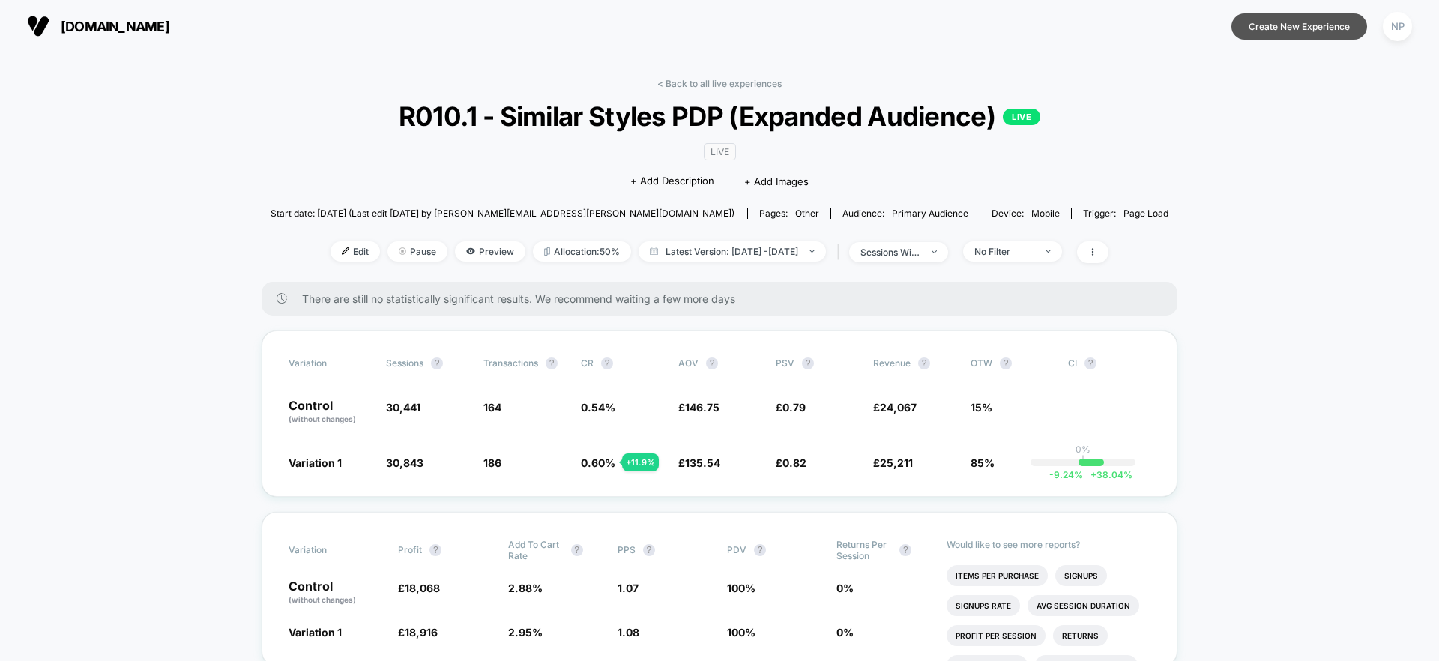
click at [1285, 31] on button "Create New Experience" at bounding box center [1299, 26] width 136 height 26
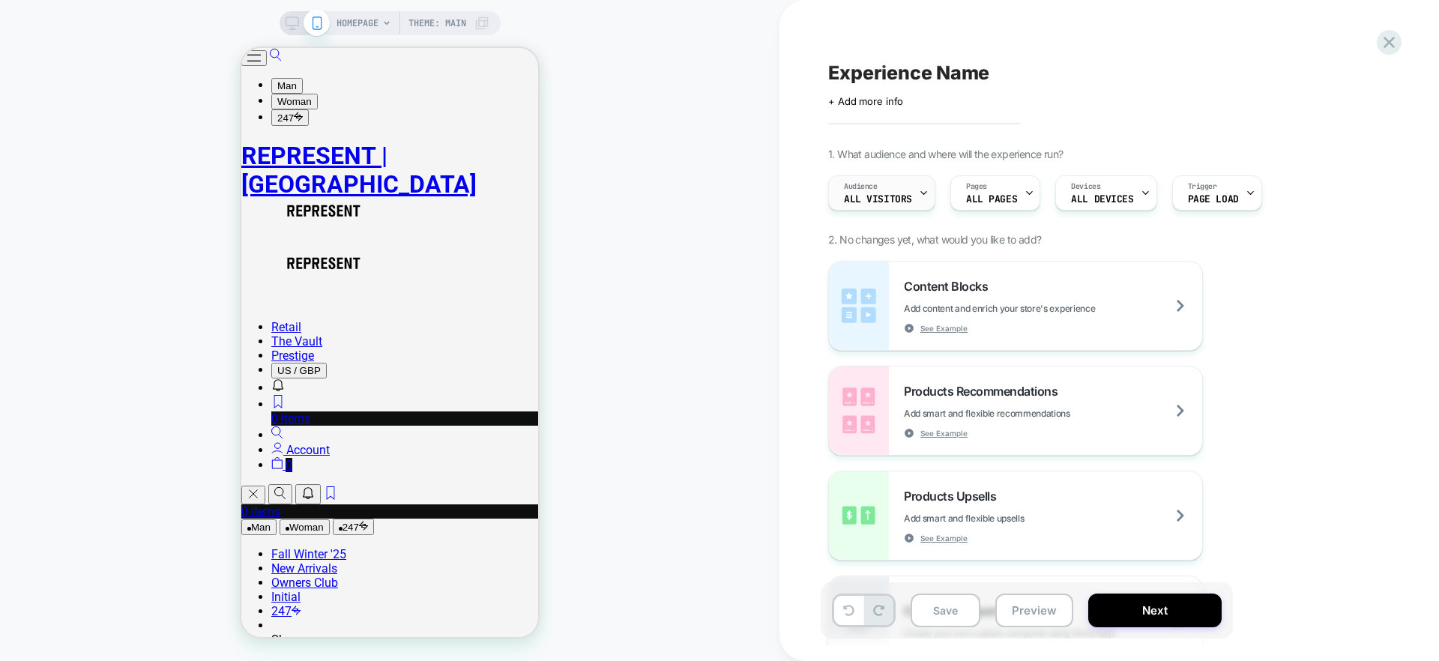
click at [847, 203] on span "All Visitors" at bounding box center [878, 199] width 68 height 10
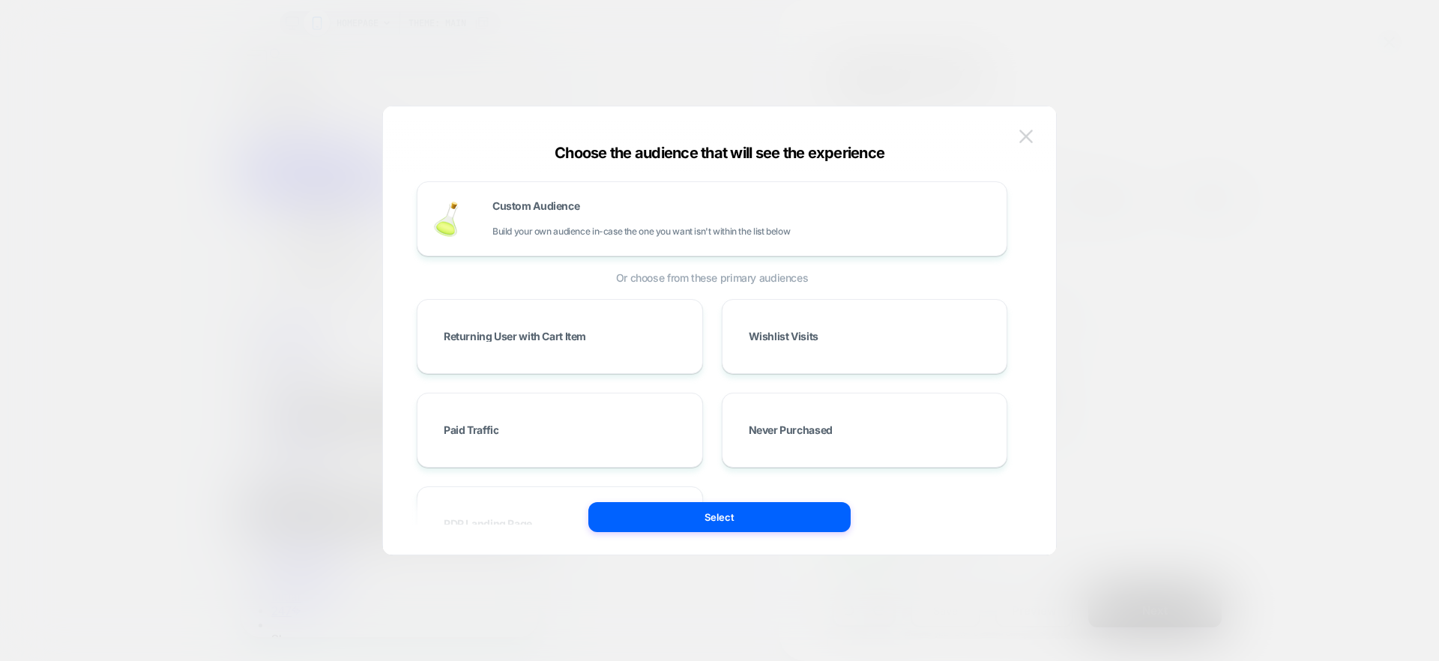
click at [1026, 139] on img at bounding box center [1025, 136] width 13 height 13
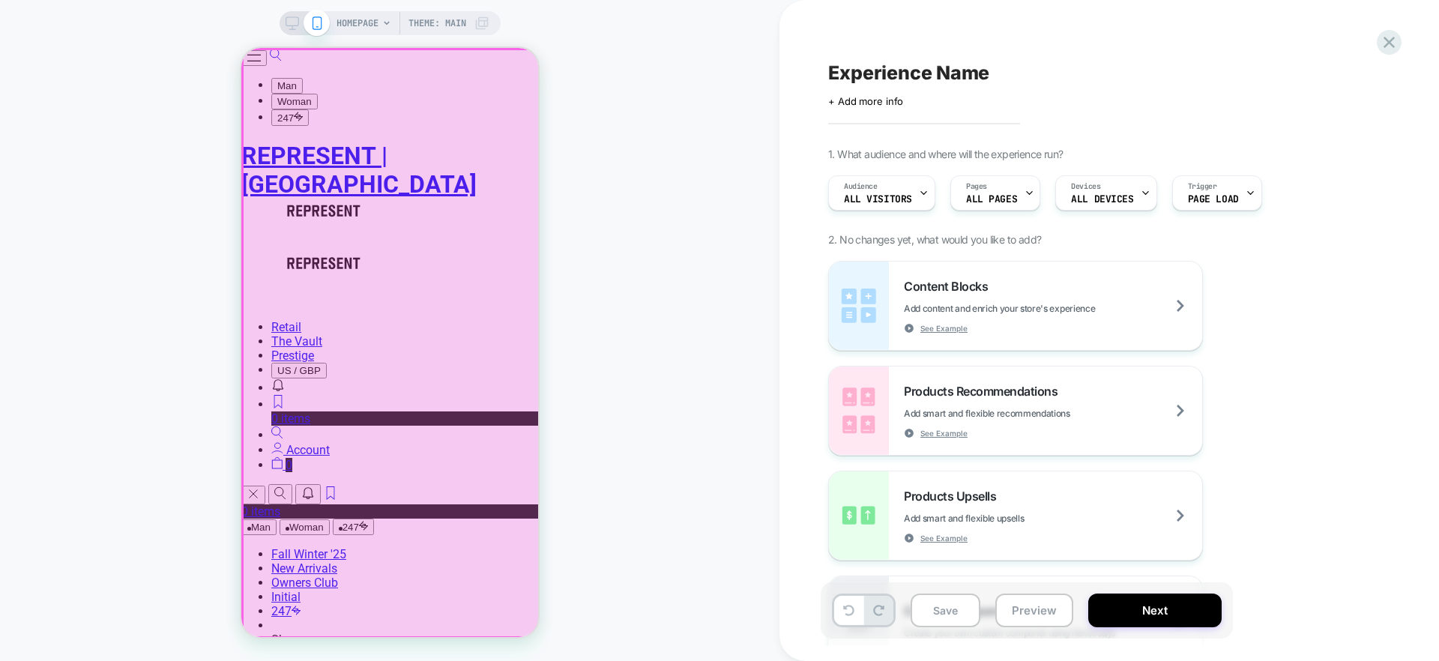
click at [390, 341] on div at bounding box center [391, 343] width 297 height 589
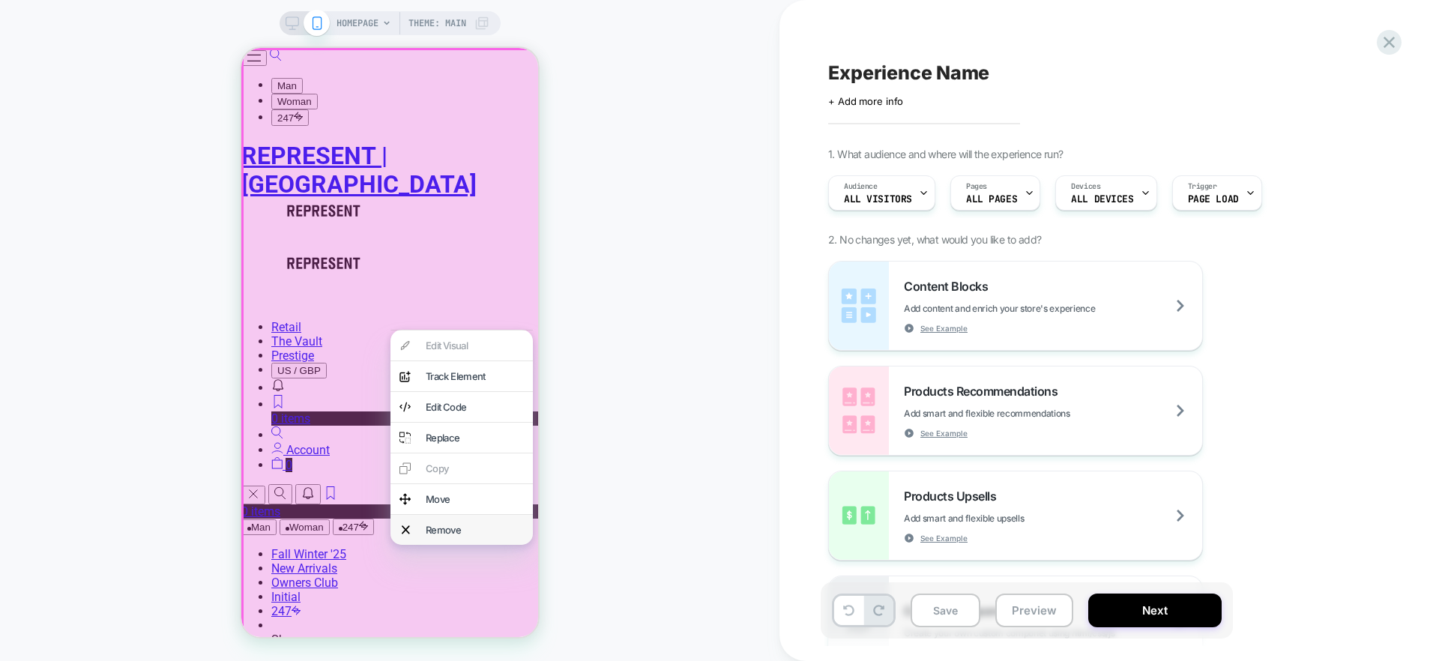
click at [462, 536] on div "Remove" at bounding box center [475, 530] width 98 height 12
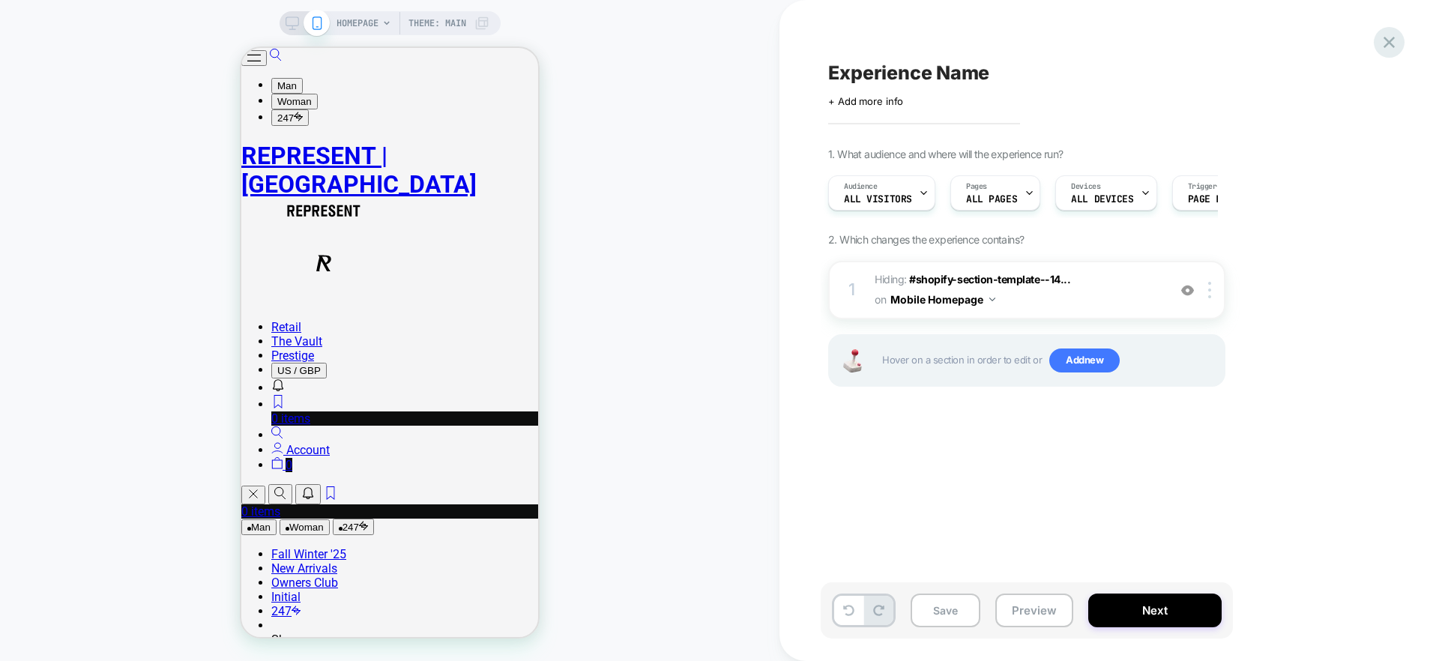
click at [1389, 43] on icon at bounding box center [1388, 42] width 11 height 11
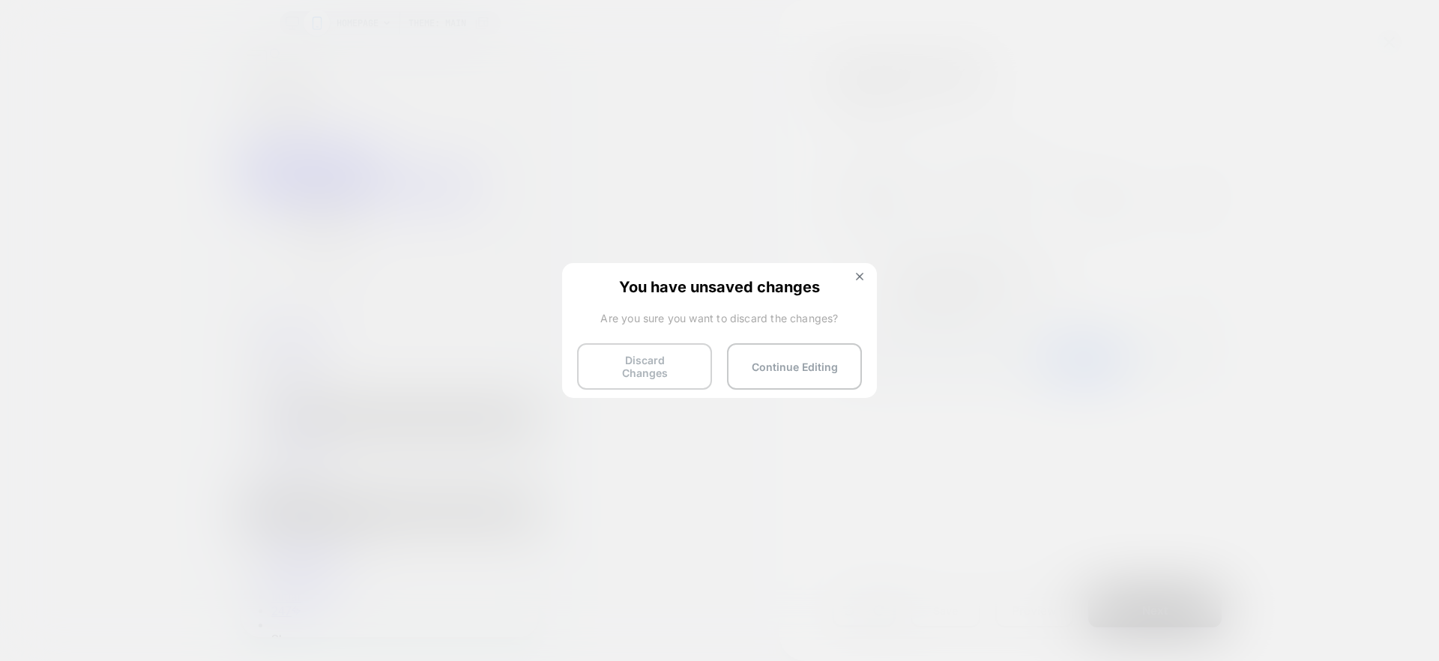
click at [665, 357] on button "Discard Changes" at bounding box center [644, 366] width 135 height 46
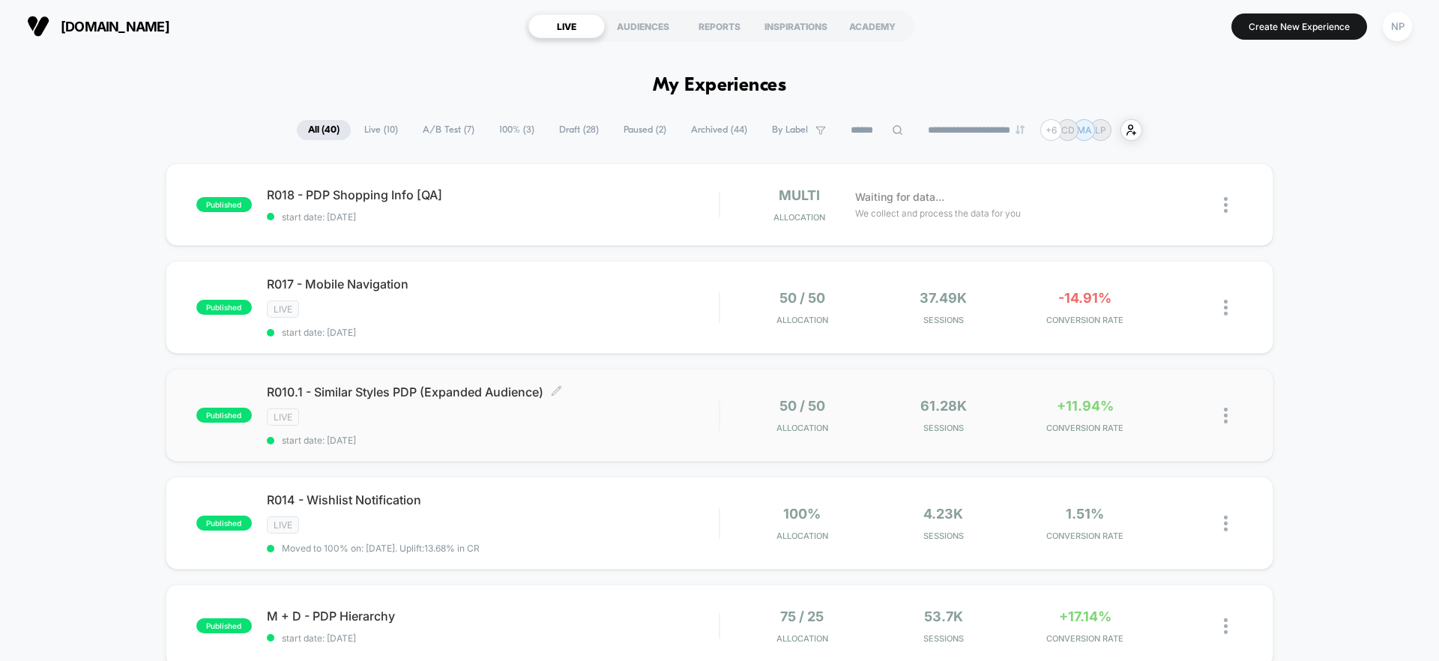
click at [574, 434] on div "R010.1 - Similar Styles PDP (Expanded Audience) Click to edit experience detail…" at bounding box center [493, 414] width 452 height 61
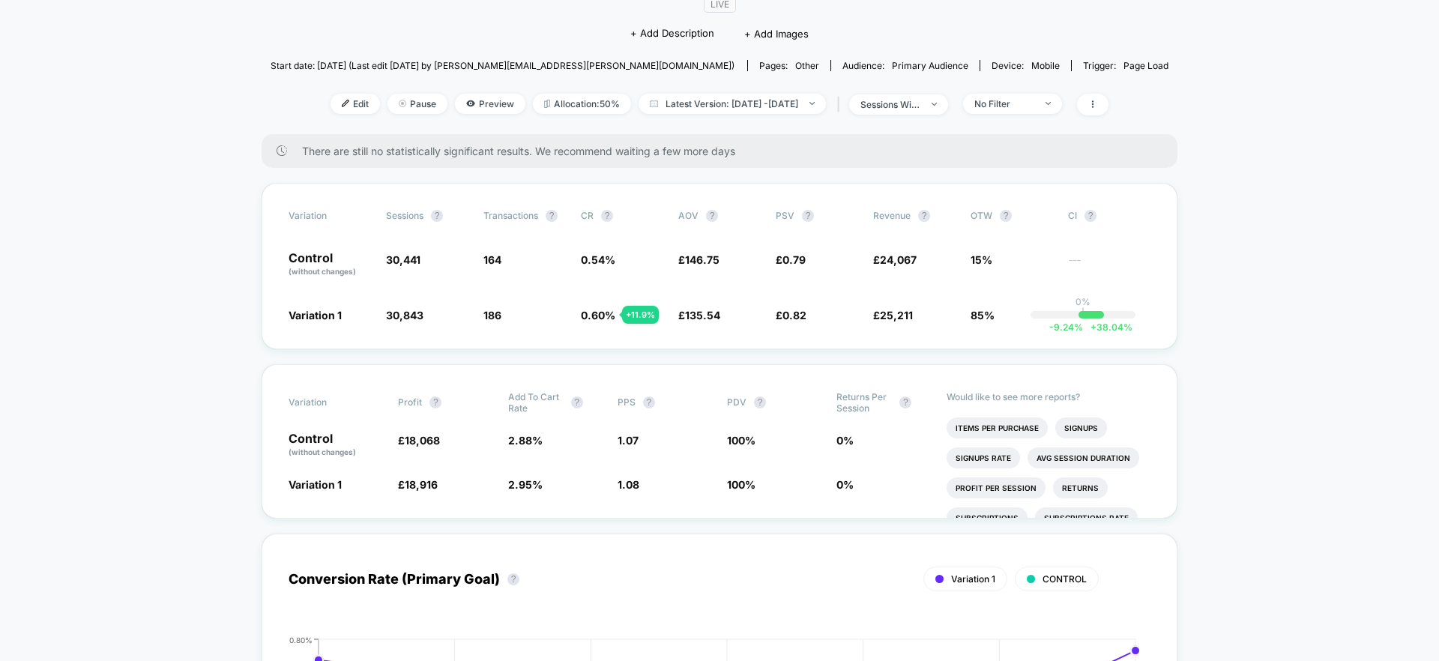
scroll to position [146, 0]
drag, startPoint x: 304, startPoint y: 149, endPoint x: 820, endPoint y: 162, distance: 515.7
click at [820, 162] on div "There are still no statistically significant results. We recommend waiting a fe…" at bounding box center [719, 153] width 916 height 34
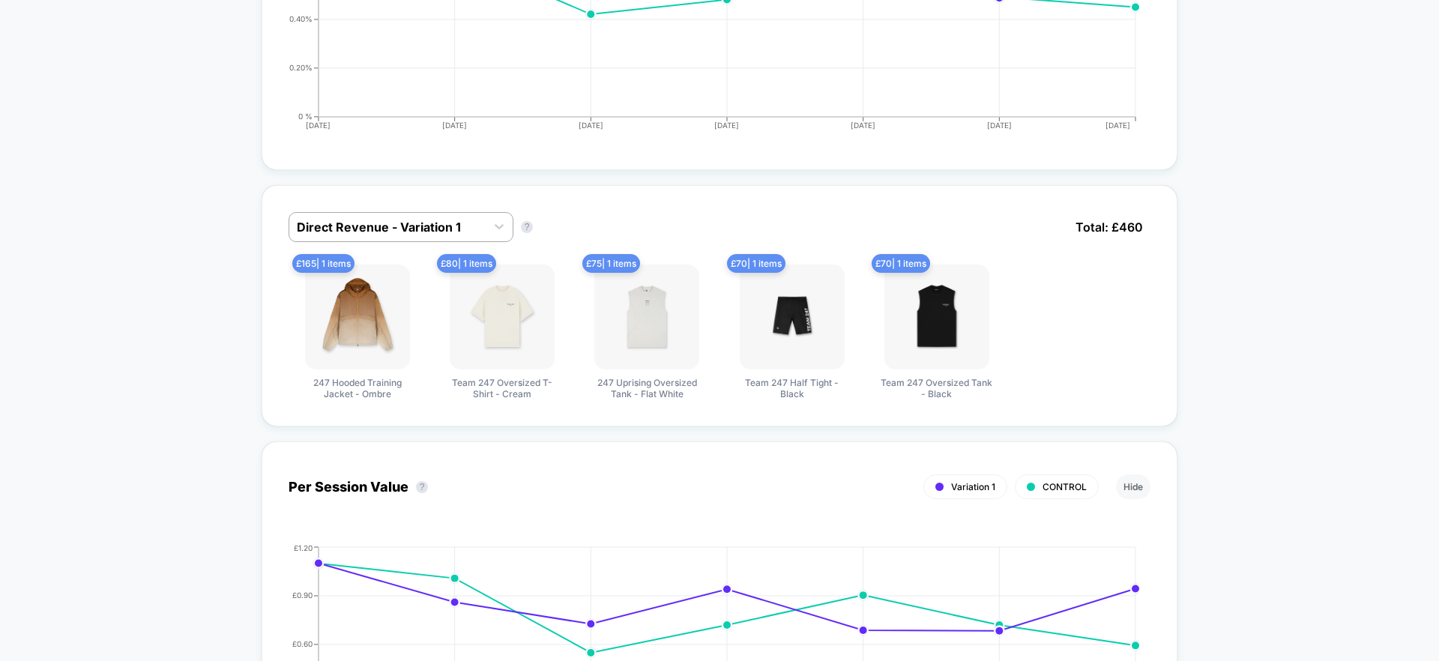
scroll to position [868, 0]
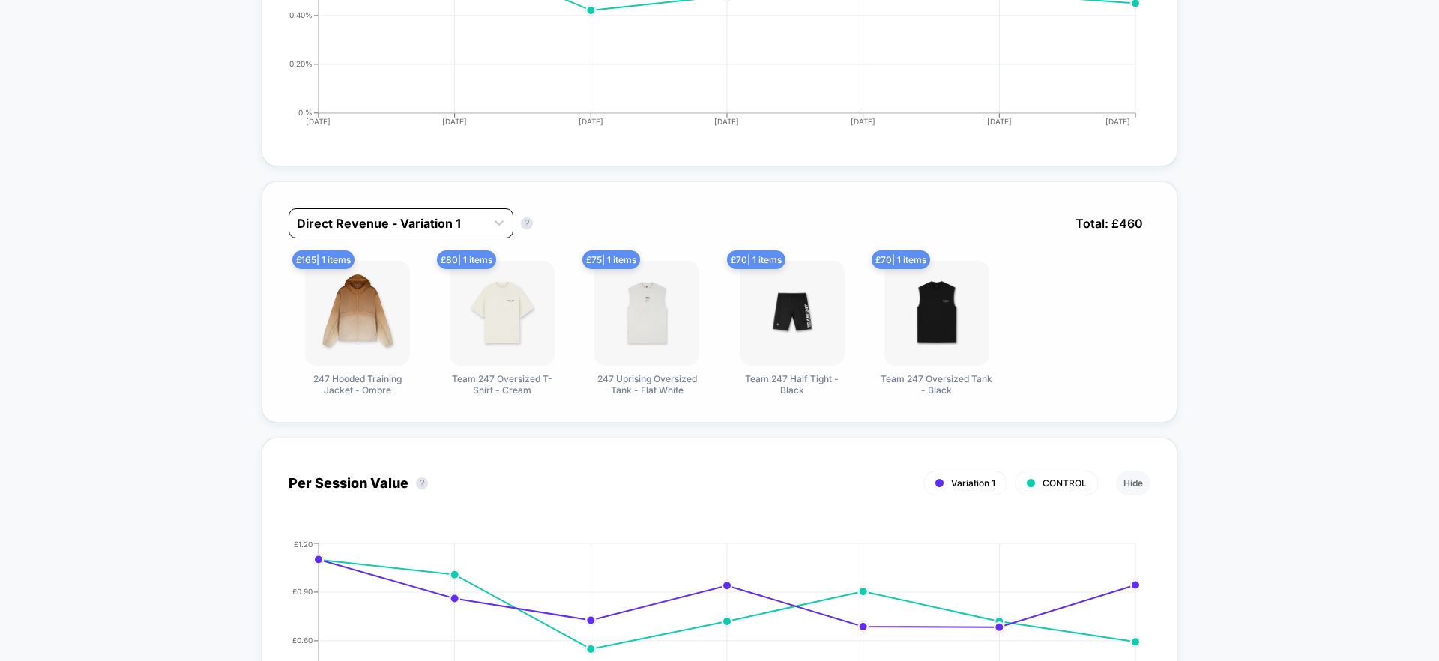
click at [425, 223] on div at bounding box center [387, 223] width 181 height 18
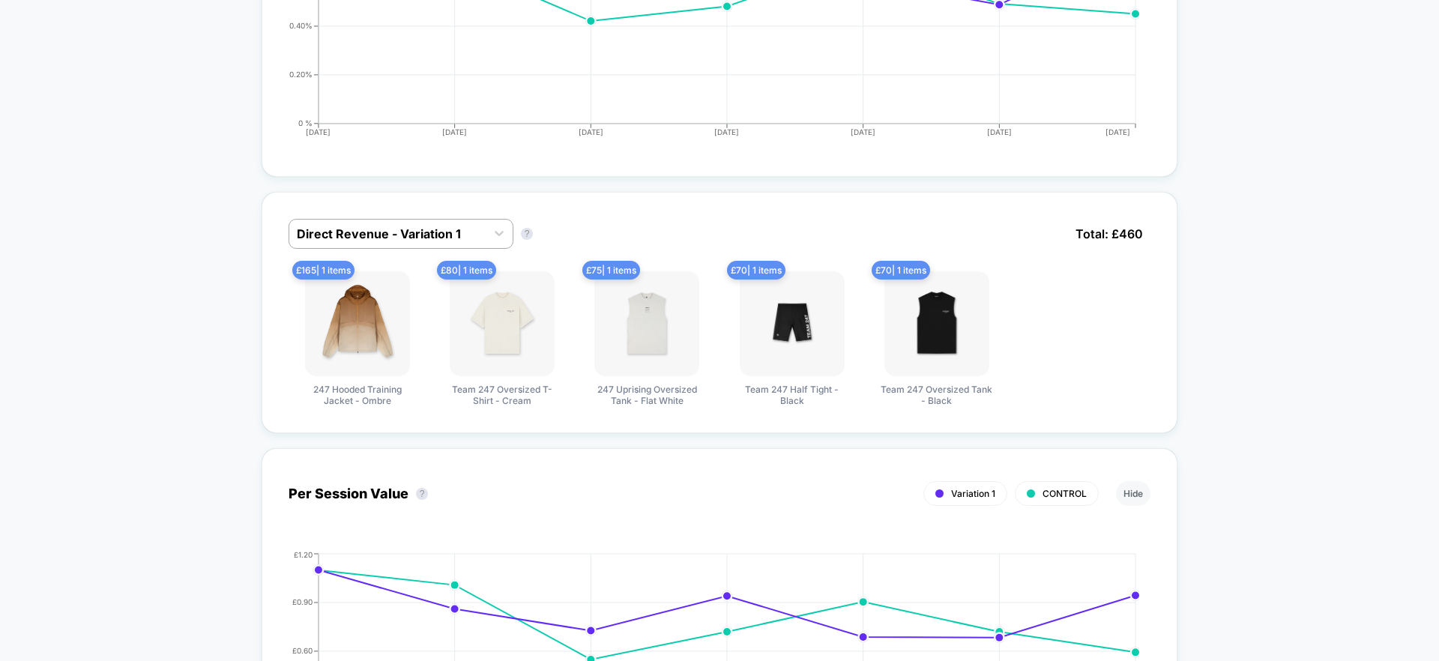
scroll to position [861, 0]
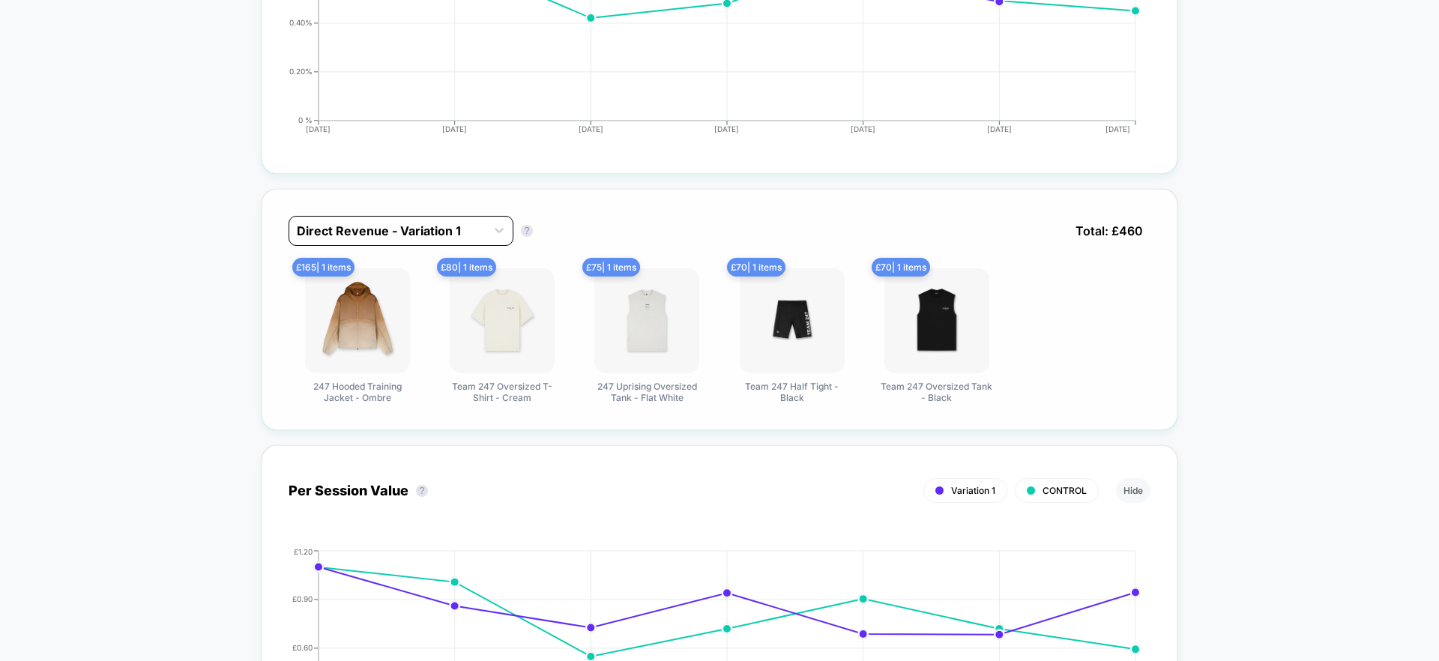
click at [462, 232] on div at bounding box center [387, 231] width 181 height 18
click at [443, 226] on div at bounding box center [387, 231] width 181 height 18
click at [481, 234] on div "Direct Revenue - Variation 1" at bounding box center [387, 231] width 196 height 24
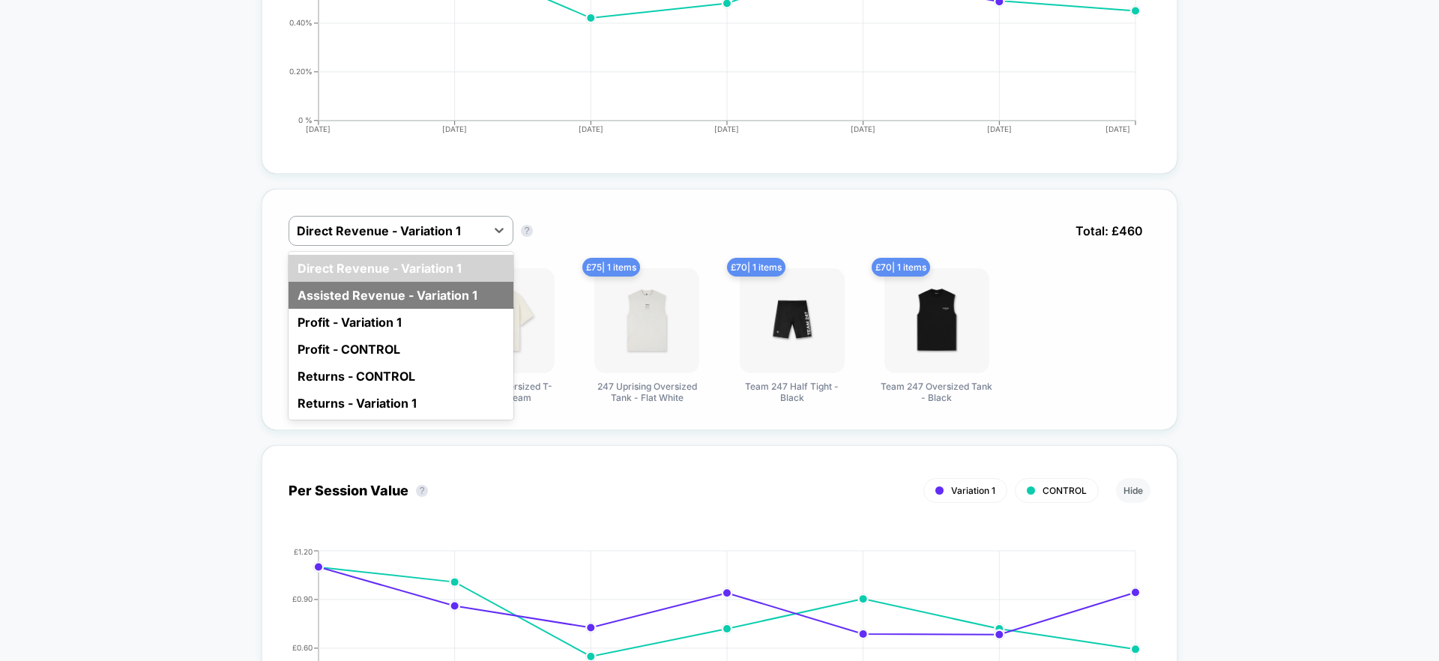
click at [455, 294] on div "Assisted Revenue - Variation 1" at bounding box center [400, 295] width 225 height 27
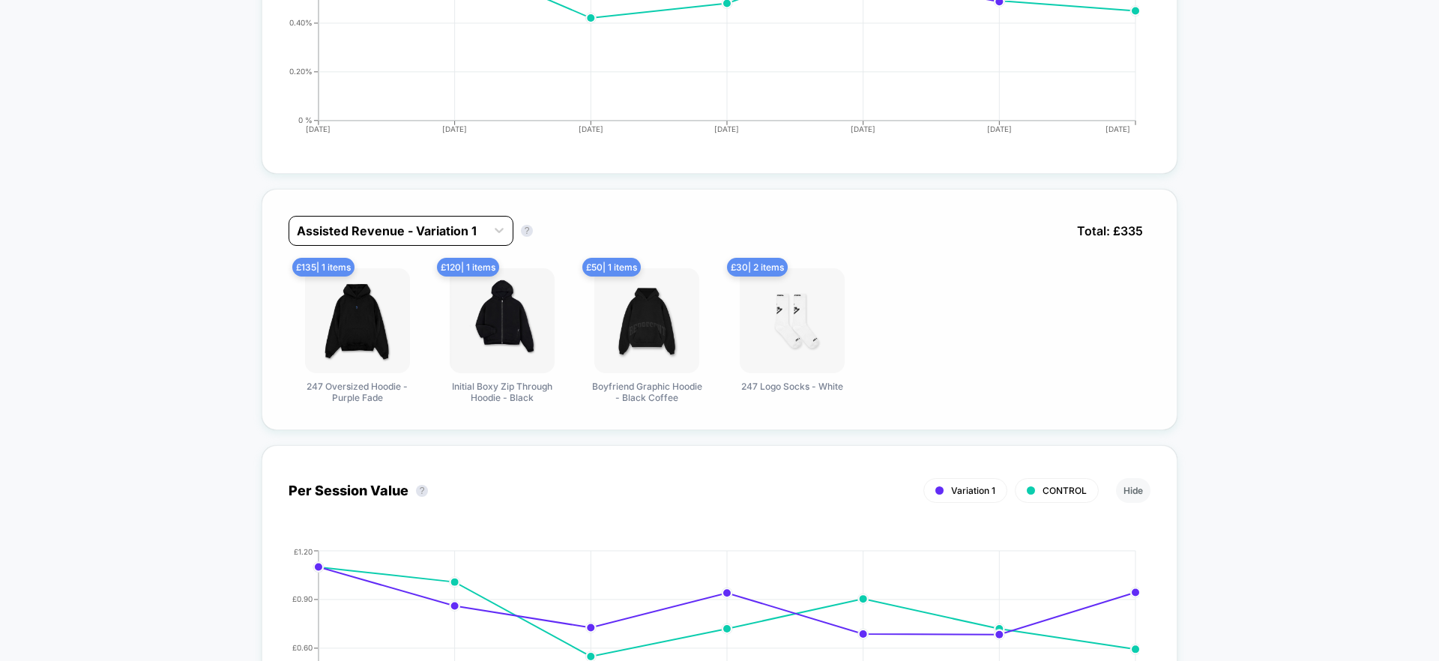
click at [477, 226] on div at bounding box center [387, 231] width 181 height 18
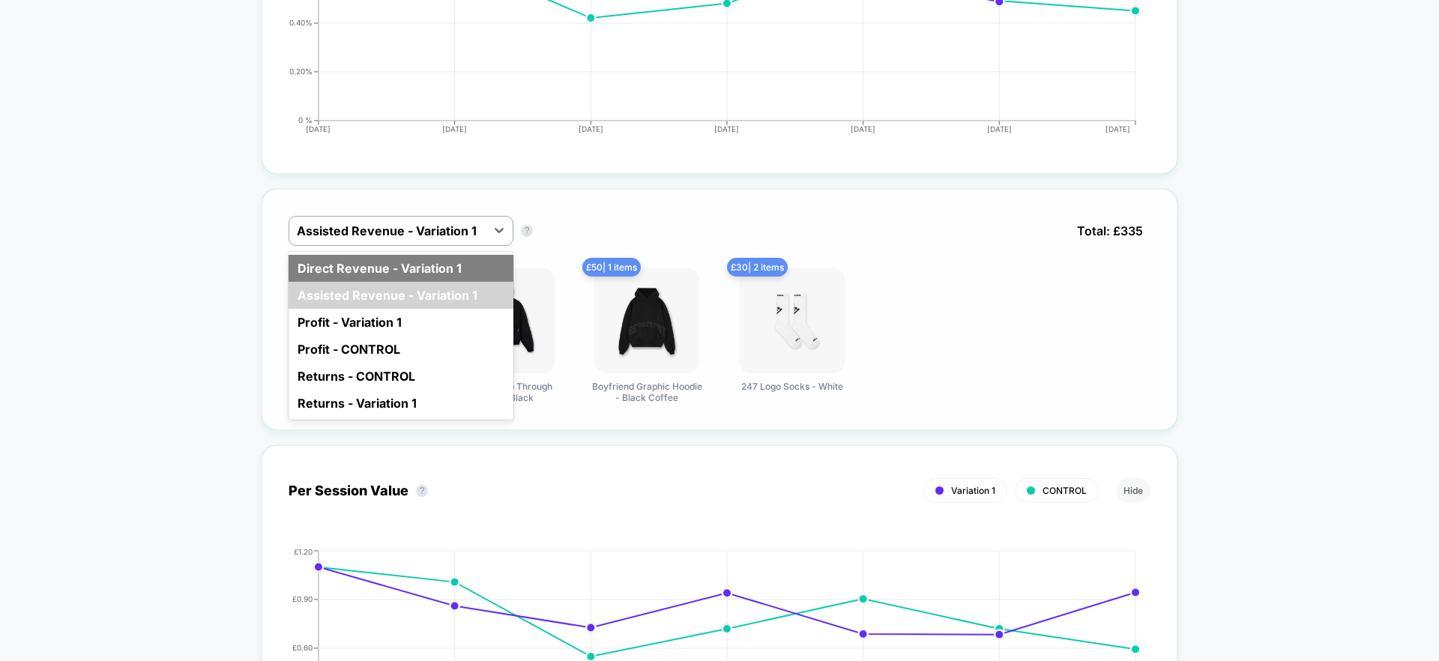
click at [436, 265] on div "Direct Revenue - Variation 1" at bounding box center [400, 268] width 225 height 27
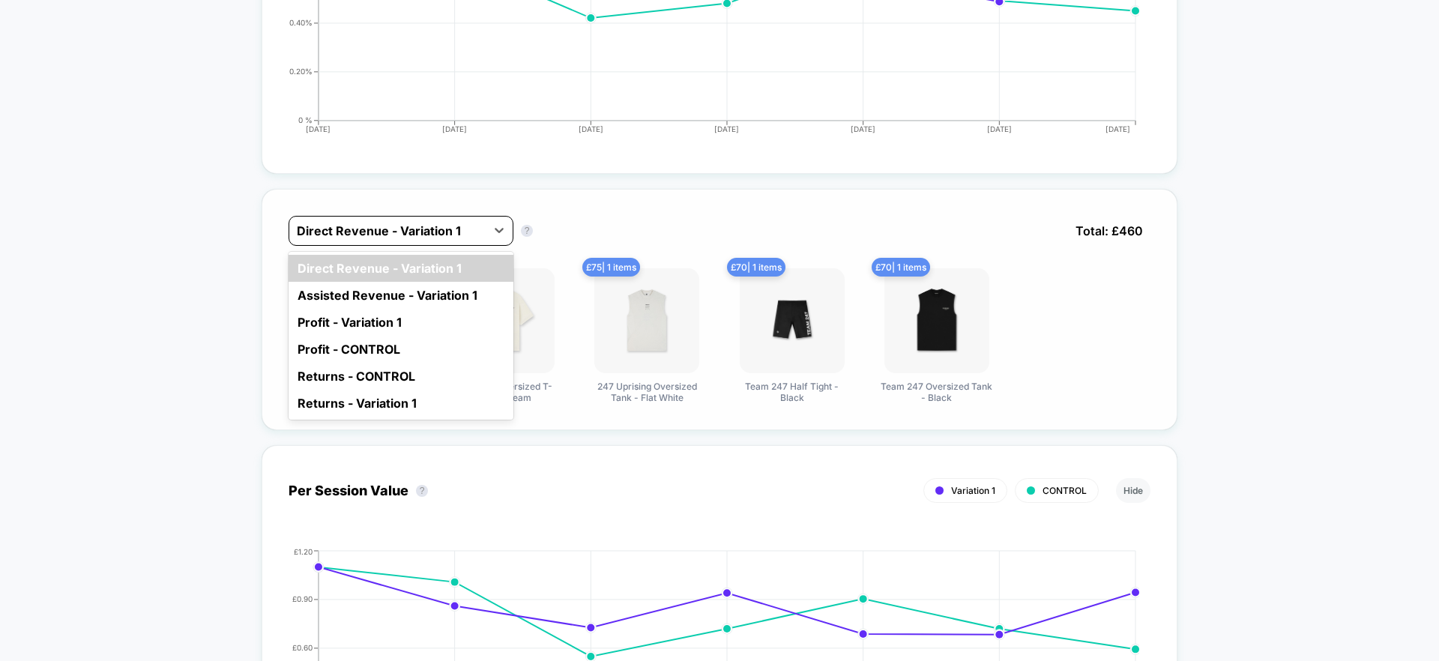
click at [485, 234] on div "Direct Revenue - Variation 1" at bounding box center [387, 231] width 196 height 24
click at [411, 292] on div "Assisted Revenue - Variation 1" at bounding box center [400, 295] width 225 height 27
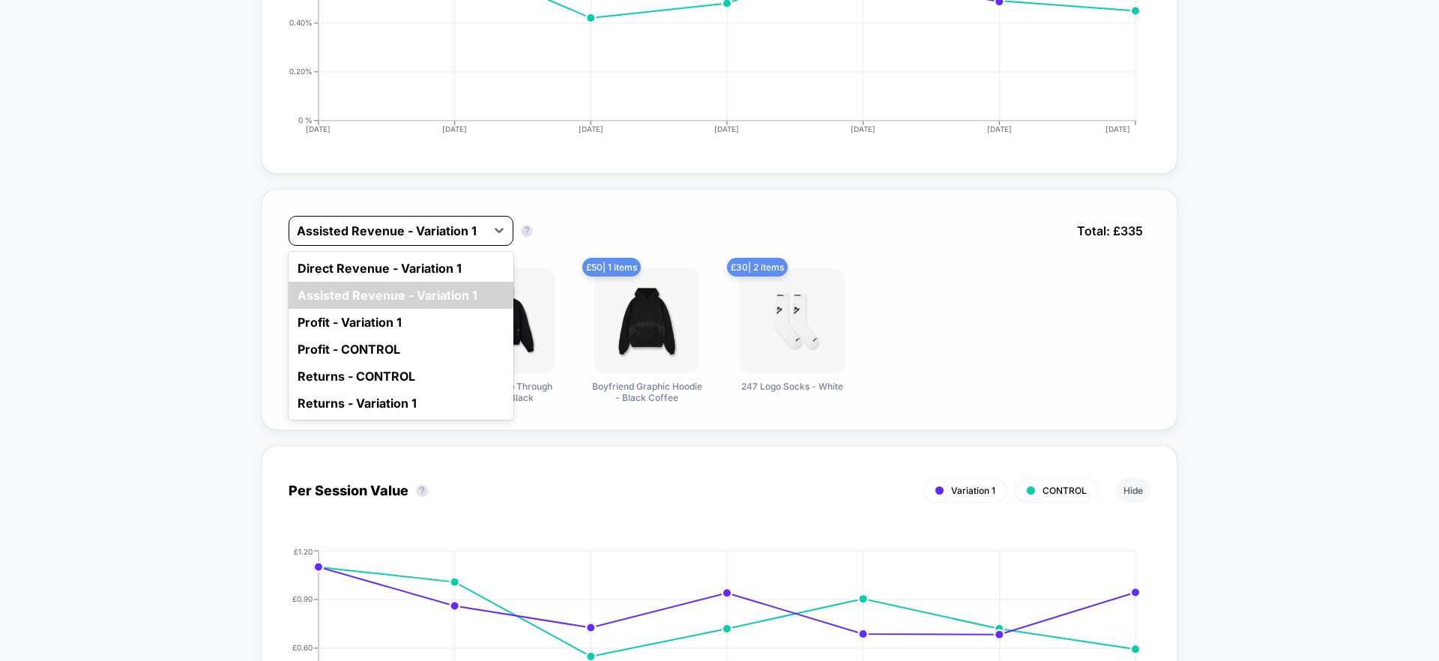
click at [392, 230] on div at bounding box center [387, 231] width 181 height 18
click at [396, 273] on div "Direct Revenue - Variation 1" at bounding box center [400, 268] width 225 height 27
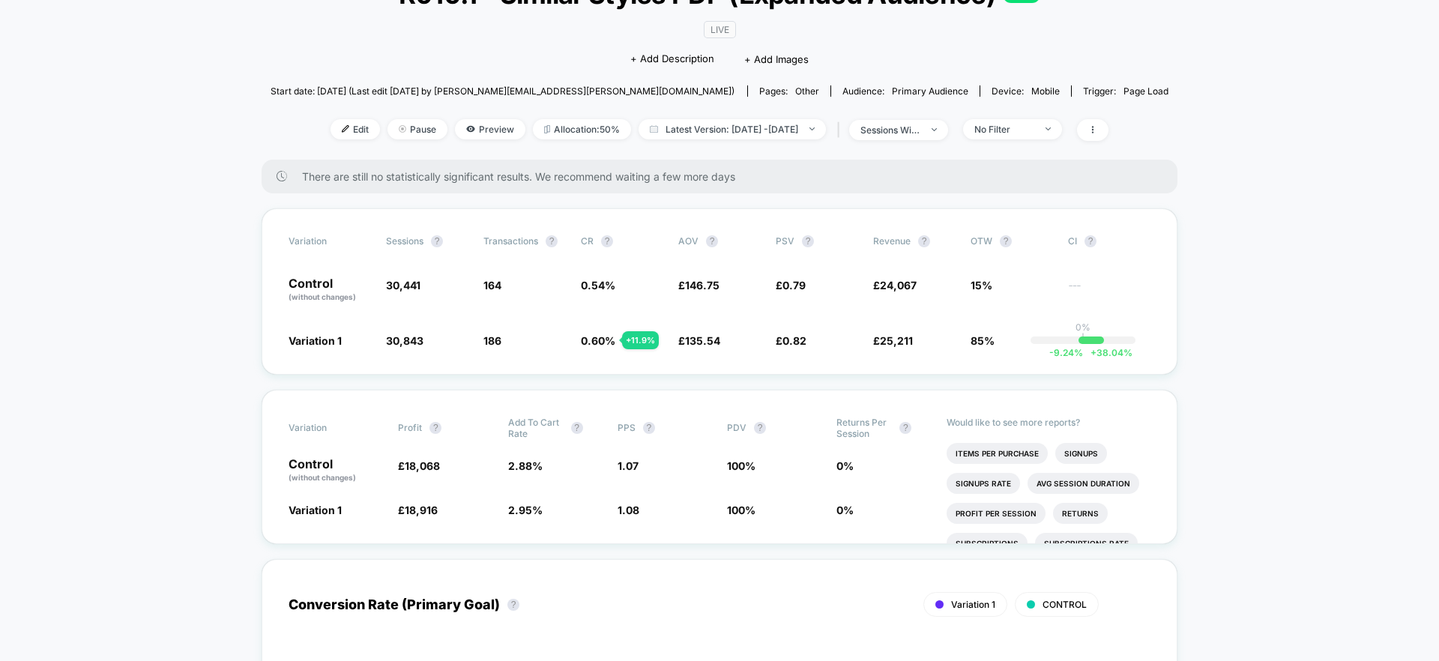
scroll to position [0, 0]
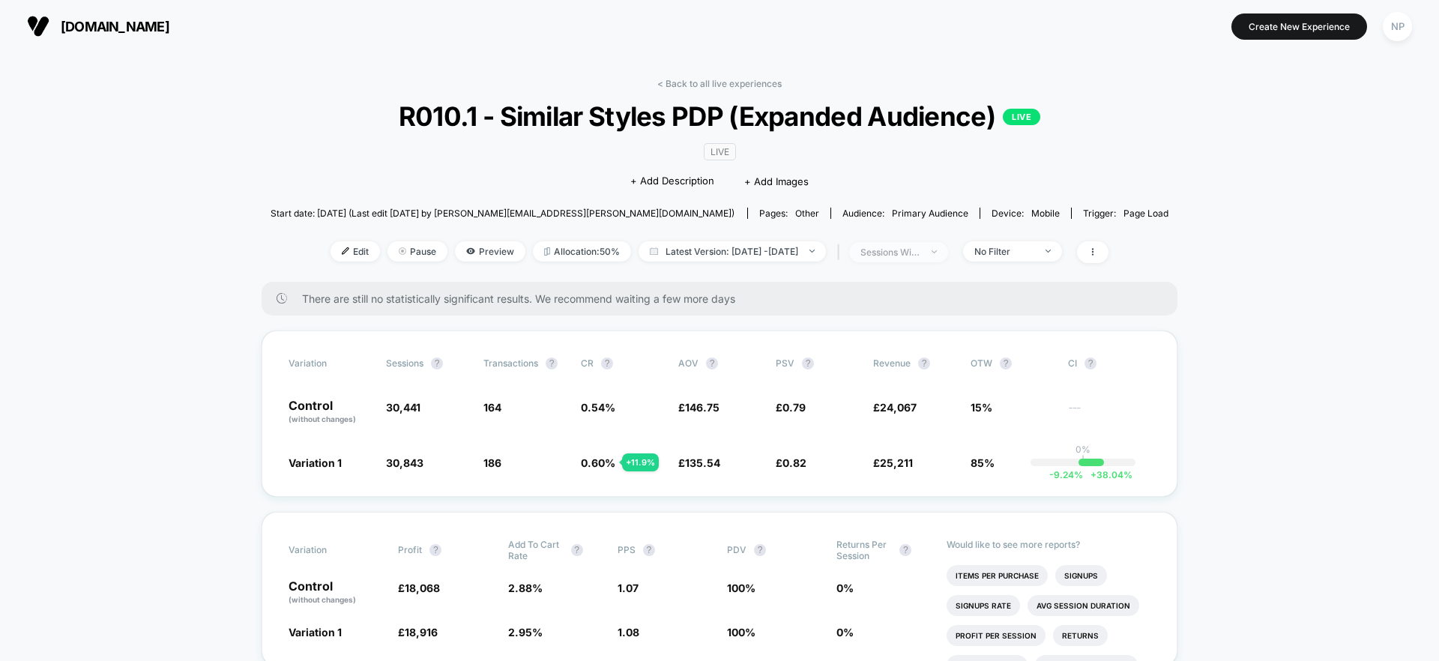
click at [920, 254] on div "sessions with impression" at bounding box center [890, 252] width 60 height 11
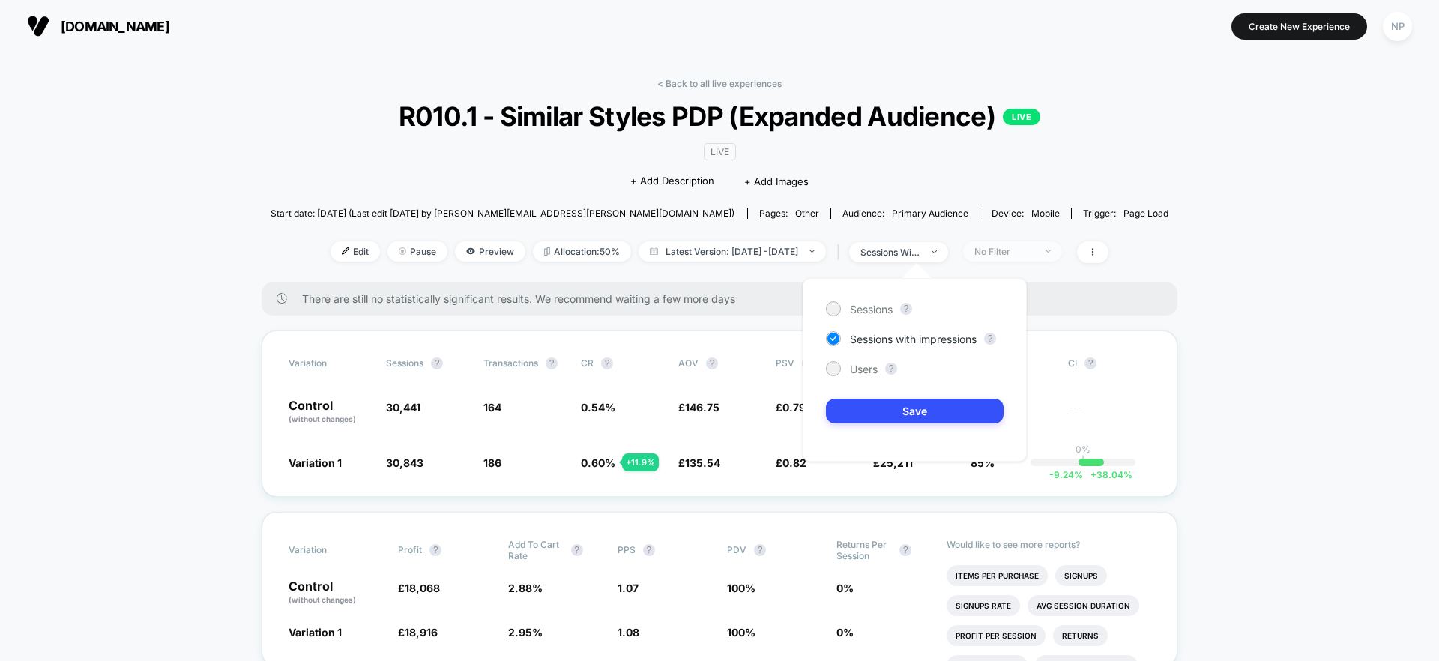
click at [1062, 248] on span "No Filter" at bounding box center [1012, 251] width 99 height 20
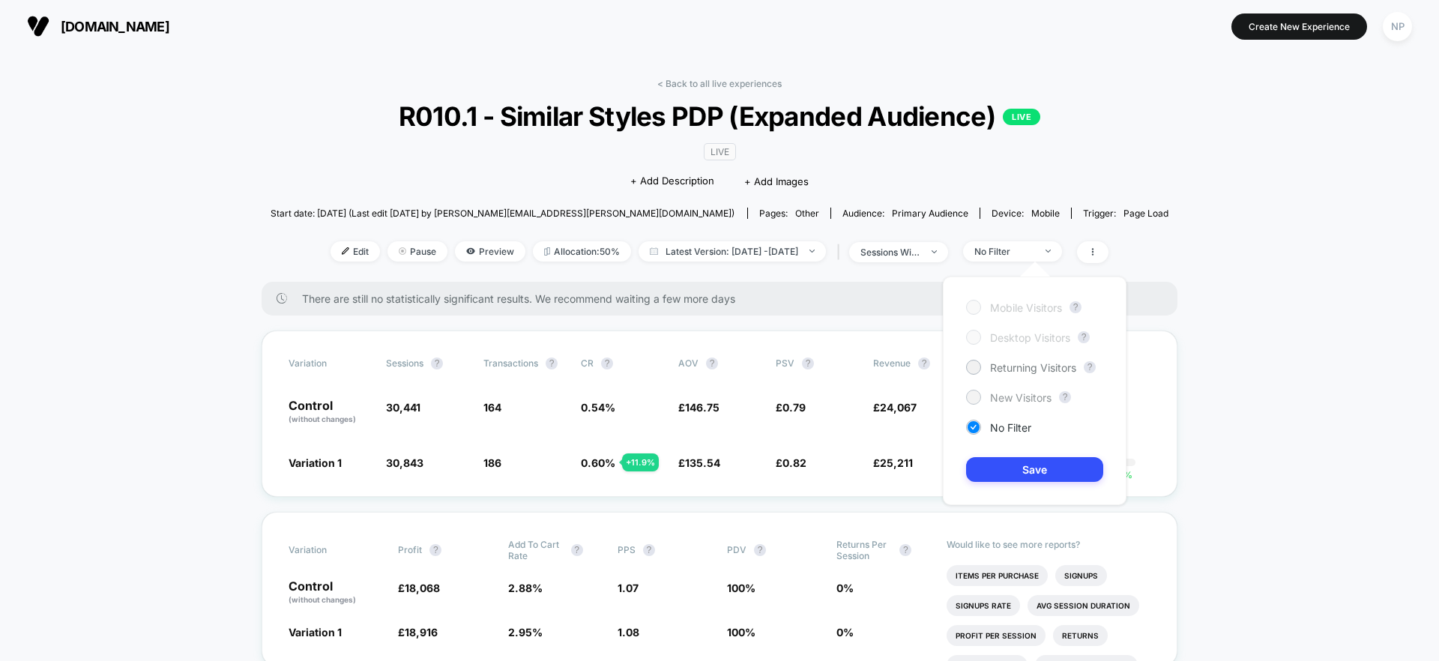
click at [1012, 394] on span "New Visitors" at bounding box center [1020, 397] width 61 height 13
click at [1009, 468] on button "Save" at bounding box center [1034, 469] width 137 height 25
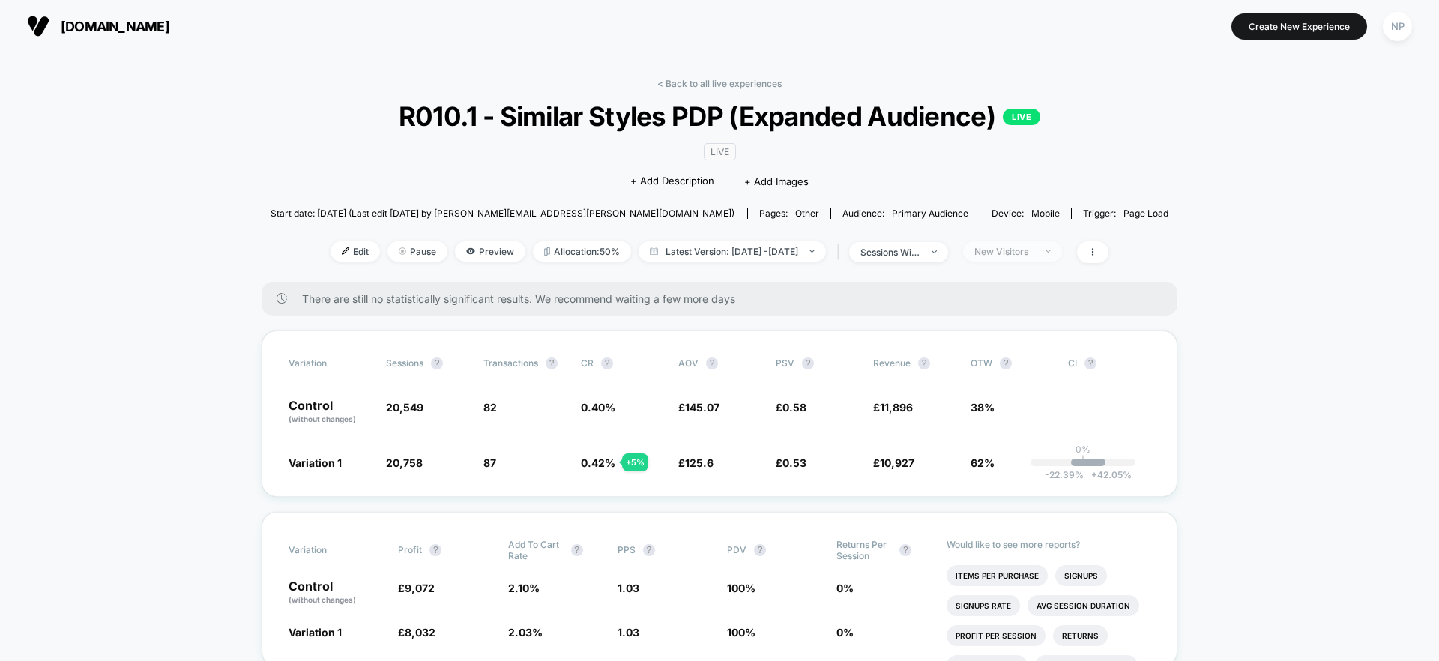
click at [1034, 248] on div "New Visitors" at bounding box center [1004, 251] width 60 height 11
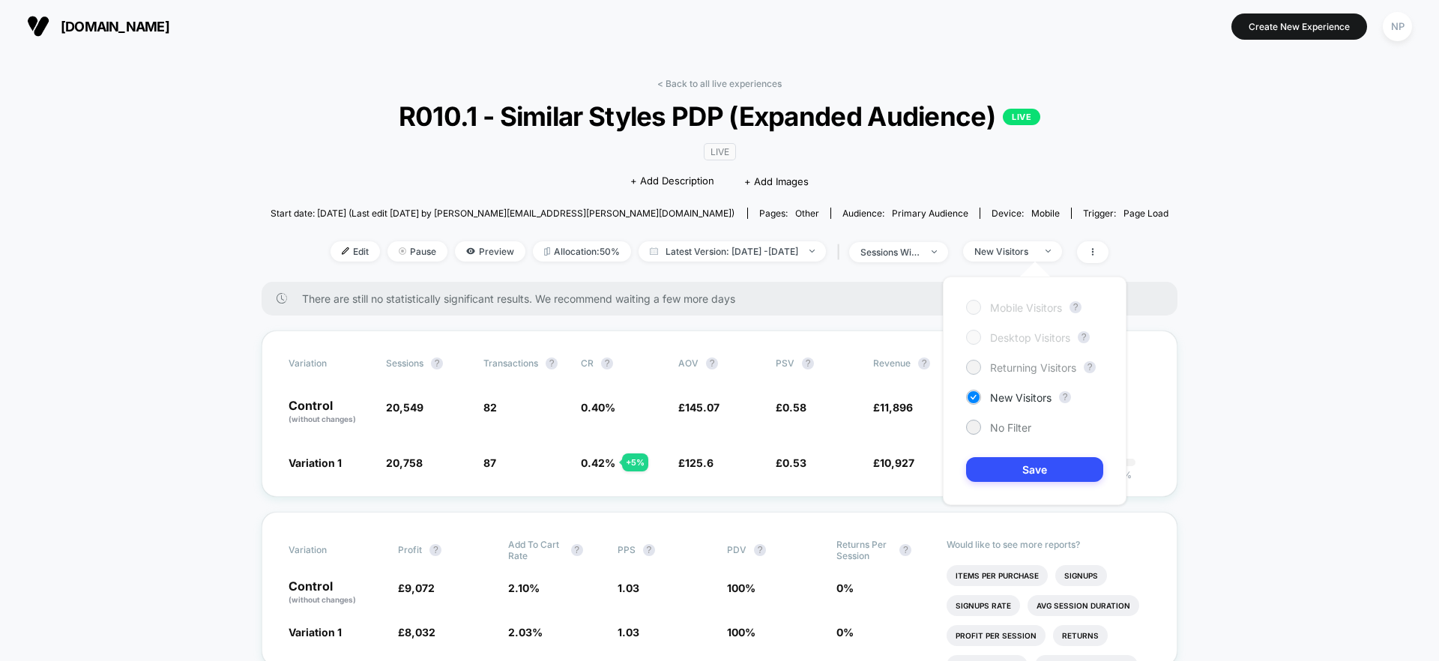
click at [1029, 367] on span "Returning Visitors" at bounding box center [1033, 367] width 86 height 13
click at [1013, 466] on button "Save" at bounding box center [1034, 469] width 137 height 25
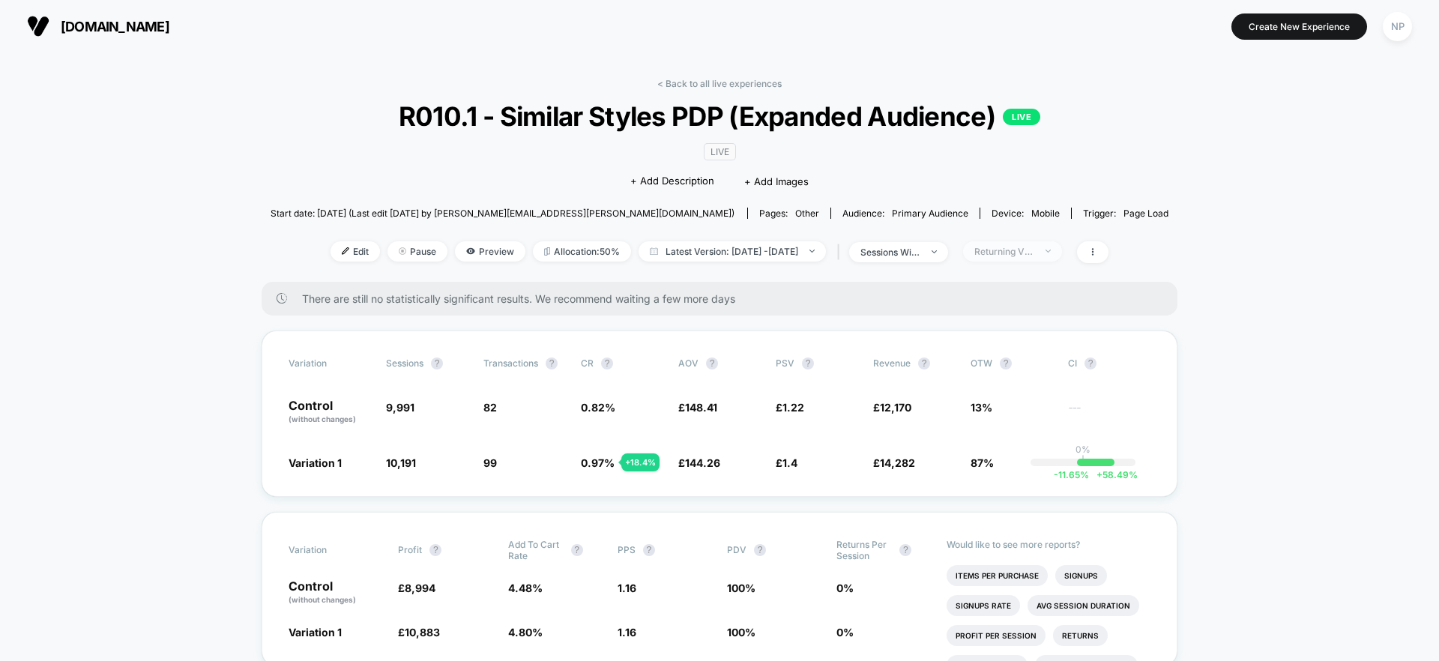
click at [1034, 255] on div "Returning Visitors" at bounding box center [1004, 251] width 60 height 11
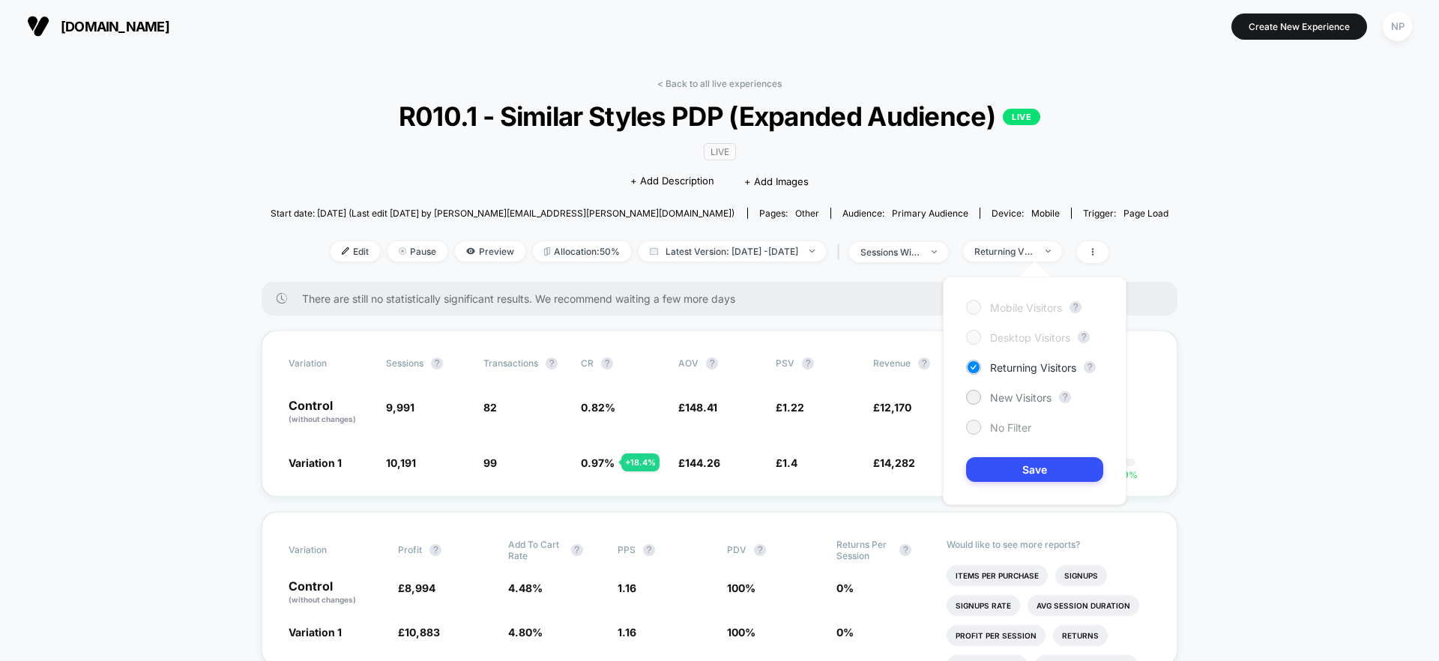
click at [997, 432] on span "No Filter" at bounding box center [1010, 427] width 41 height 13
click at [1025, 475] on button "Save" at bounding box center [1034, 469] width 137 height 25
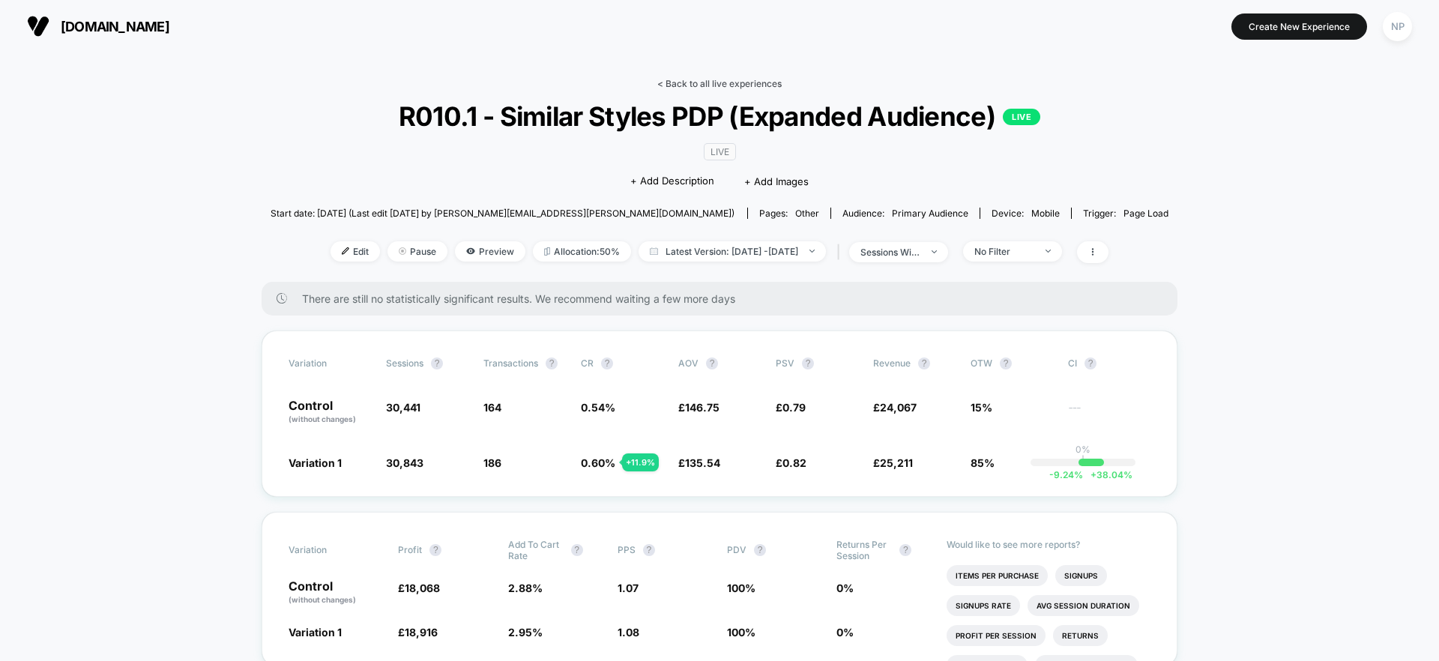
click at [737, 84] on link "< Back to all live experiences" at bounding box center [719, 83] width 124 height 11
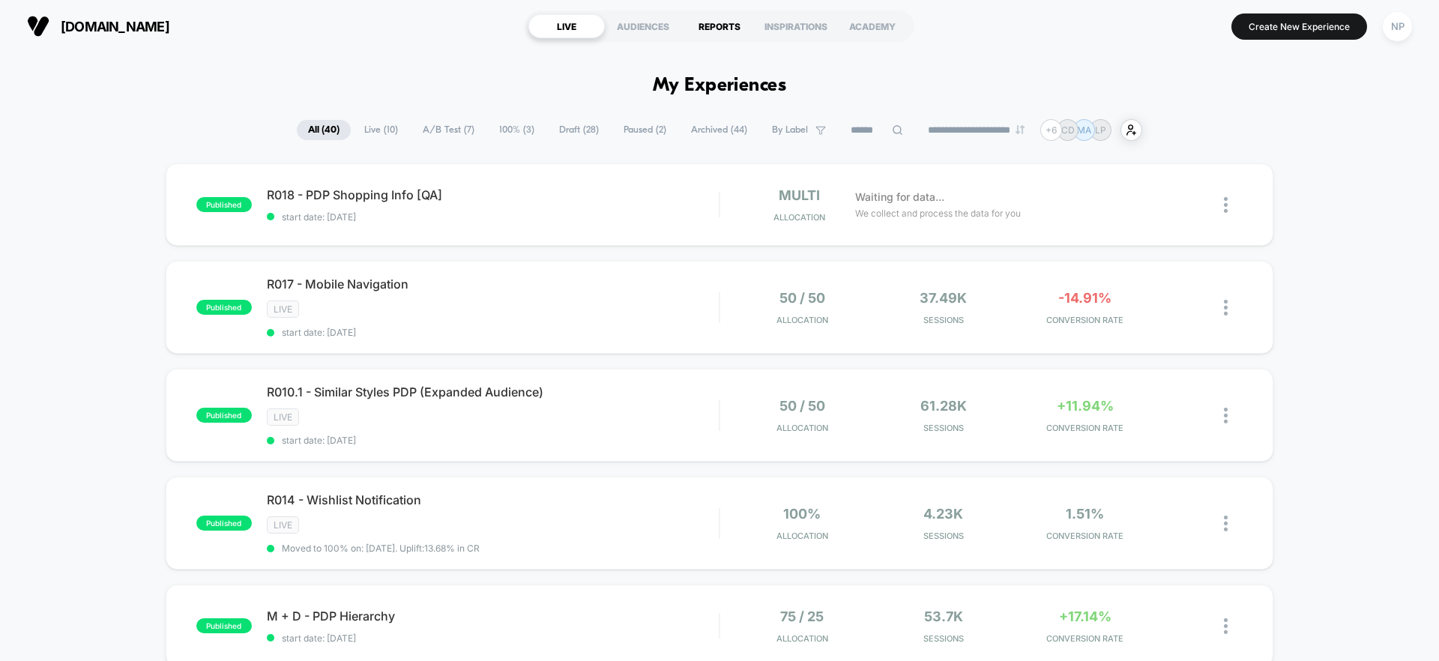
click at [722, 35] on div "REPORTS" at bounding box center [719, 26] width 76 height 24
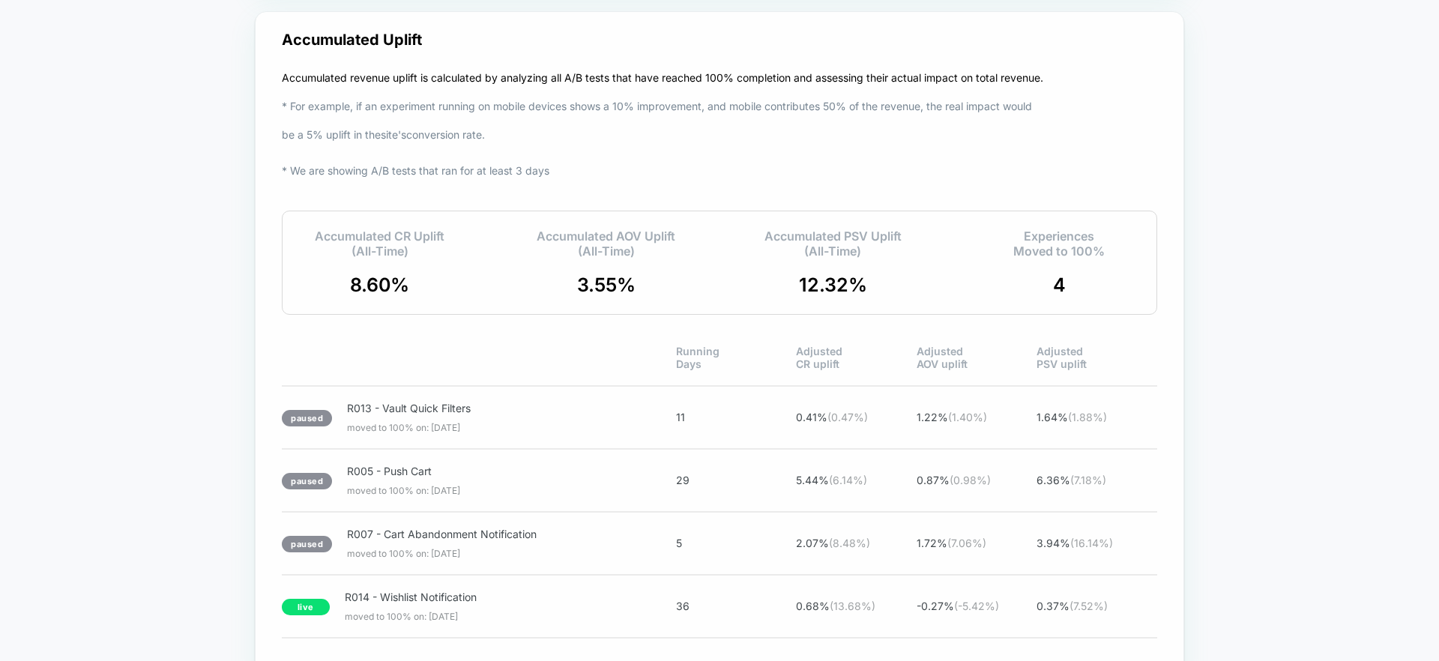
scroll to position [2622, 0]
click at [285, 42] on p "Accumulated Uplift" at bounding box center [352, 40] width 140 height 18
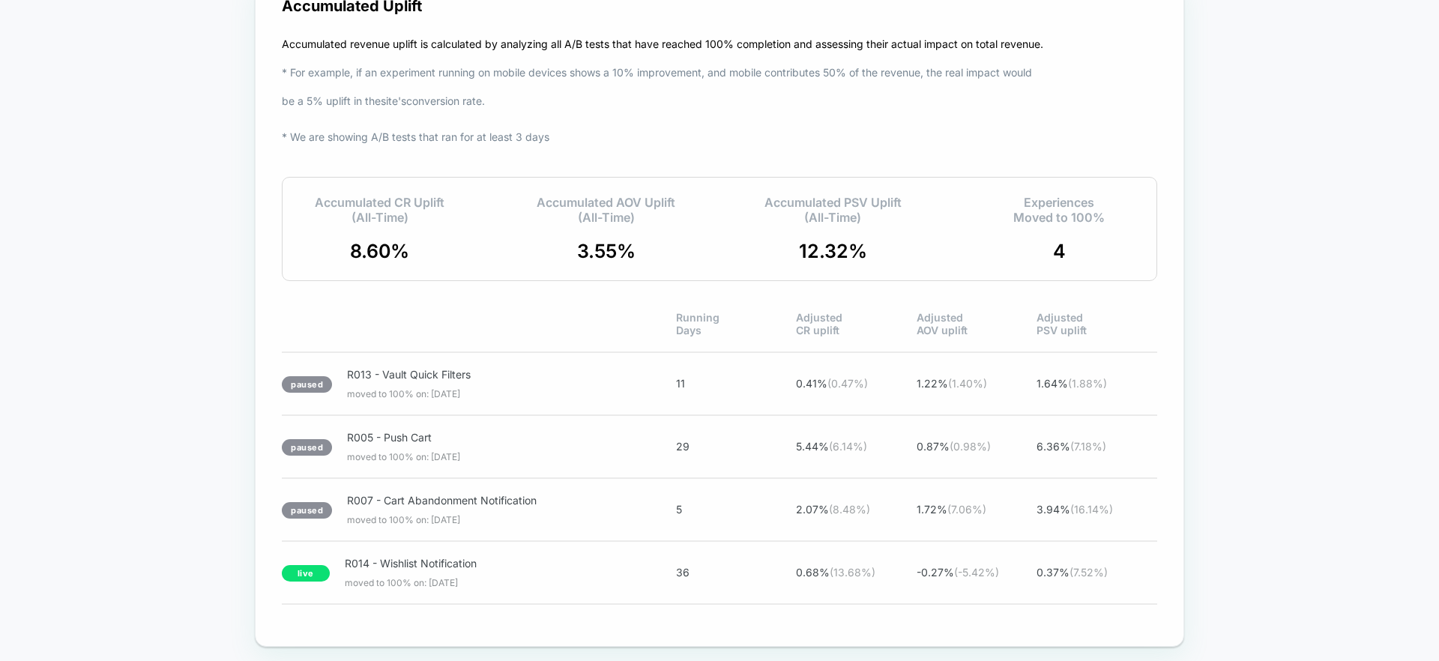
scroll to position [2668, 0]
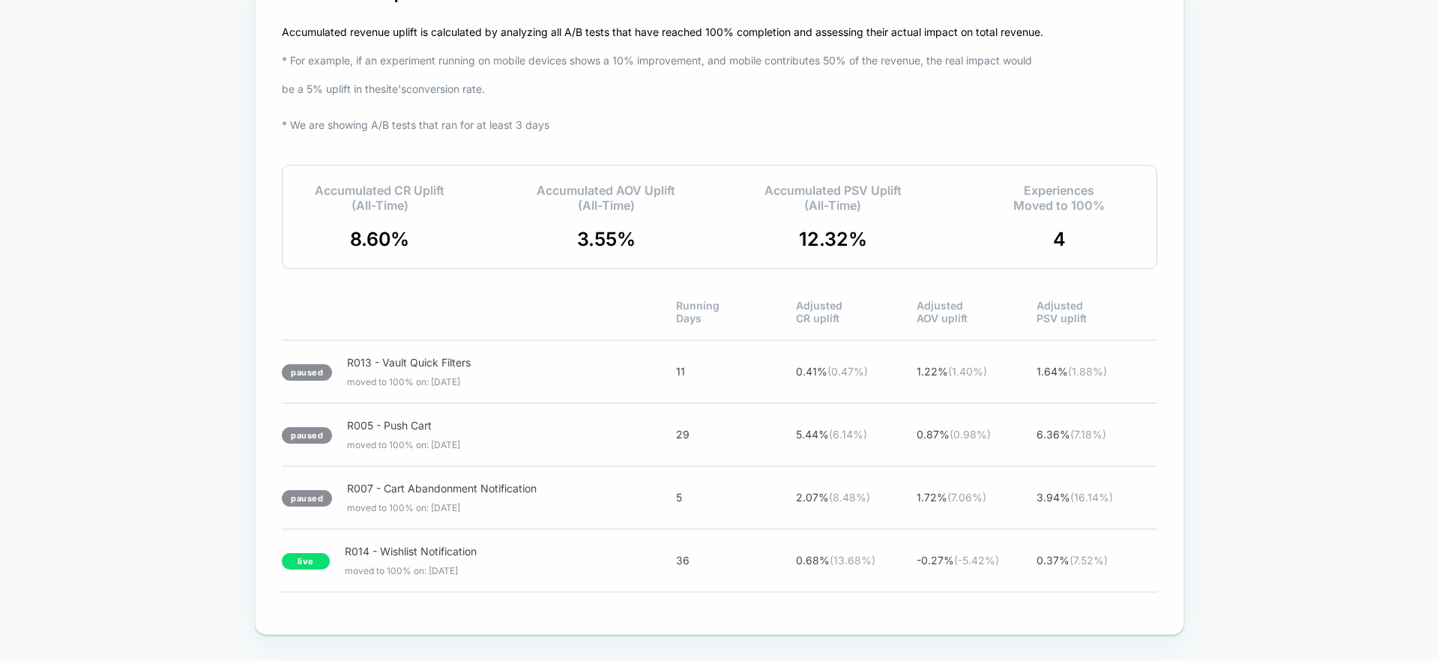
drag, startPoint x: 350, startPoint y: 239, endPoint x: 432, endPoint y: 244, distance: 81.8
click at [435, 244] on div "Accumulated CR Uplift (All-Time) 8.60 %" at bounding box center [379, 216] width 159 height 67
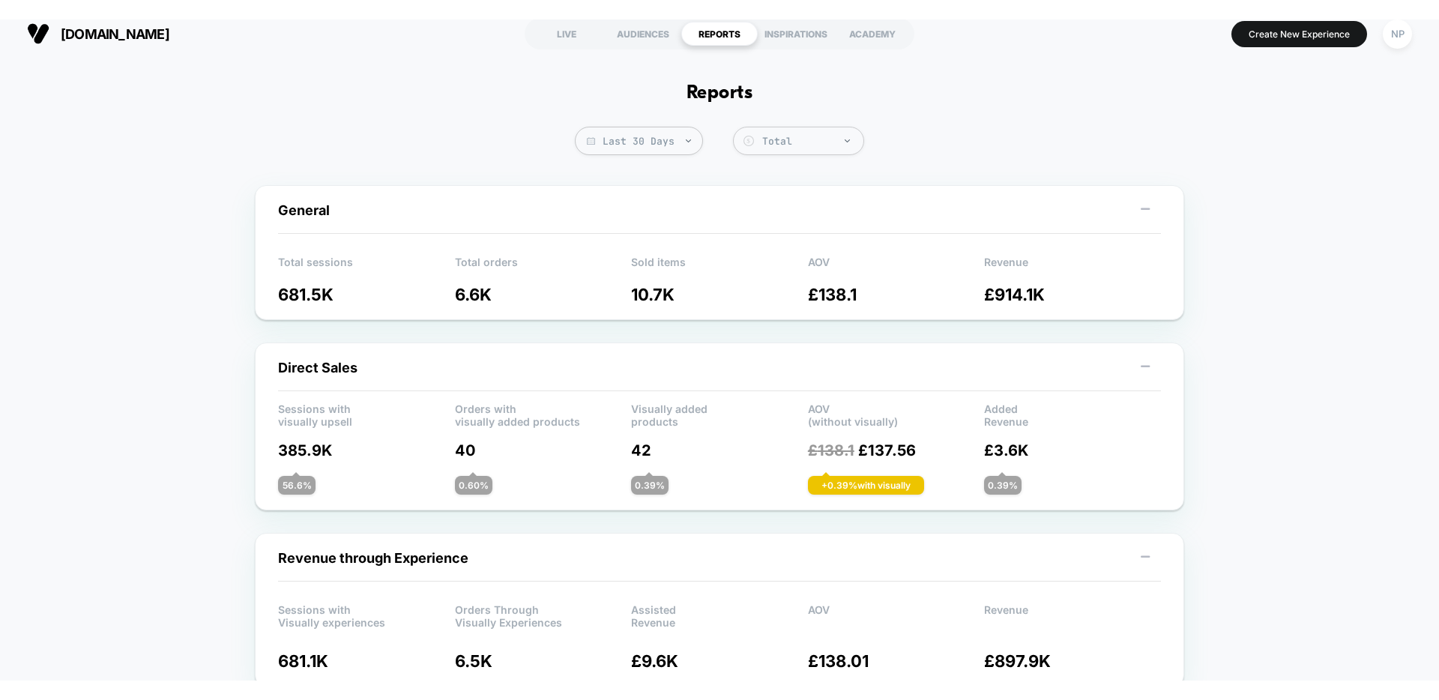
scroll to position [0, 0]
